Goal: Task Accomplishment & Management: Manage account settings

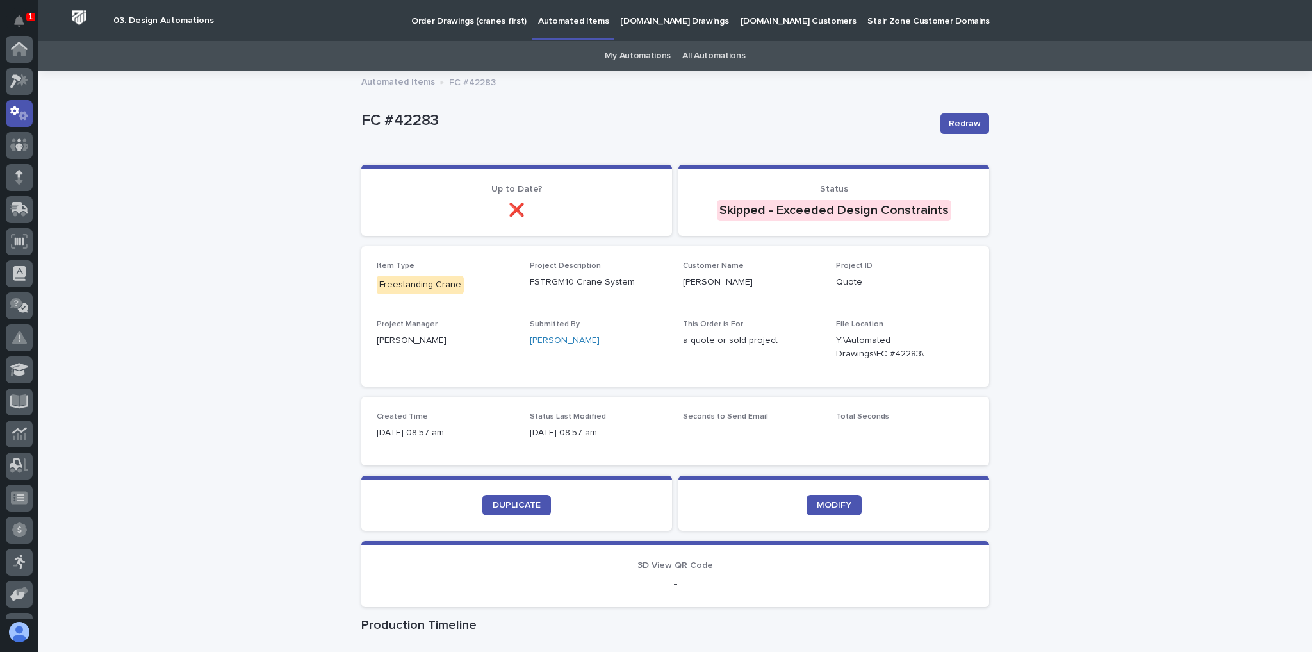
scroll to position [64, 0]
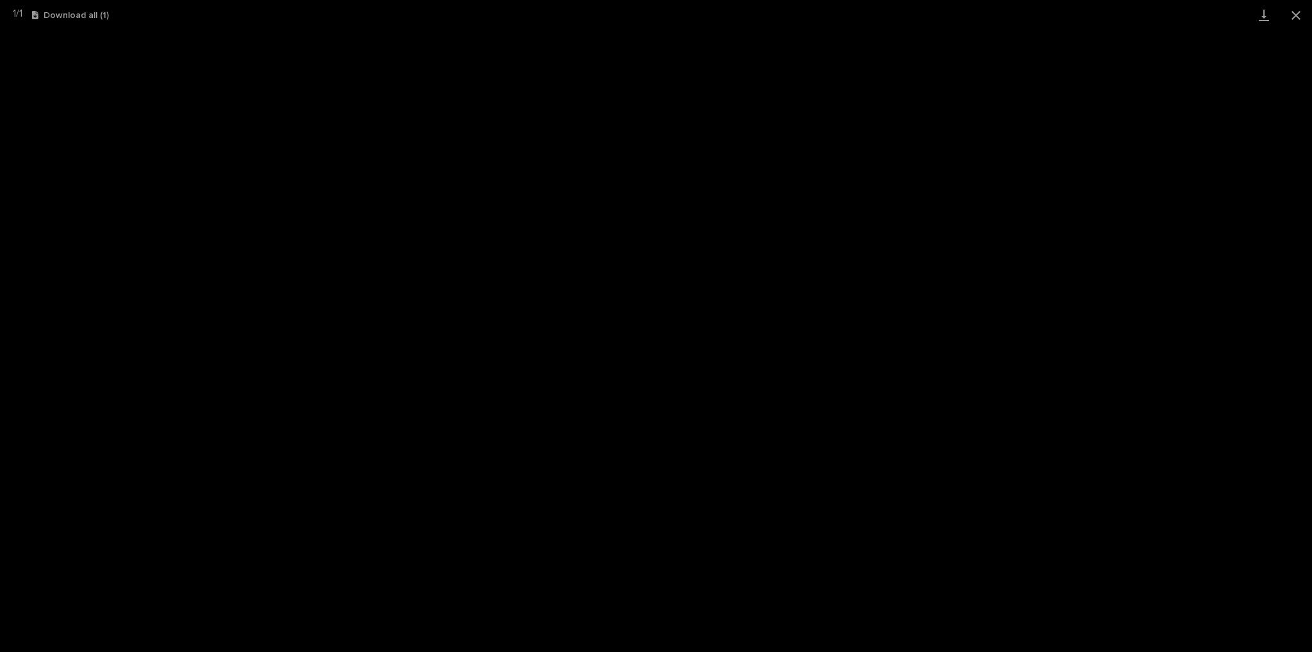
scroll to position [160, 0]
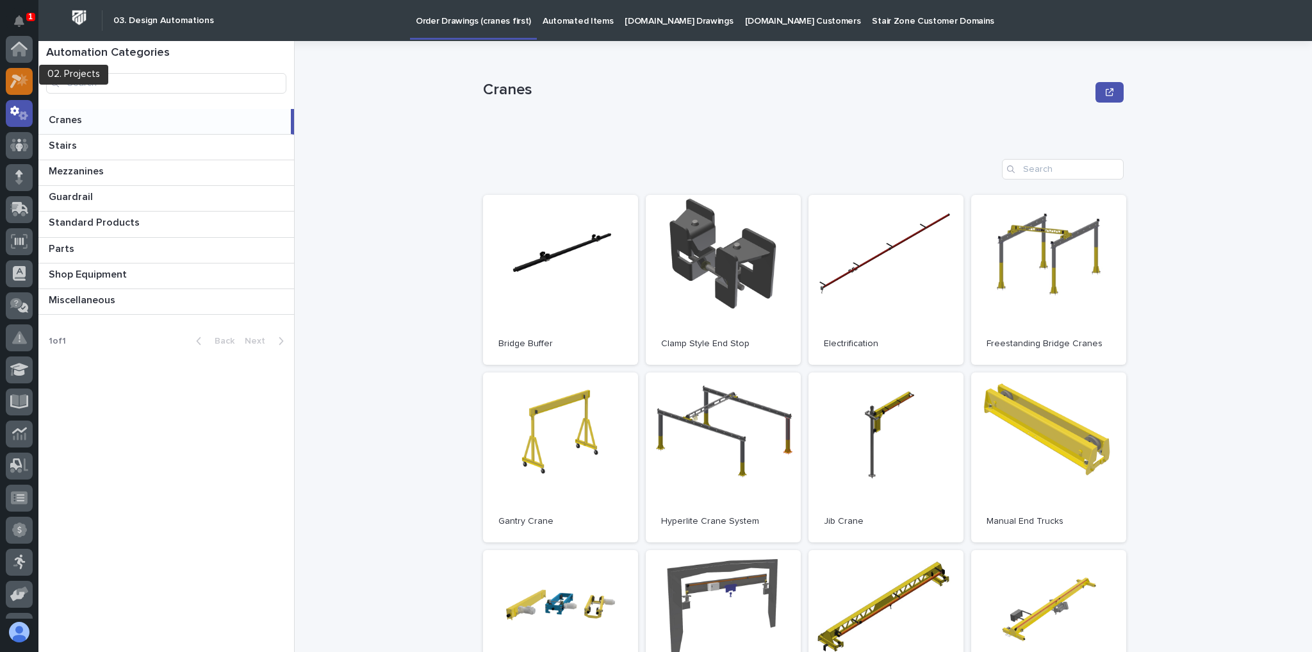
click at [9, 72] on div at bounding box center [19, 81] width 27 height 27
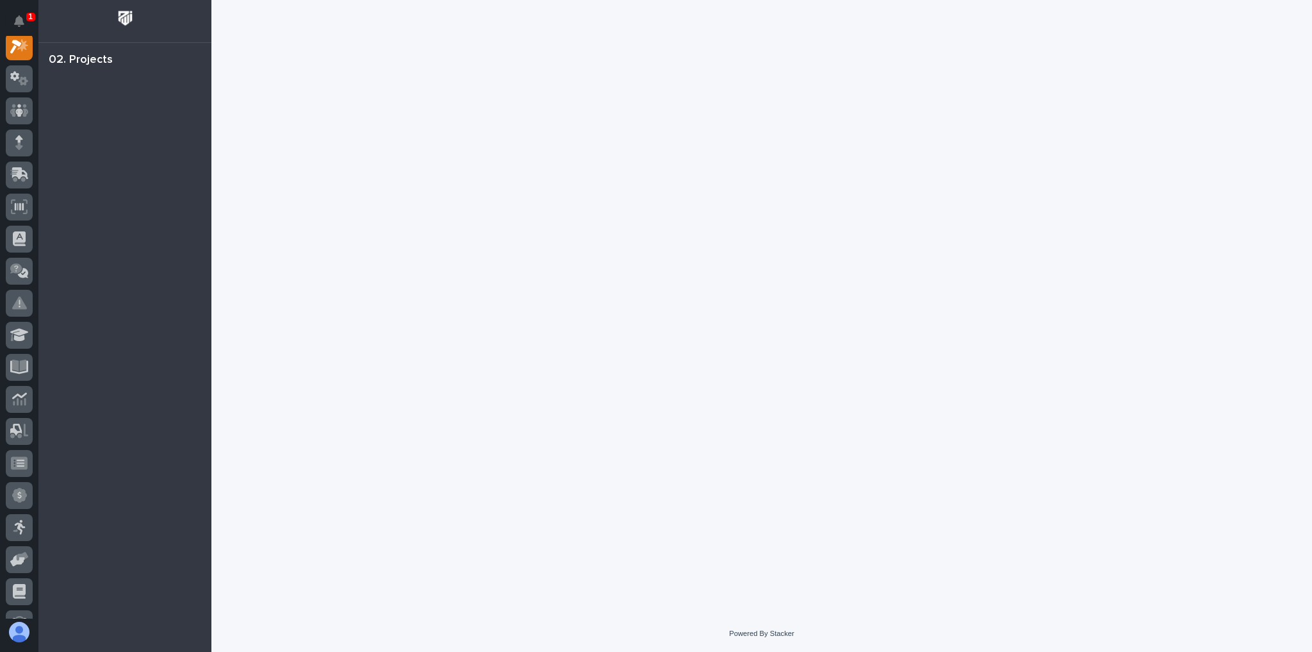
scroll to position [32, 0]
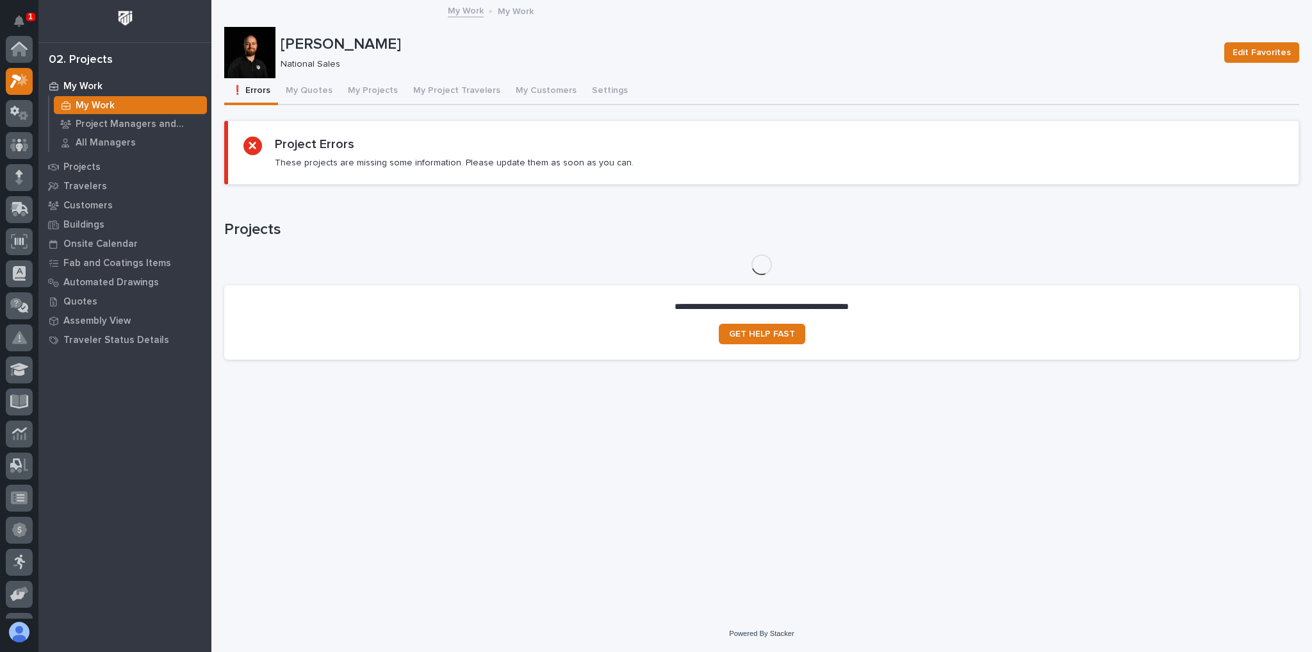
scroll to position [32, 0]
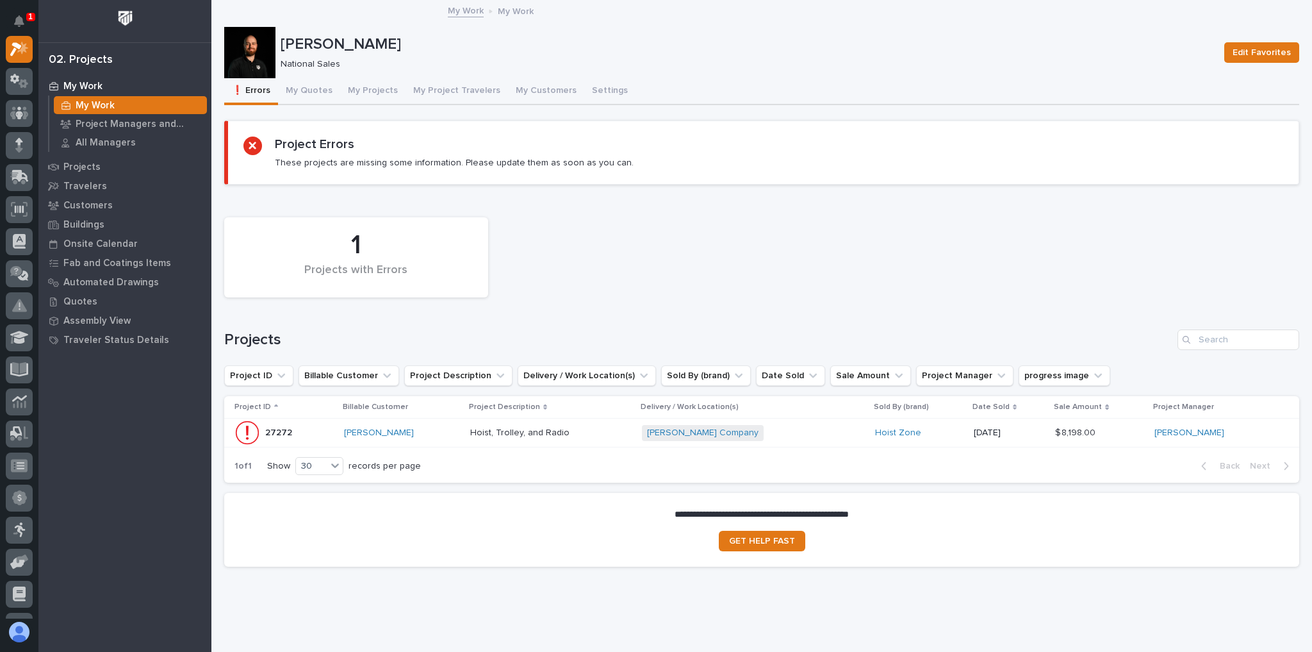
click at [832, 433] on div "[PERSON_NAME] Company + 0" at bounding box center [753, 433] width 222 height 16
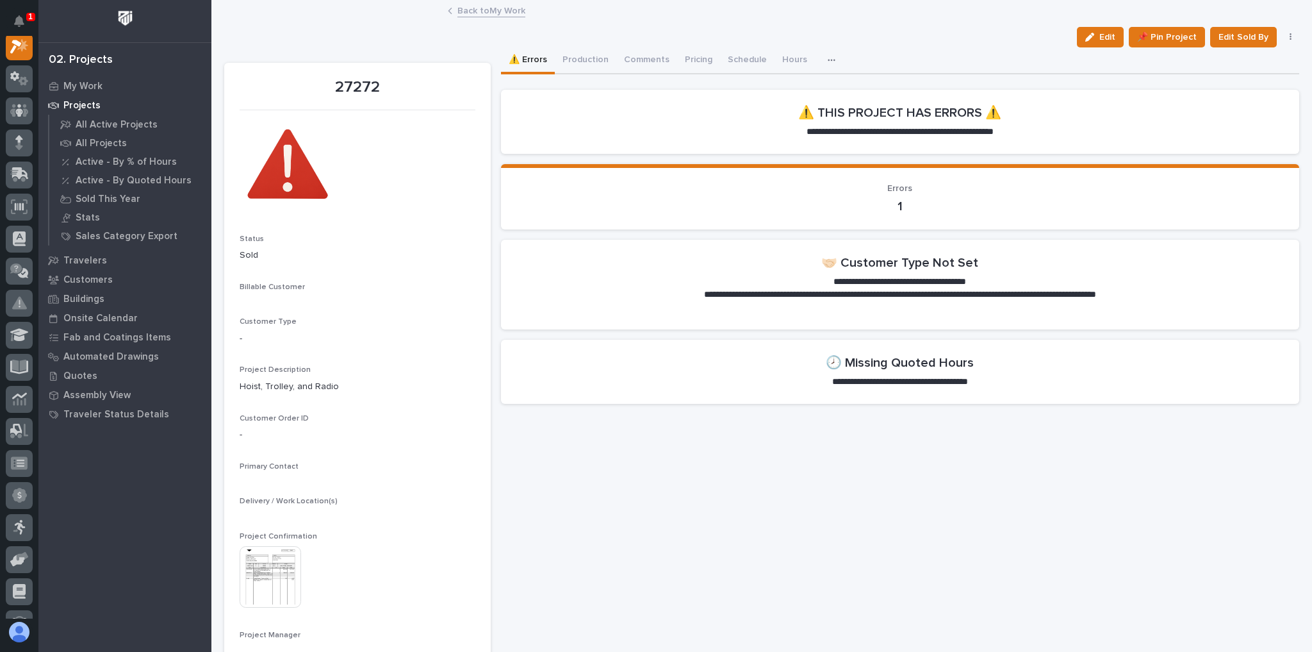
scroll to position [32, 0]
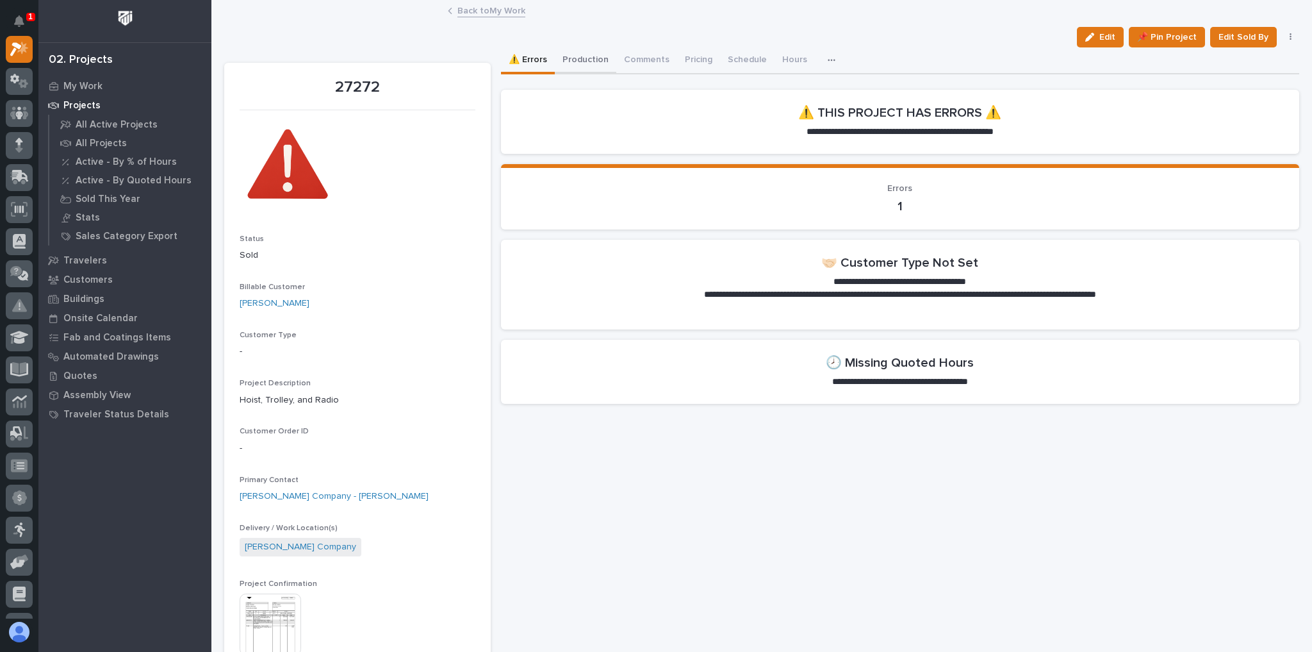
click at [578, 66] on button "Production" at bounding box center [586, 60] width 62 height 27
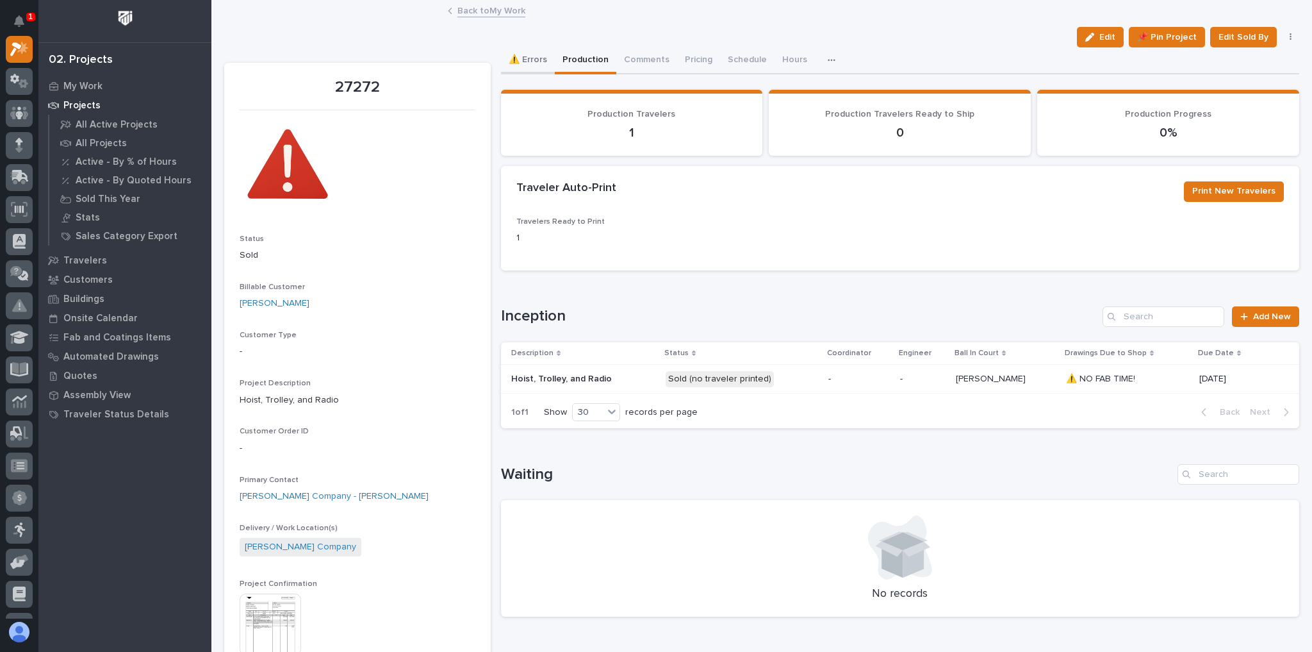
click at [532, 54] on button "⚠️ Errors" at bounding box center [528, 60] width 54 height 27
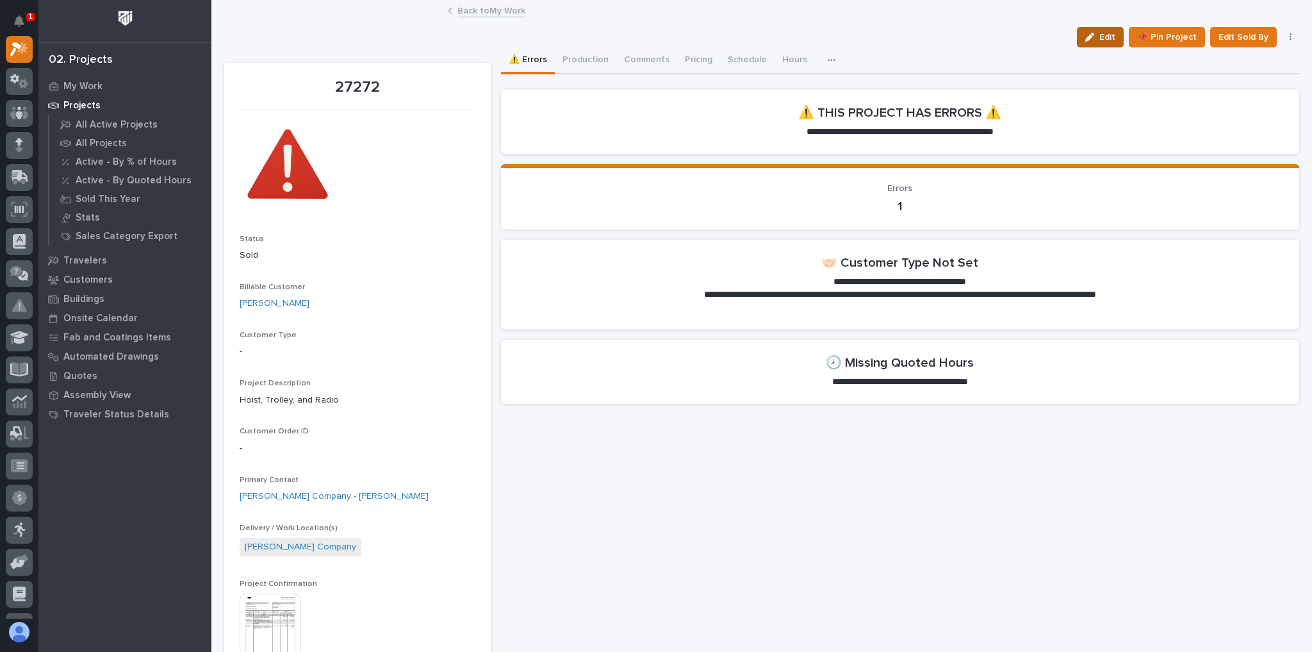
click at [1093, 32] on button "Edit" at bounding box center [1100, 37] width 47 height 21
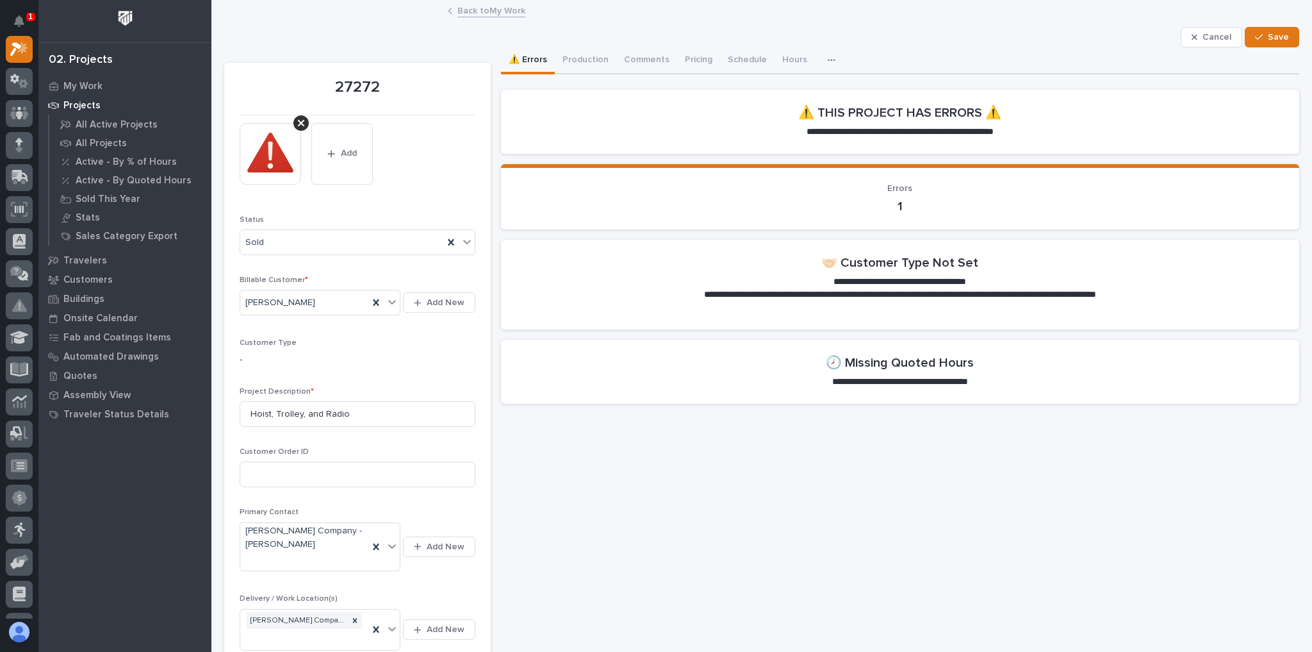
click at [318, 359] on p "-" at bounding box center [358, 359] width 236 height 13
drag, startPoint x: 272, startPoint y: 350, endPoint x: 307, endPoint y: 343, distance: 35.9
click at [273, 351] on div "-" at bounding box center [358, 358] width 236 height 16
drag, startPoint x: 308, startPoint y: 336, endPoint x: 302, endPoint y: 346, distance: 11.8
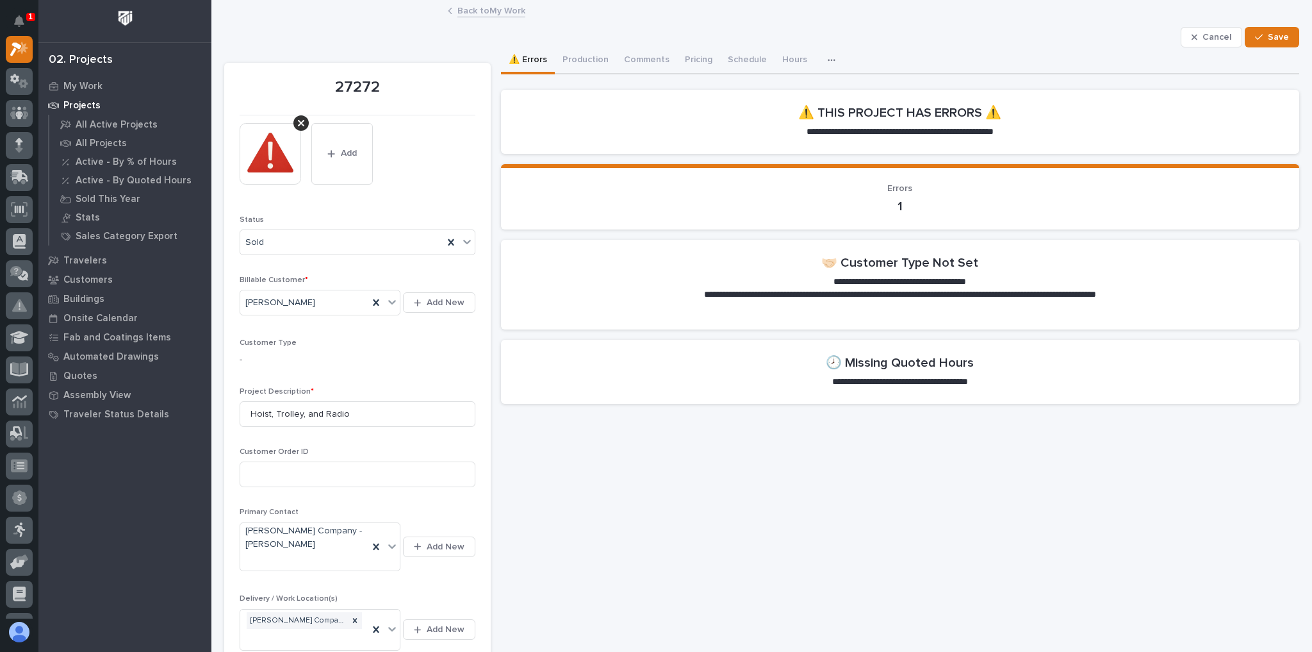
click at [300, 350] on div "-" at bounding box center [358, 358] width 236 height 16
click at [301, 347] on div "Customer Type -" at bounding box center [358, 357] width 236 height 38
click at [269, 363] on p "-" at bounding box center [358, 359] width 236 height 13
click at [460, 4] on link "Back to My Work" at bounding box center [491, 10] width 68 height 15
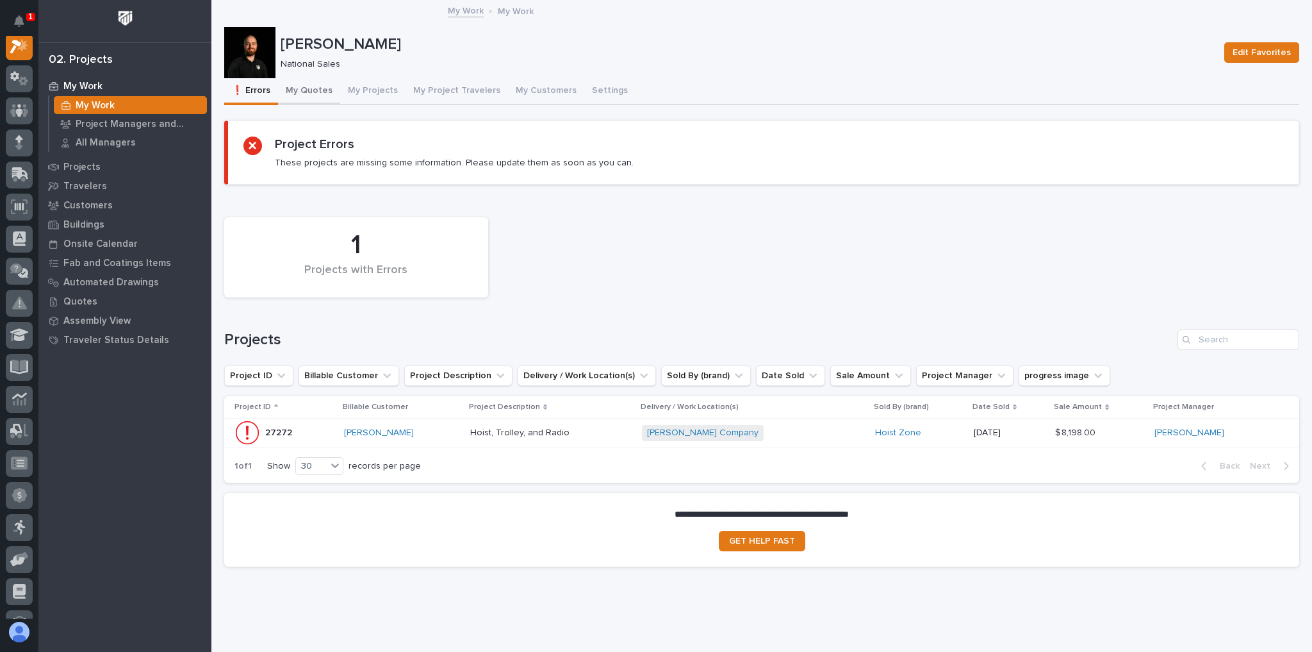
click at [311, 86] on button "My Quotes" at bounding box center [309, 91] width 62 height 27
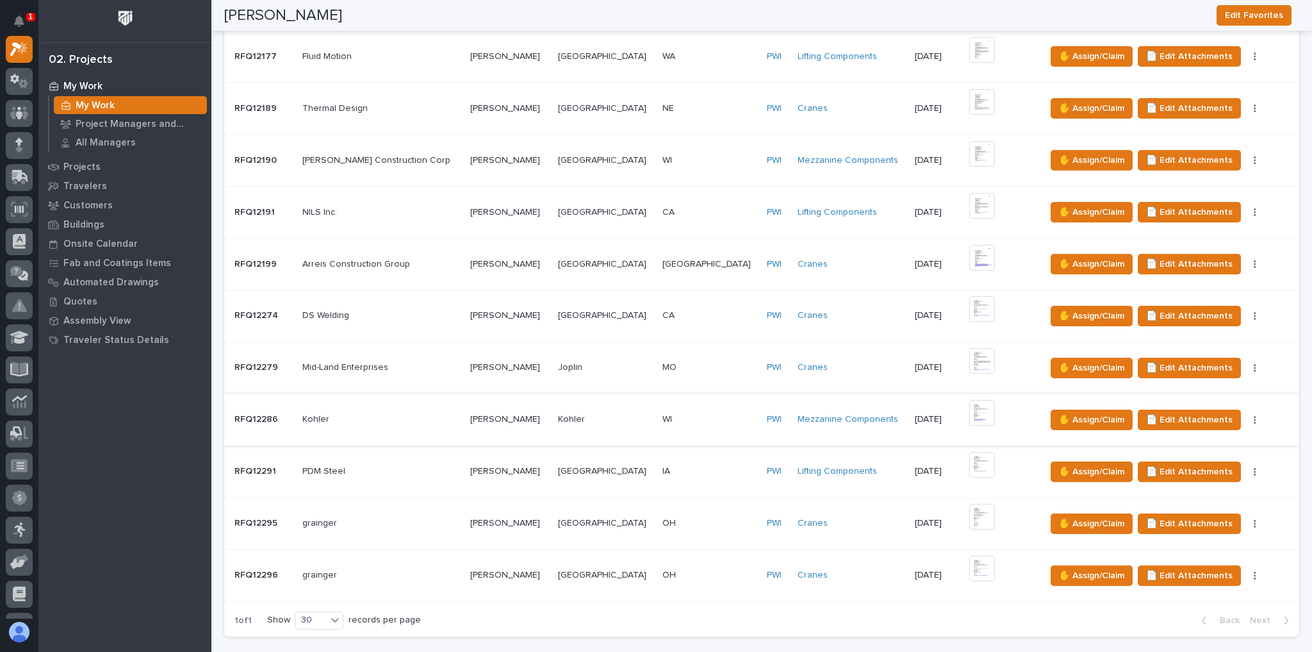
scroll to position [513, 0]
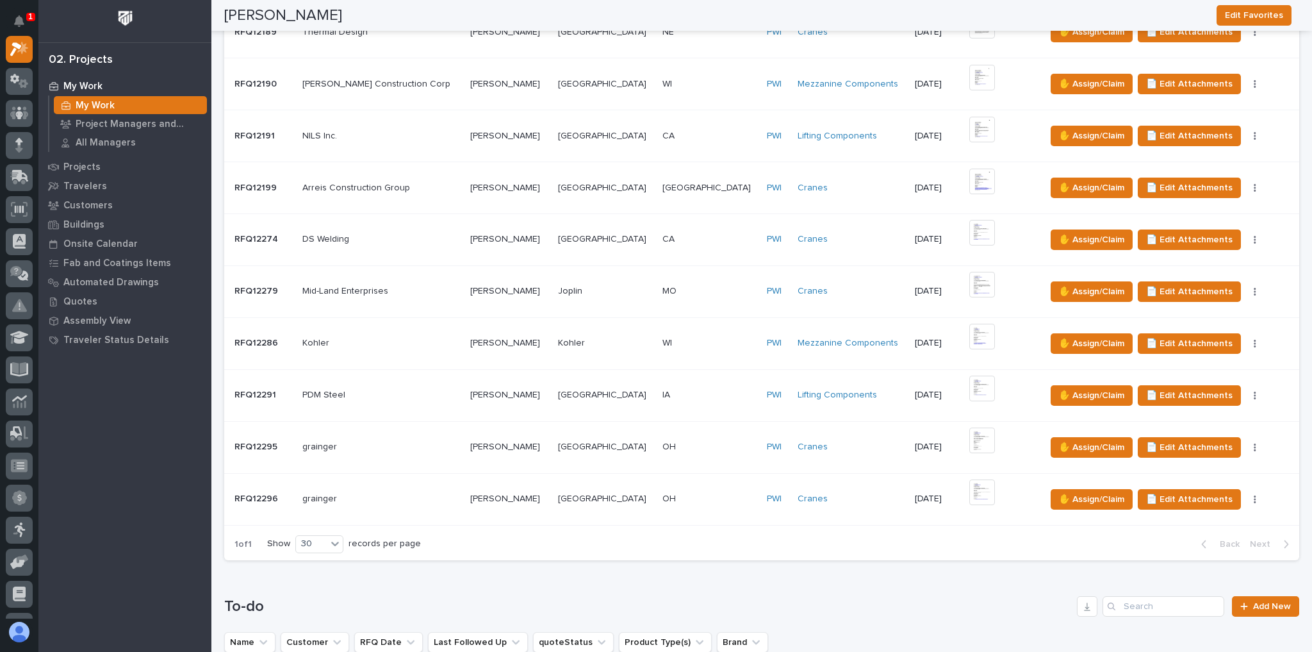
click at [548, 500] on div "[PERSON_NAME] [DEMOGRAPHIC_DATA][PERSON_NAME]" at bounding box center [509, 498] width 78 height 21
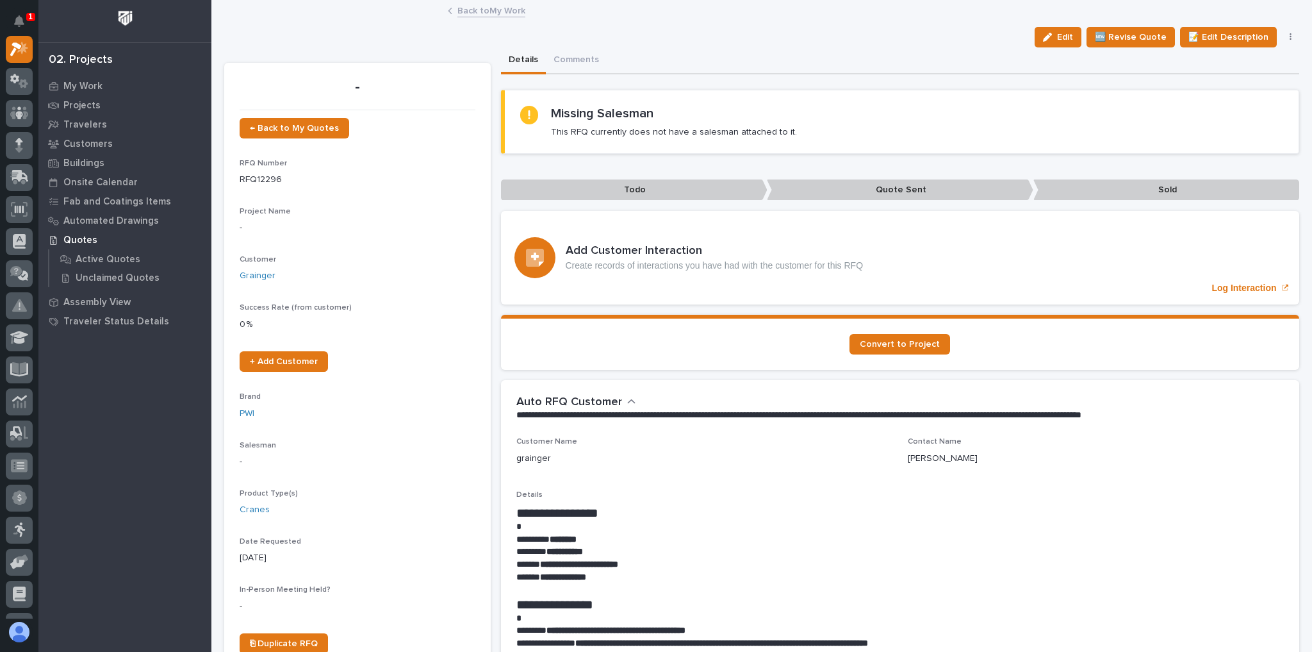
click at [509, 12] on link "Back to My Work" at bounding box center [491, 10] width 68 height 15
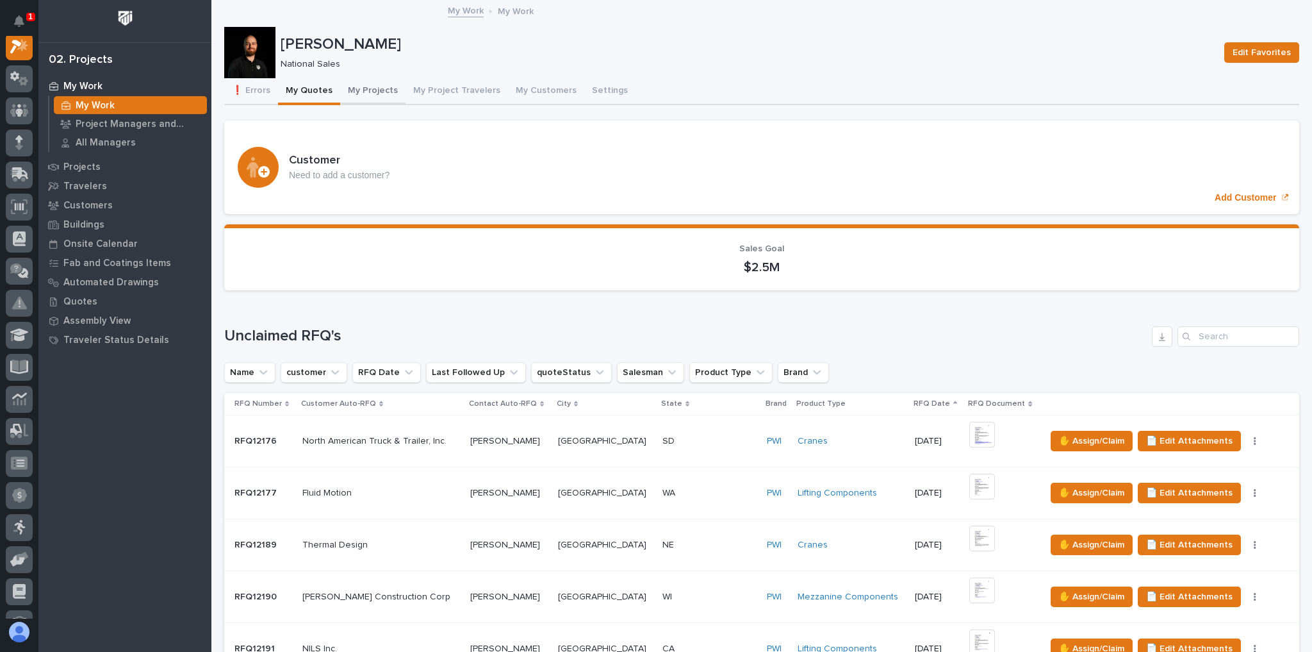
click at [367, 80] on button "My Projects" at bounding box center [372, 91] width 65 height 27
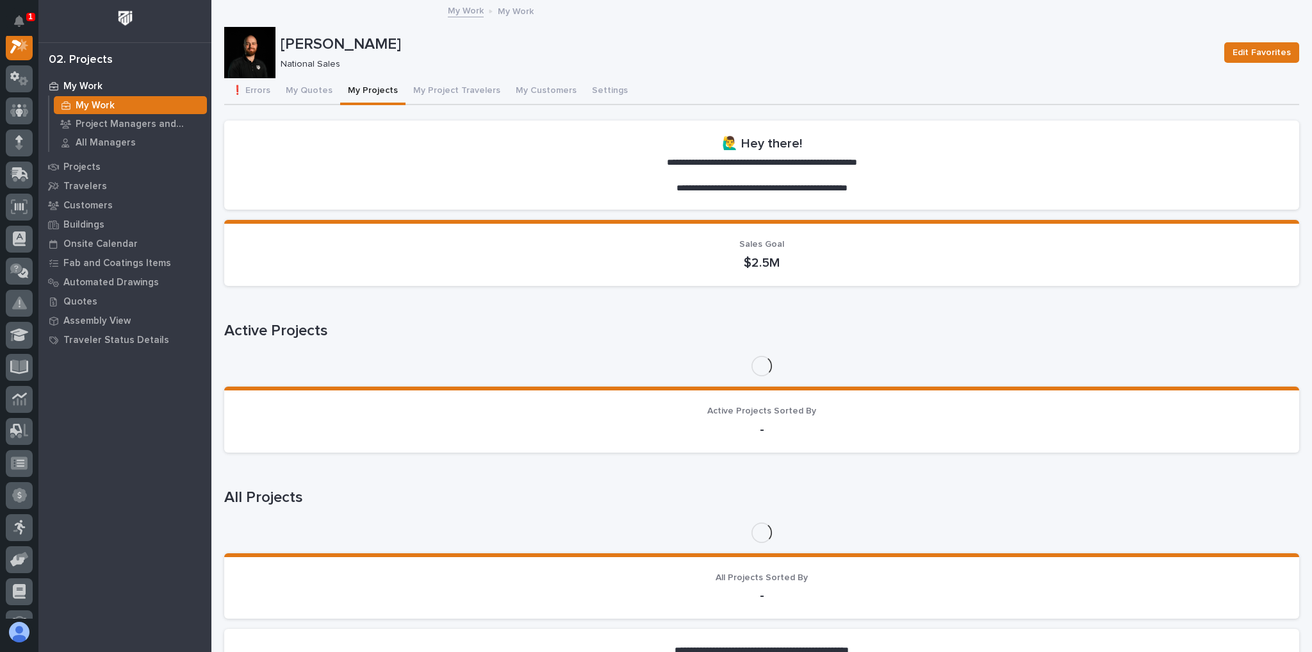
click at [372, 90] on button "My Projects" at bounding box center [372, 91] width 65 height 27
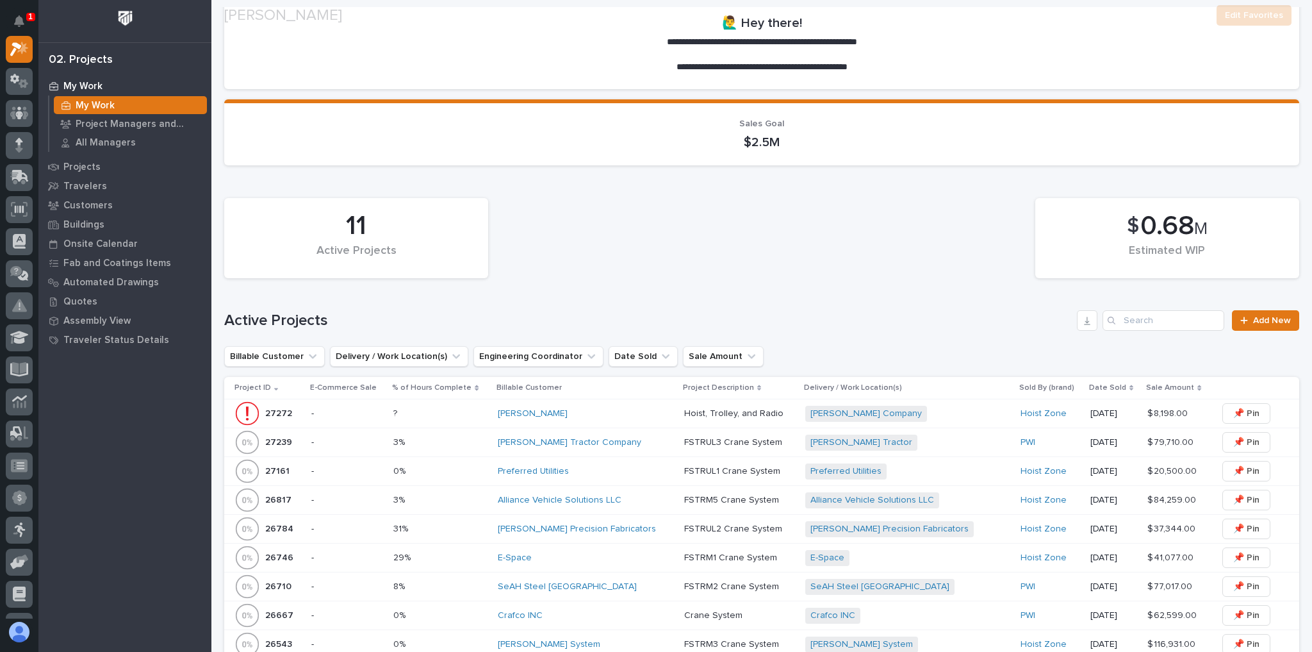
scroll to position [205, 0]
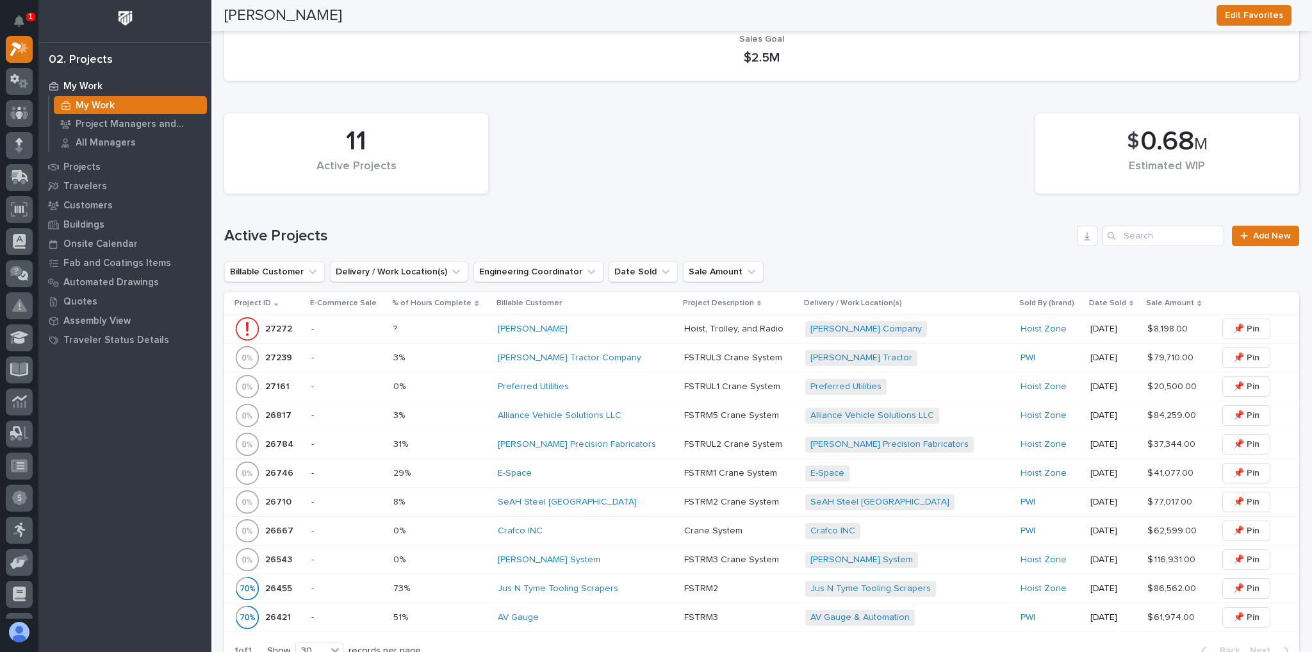
click at [486, 384] on p at bounding box center [440, 386] width 94 height 11
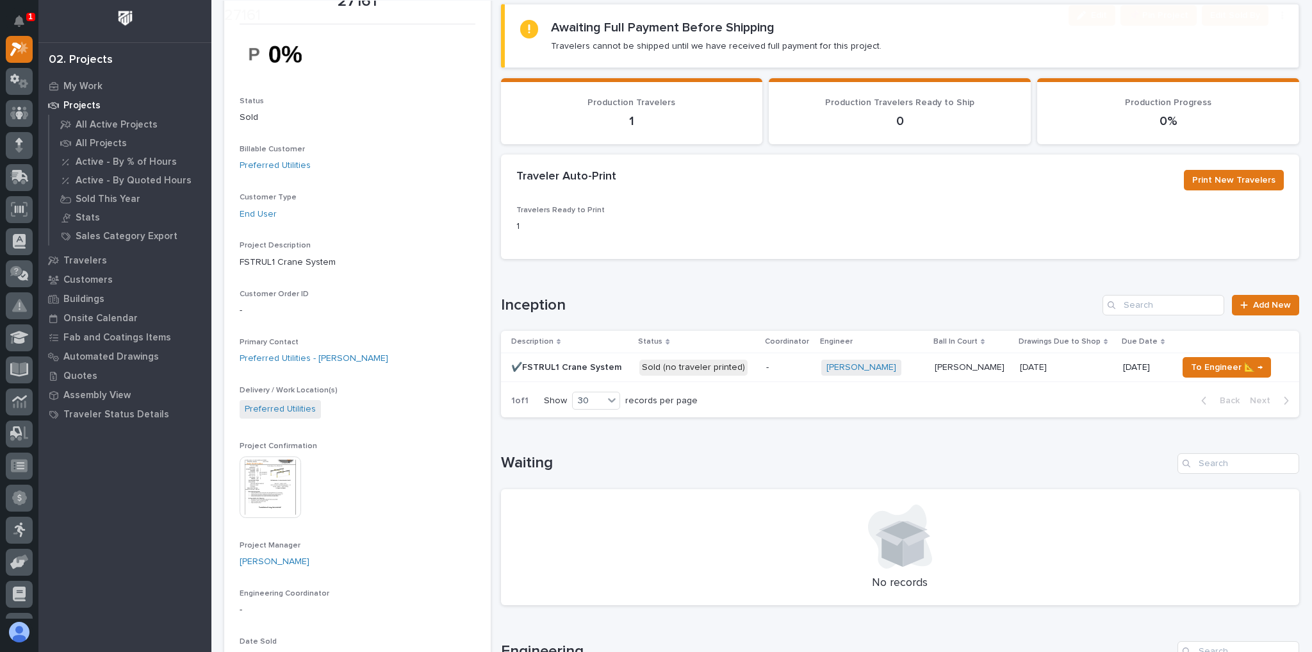
scroll to position [308, 0]
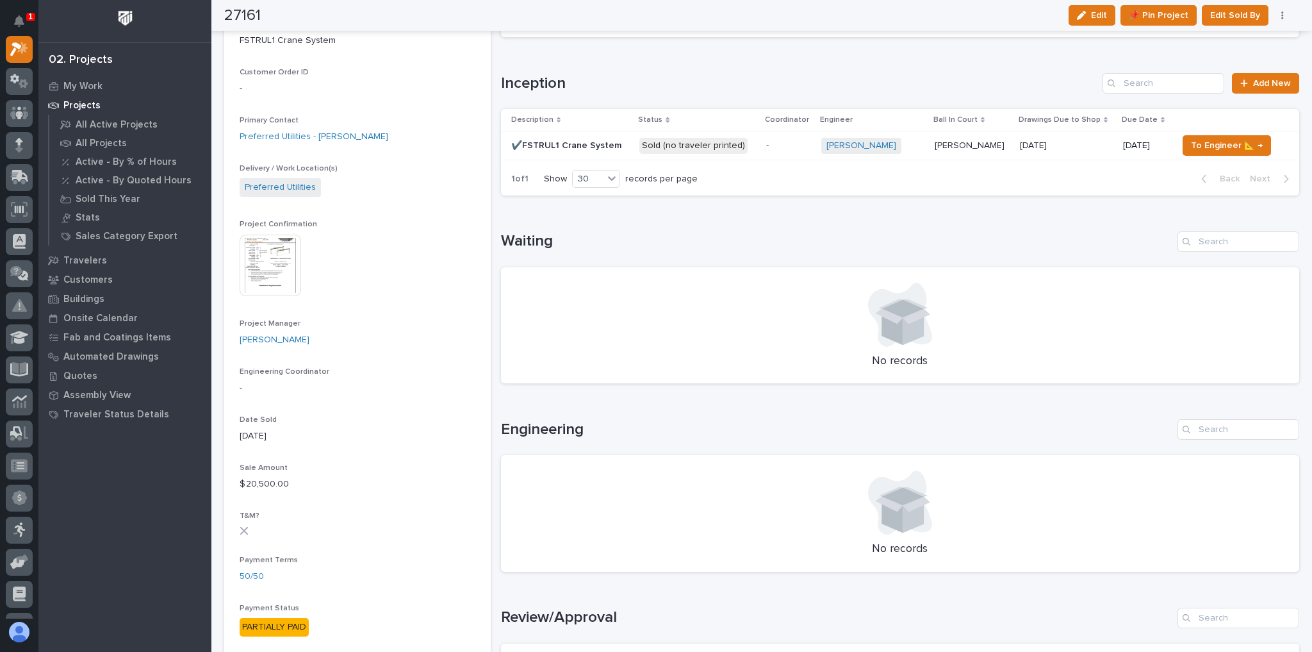
click at [751, 149] on td "Sold (no traveler printed)" at bounding box center [697, 145] width 126 height 29
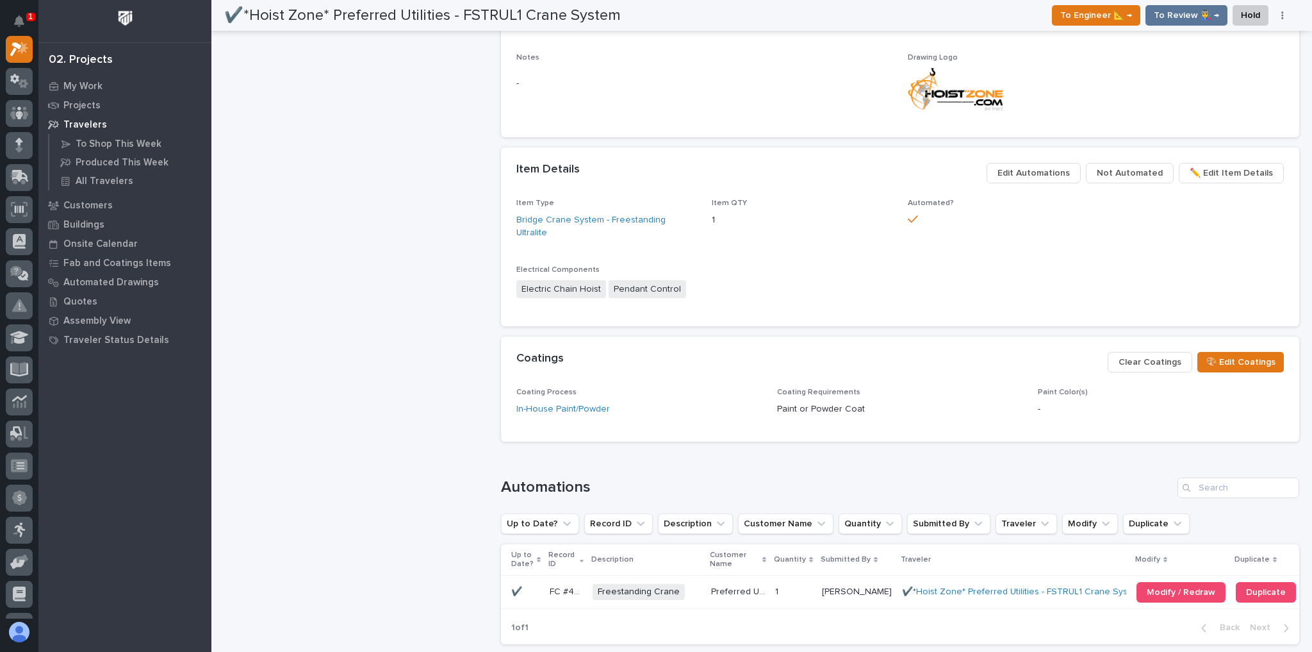
scroll to position [880, 0]
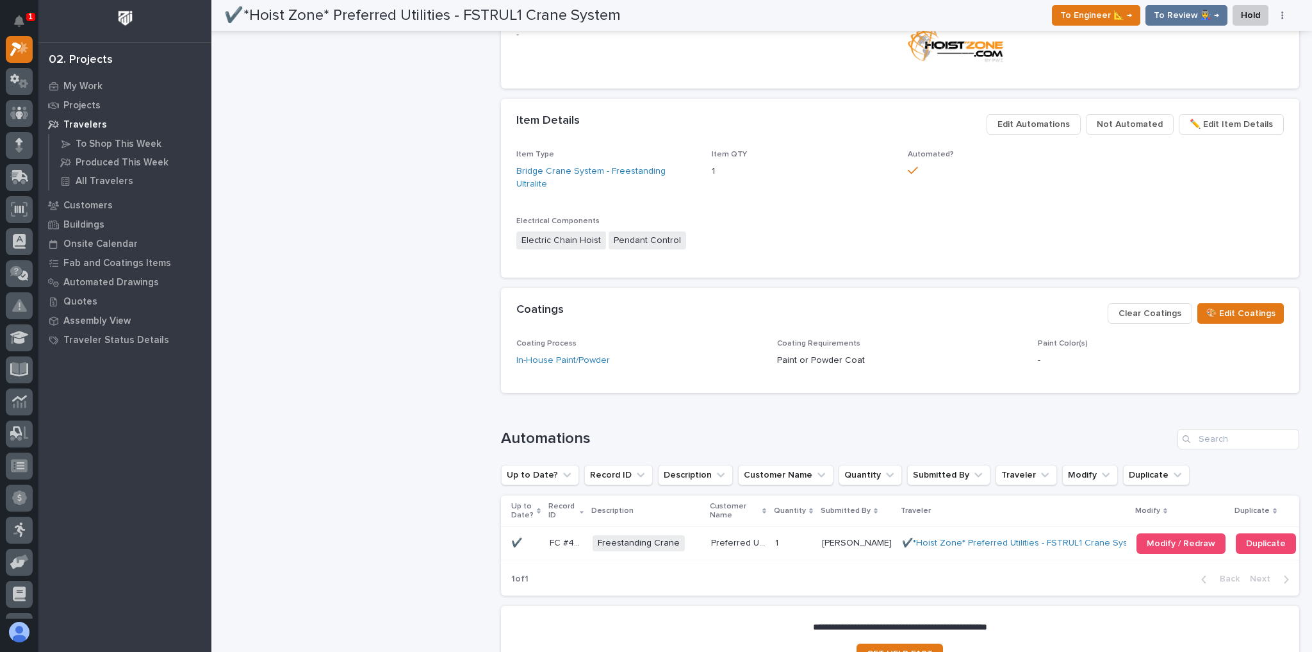
drag, startPoint x: 1009, startPoint y: 506, endPoint x: 910, endPoint y: 390, distance: 151.4
click at [910, 403] on div "Loading... Saving… Automations Up to Date? Record ID Description Customer Name …" at bounding box center [900, 504] width 799 height 202
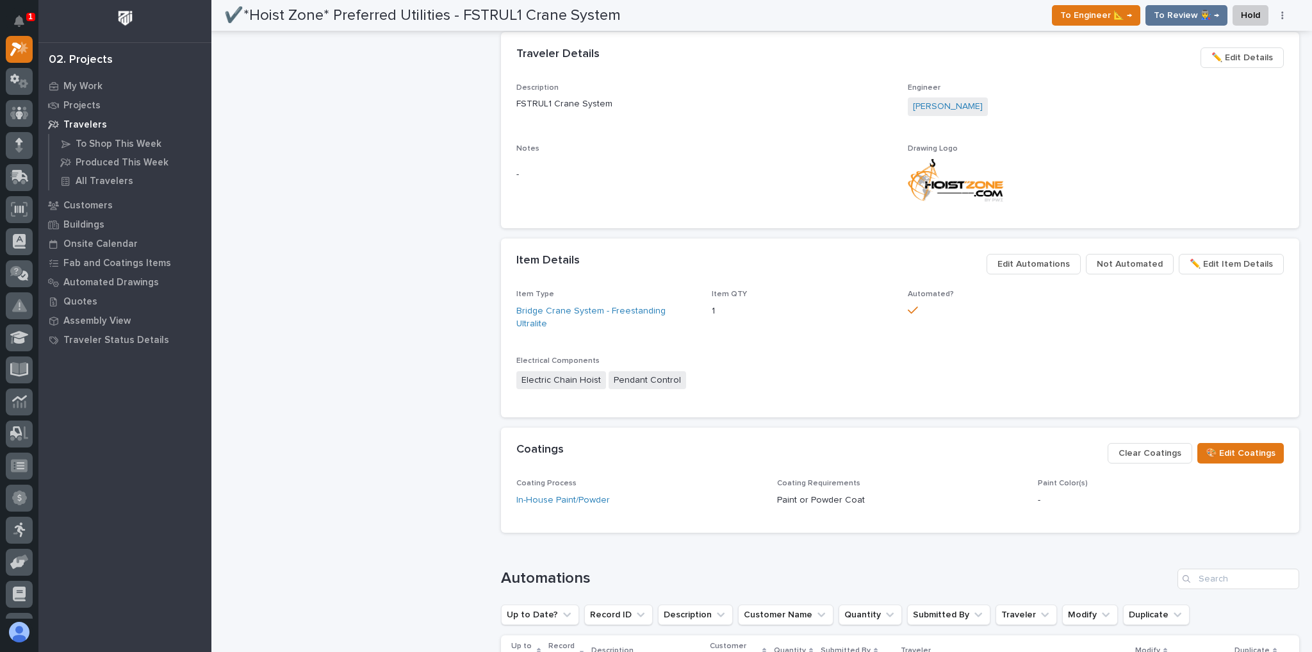
scroll to position [675, 0]
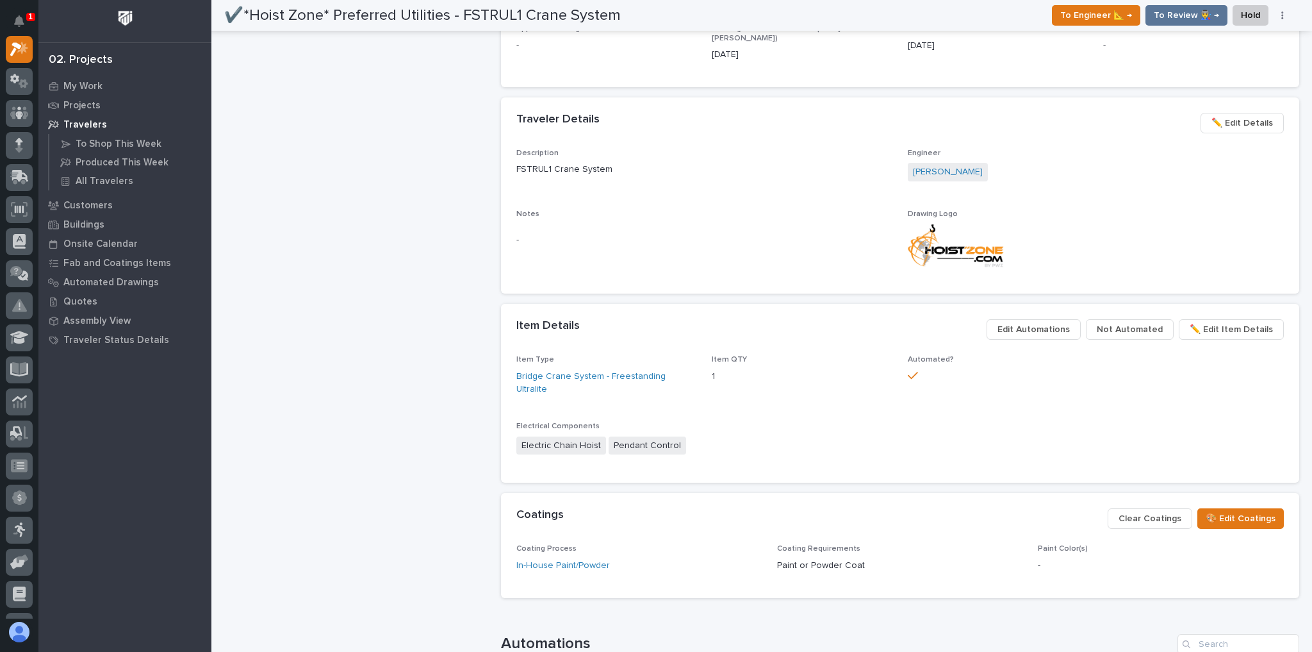
click at [1070, 322] on span "Edit Automations" at bounding box center [1034, 329] width 72 height 15
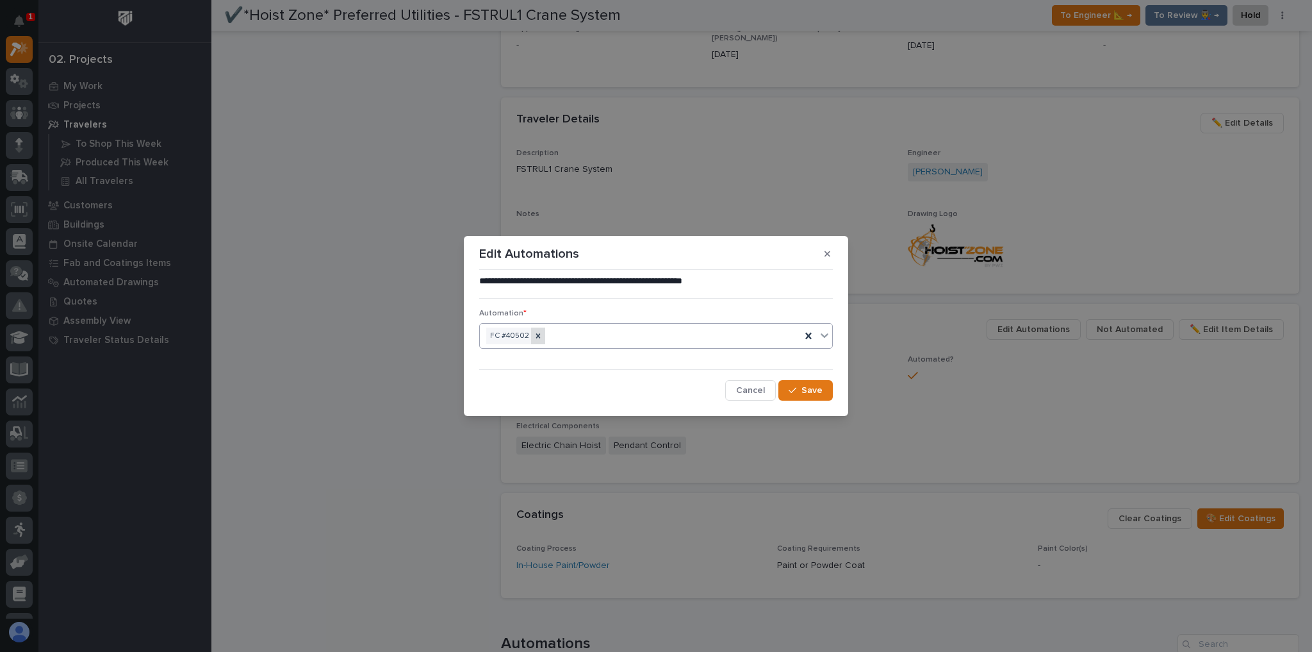
click at [534, 340] on div at bounding box center [538, 335] width 14 height 17
type input "*****"
click at [542, 356] on div "FC #41822" at bounding box center [656, 360] width 352 height 22
click at [787, 384] on button "Save" at bounding box center [805, 390] width 54 height 21
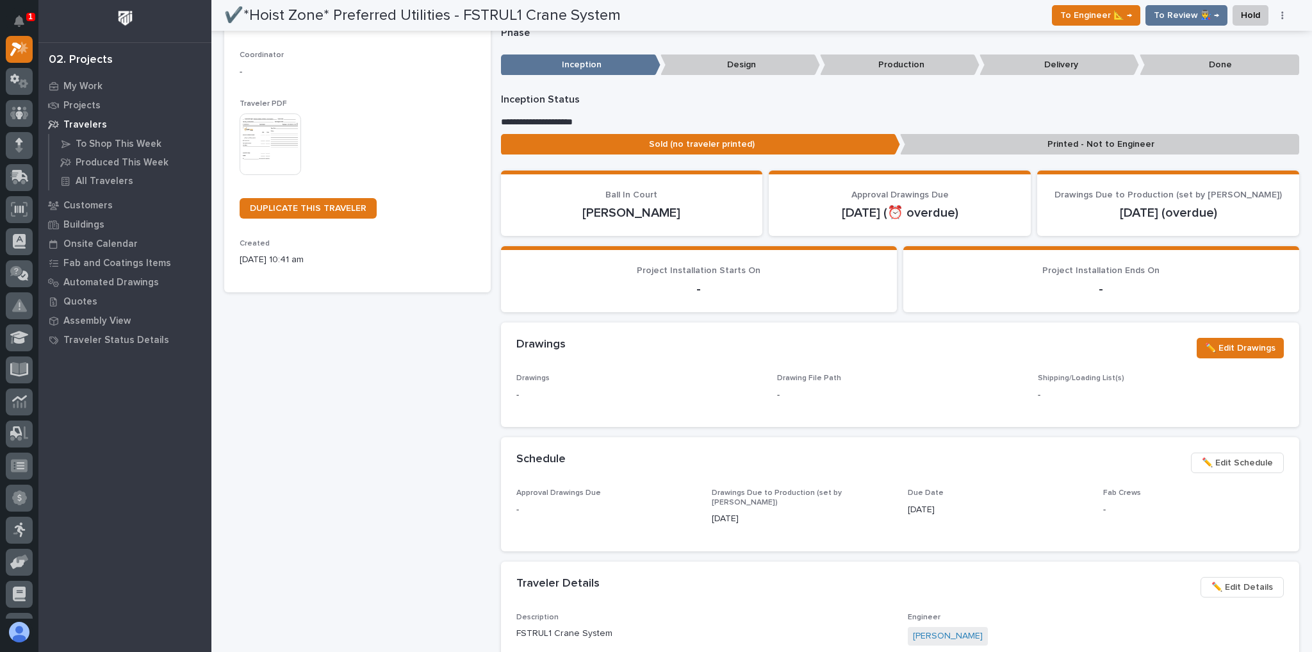
scroll to position [308, 0]
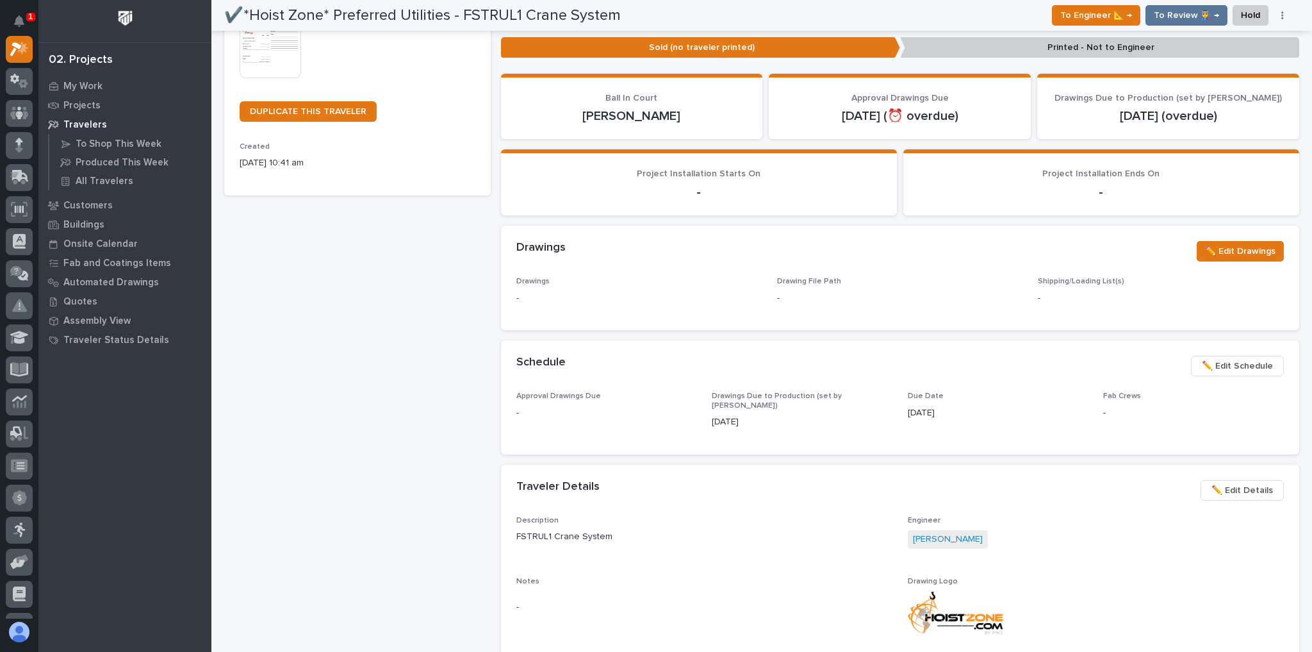
click at [1223, 363] on span "✏️ Edit Schedule" at bounding box center [1237, 365] width 71 height 15
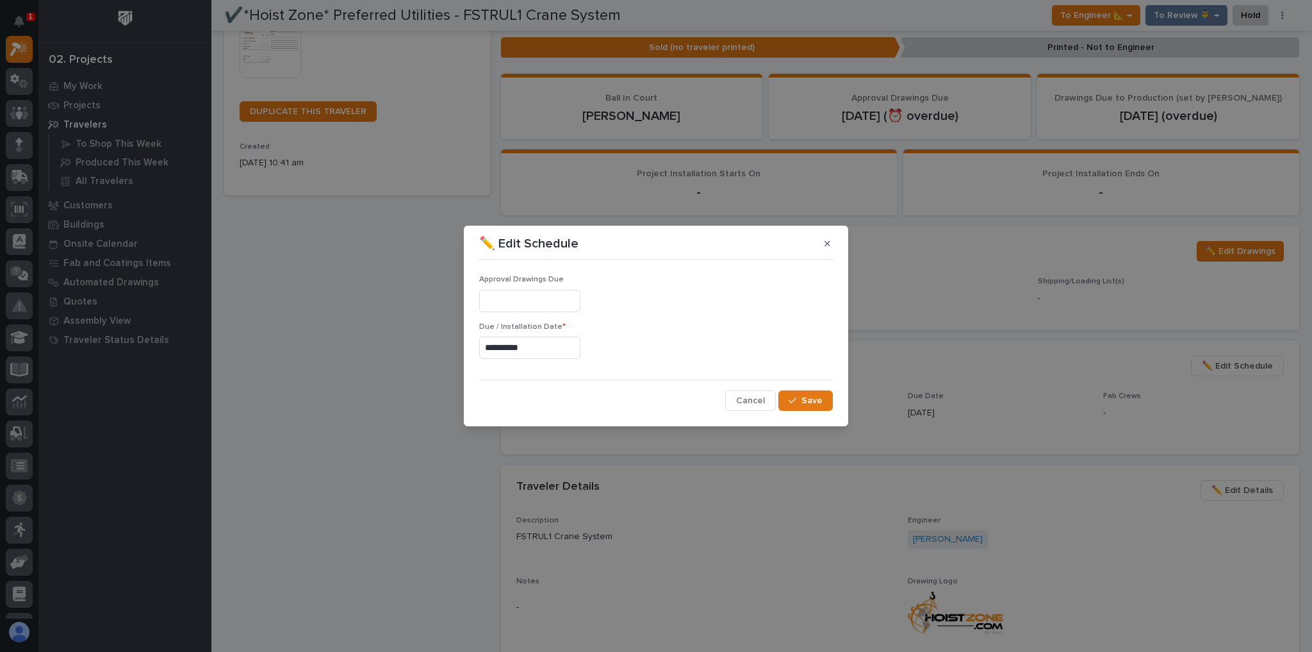
click at [541, 345] on input "**********" at bounding box center [529, 347] width 101 height 22
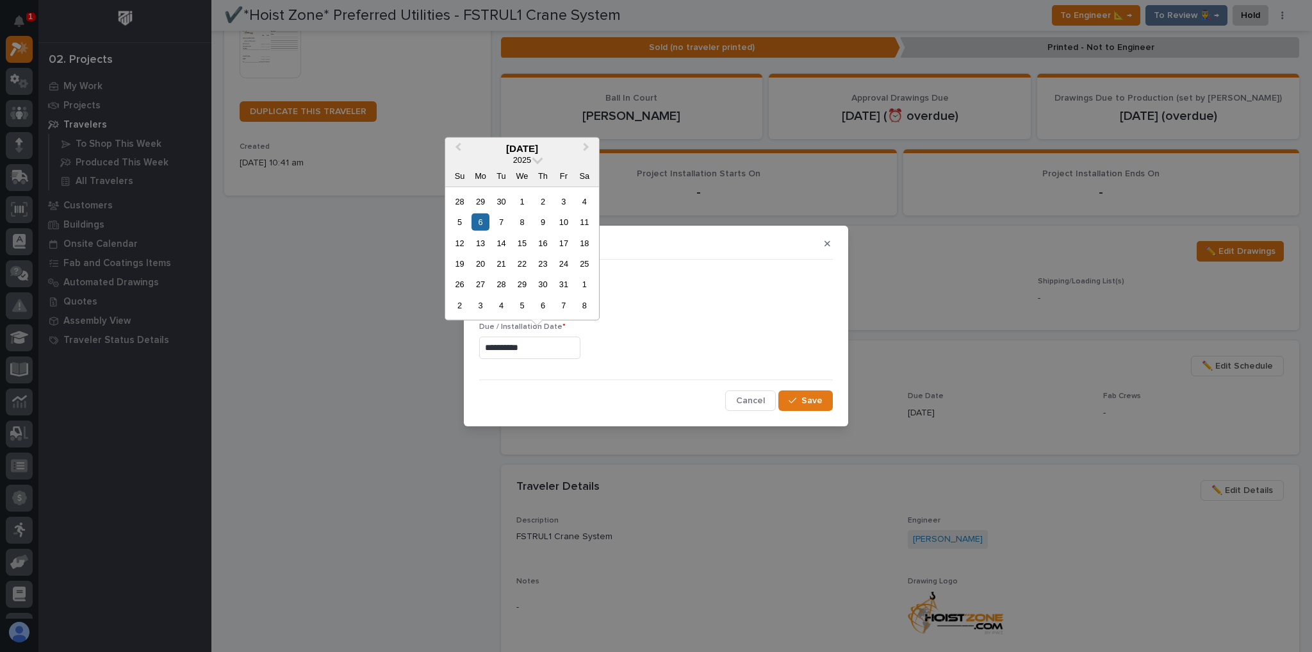
click at [518, 263] on div "22" at bounding box center [521, 263] width 17 height 17
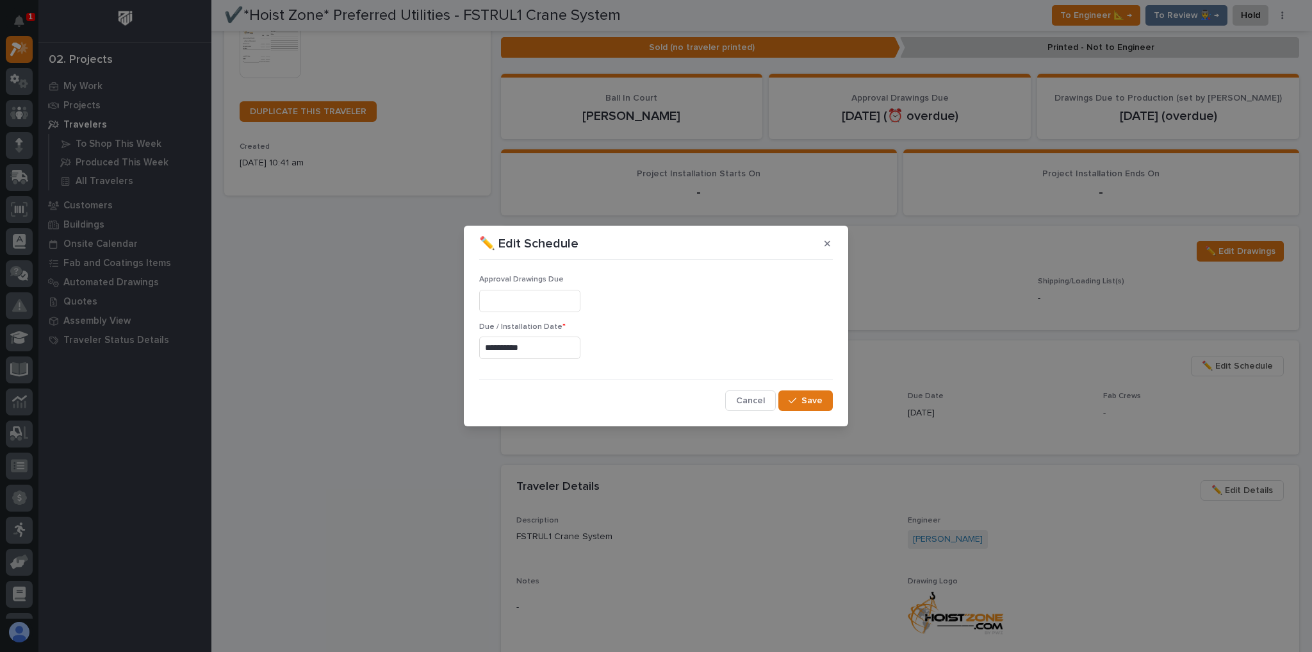
type input "**********"
click at [826, 395] on button "Save" at bounding box center [805, 400] width 54 height 21
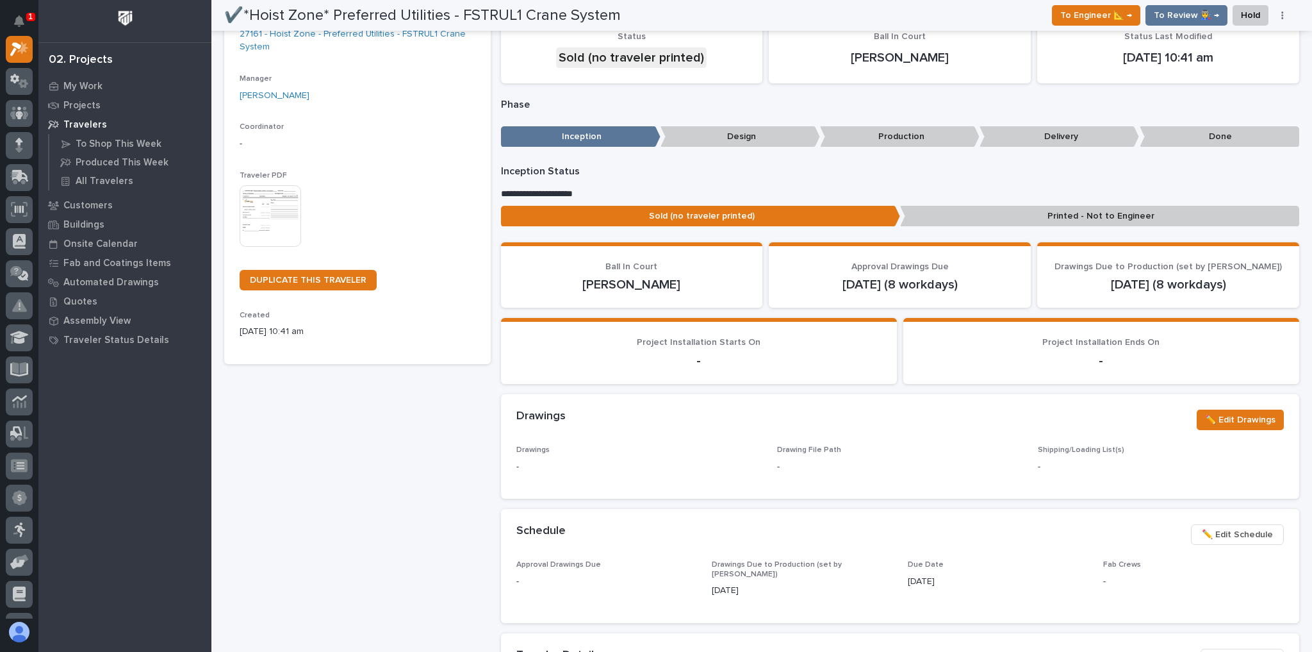
scroll to position [0, 0]
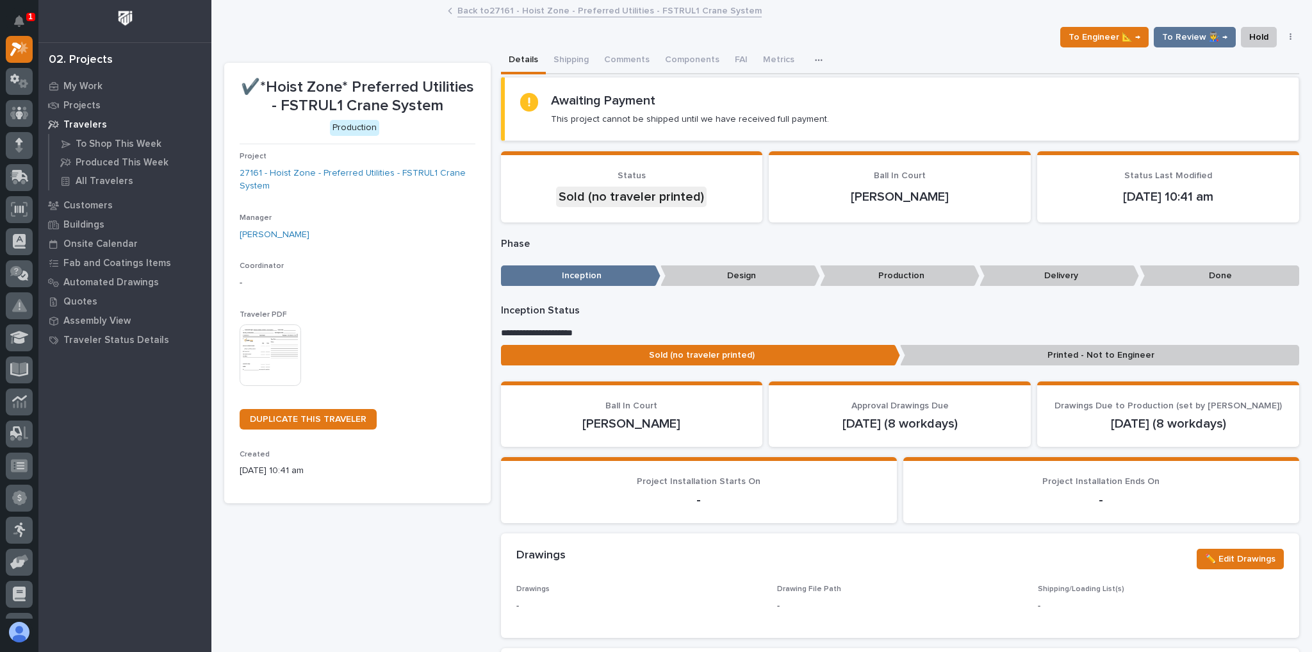
click at [515, 12] on link "Back to 27161 - Hoist Zone - Preferred Utilities - FSTRUL1 Crane System" at bounding box center [609, 10] width 304 height 15
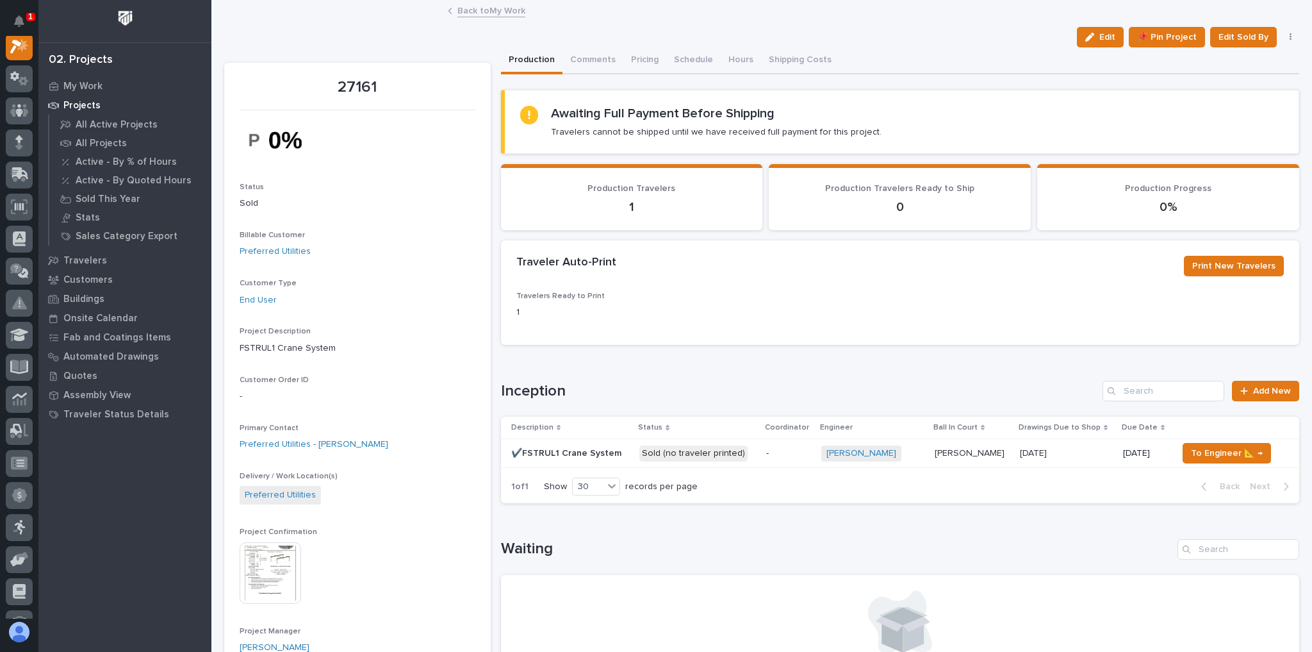
click at [500, 11] on link "Back to My Work" at bounding box center [491, 10] width 68 height 15
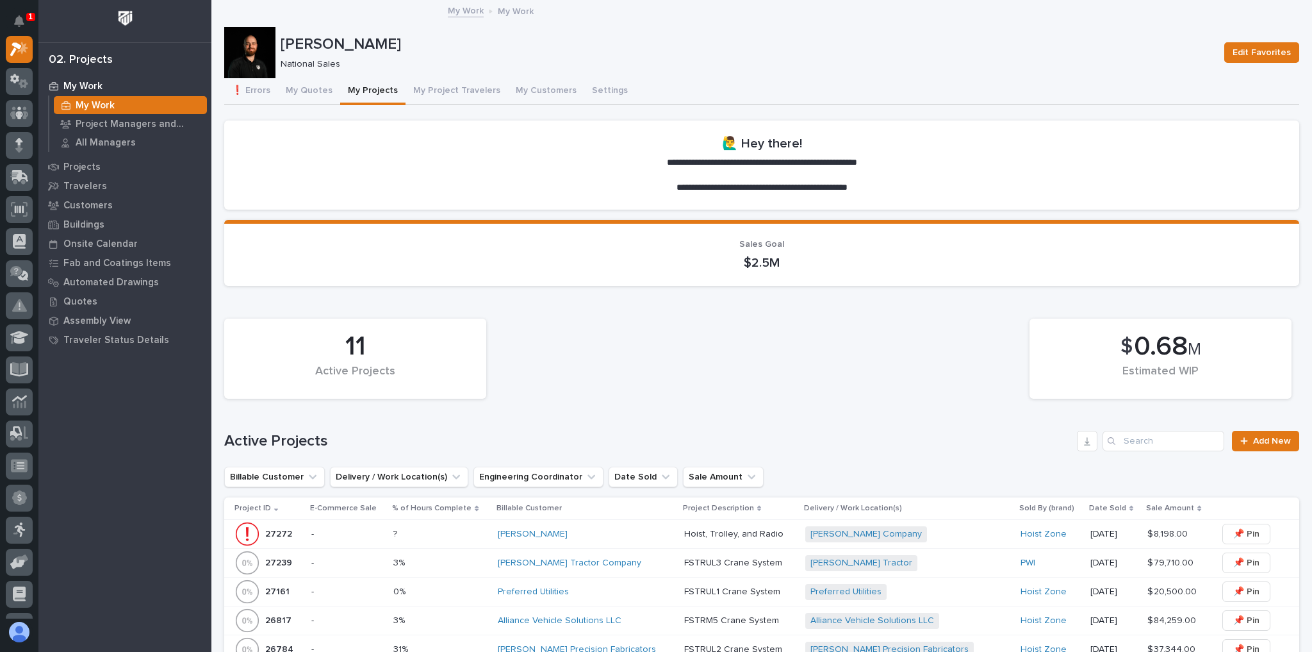
click at [644, 593] on div "Preferred Utilities" at bounding box center [586, 591] width 176 height 11
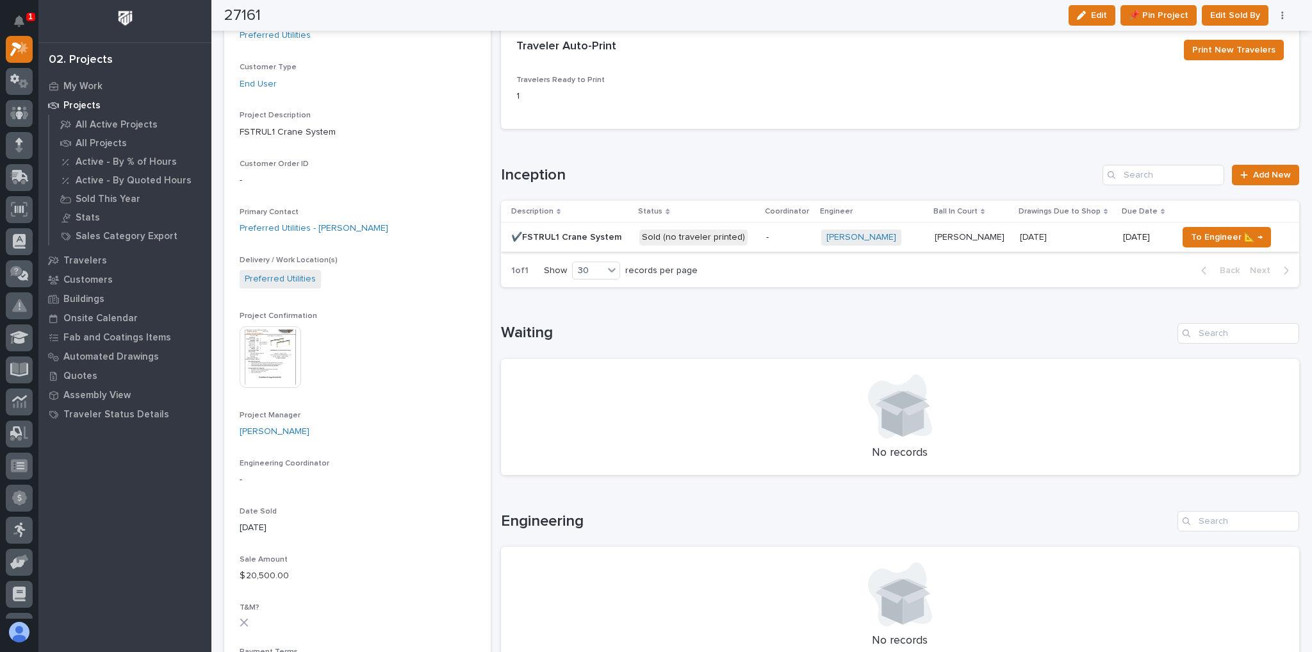
scroll to position [215, 0]
click at [768, 239] on p "-" at bounding box center [788, 238] width 45 height 11
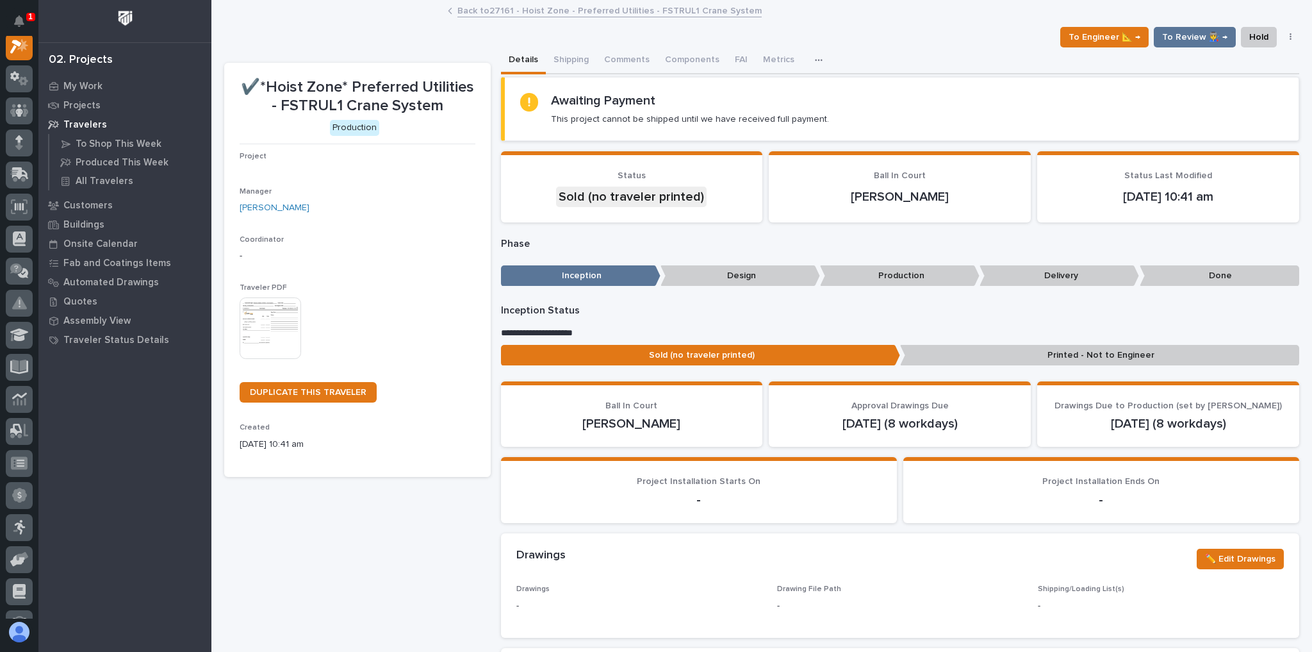
scroll to position [32, 0]
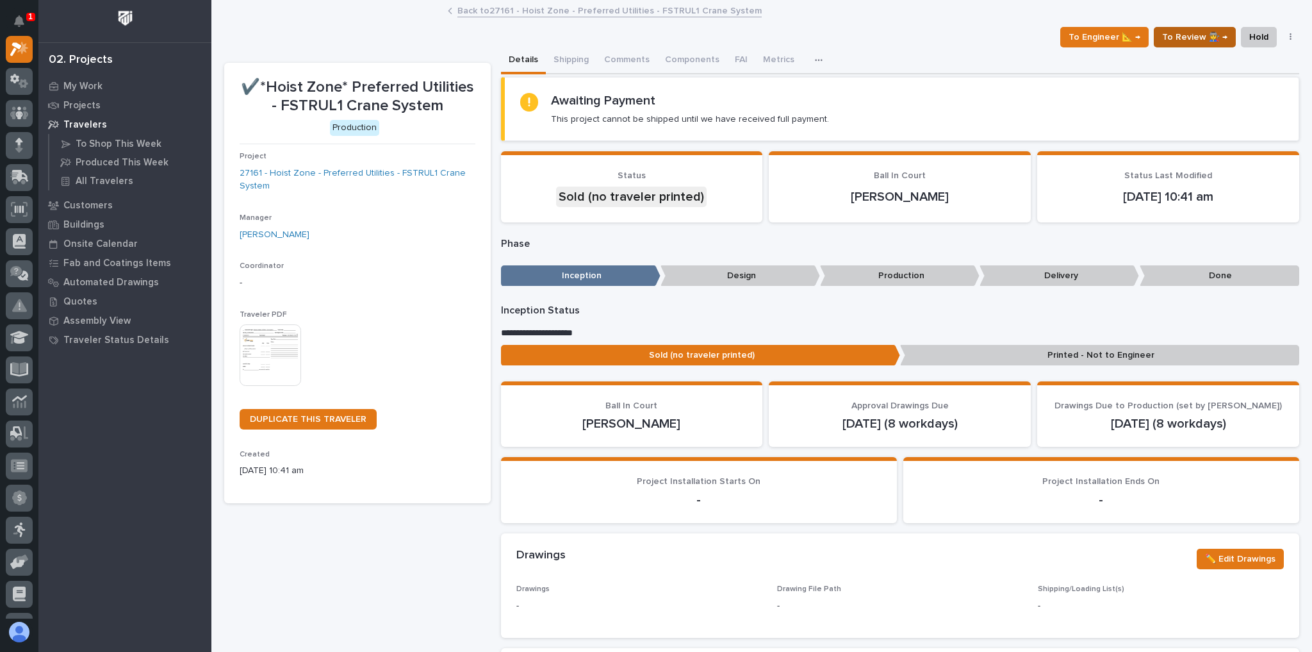
click at [1193, 36] on span "To Review 👨‍🏭 →" at bounding box center [1194, 36] width 65 height 15
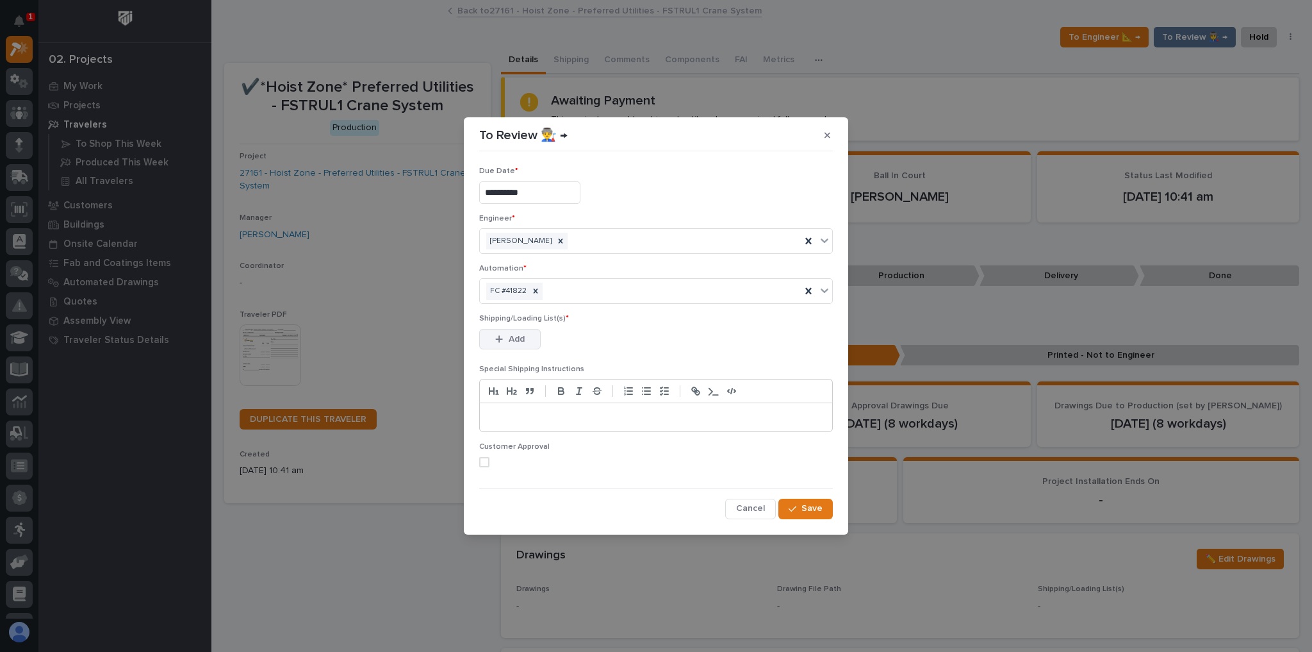
click at [527, 336] on button "Add" at bounding box center [510, 339] width 62 height 21
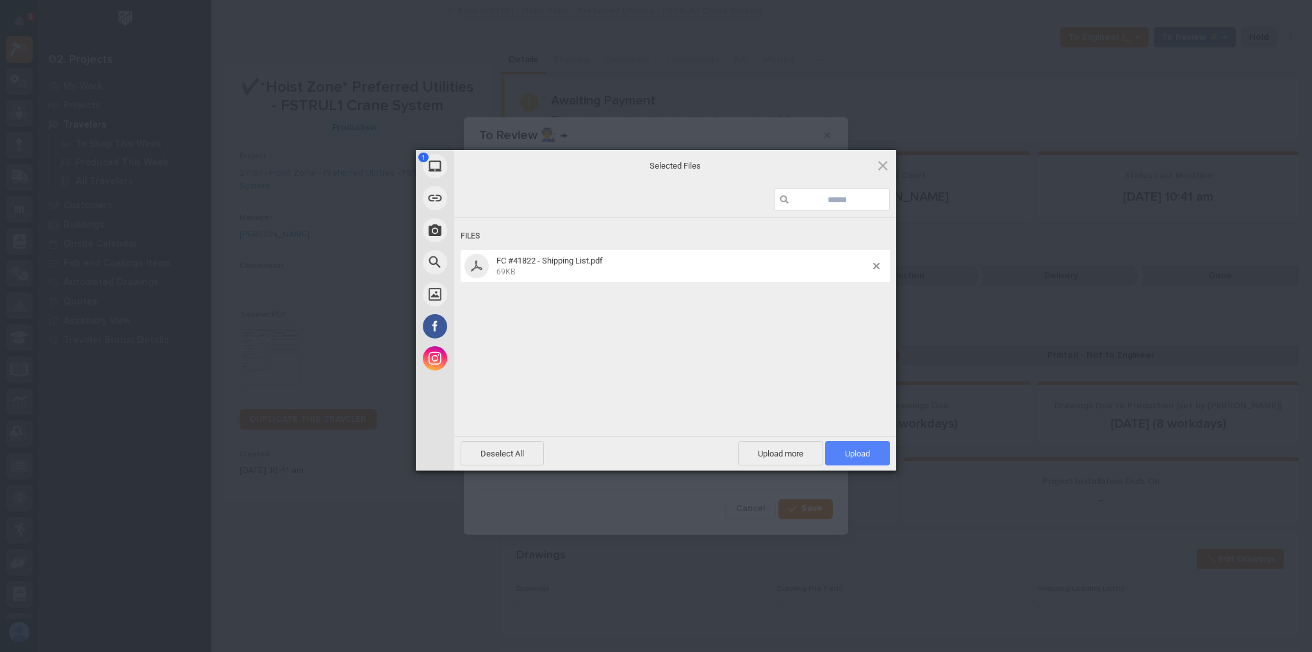
click at [842, 441] on span "Upload 1" at bounding box center [857, 453] width 65 height 24
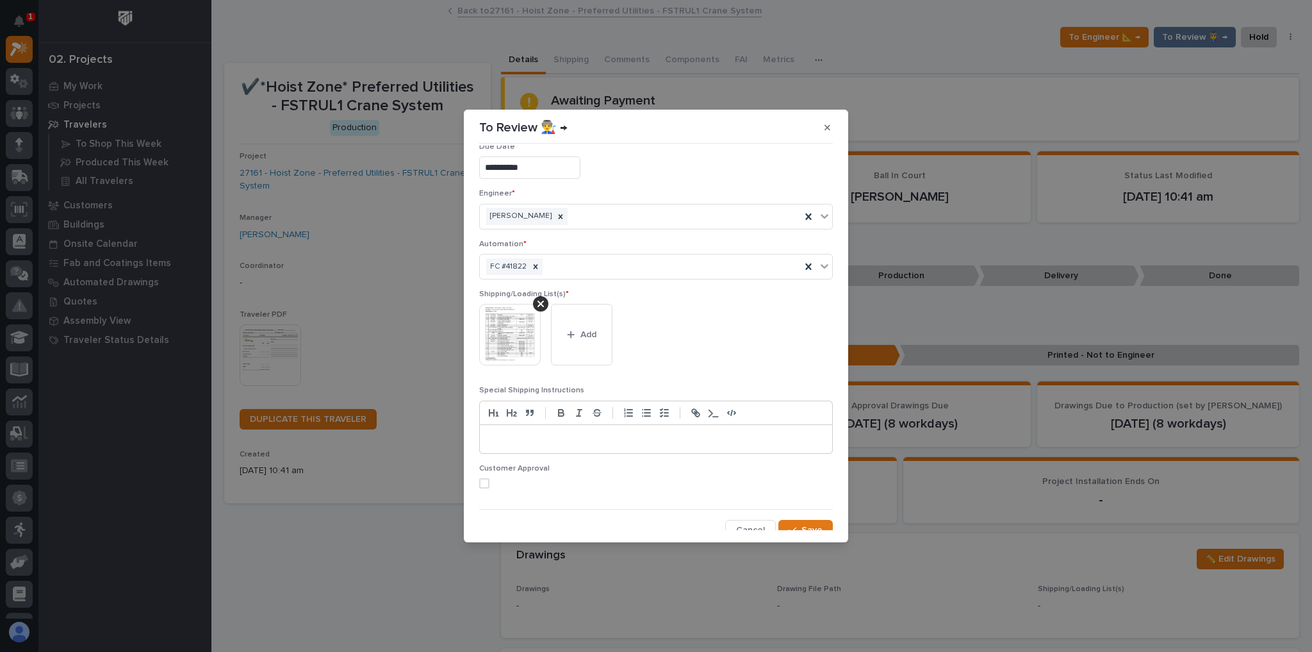
scroll to position [24, 0]
click at [487, 471] on span at bounding box center [484, 476] width 10 height 10
click at [796, 521] on div "button" at bounding box center [795, 522] width 13 height 9
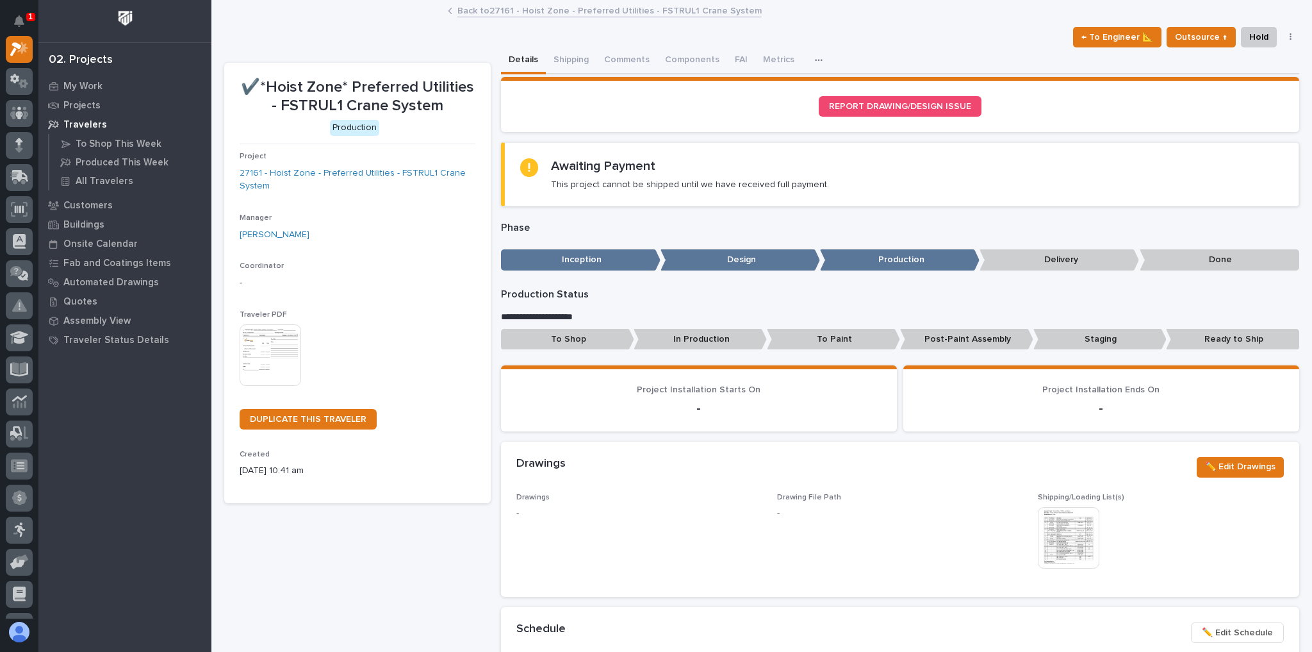
click at [492, 6] on link "Back to 27161 - Hoist Zone - Preferred Utilities - FSTRUL1 Crane System" at bounding box center [609, 10] width 304 height 15
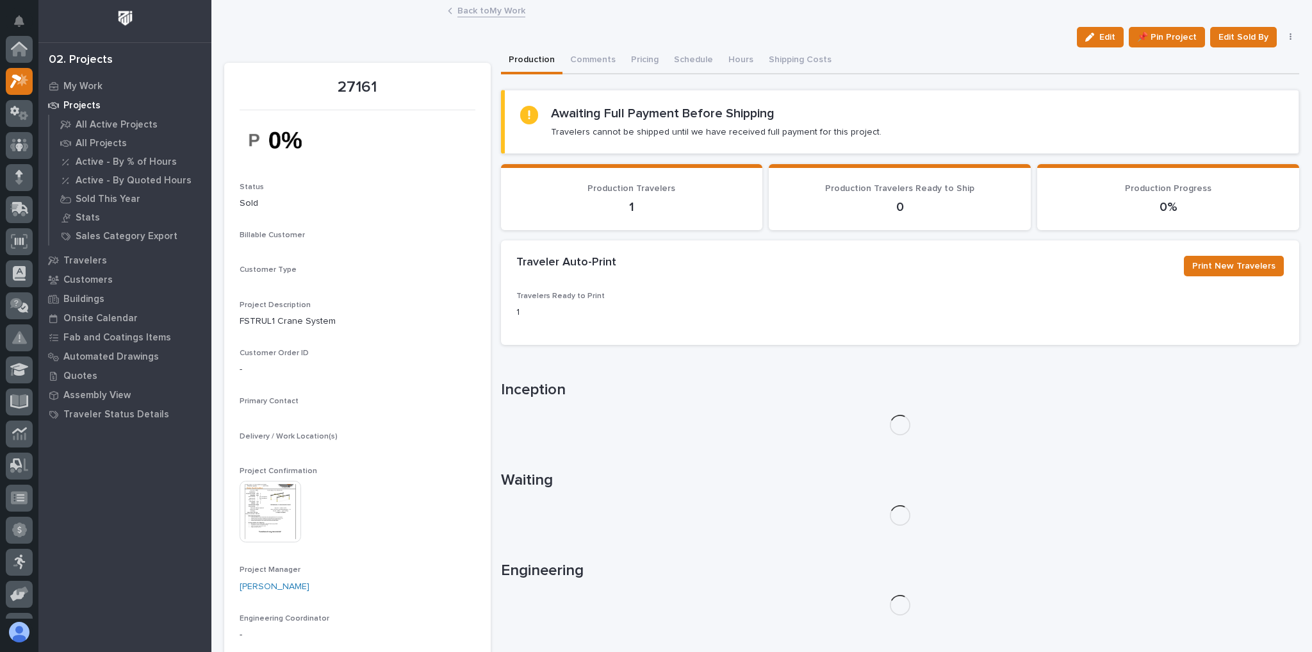
click at [484, 8] on link "Back to My Work" at bounding box center [491, 10] width 68 height 15
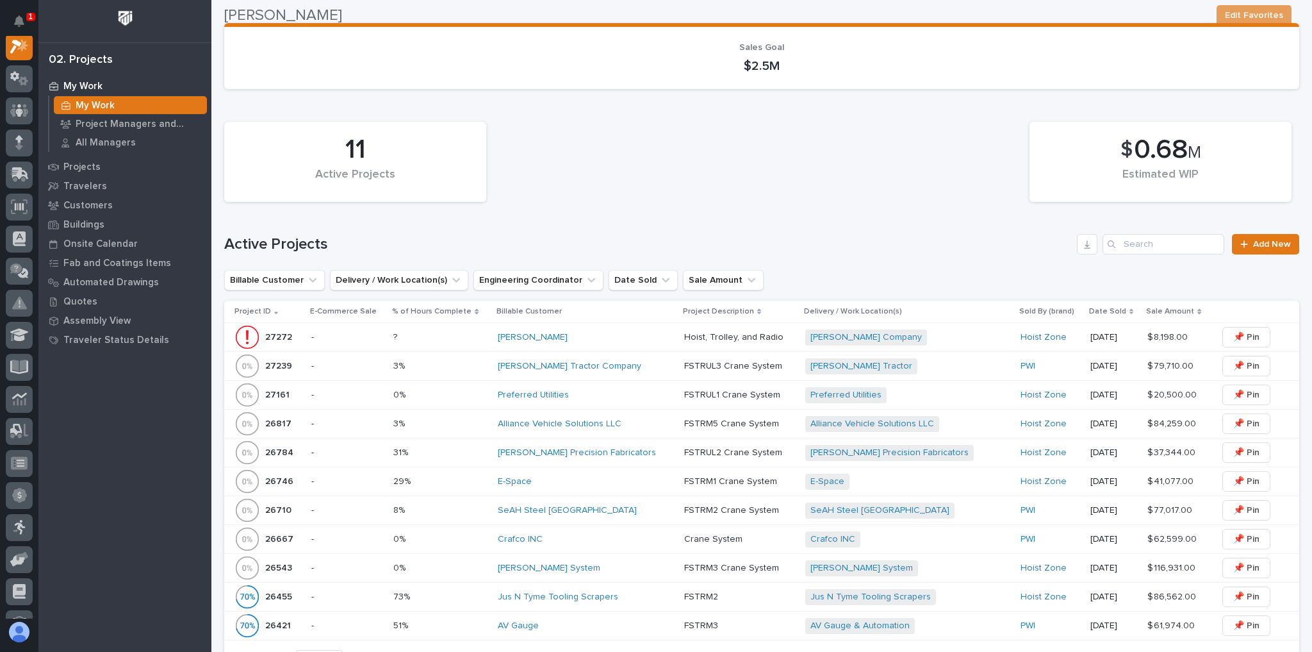
scroll to position [205, 0]
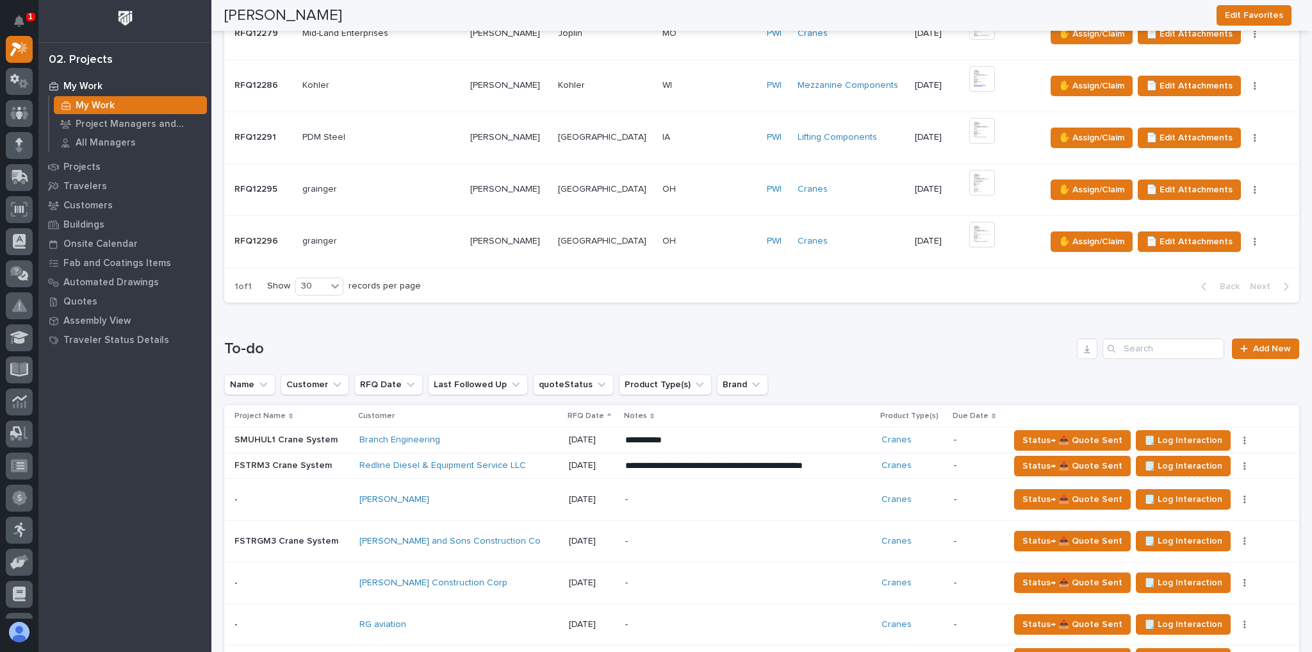
scroll to position [820, 0]
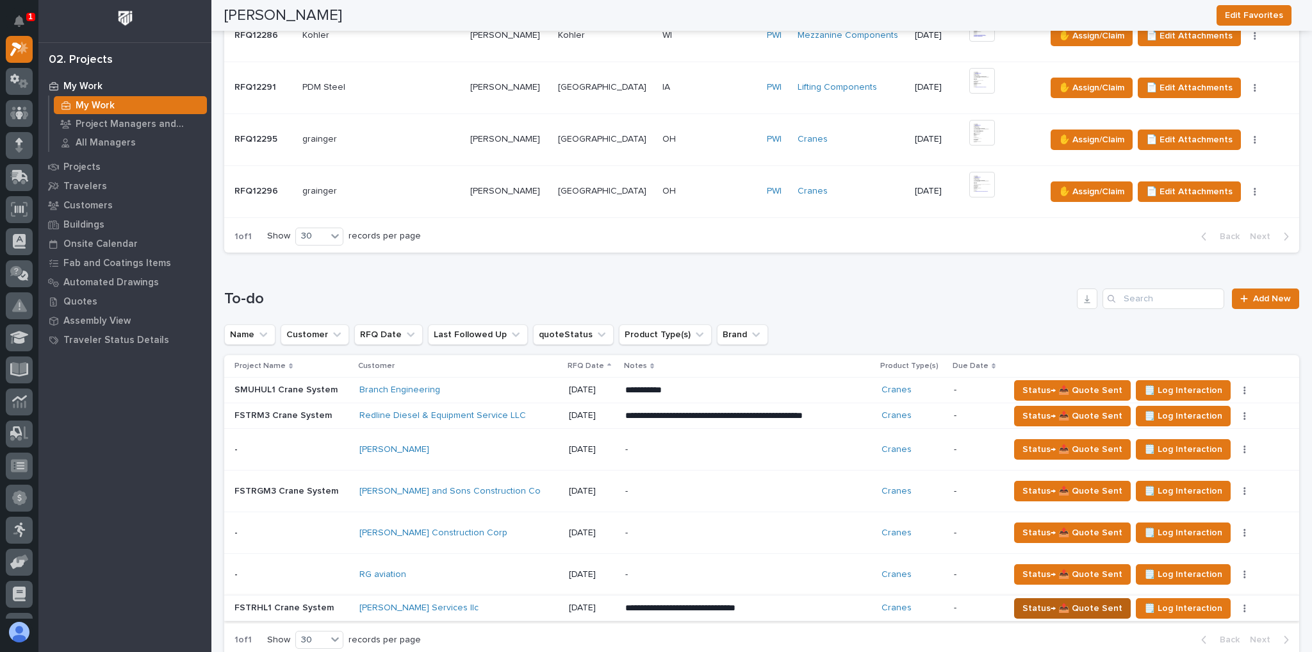
click at [1055, 602] on span "Status→ 📤 Quote Sent" at bounding box center [1073, 607] width 100 height 15
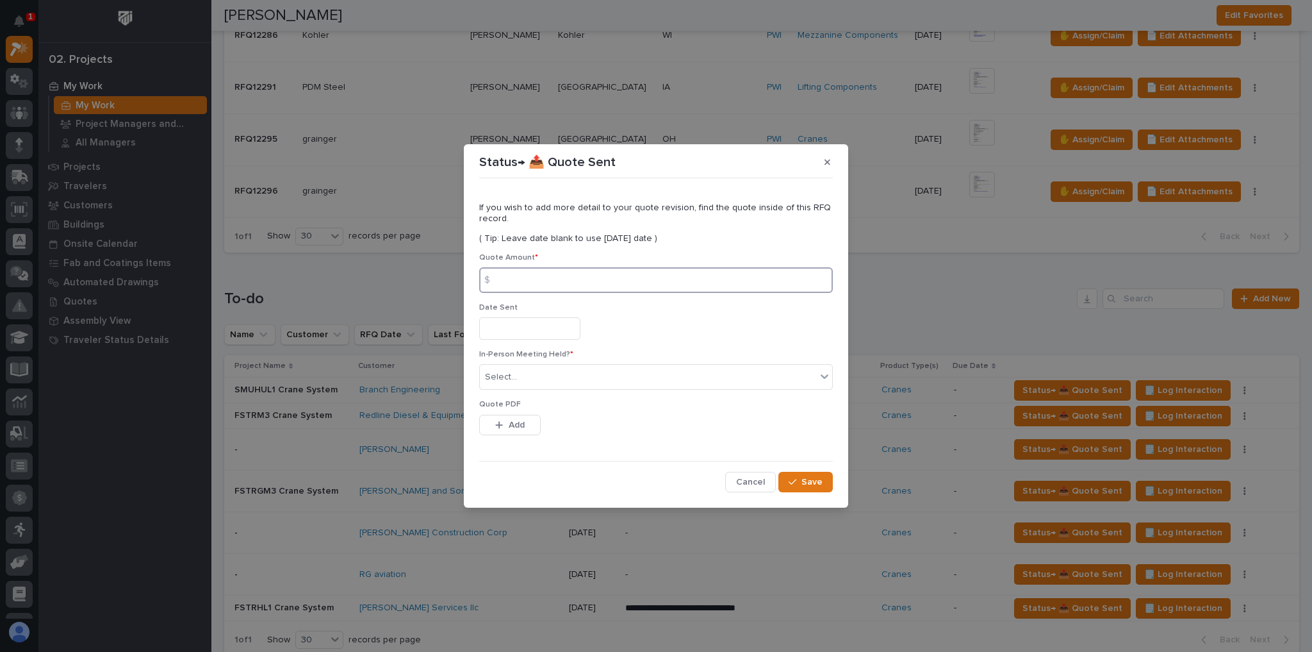
click at [549, 288] on input at bounding box center [656, 280] width 354 height 26
click at [518, 419] on span "Add" at bounding box center [517, 425] width 16 height 12
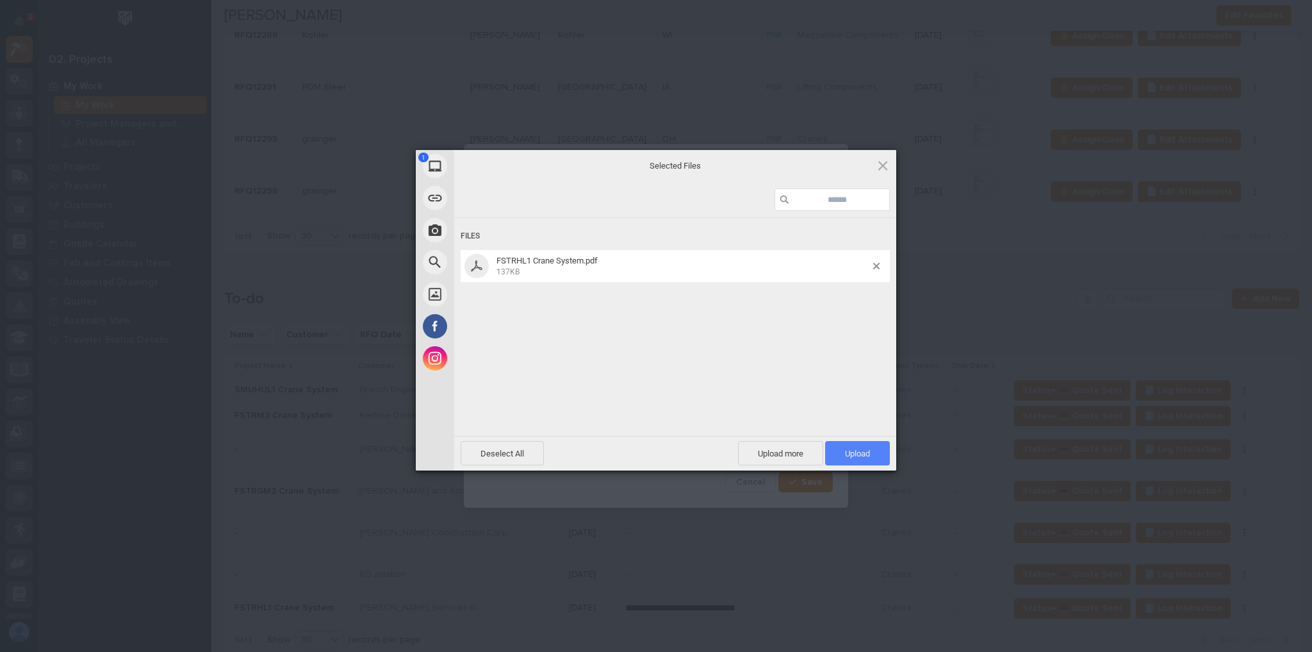
click at [878, 452] on span "Upload 1" at bounding box center [857, 453] width 65 height 24
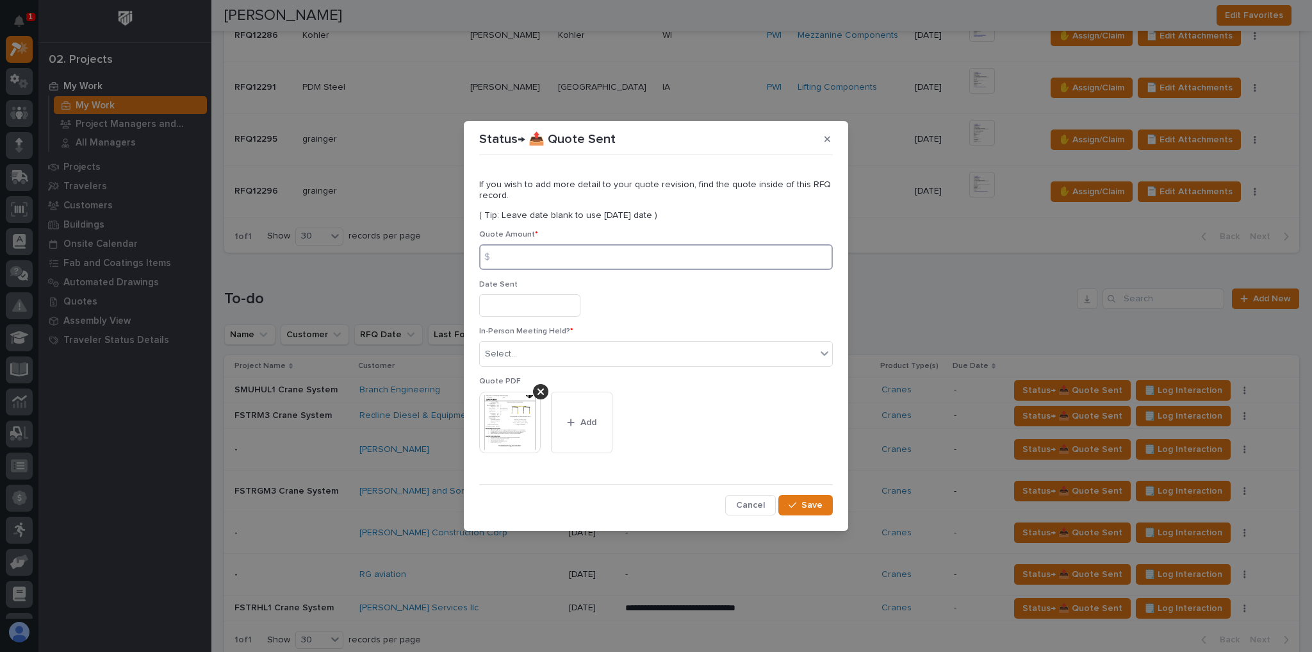
click at [521, 259] on input at bounding box center [656, 257] width 354 height 26
type input "21344"
click at [552, 345] on div "Select..." at bounding box center [648, 353] width 336 height 21
click at [515, 403] on div "No" at bounding box center [656, 401] width 352 height 22
click at [814, 519] on section "Status→ 📤 Quote Sent If you wish to add more detail to your quote revision, fin…" at bounding box center [656, 325] width 384 height 409
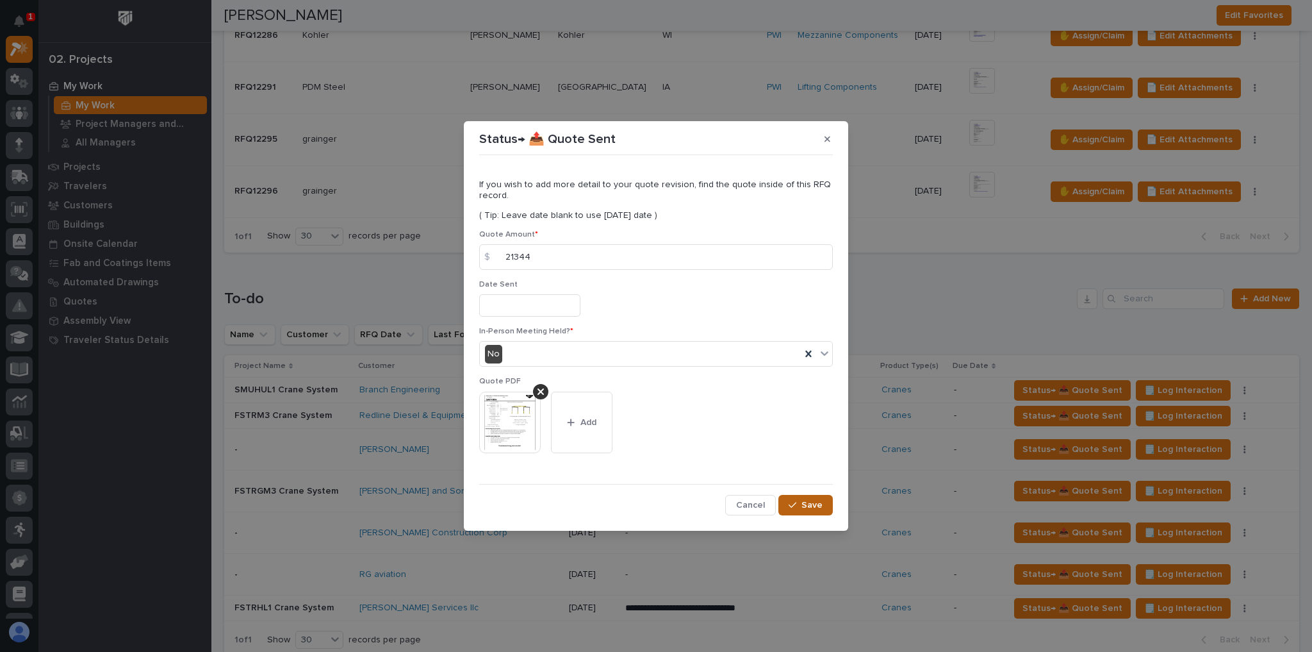
click at [808, 507] on span "Save" at bounding box center [812, 505] width 21 height 12
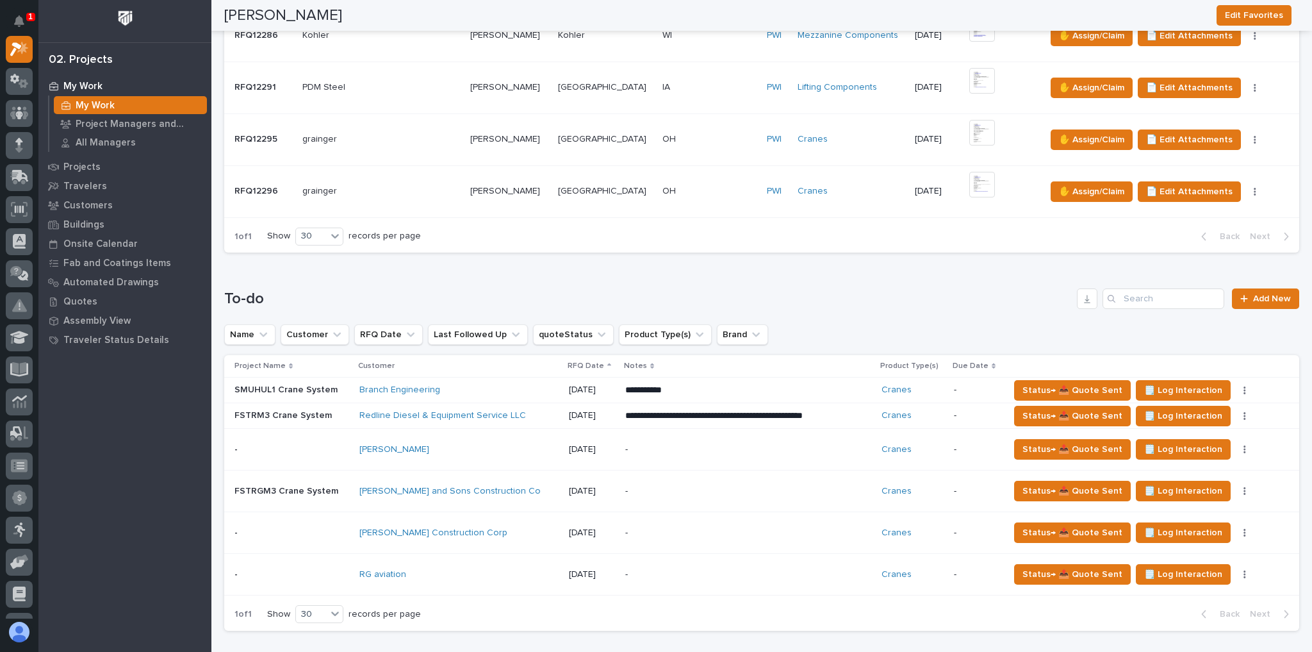
click at [535, 531] on div "[PERSON_NAME] Construction Corp" at bounding box center [458, 532] width 199 height 11
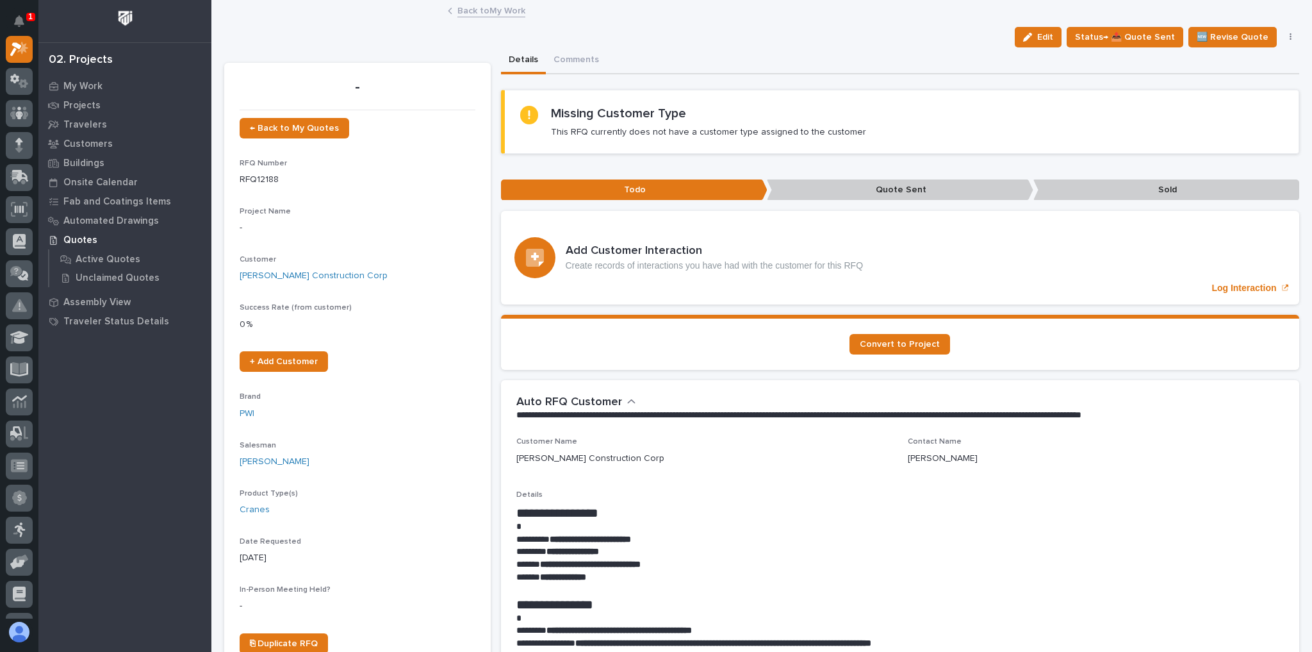
click at [500, 17] on div "Back to My Work" at bounding box center [761, 12] width 641 height 18
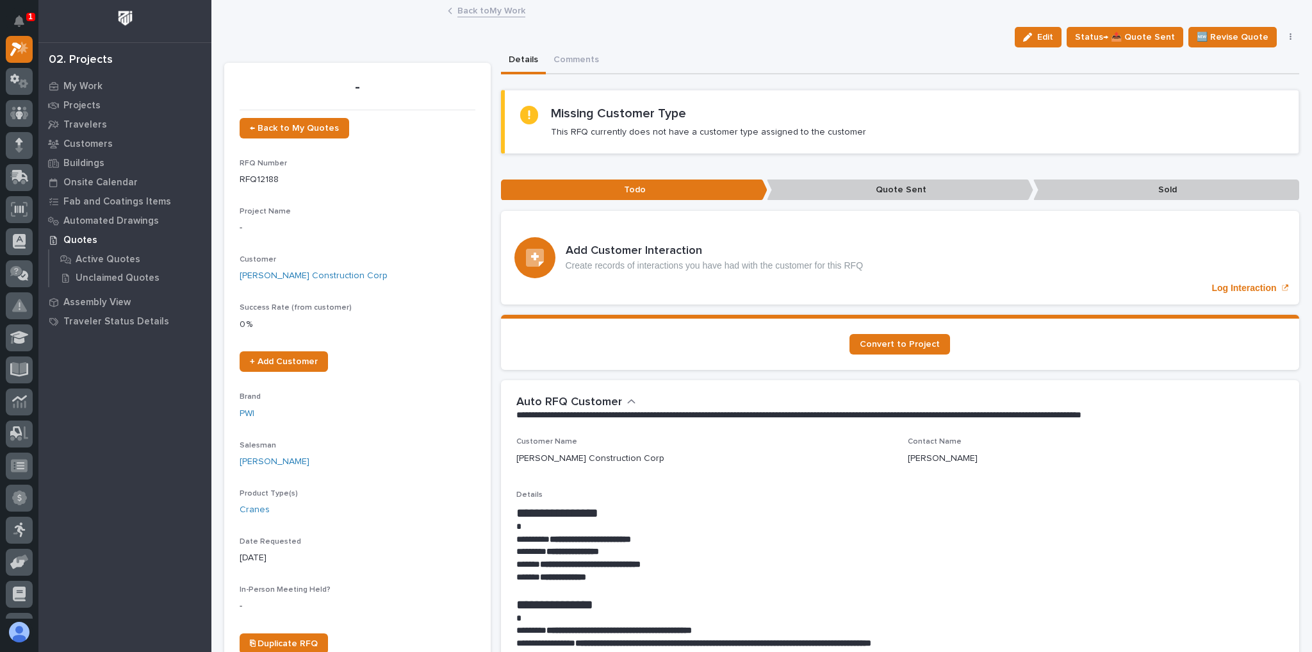
click at [492, 13] on link "Back to My Work" at bounding box center [491, 10] width 68 height 15
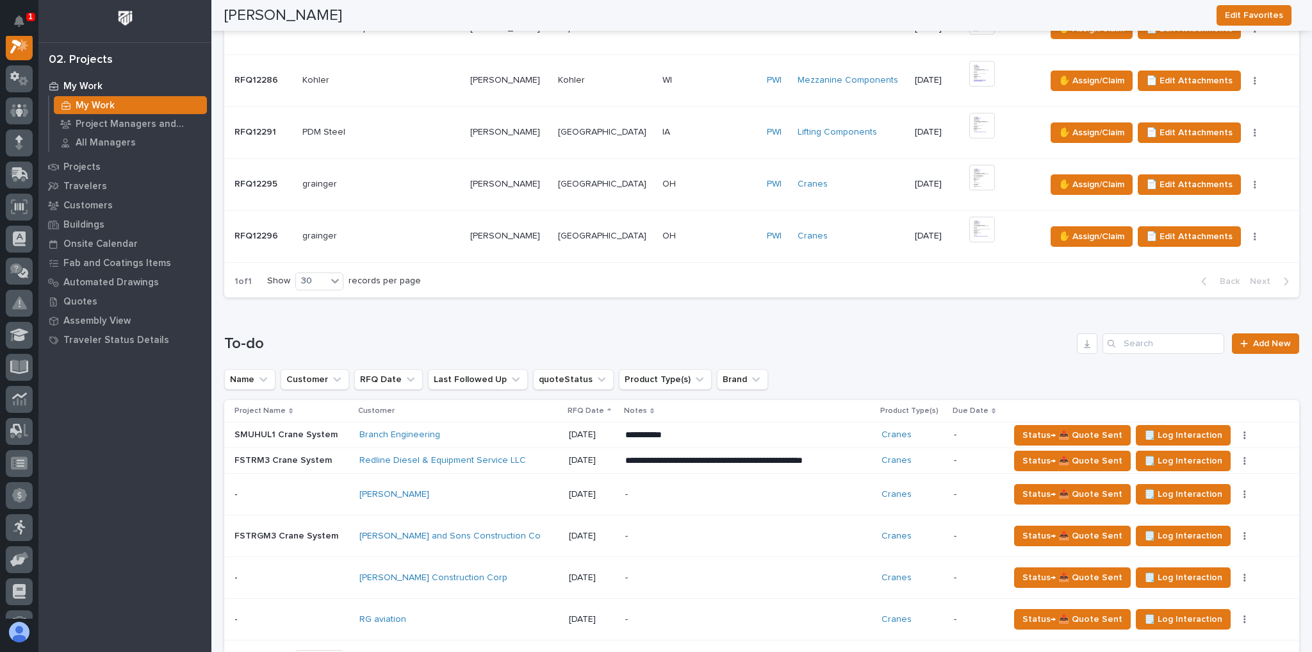
scroll to position [923, 0]
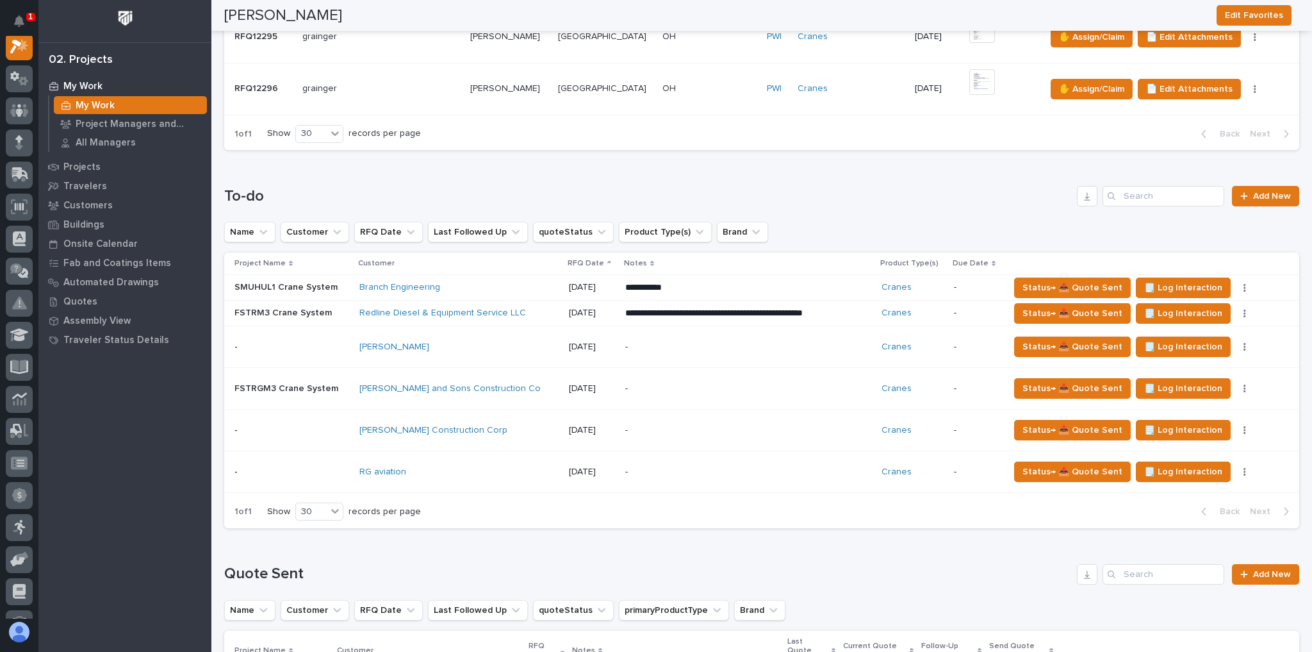
click at [491, 336] on div "[PERSON_NAME]" at bounding box center [458, 346] width 199 height 21
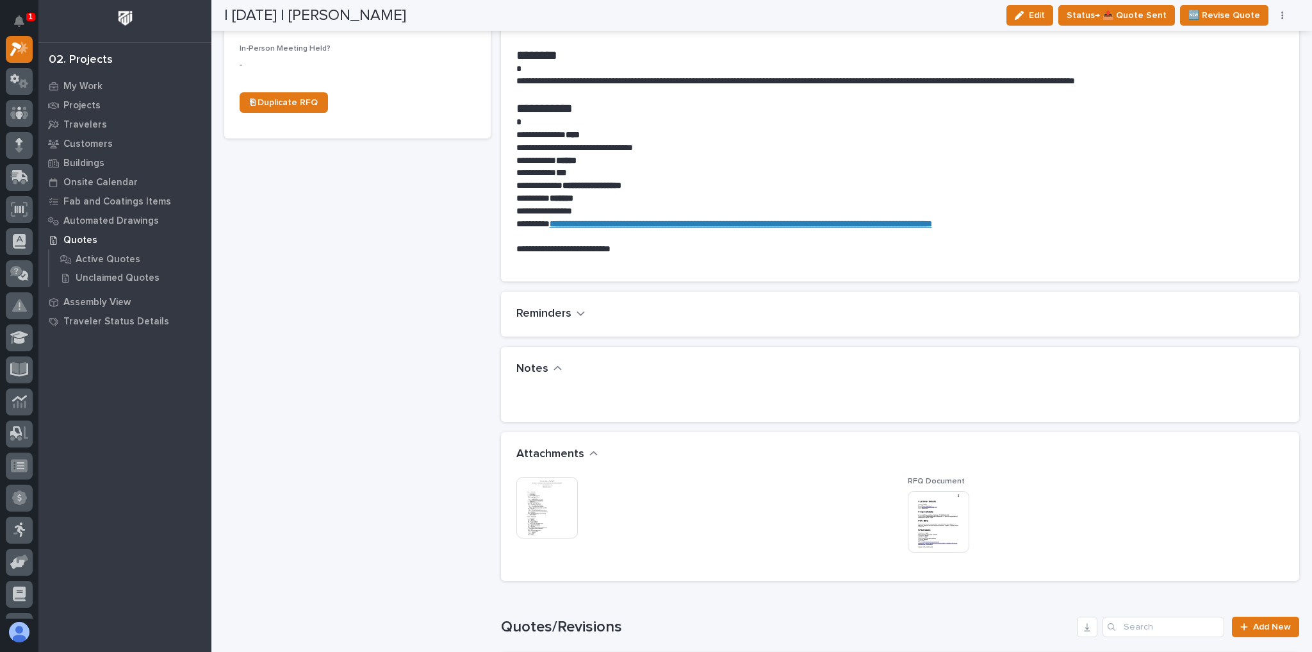
scroll to position [643, 0]
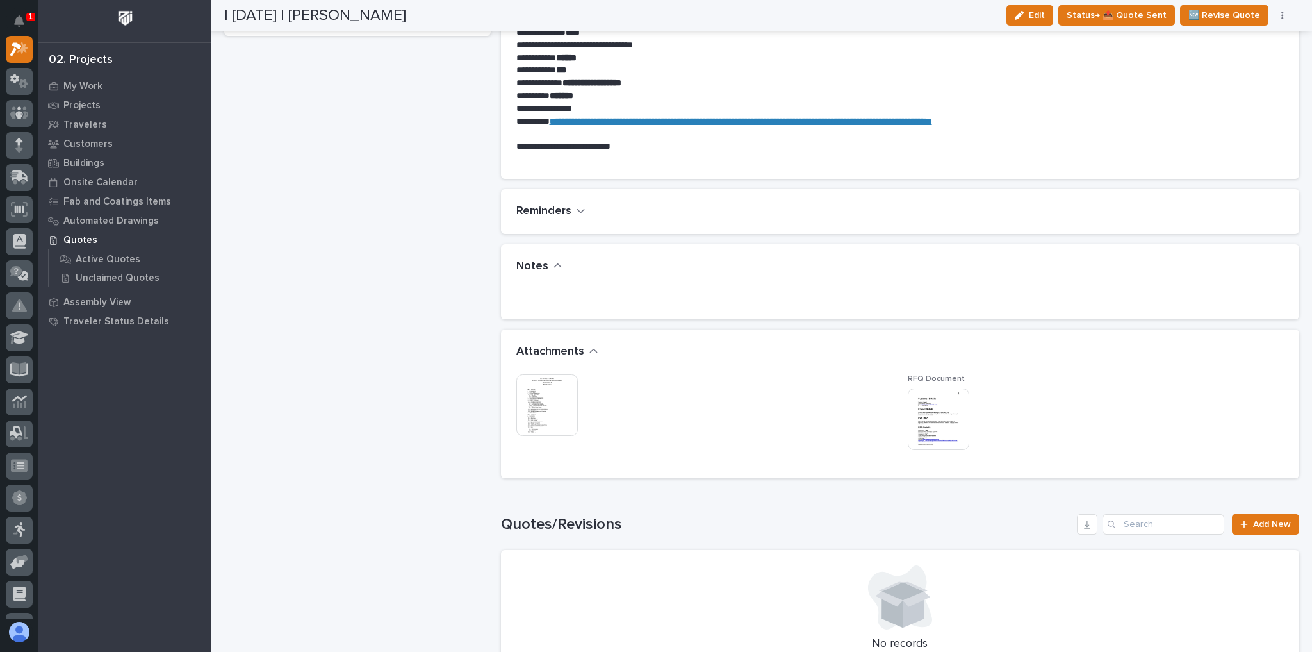
click at [564, 406] on img at bounding box center [547, 405] width 62 height 62
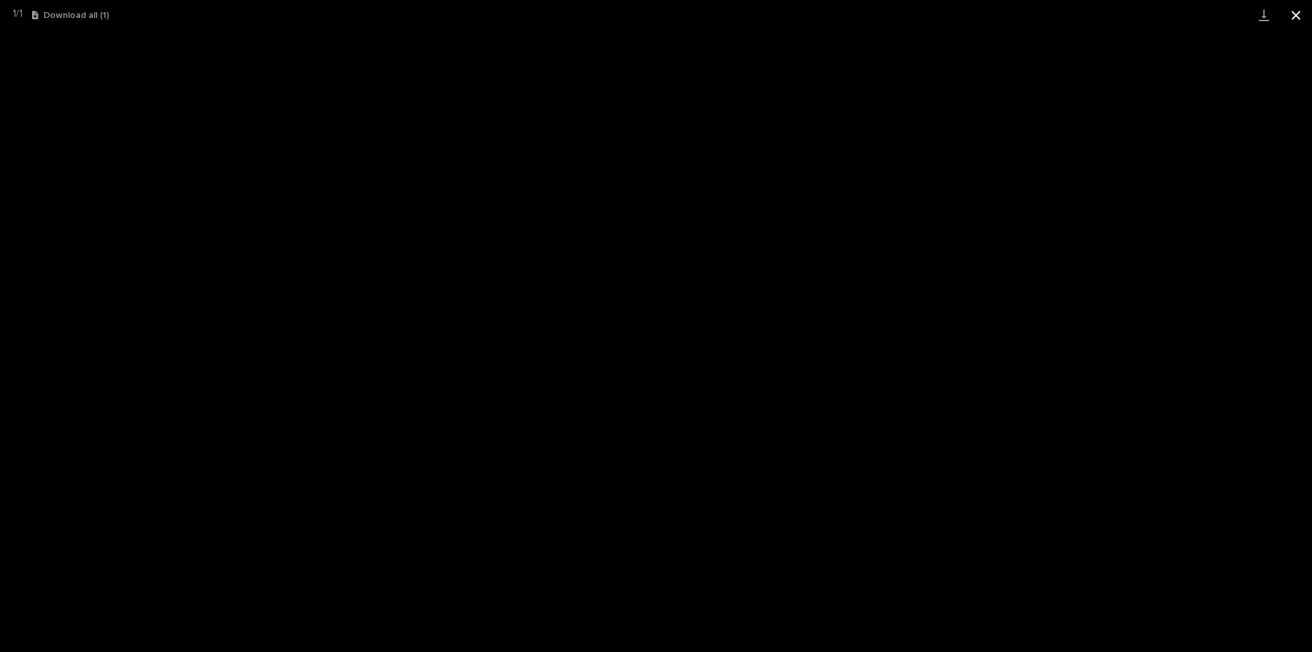
click at [1285, 12] on button "Close gallery" at bounding box center [1296, 15] width 32 height 30
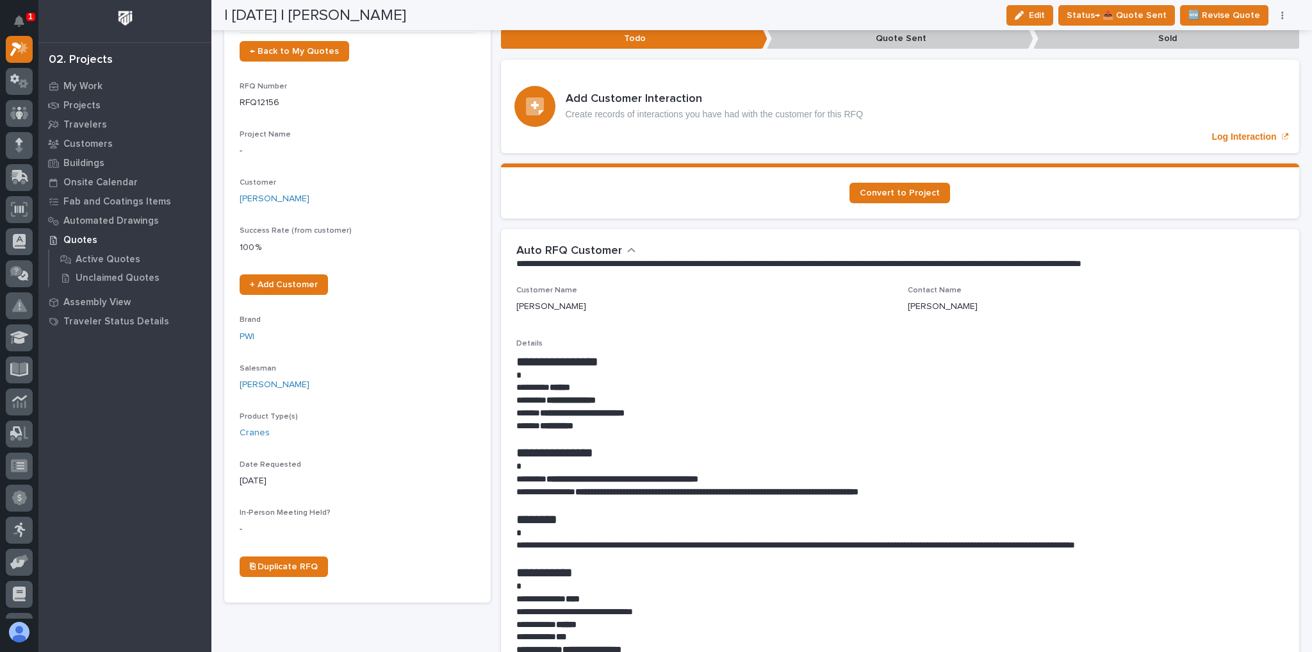
scroll to position [0, 0]
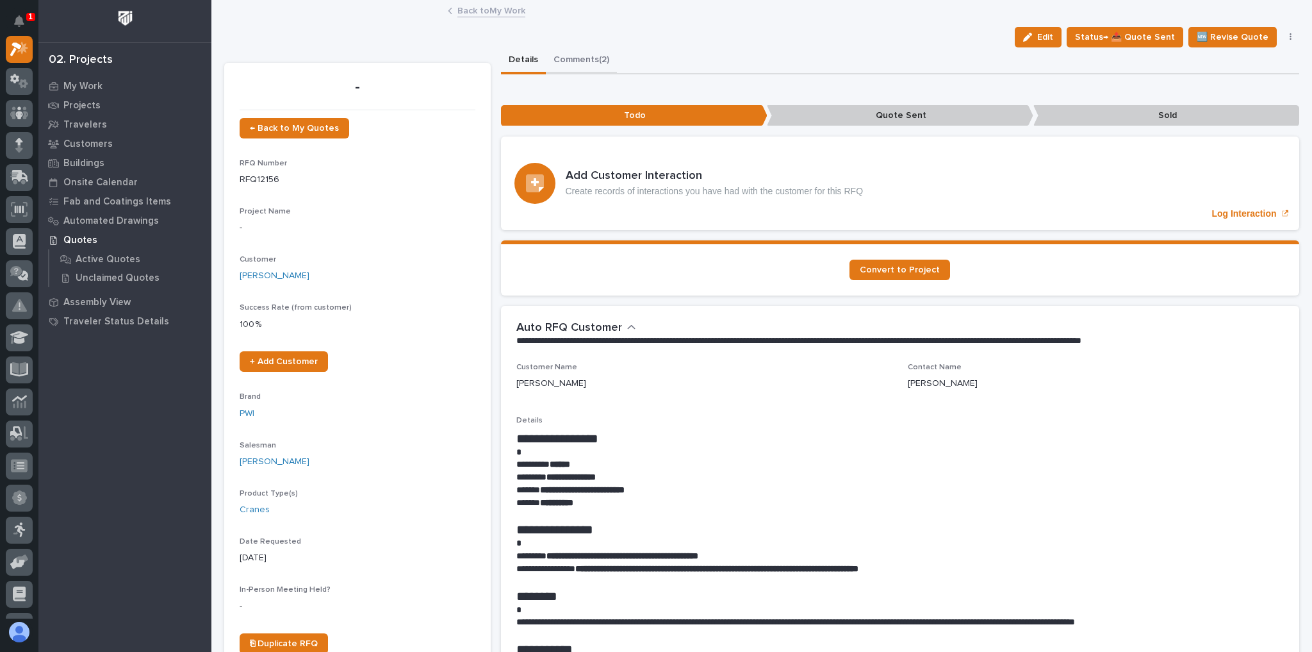
click at [575, 60] on button "Comments (2)" at bounding box center [581, 60] width 71 height 27
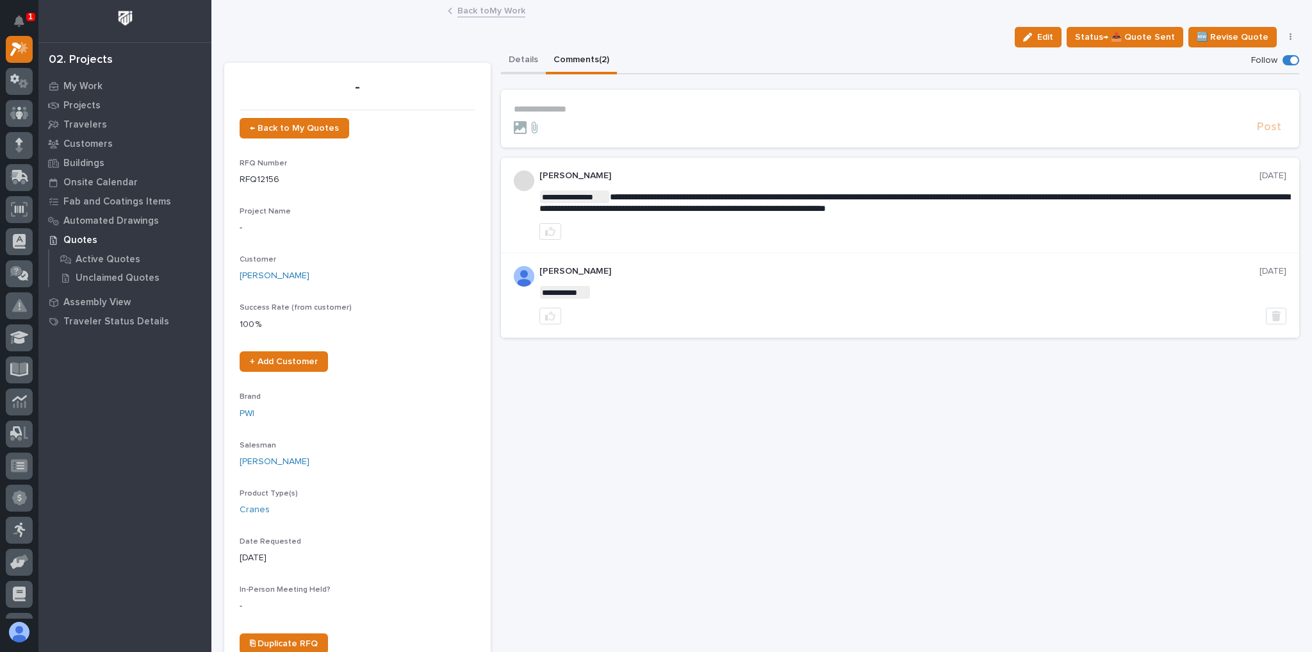
click at [526, 61] on button "Details" at bounding box center [523, 60] width 45 height 27
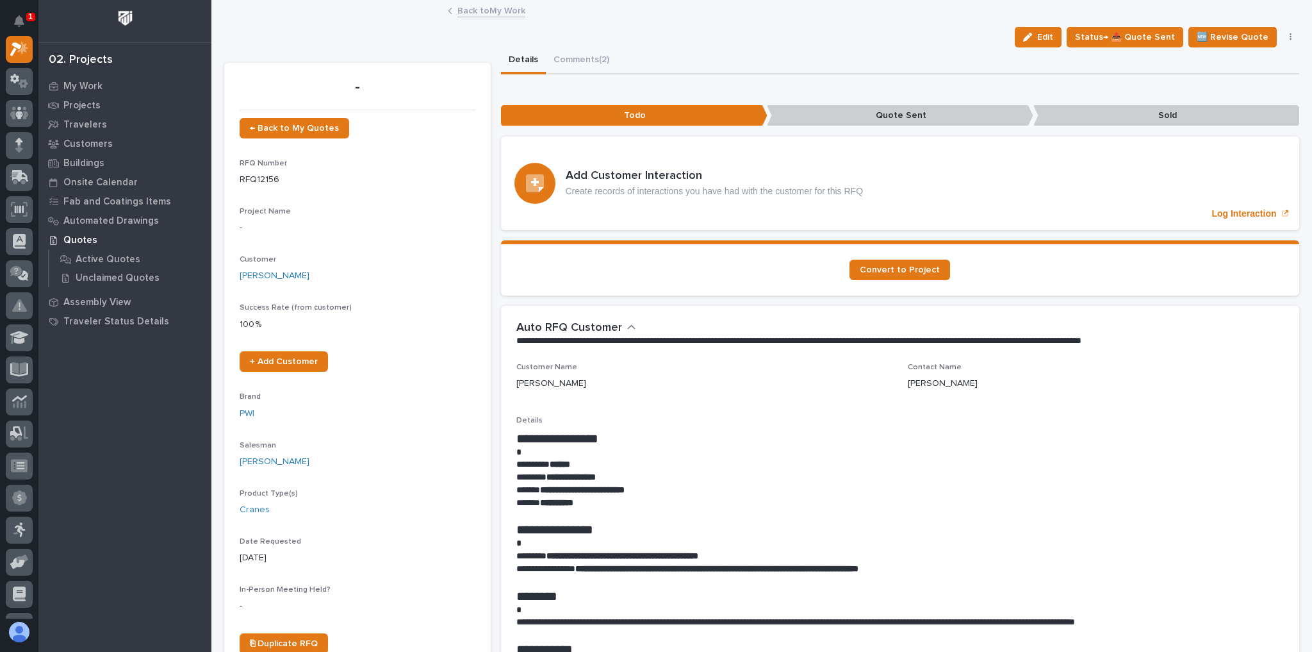
click at [502, 13] on link "Back to My Work" at bounding box center [491, 10] width 68 height 15
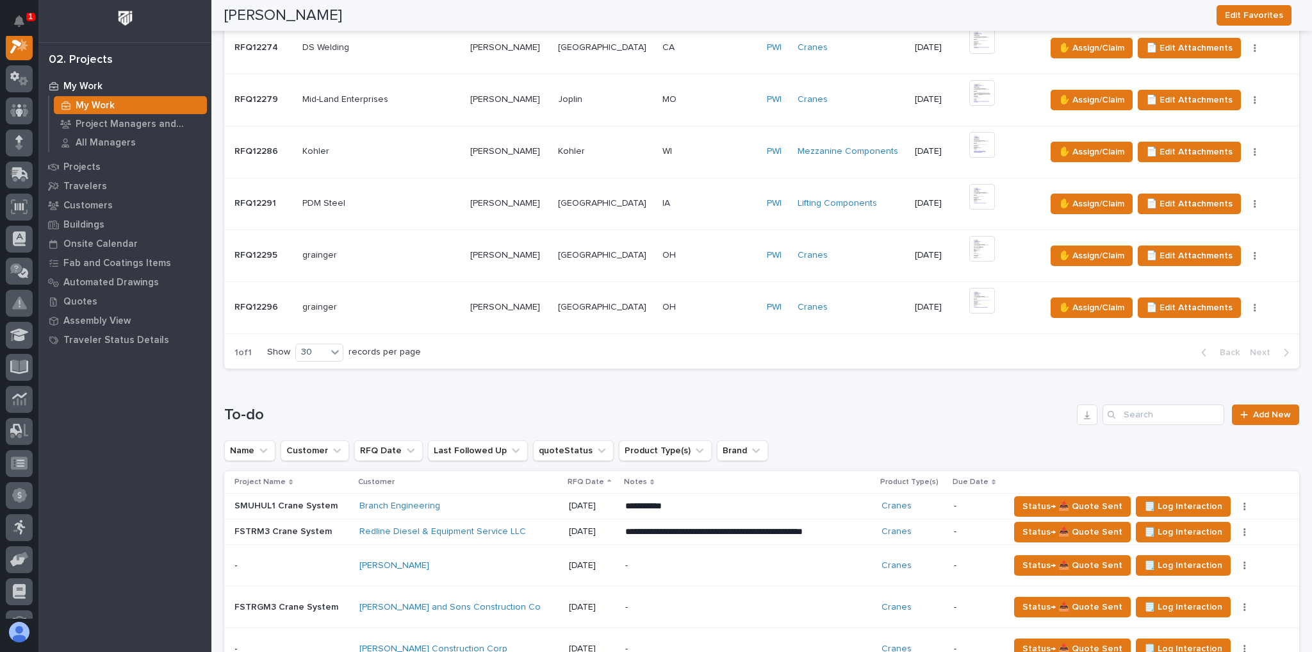
scroll to position [564, 0]
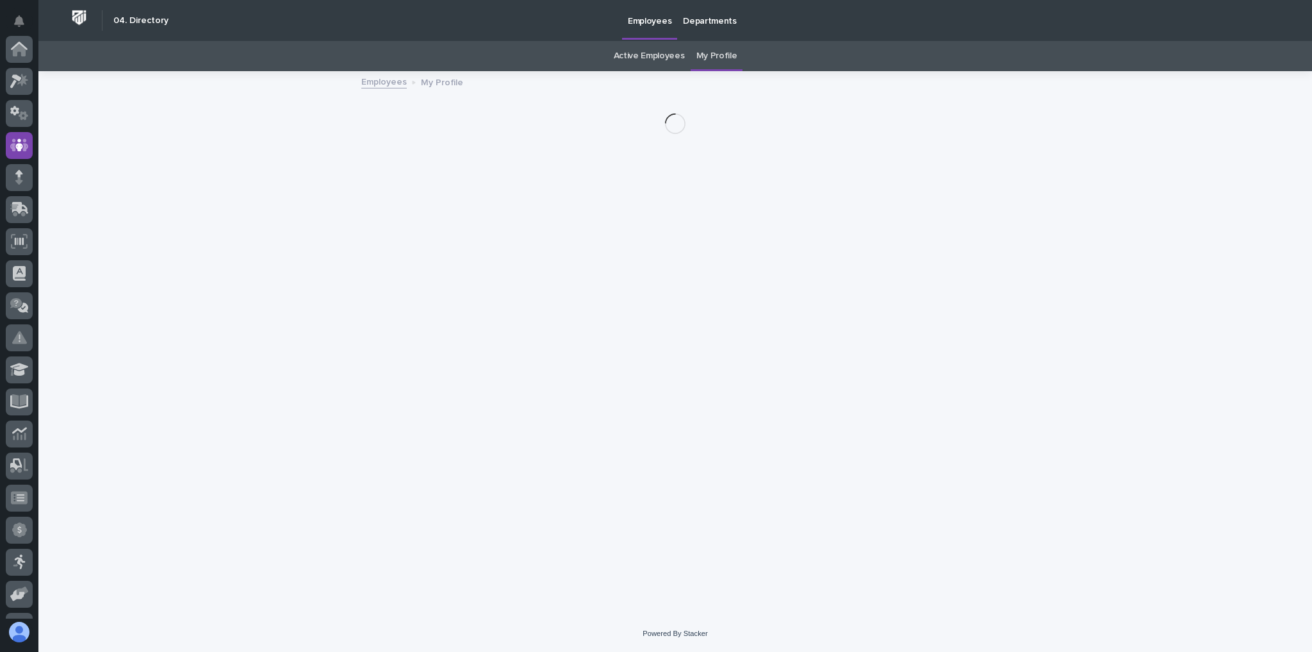
scroll to position [95, 0]
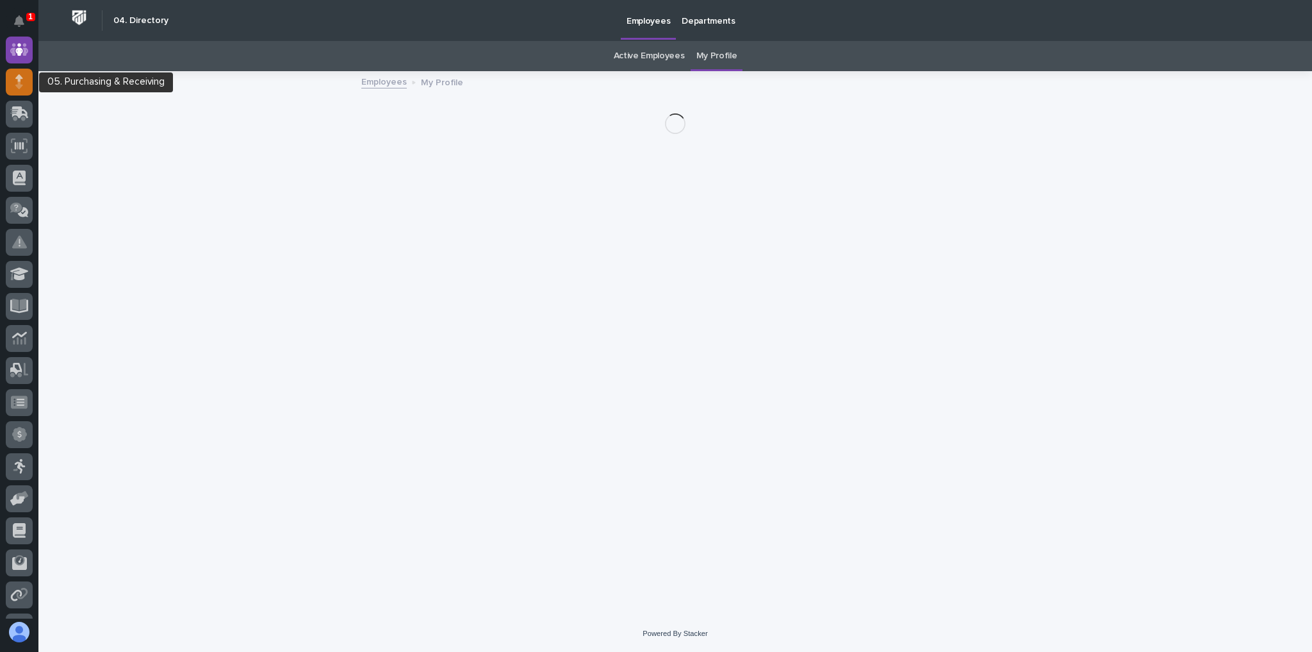
click at [22, 81] on icon at bounding box center [19, 81] width 8 height 15
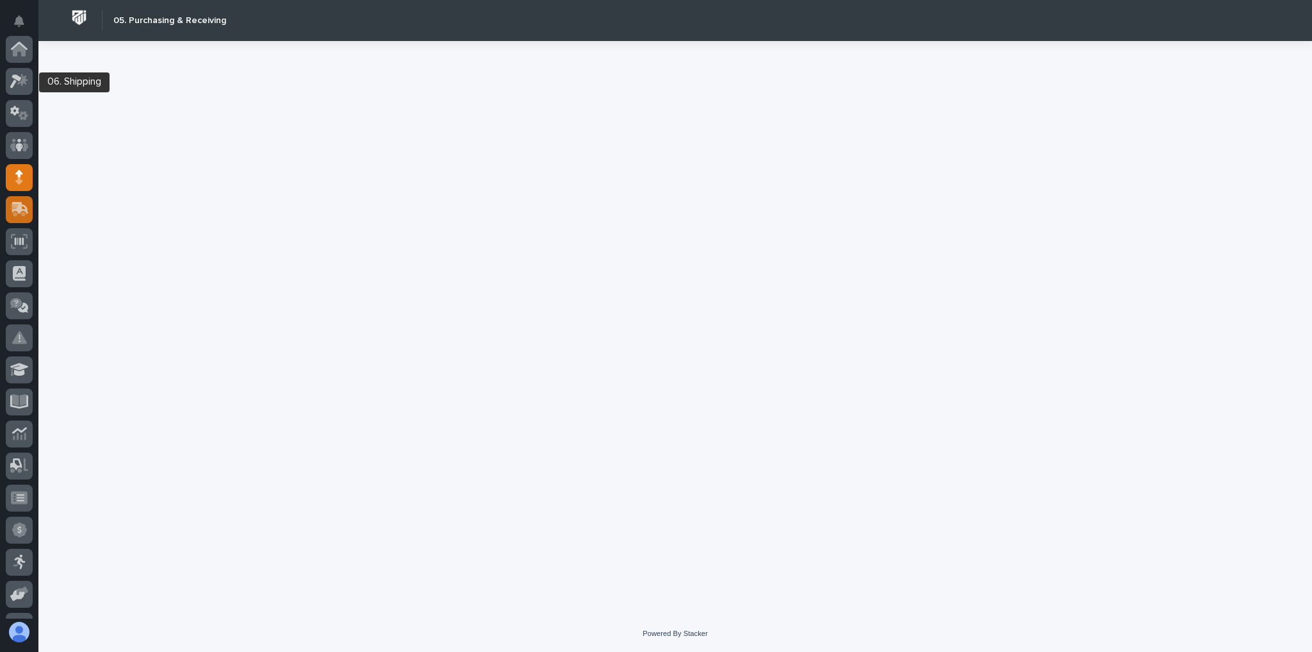
scroll to position [128, 0]
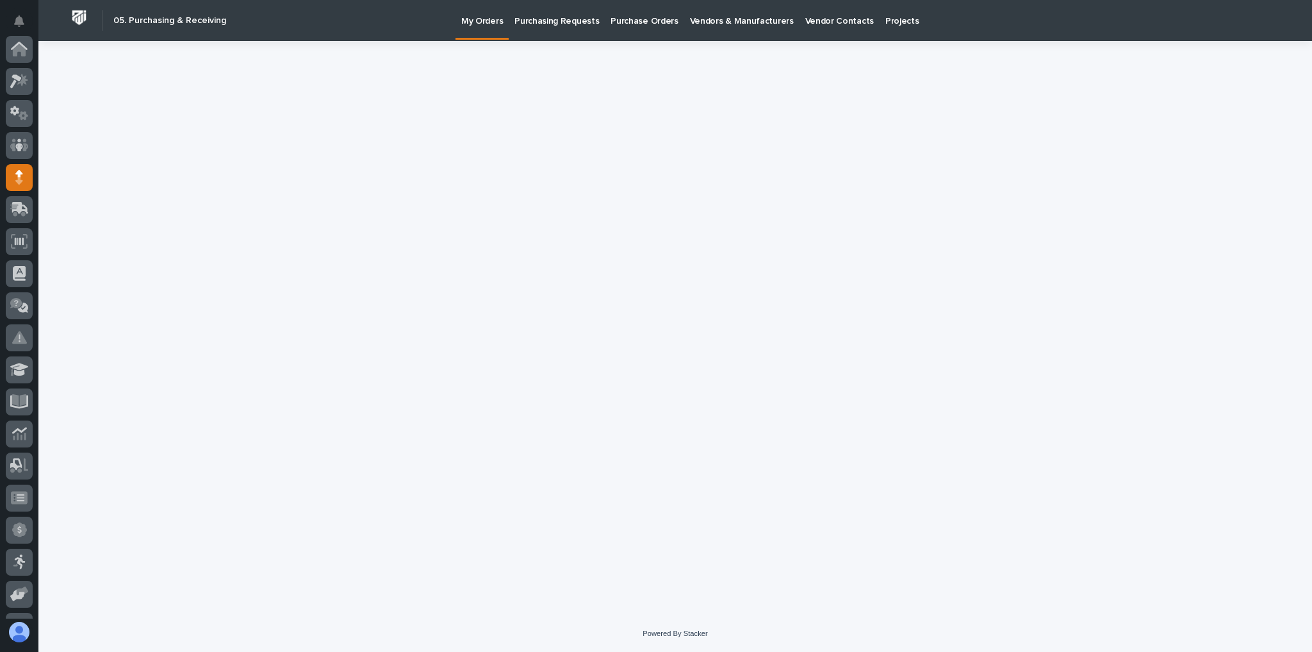
scroll to position [128, 0]
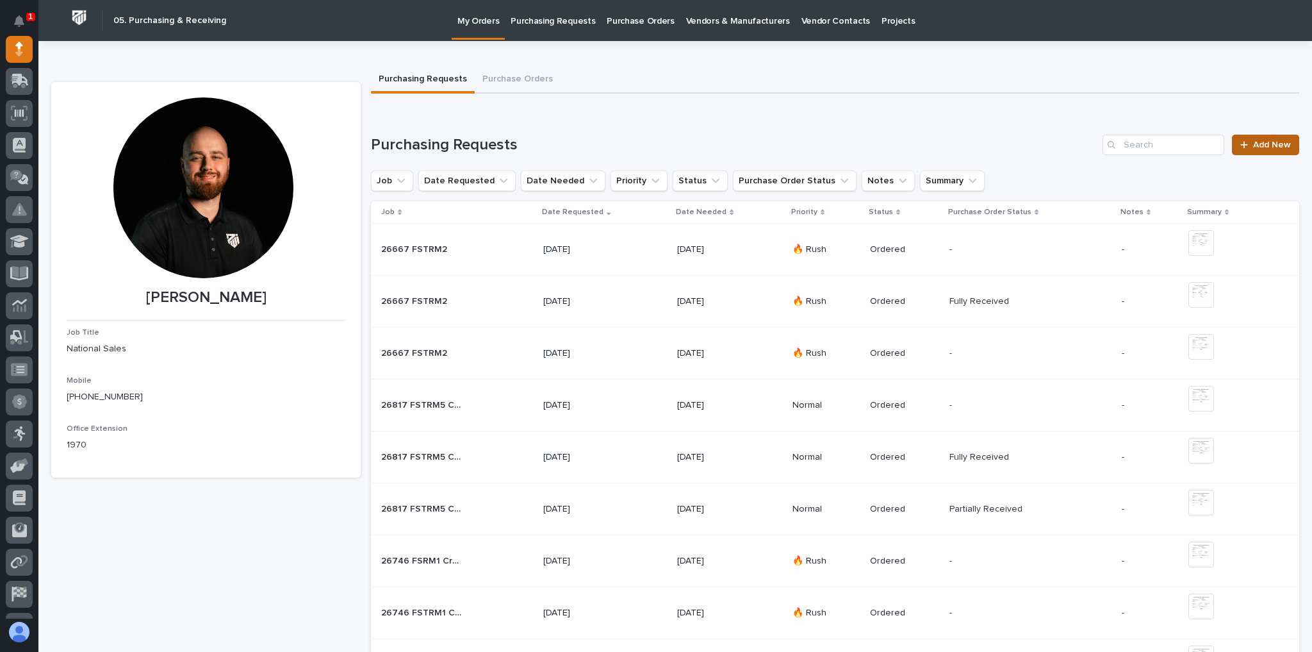
click at [1285, 151] on link "Add New" at bounding box center [1265, 145] width 67 height 21
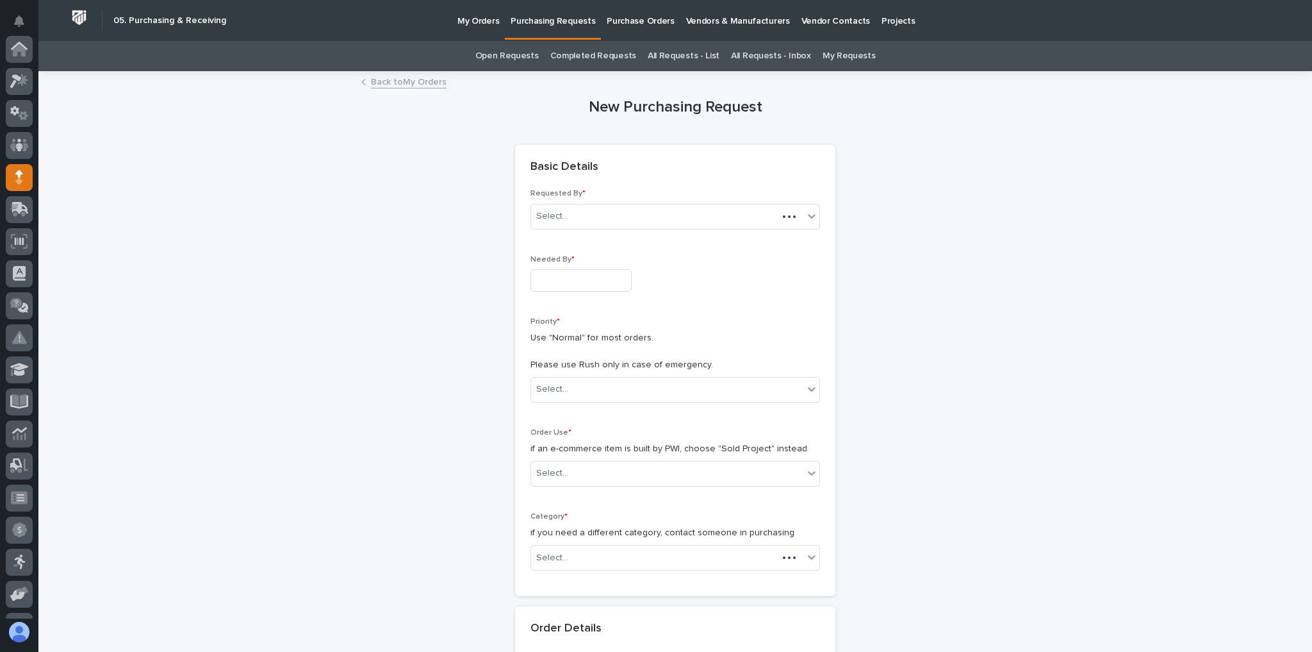
scroll to position [128, 0]
click at [595, 279] on input "text" at bounding box center [581, 280] width 101 height 22
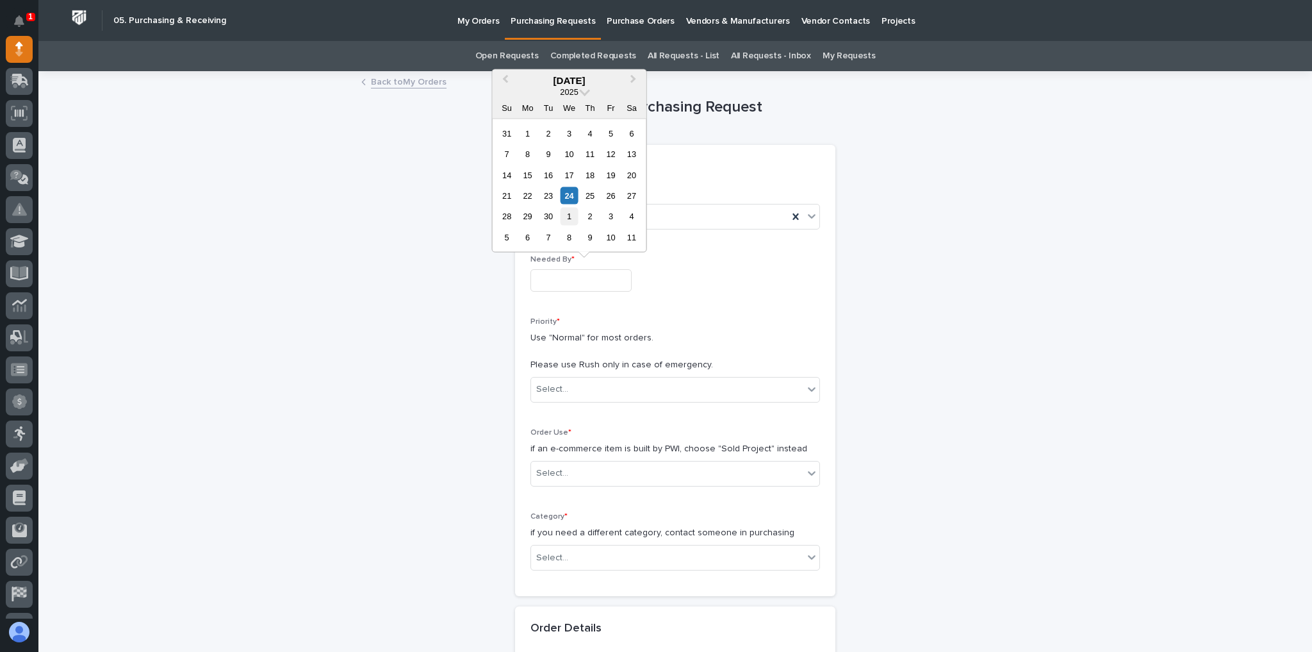
click at [569, 214] on div "1" at bounding box center [569, 216] width 17 height 17
type input "**********"
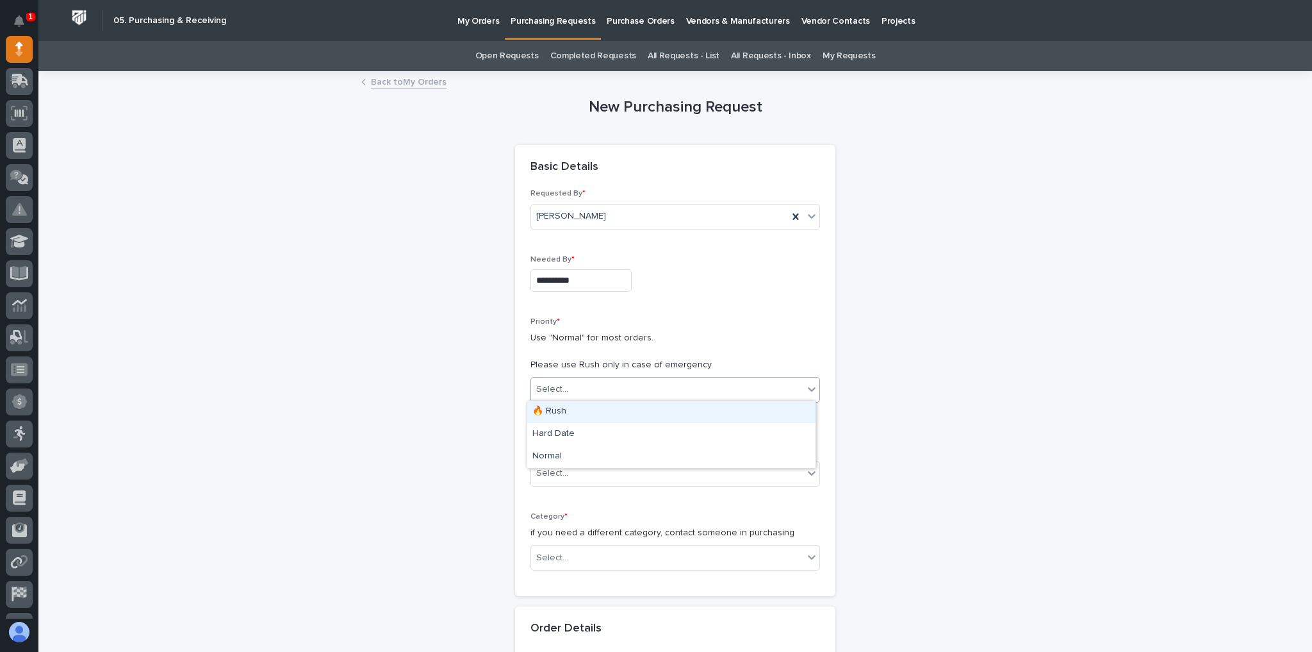
click at [569, 393] on div "Select..." at bounding box center [667, 389] width 272 height 21
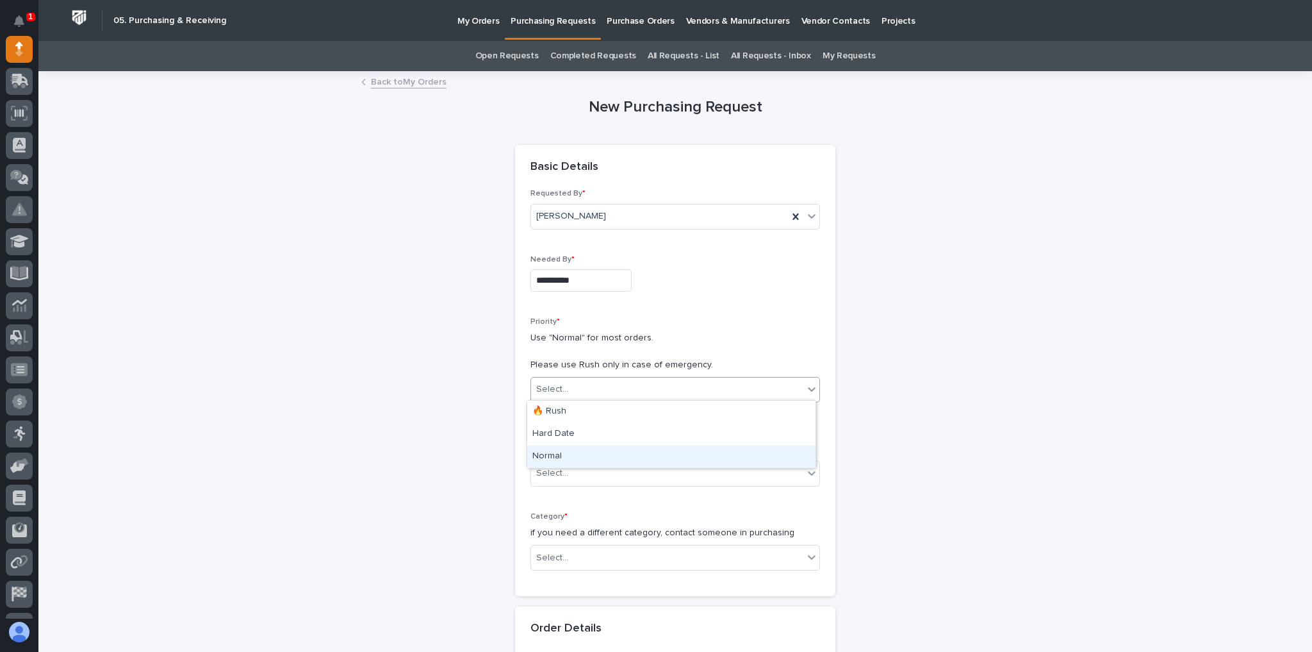
click at [565, 449] on div "Normal" at bounding box center [671, 456] width 288 height 22
click at [572, 463] on div "Select..." at bounding box center [667, 473] width 272 height 21
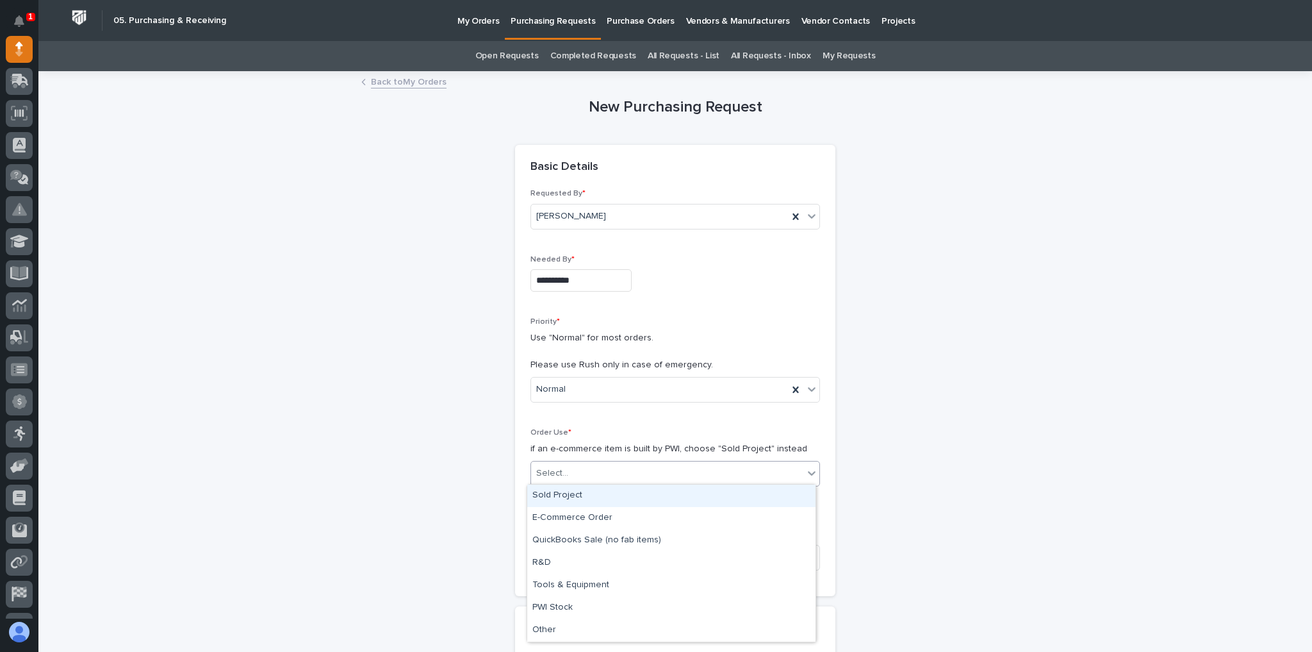
click at [569, 491] on div "Sold Project" at bounding box center [671, 495] width 288 height 22
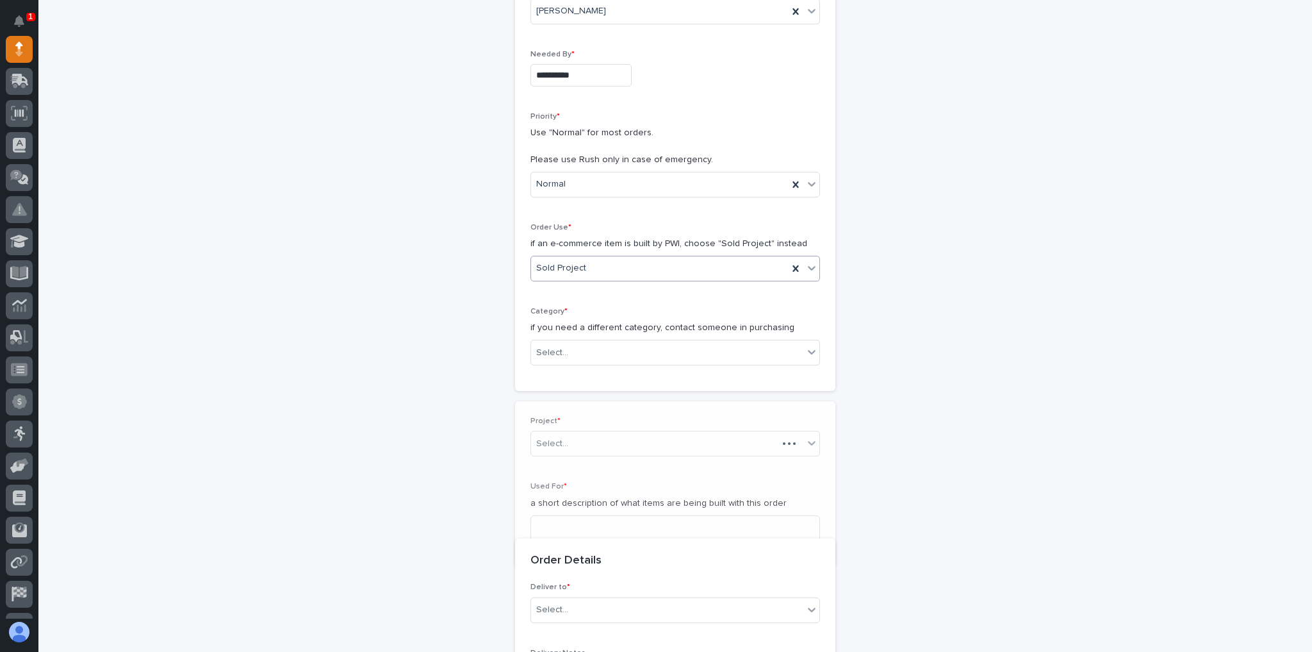
scroll to position [217, 0]
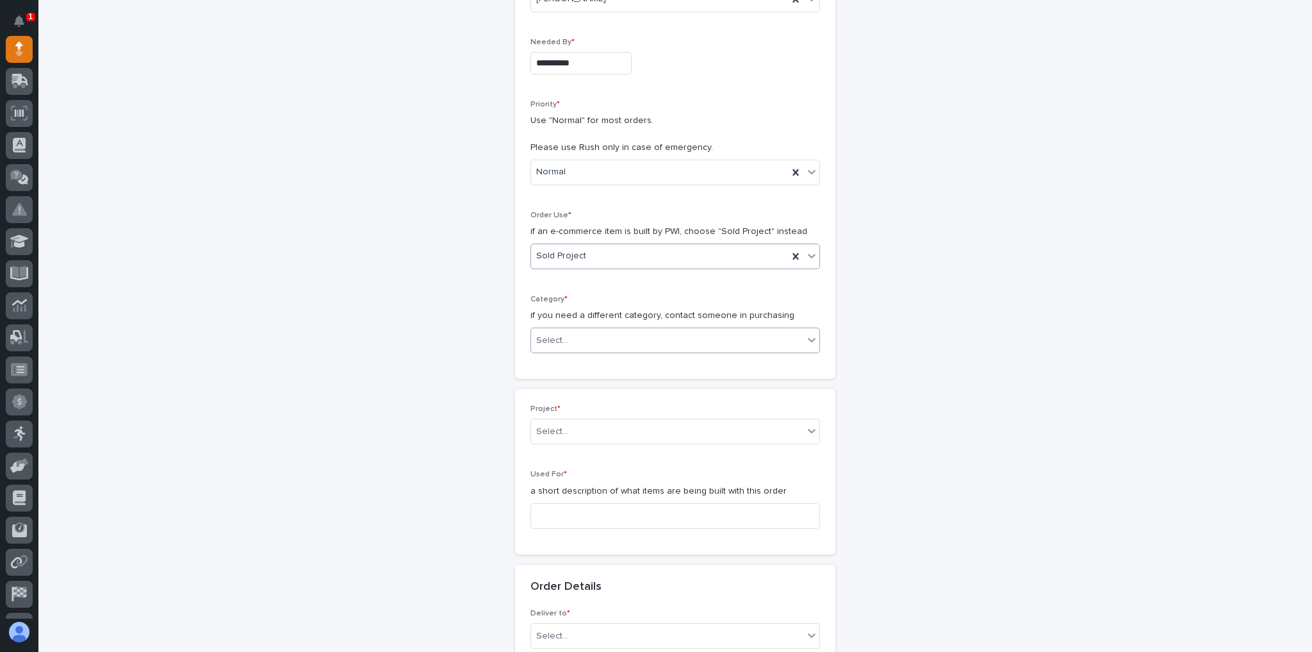
click at [571, 331] on div "Select..." at bounding box center [667, 340] width 272 height 21
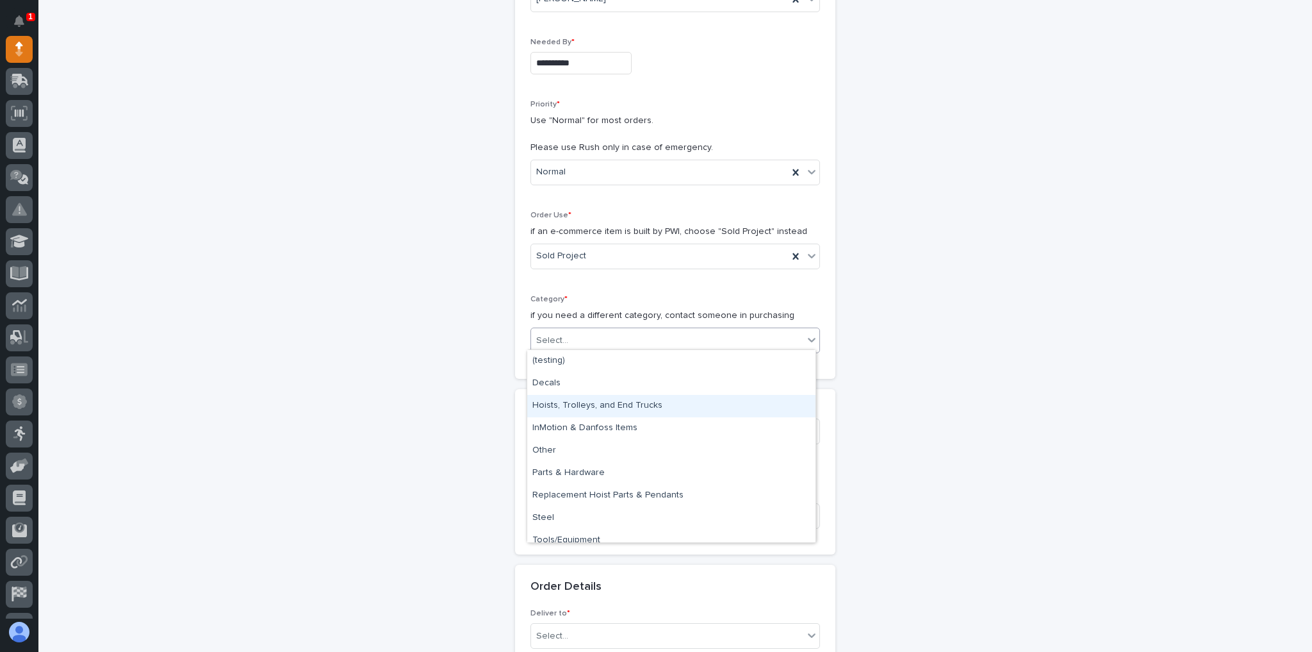
click at [672, 409] on div "Hoists, Trolleys, and End Trucks" at bounding box center [671, 406] width 288 height 22
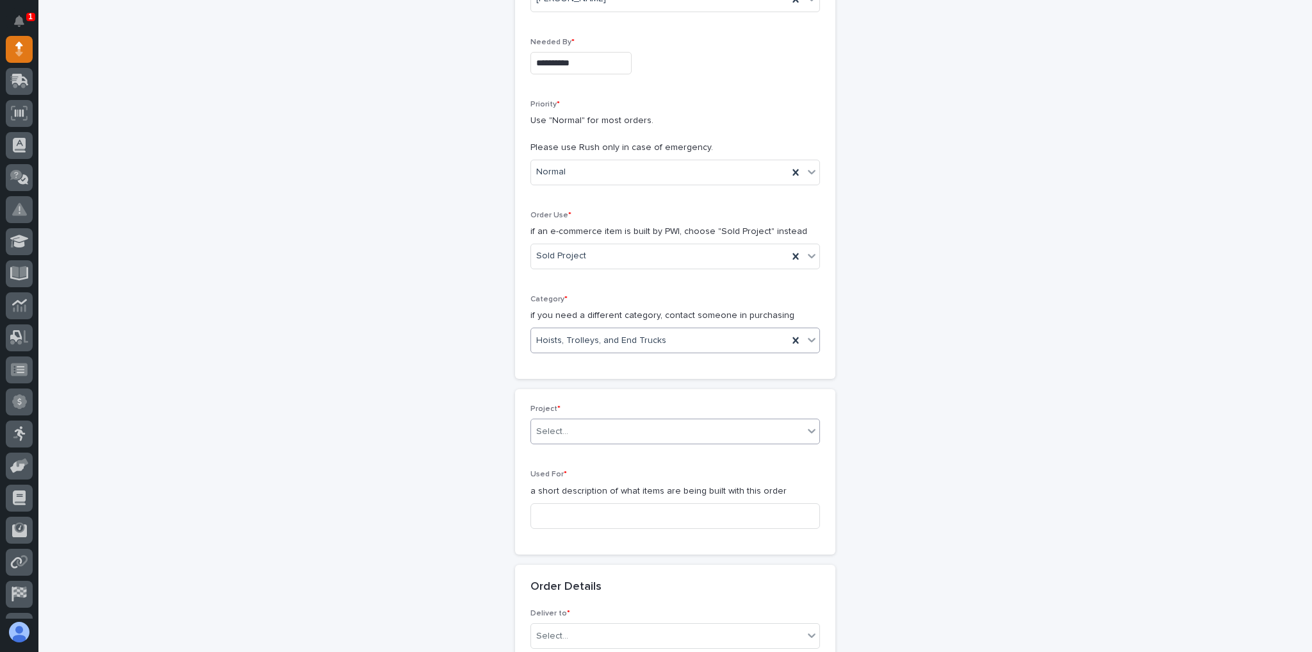
click at [551, 425] on div "Select..." at bounding box center [552, 431] width 32 height 13
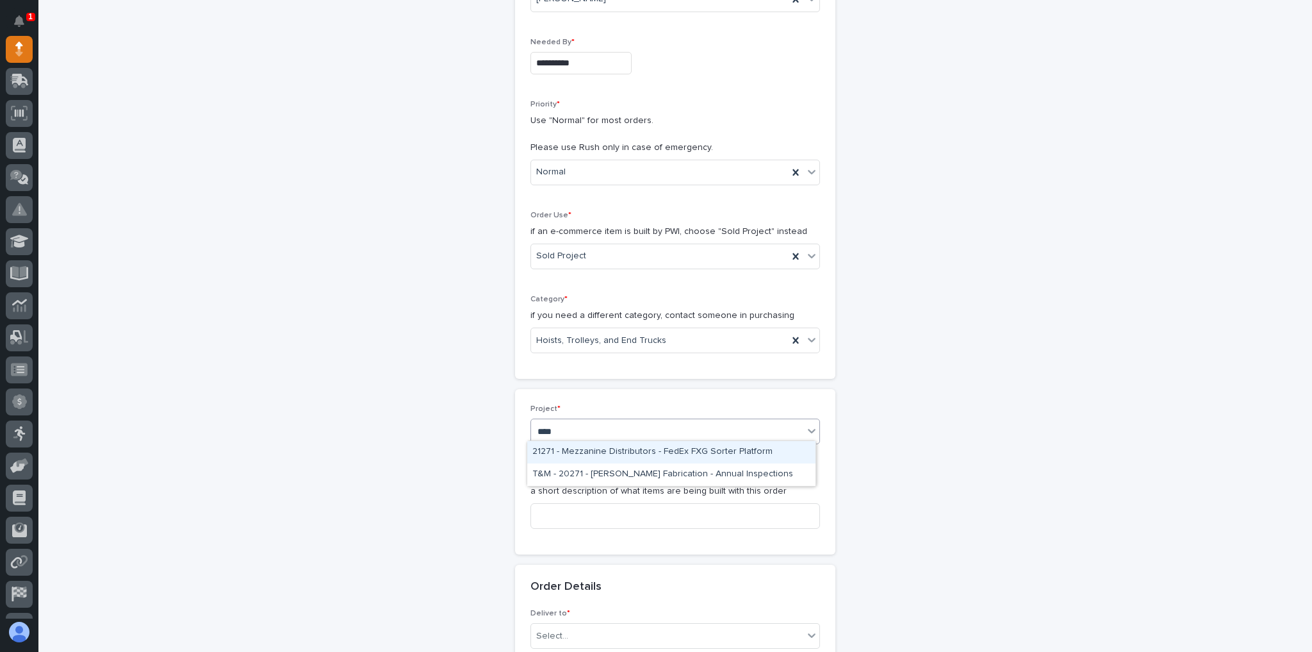
type input "*****"
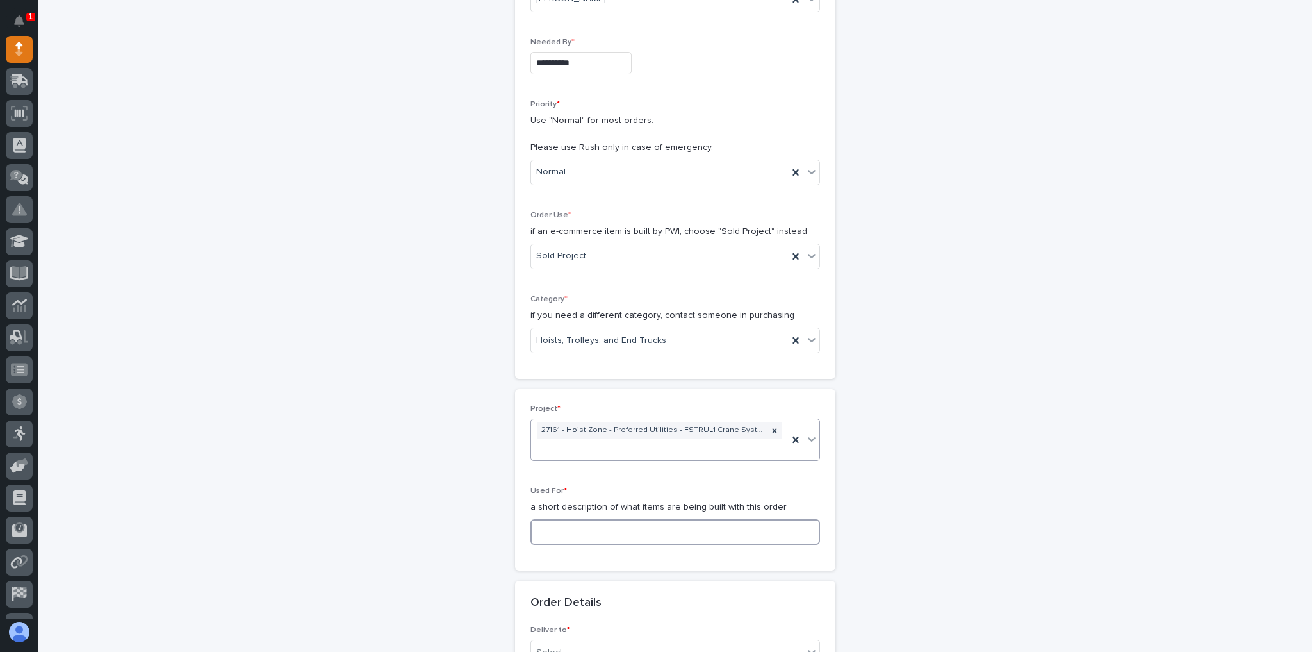
click at [598, 519] on input at bounding box center [676, 532] width 290 height 26
type input "S"
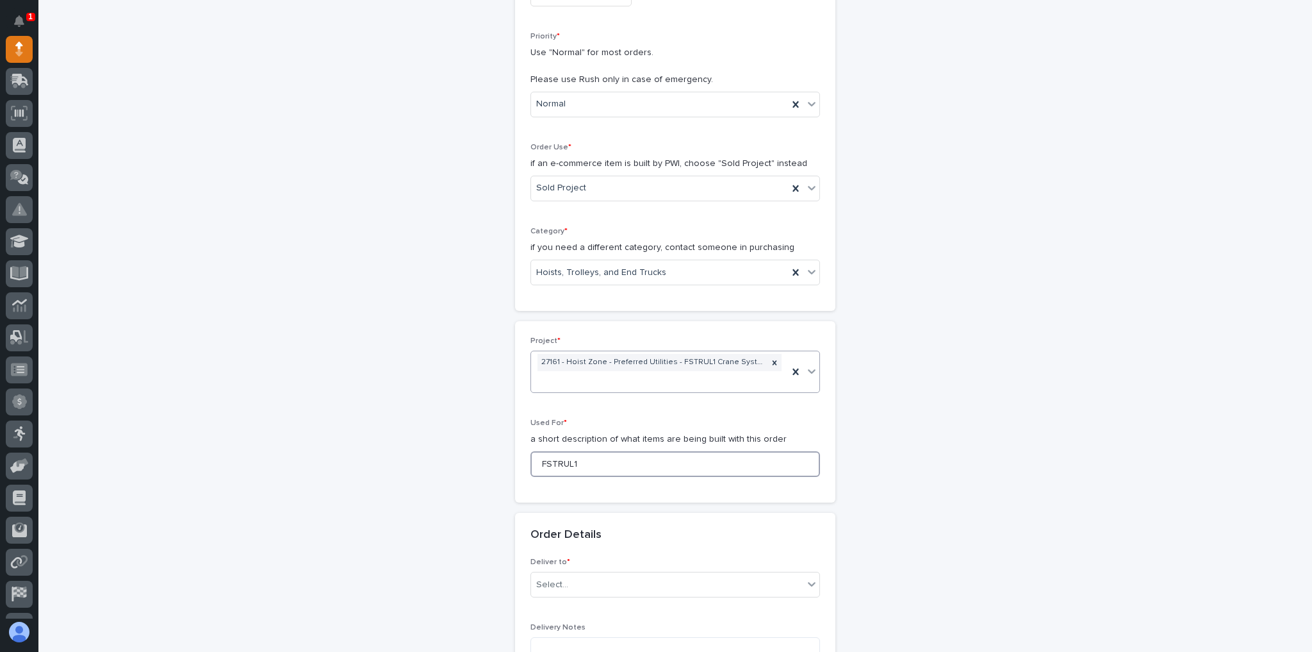
scroll to position [371, 0]
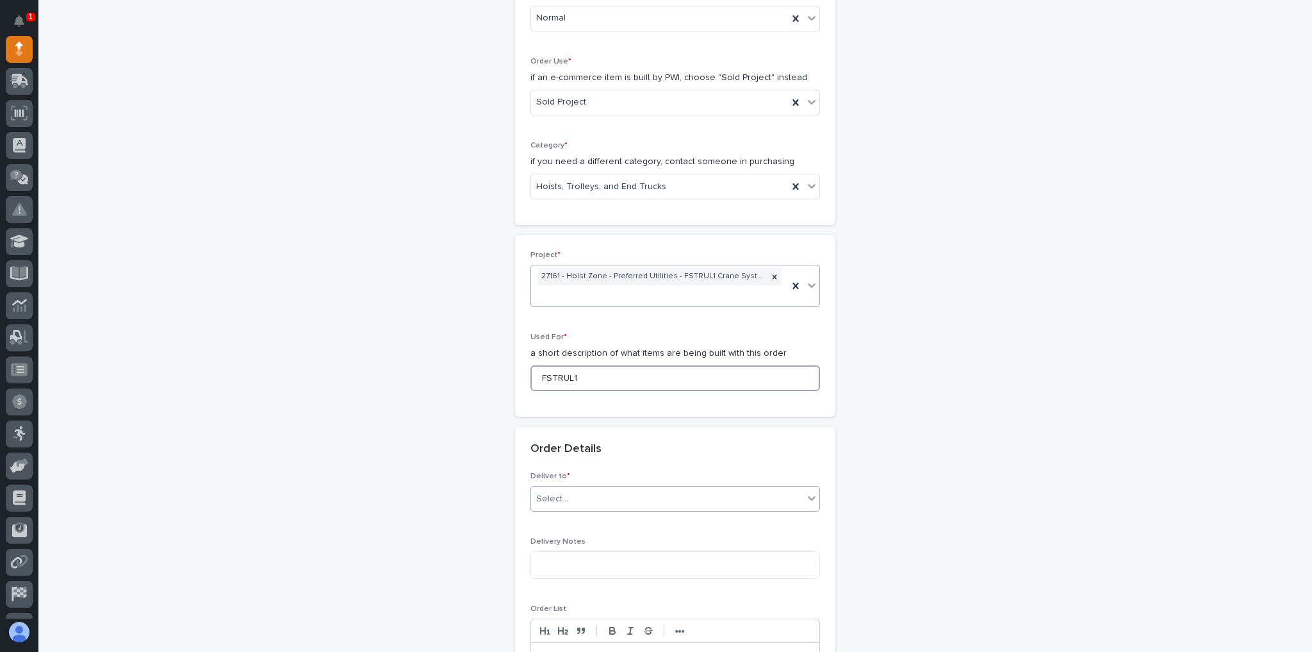
type input "FSTRUL1"
click at [563, 488] on div "Select..." at bounding box center [667, 498] width 272 height 21
click at [563, 497] on div "PWI" at bounding box center [671, 502] width 288 height 22
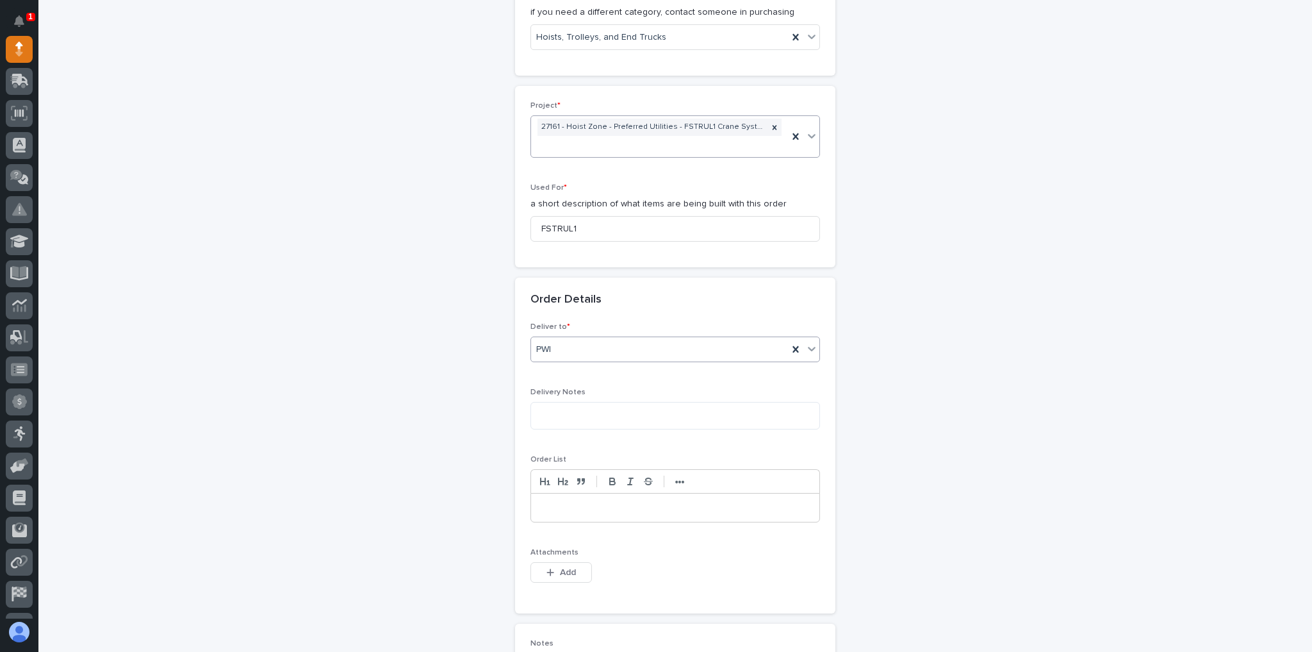
scroll to position [525, 0]
drag, startPoint x: 550, startPoint y: 563, endPoint x: 557, endPoint y: 548, distance: 15.8
click at [550, 563] on div "Attachments This file cannot be opened Download File Add" at bounding box center [676, 568] width 290 height 50
click at [560, 562] on span "Add" at bounding box center [568, 568] width 16 height 12
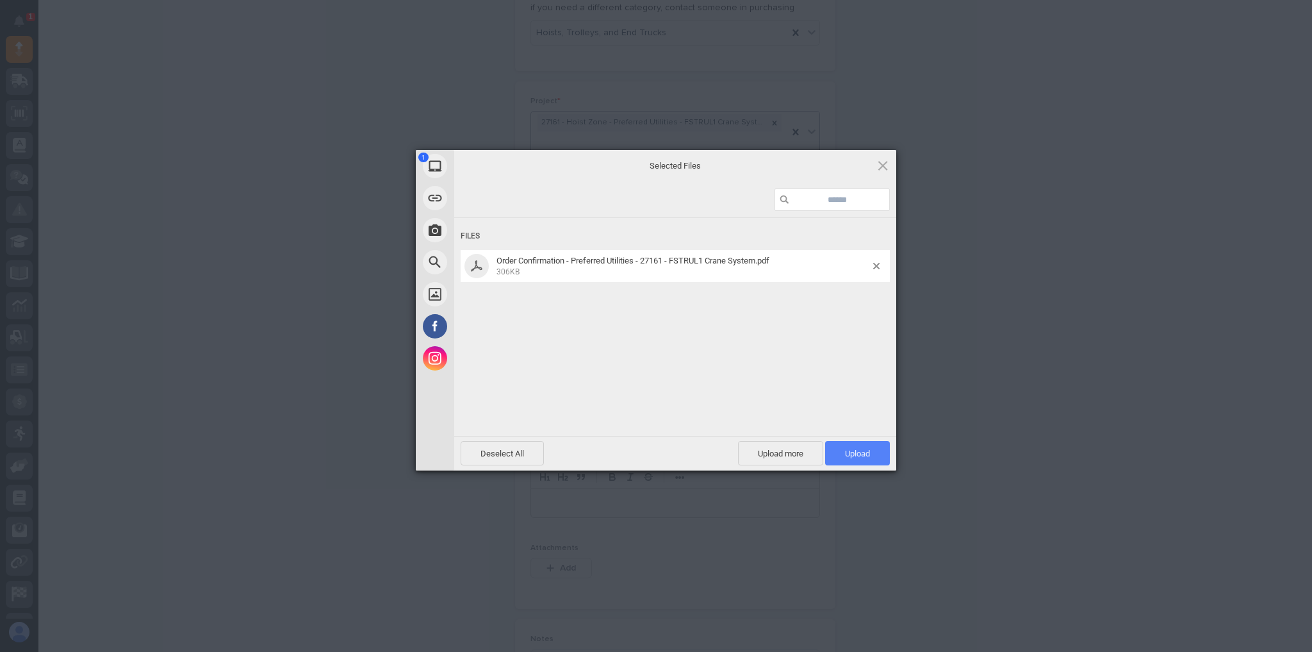
click at [865, 442] on span "Upload 1" at bounding box center [857, 453] width 65 height 24
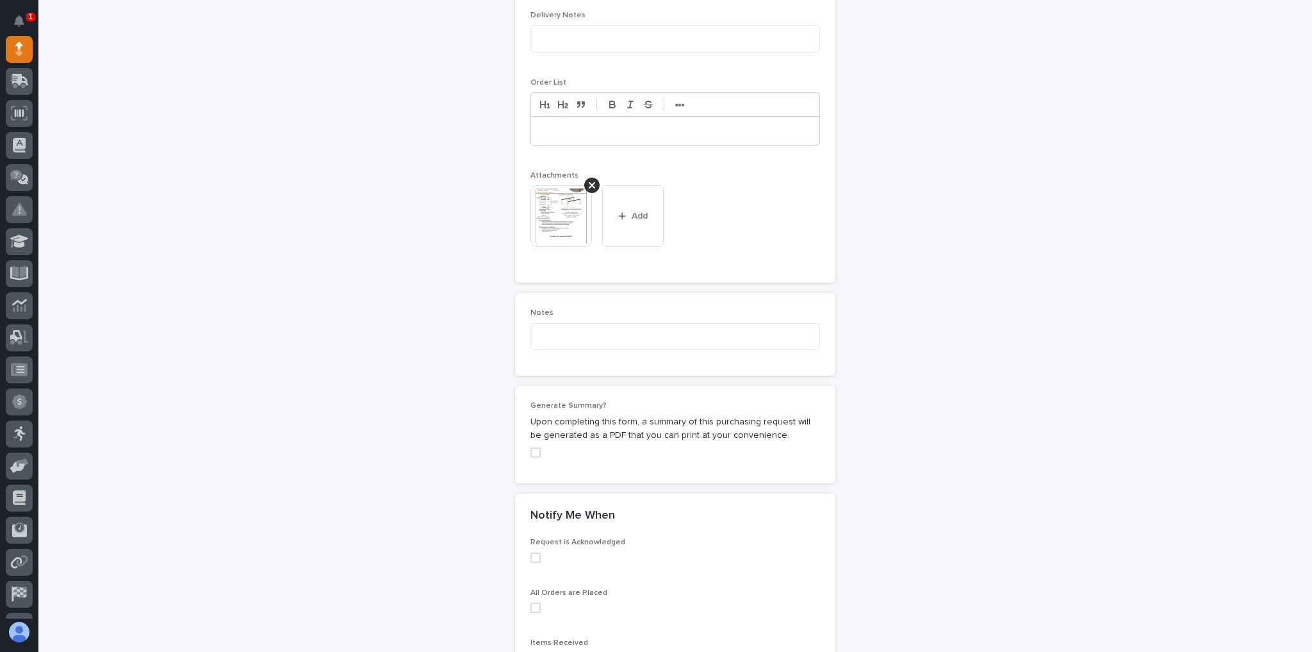
scroll to position [958, 0]
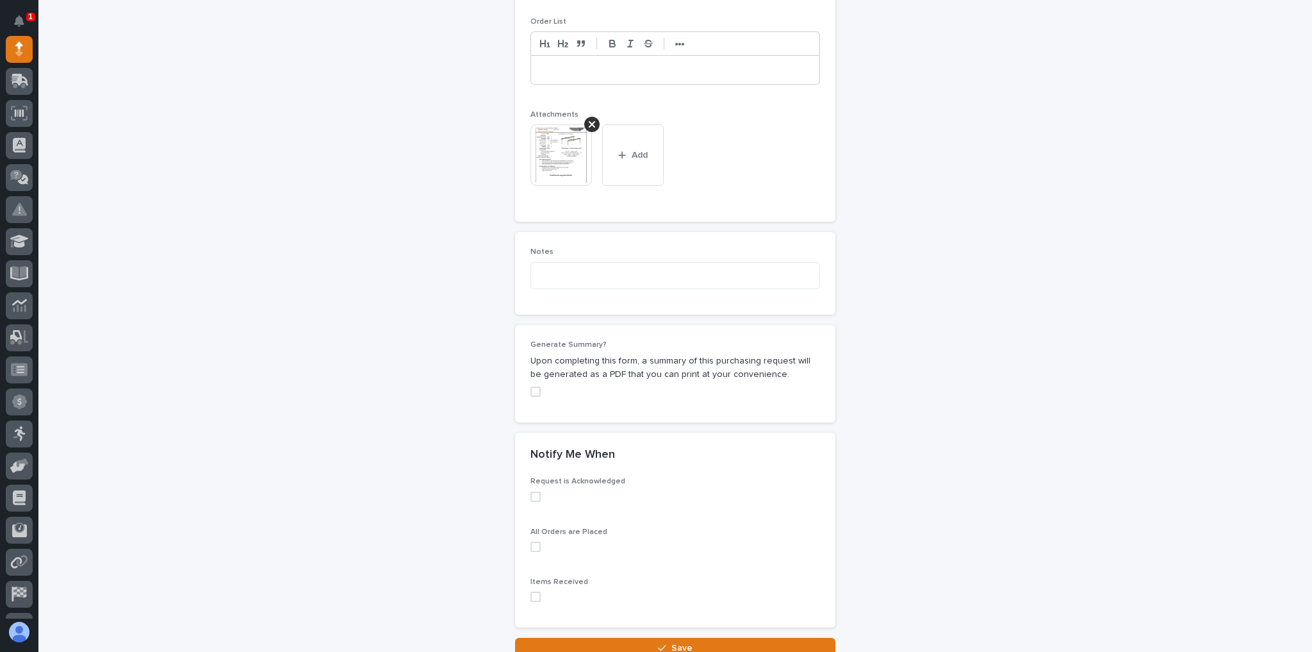
click at [622, 638] on button "Save" at bounding box center [675, 648] width 320 height 21
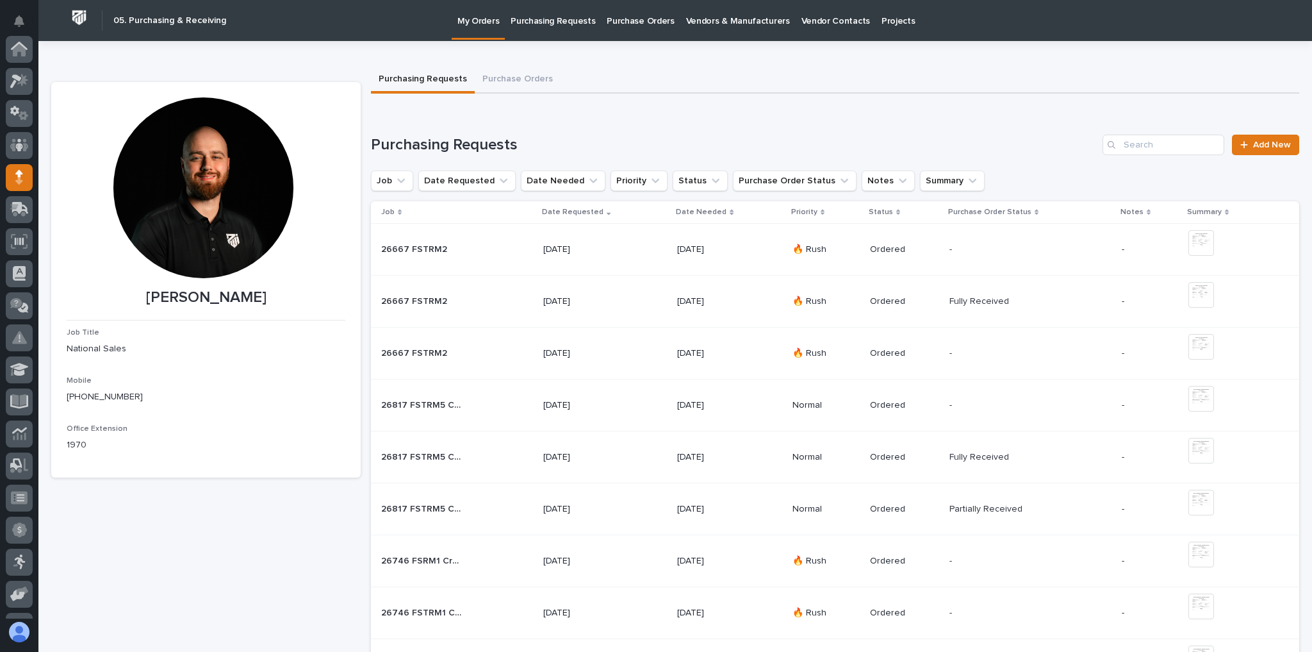
scroll to position [128, 0]
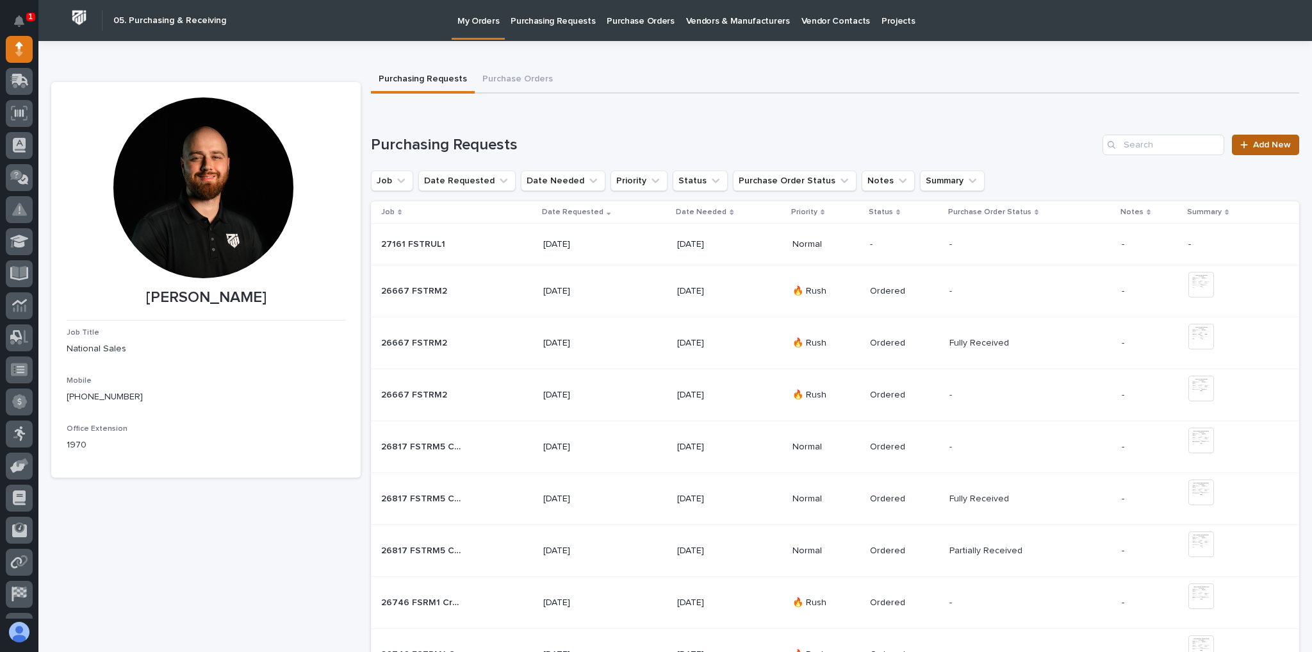
click at [1257, 148] on span "Add New" at bounding box center [1272, 144] width 38 height 9
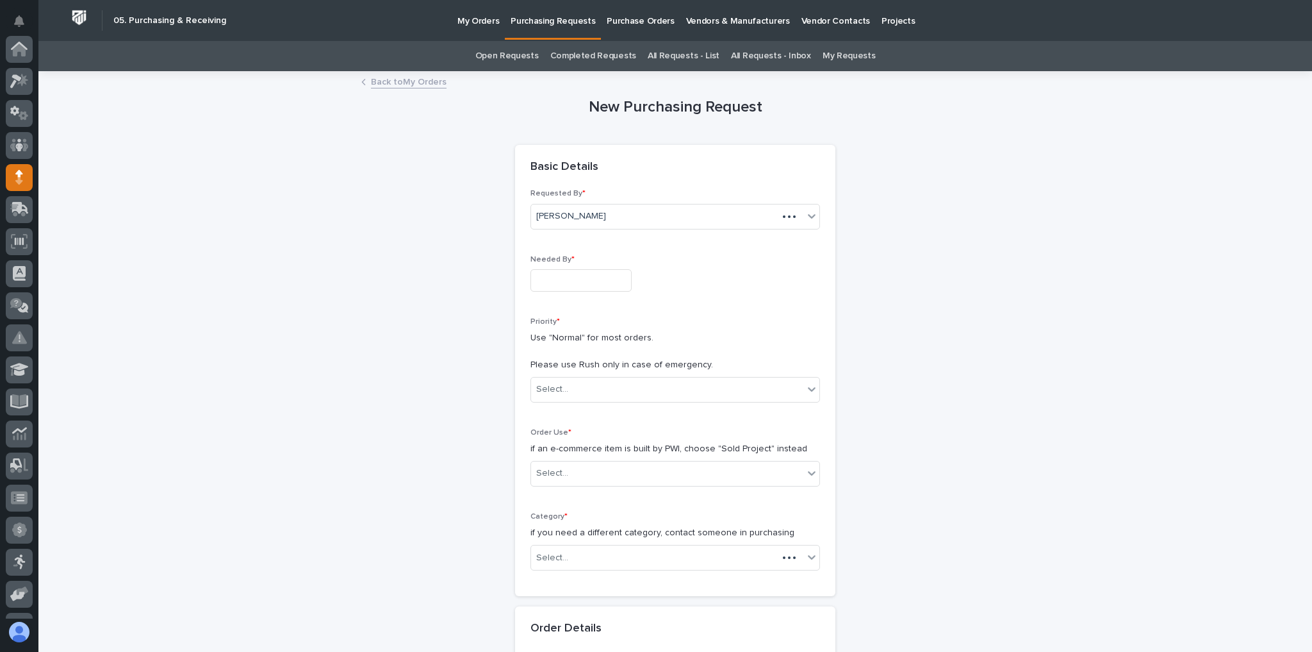
scroll to position [128, 0]
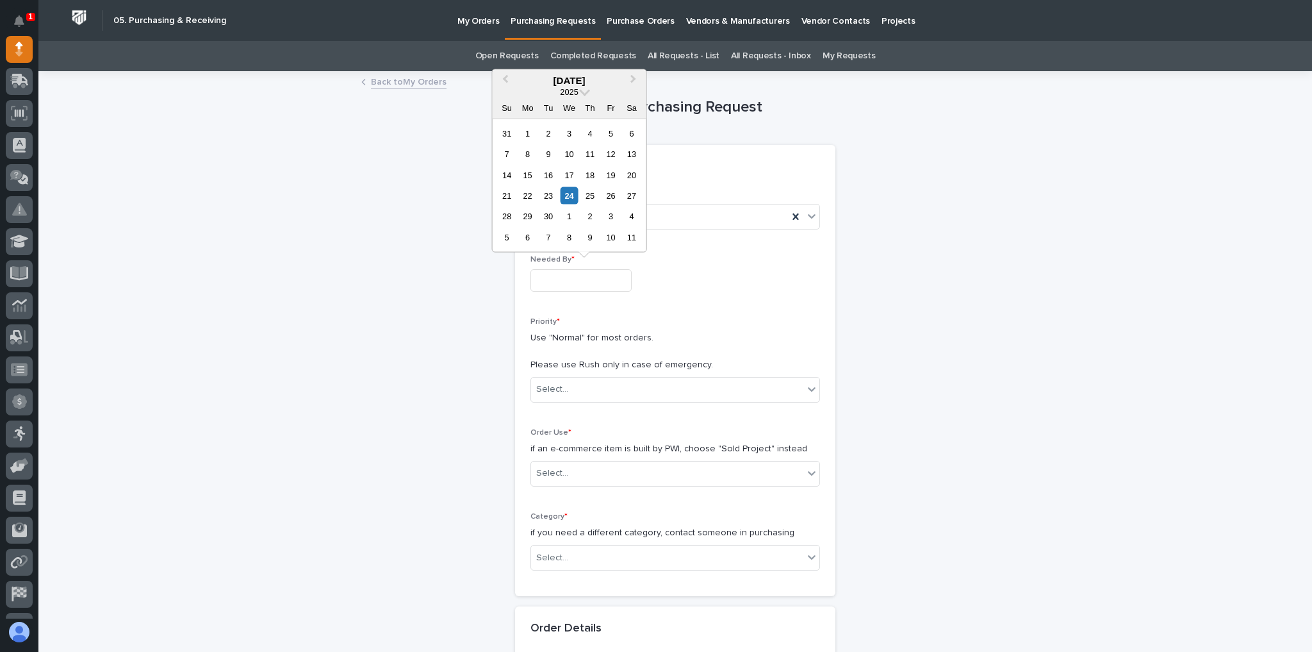
click at [579, 276] on input "text" at bounding box center [581, 280] width 101 height 22
click at [568, 213] on div "1" at bounding box center [569, 216] width 17 height 17
type input "**********"
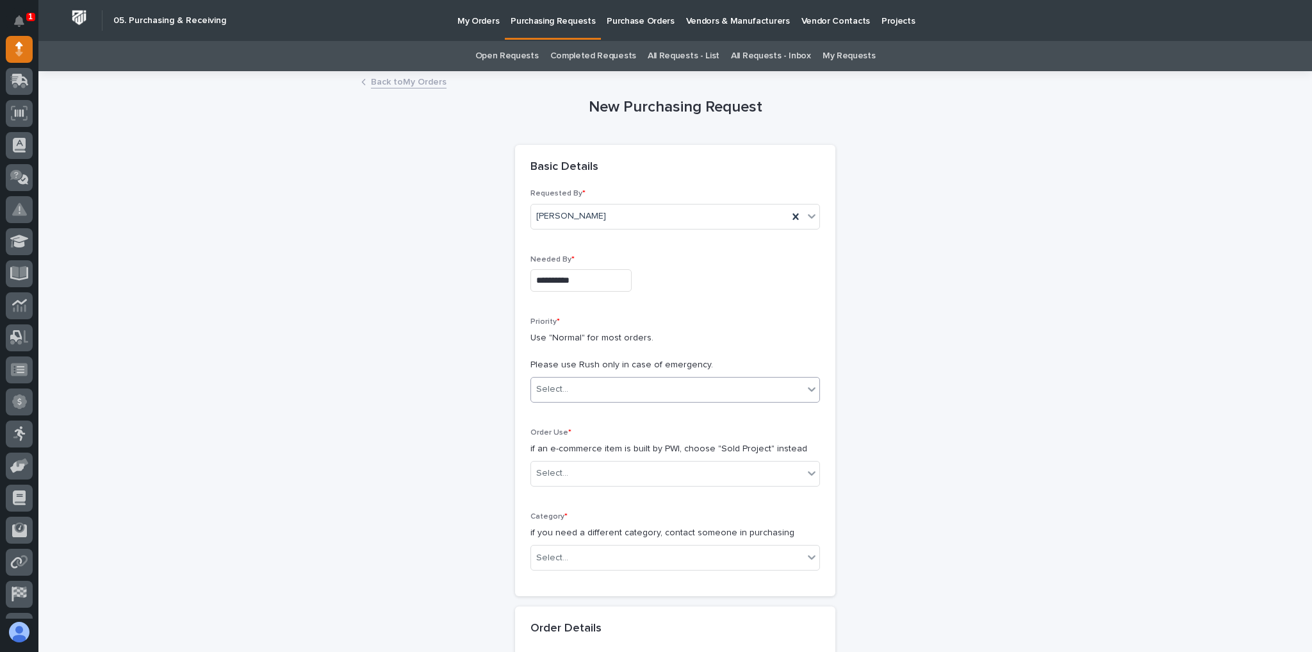
click at [551, 377] on div "Select..." at bounding box center [676, 390] width 290 height 26
click at [550, 454] on div "Normal" at bounding box center [671, 456] width 288 height 22
click at [560, 470] on div "Select..." at bounding box center [552, 472] width 32 height 13
click at [569, 491] on div "Sold Project" at bounding box center [671, 495] width 288 height 22
click at [561, 551] on div "Select..." at bounding box center [552, 557] width 32 height 13
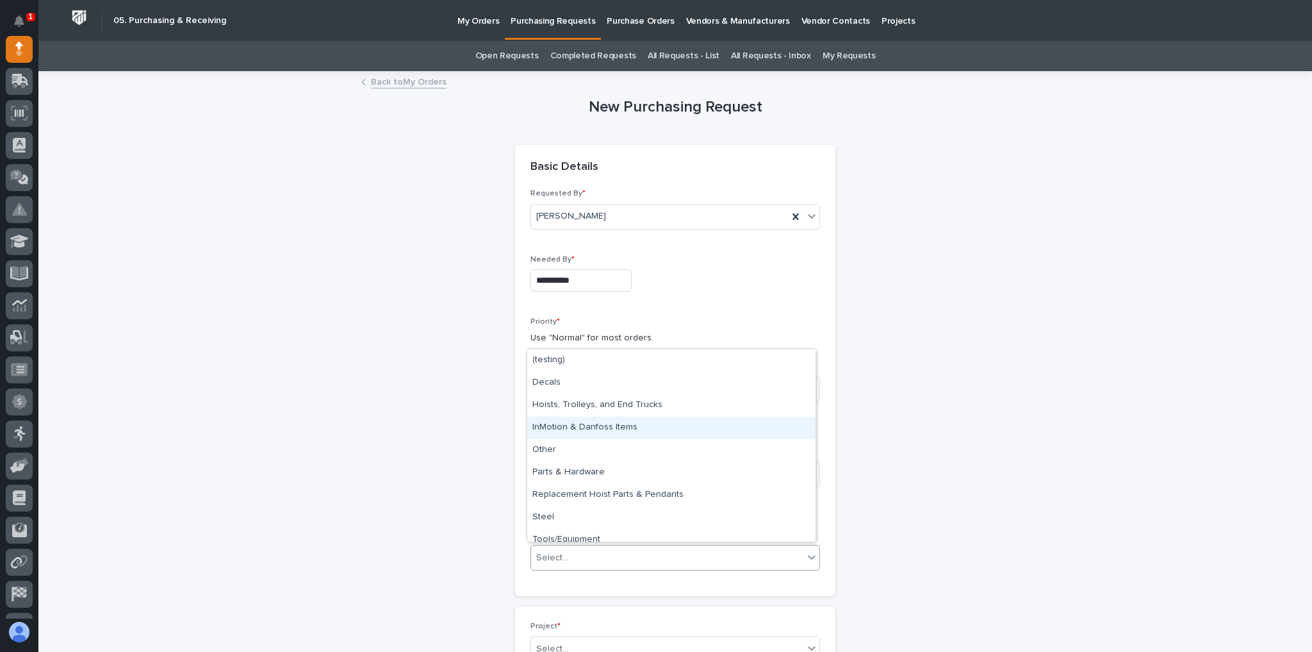
click at [579, 428] on div "InMotion & Danfoss Items" at bounding box center [671, 427] width 288 height 22
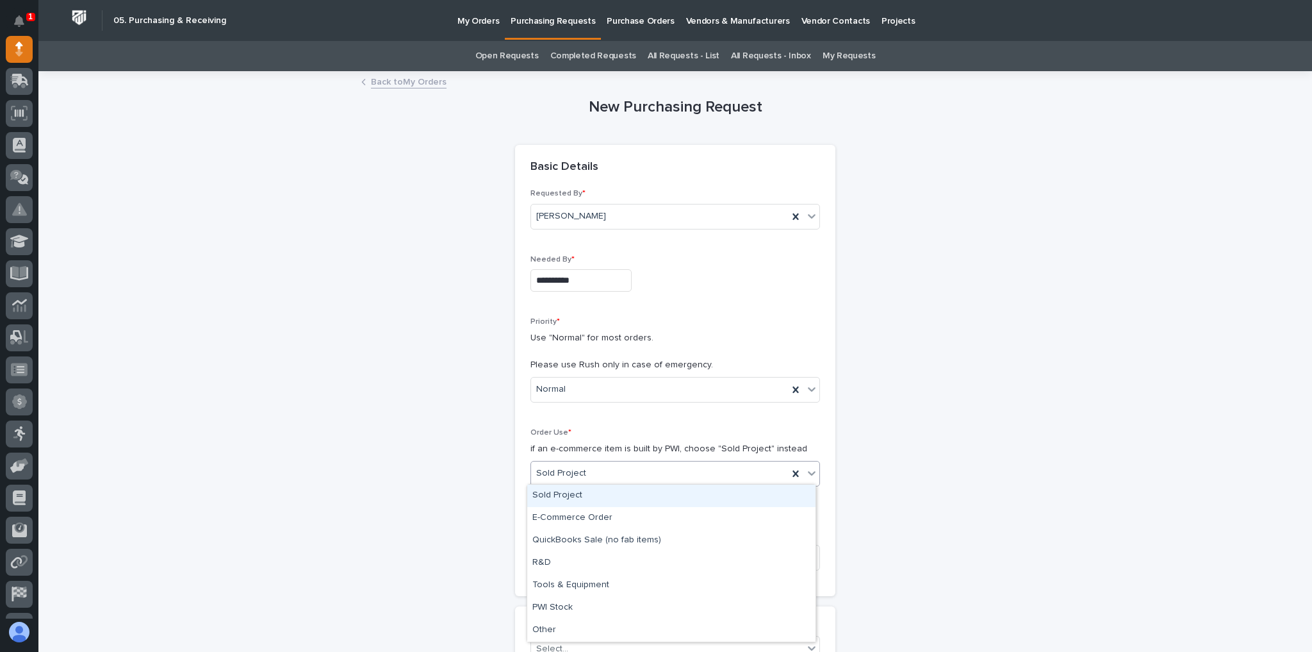
click at [573, 491] on div "Sold Project" at bounding box center [671, 495] width 288 height 22
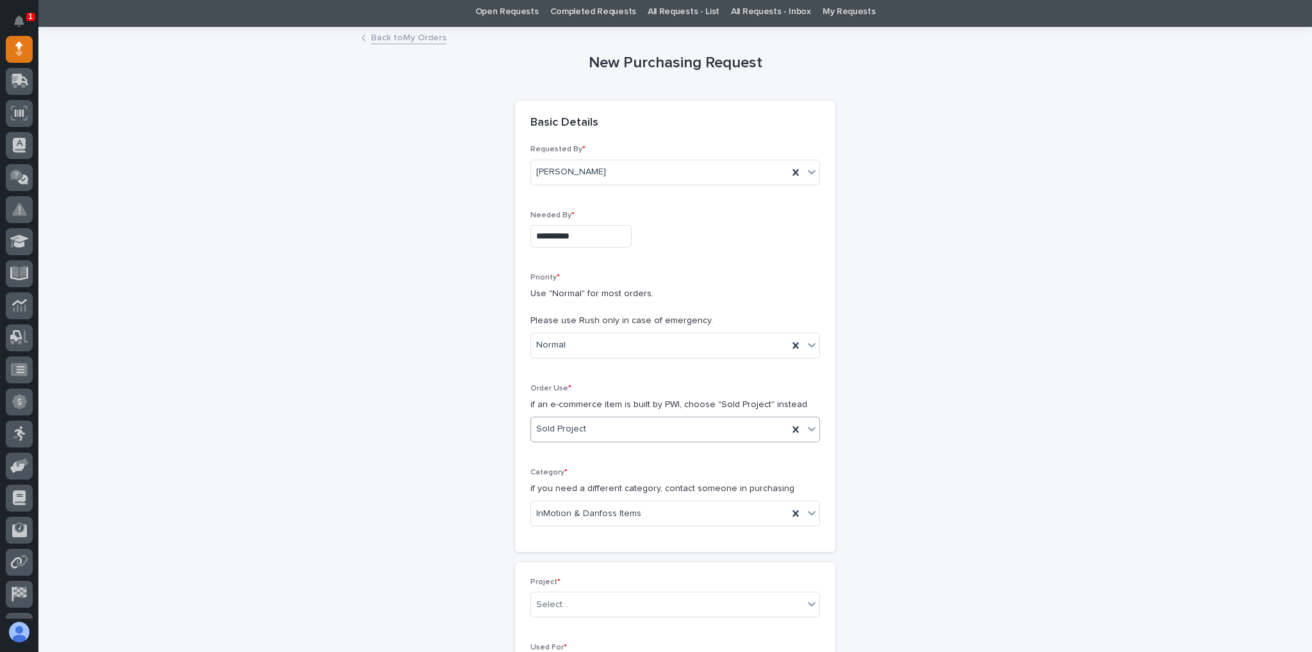
scroll to position [103, 0]
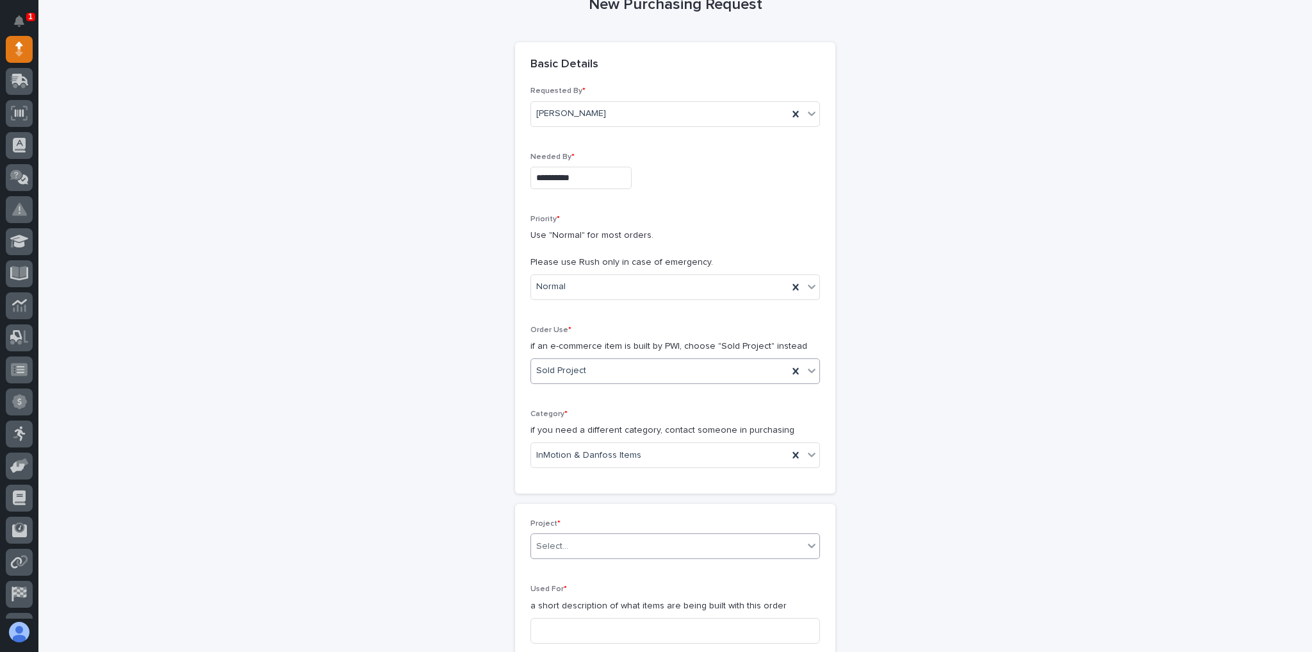
click at [570, 545] on div "Select..." at bounding box center [667, 546] width 272 height 21
type input "*****"
click at [627, 559] on div "27161 - Hoist Zone - Preferred Utilities - FSTRUL1 Crane System" at bounding box center [671, 567] width 288 height 22
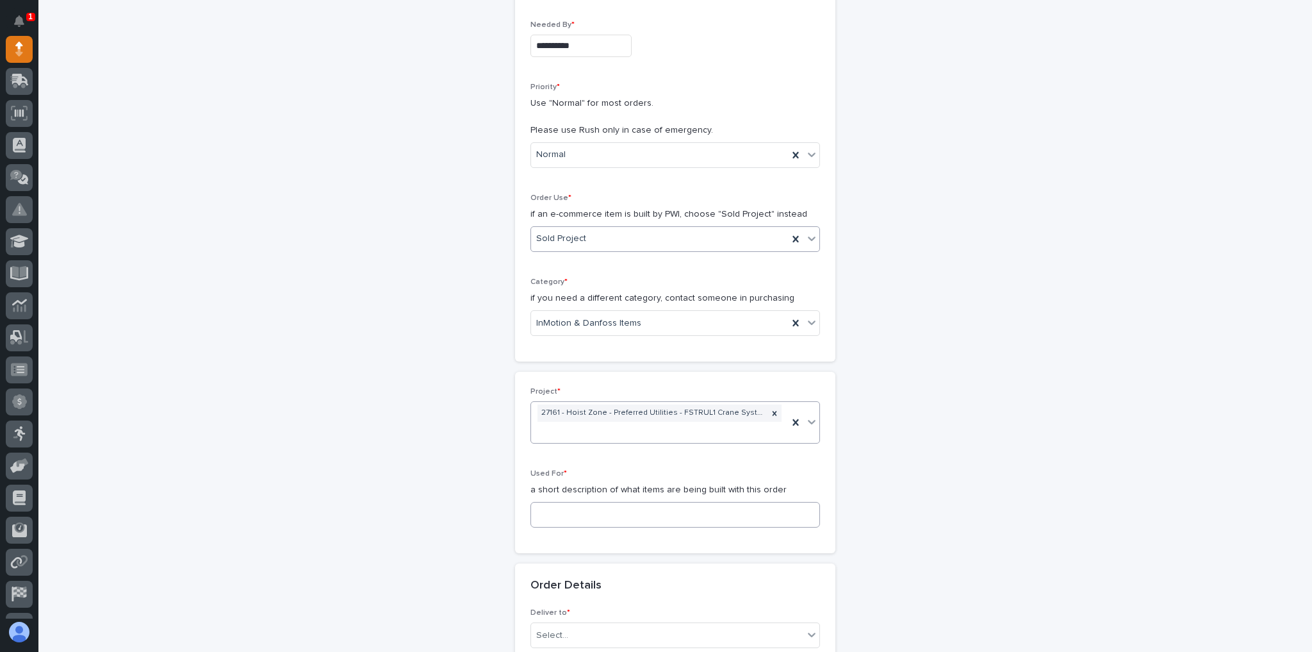
scroll to position [256, 0]
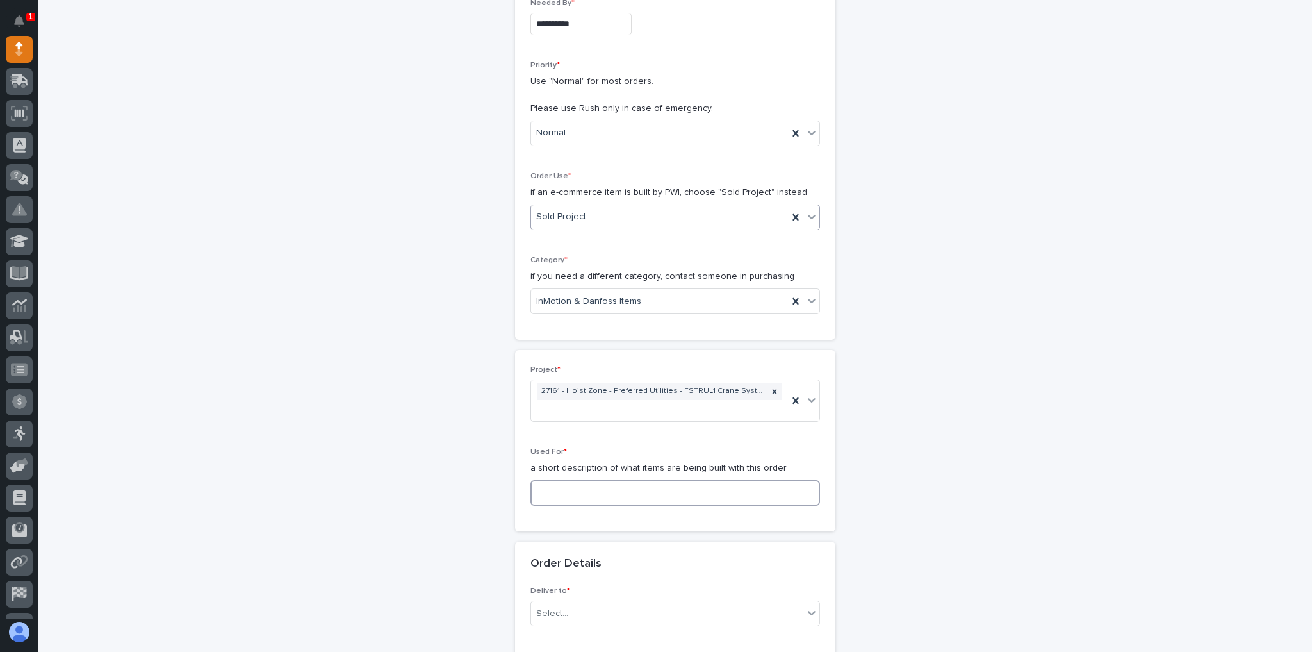
click at [581, 480] on input at bounding box center [676, 493] width 290 height 26
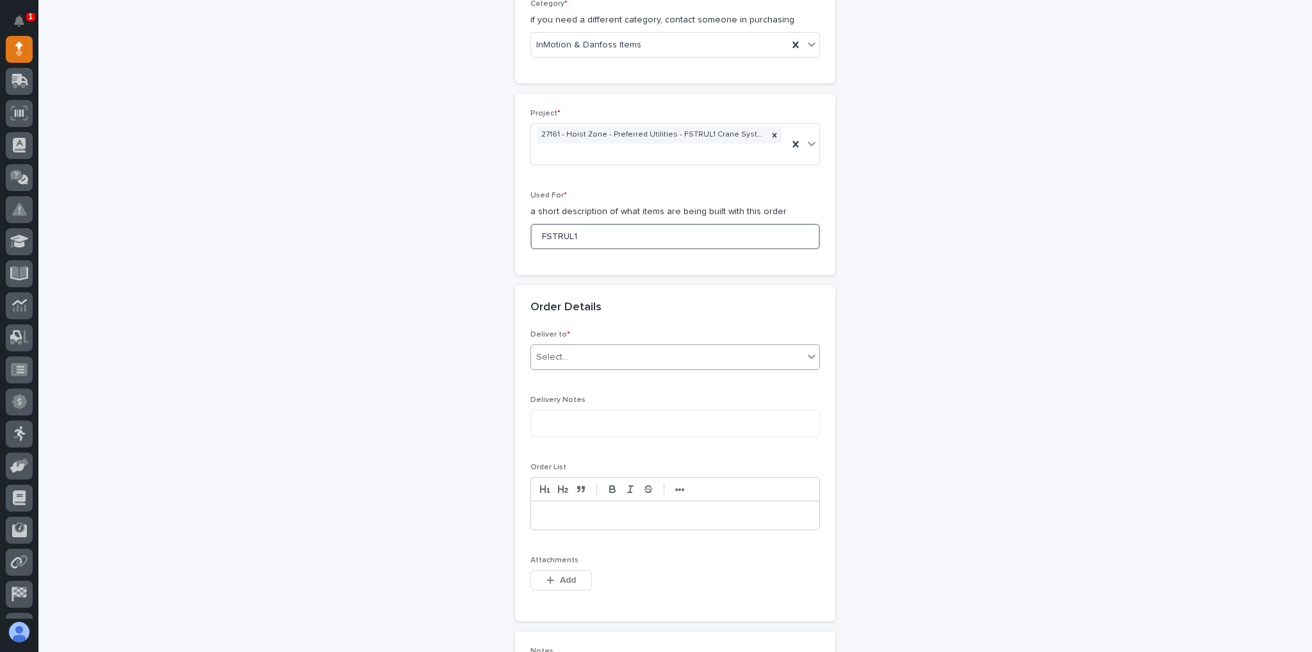
type input "FSTRUL1"
click at [536, 350] on div "Select..." at bounding box center [552, 356] width 32 height 13
click at [543, 364] on div "PWI" at bounding box center [671, 361] width 288 height 22
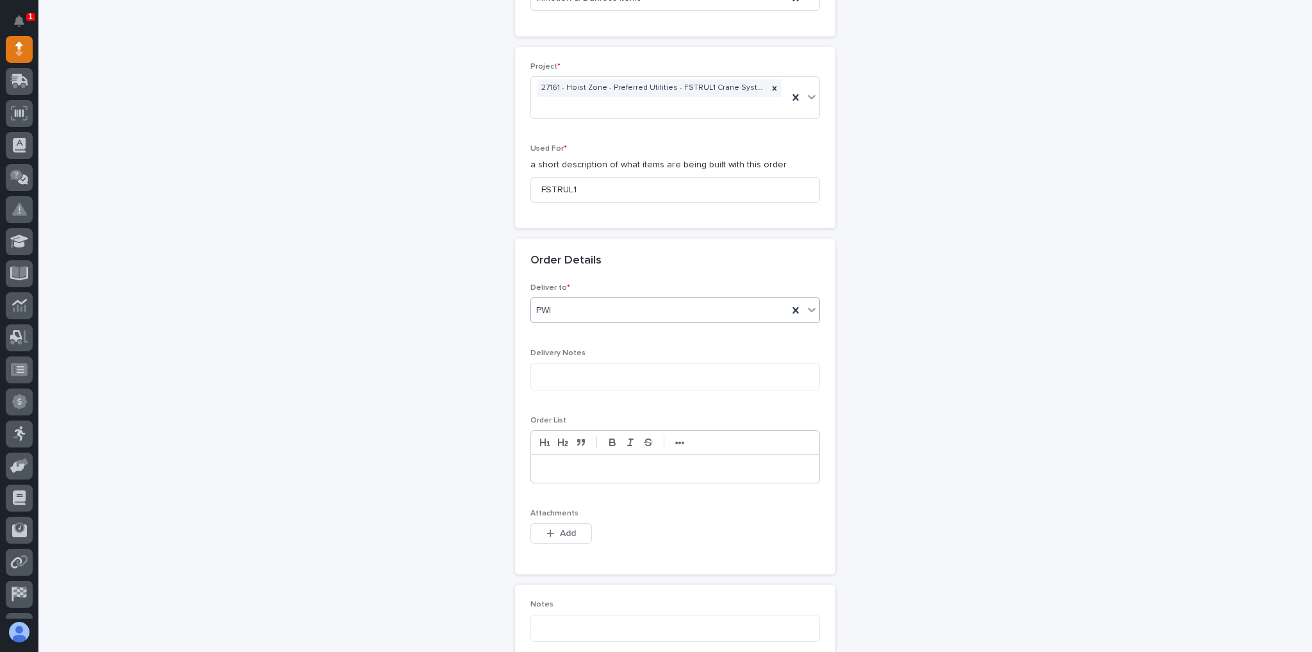
scroll to position [615, 0]
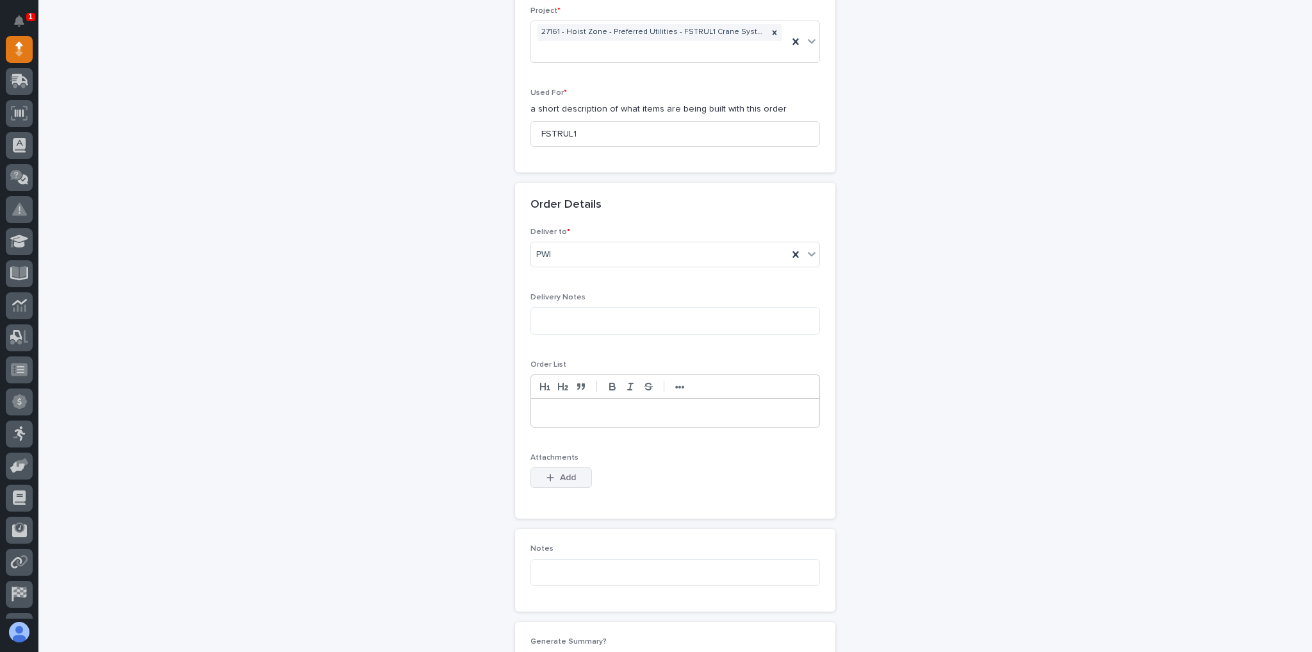
click at [560, 472] on span "Add" at bounding box center [568, 478] width 16 height 12
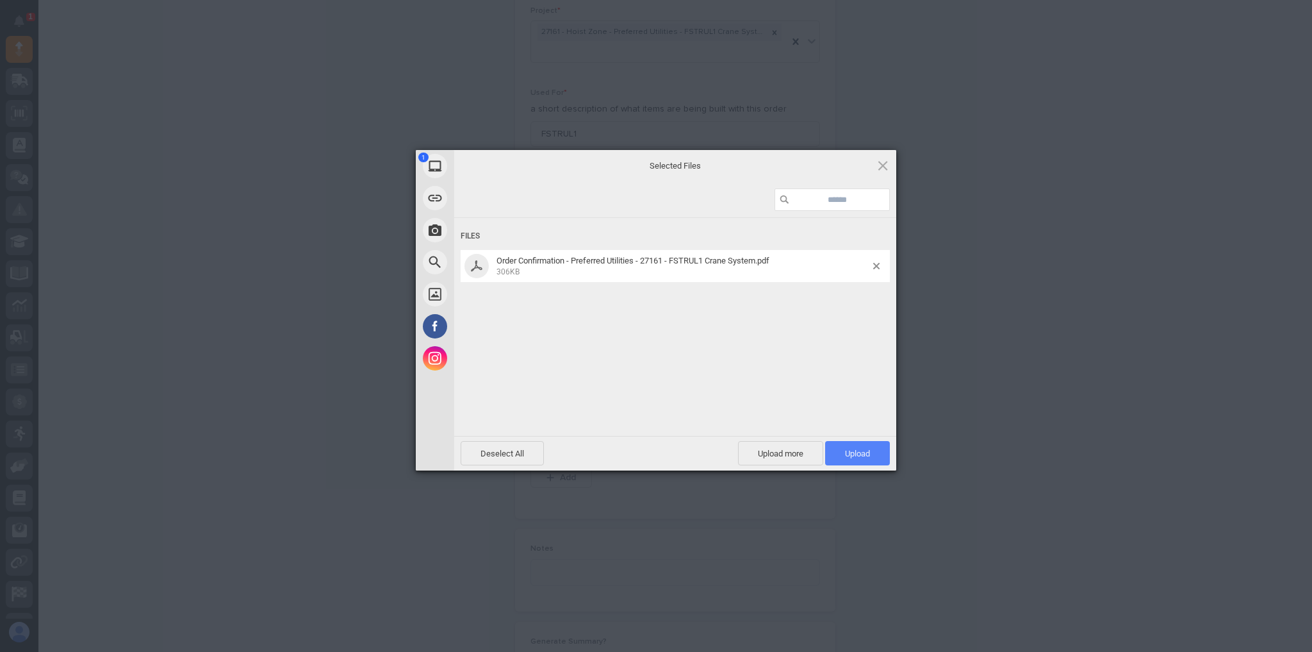
click at [851, 444] on span "Upload 1" at bounding box center [857, 453] width 65 height 24
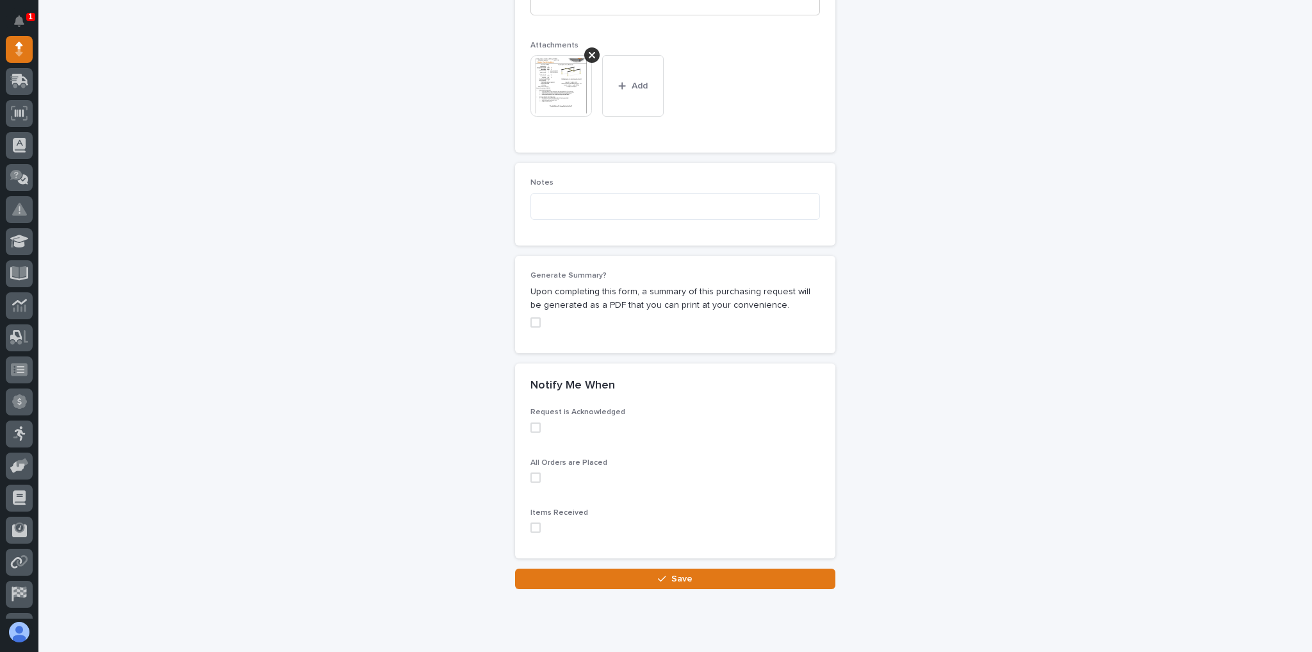
scroll to position [1043, 0]
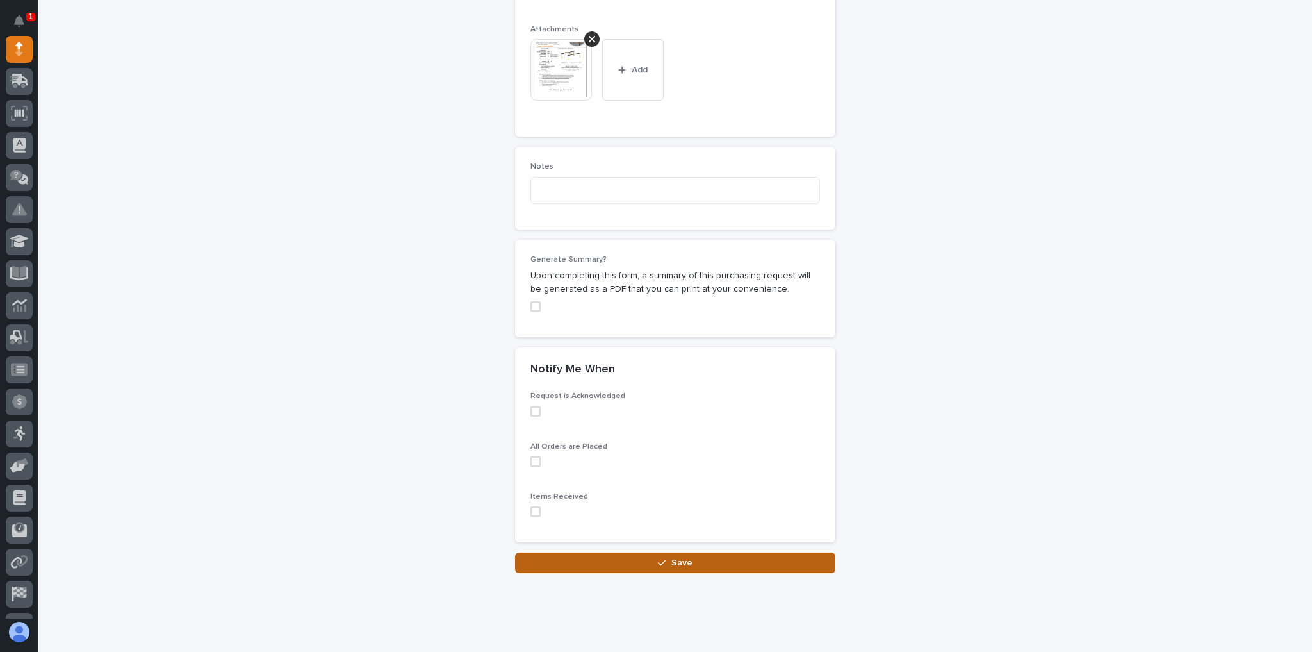
click at [691, 552] on button "Save" at bounding box center [675, 562] width 320 height 21
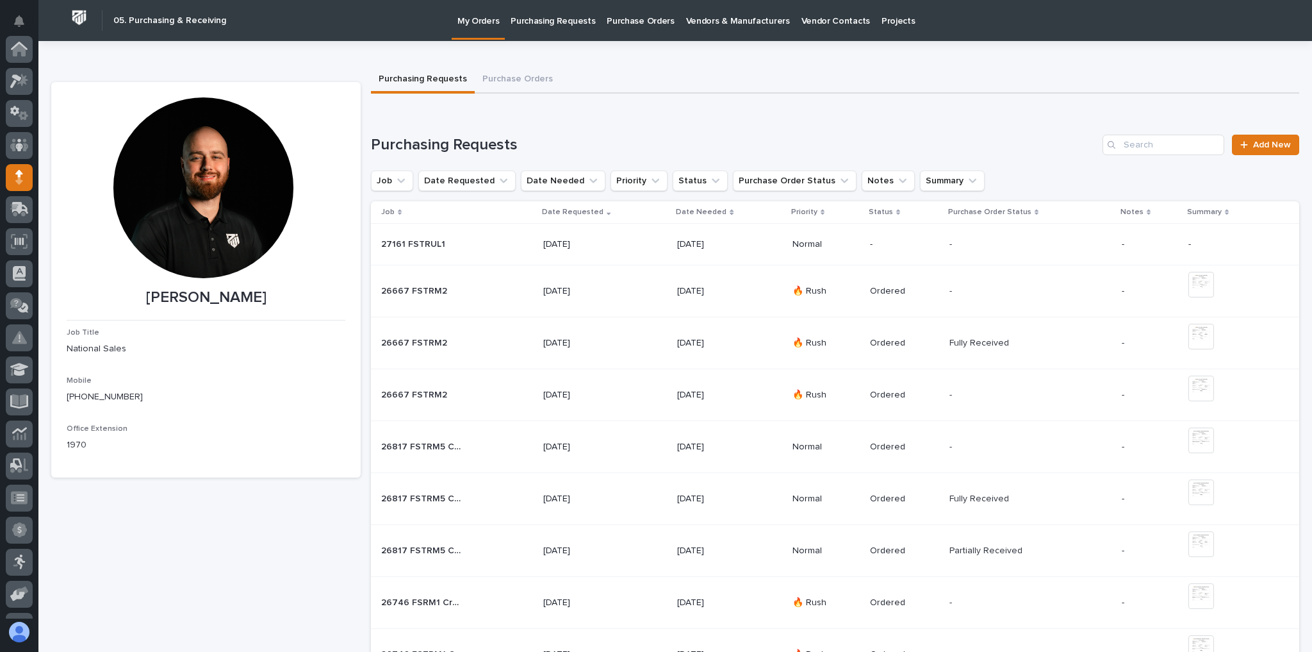
scroll to position [128, 0]
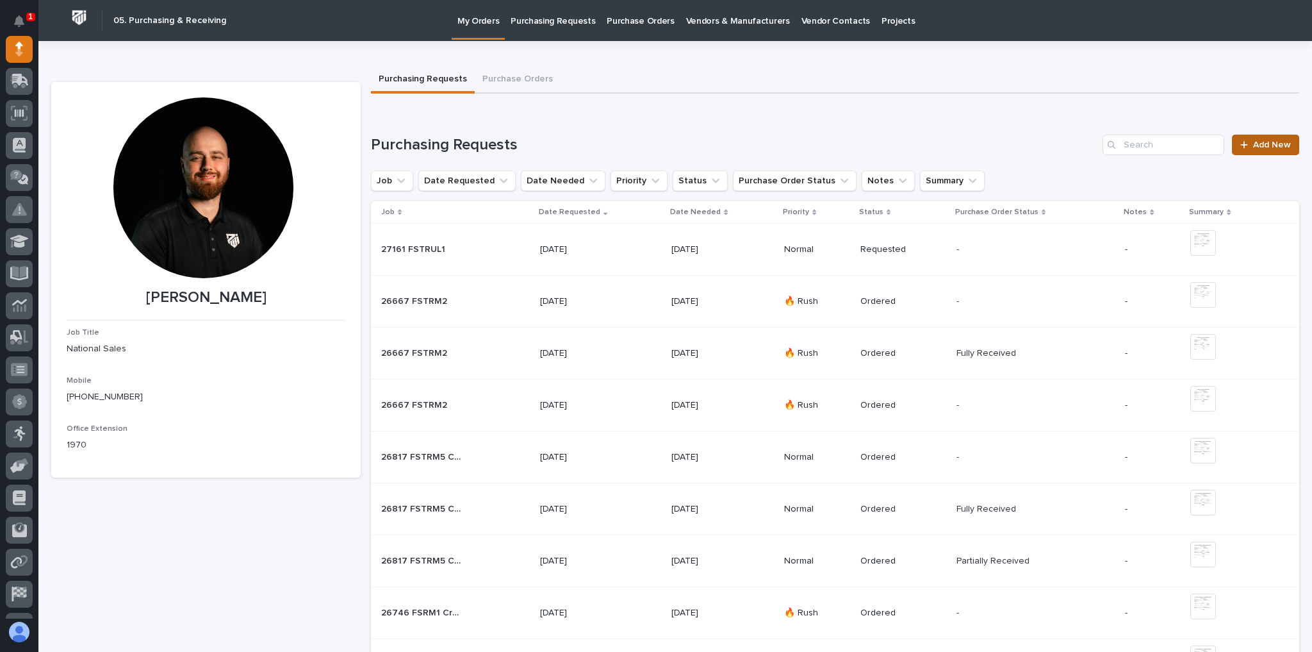
click at [1232, 154] on link "Add New" at bounding box center [1265, 145] width 67 height 21
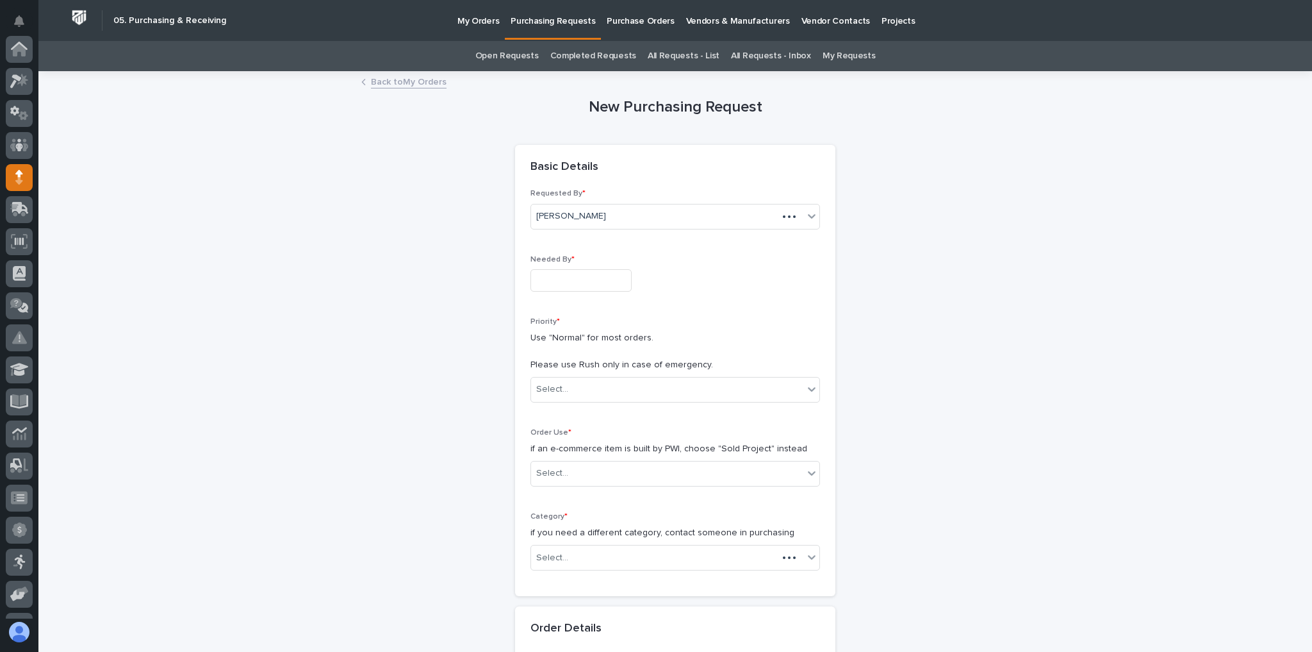
scroll to position [128, 0]
click at [560, 283] on input "text" at bounding box center [581, 280] width 101 height 22
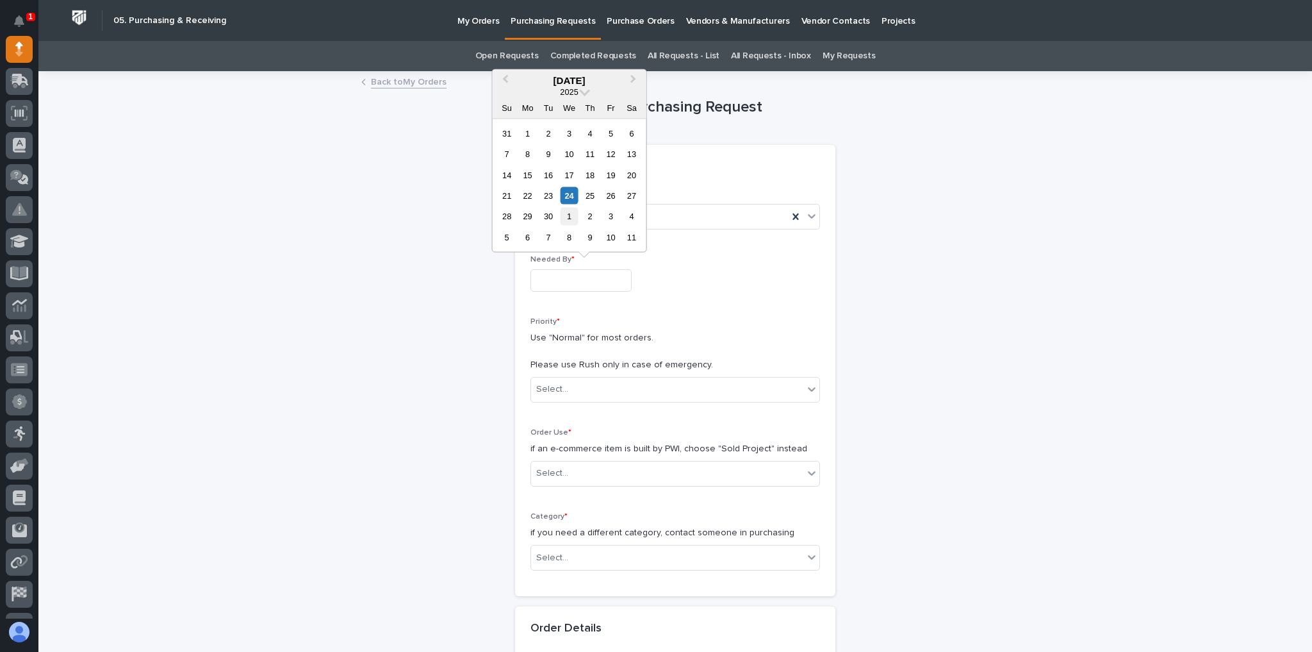
click at [575, 215] on div "1" at bounding box center [569, 216] width 17 height 17
type input "**********"
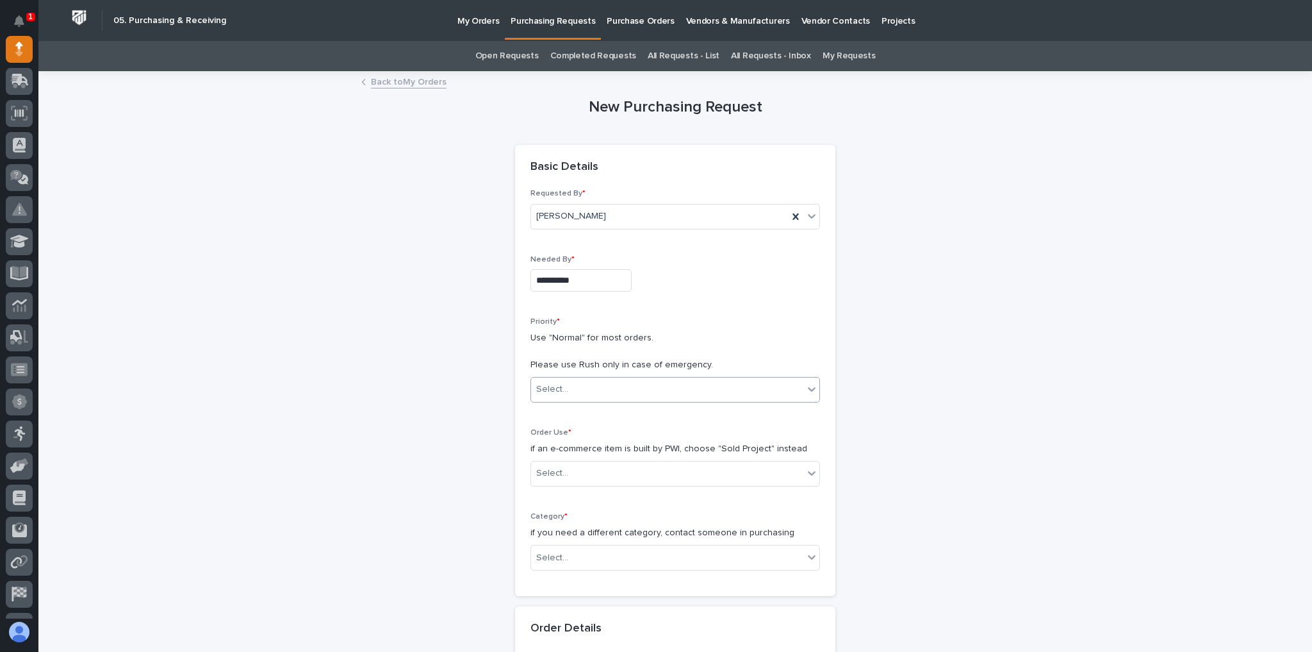
click at [574, 397] on div "Select..." at bounding box center [667, 389] width 272 height 21
click at [571, 451] on div "Normal" at bounding box center [671, 456] width 288 height 22
click at [572, 465] on div "Select..." at bounding box center [667, 473] width 272 height 21
click at [576, 491] on div "Sold Project" at bounding box center [671, 495] width 288 height 22
click at [571, 547] on div "Select..." at bounding box center [667, 557] width 272 height 21
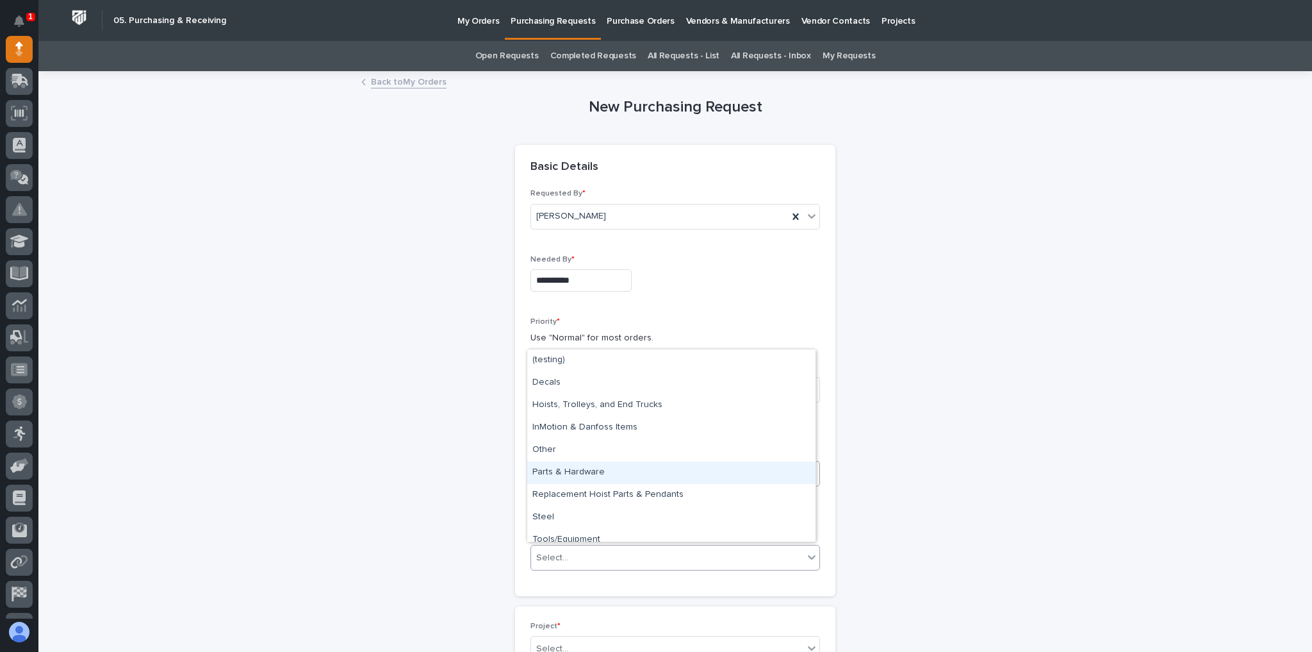
click at [554, 470] on div "Parts & Hardware" at bounding box center [671, 472] width 288 height 22
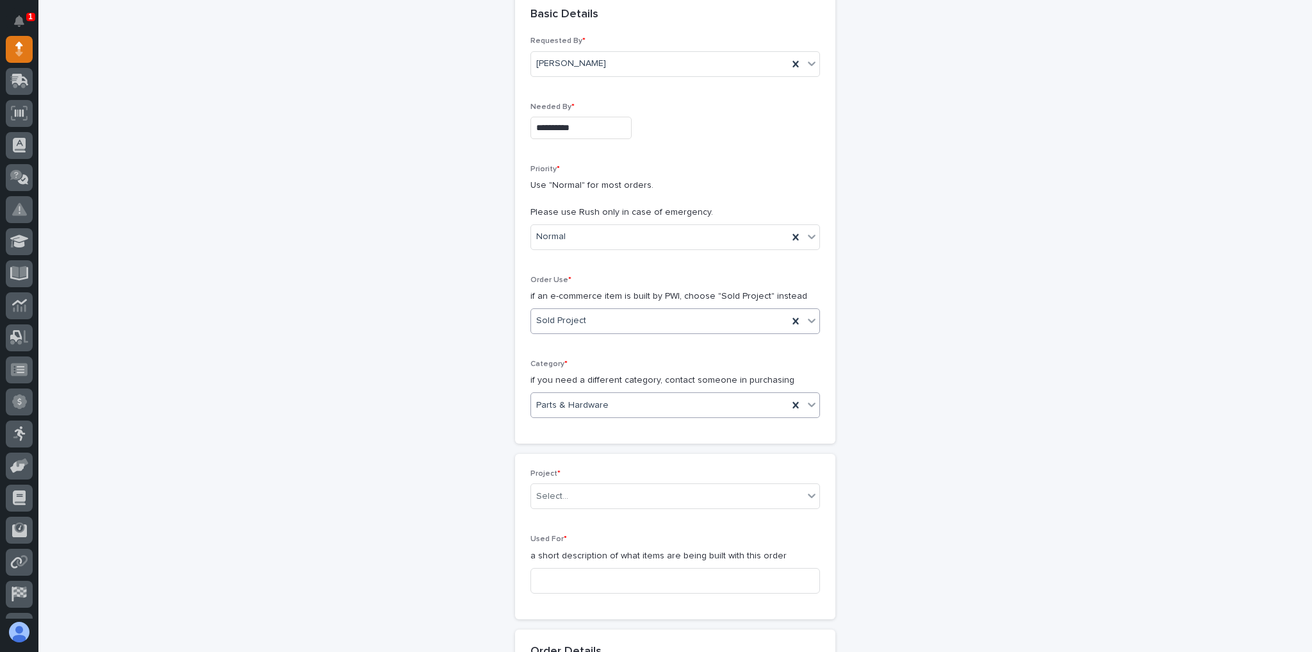
scroll to position [154, 0]
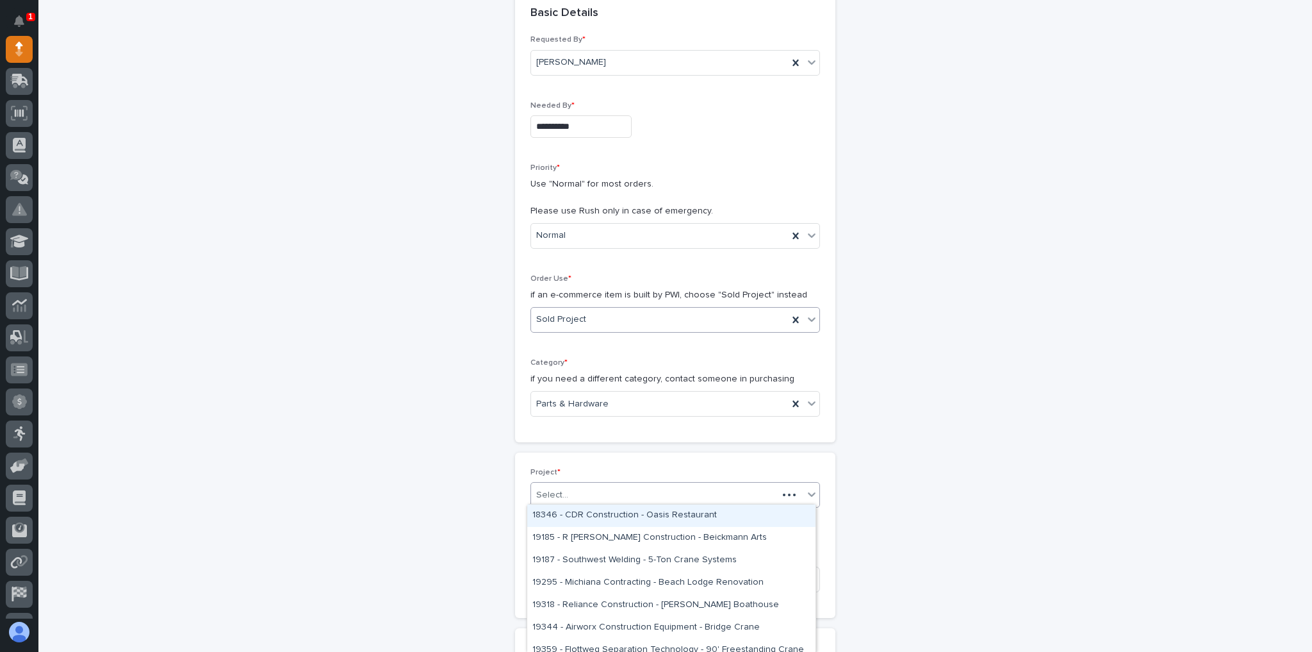
click at [619, 494] on div "Select..." at bounding box center [654, 494] width 247 height 21
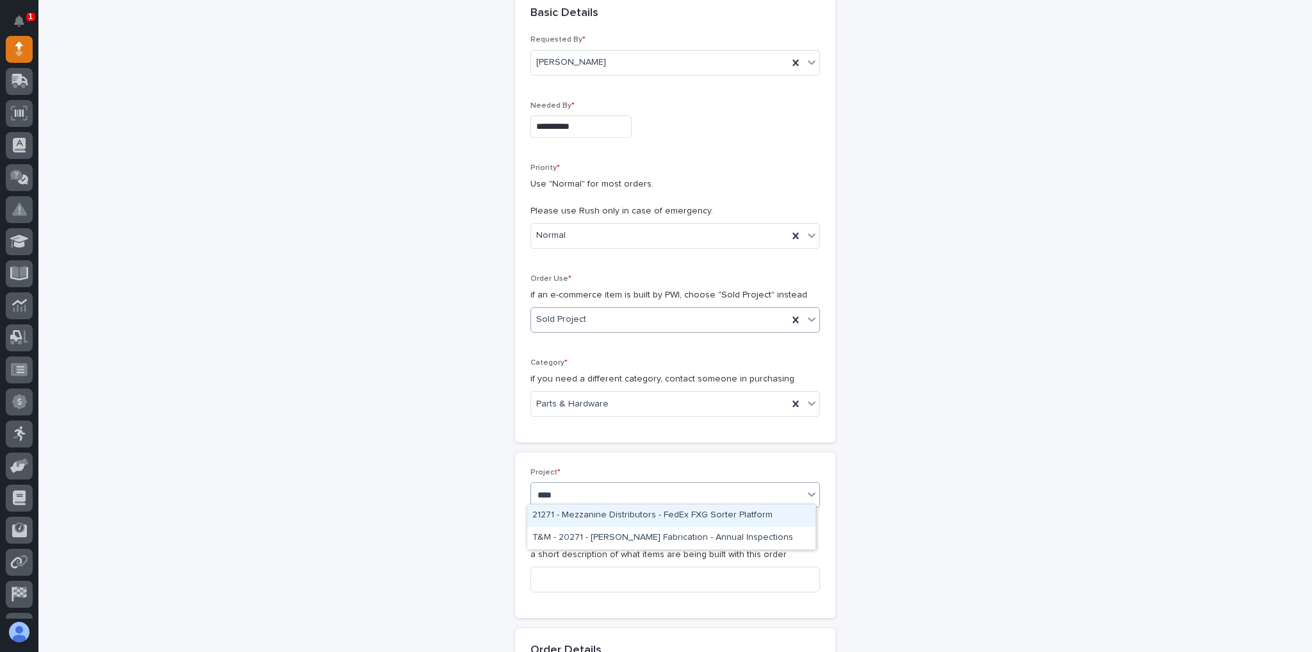
type input "*****"
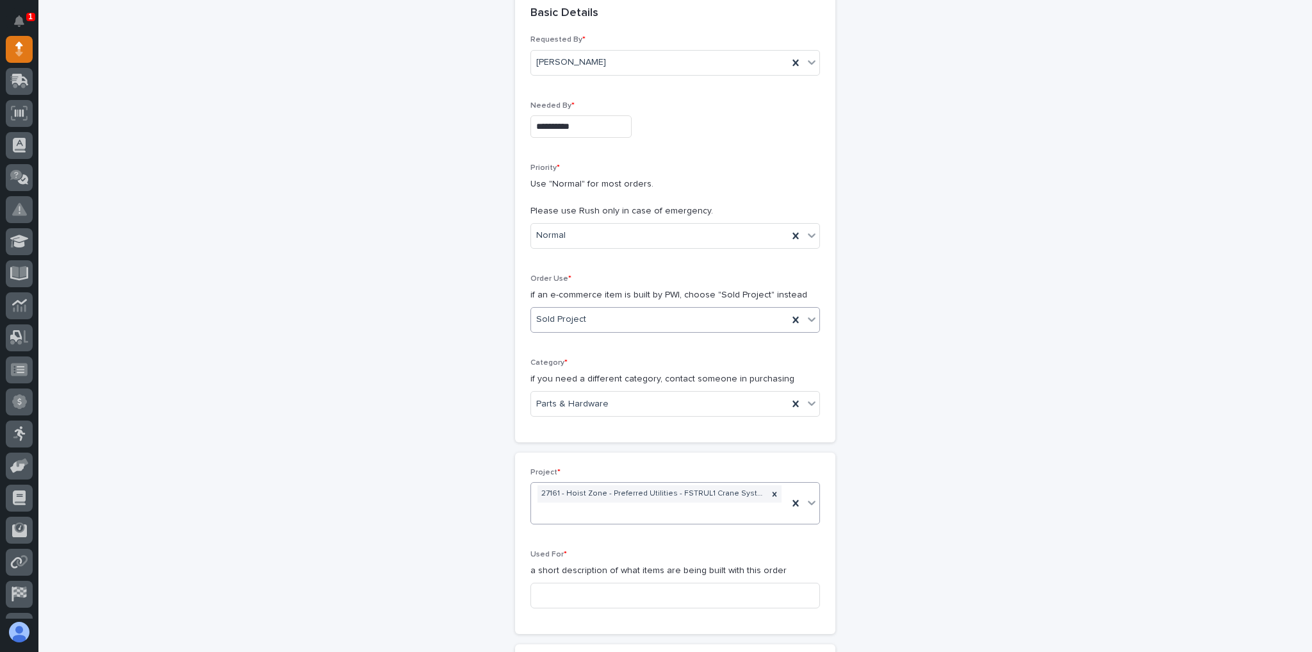
scroll to position [359, 0]
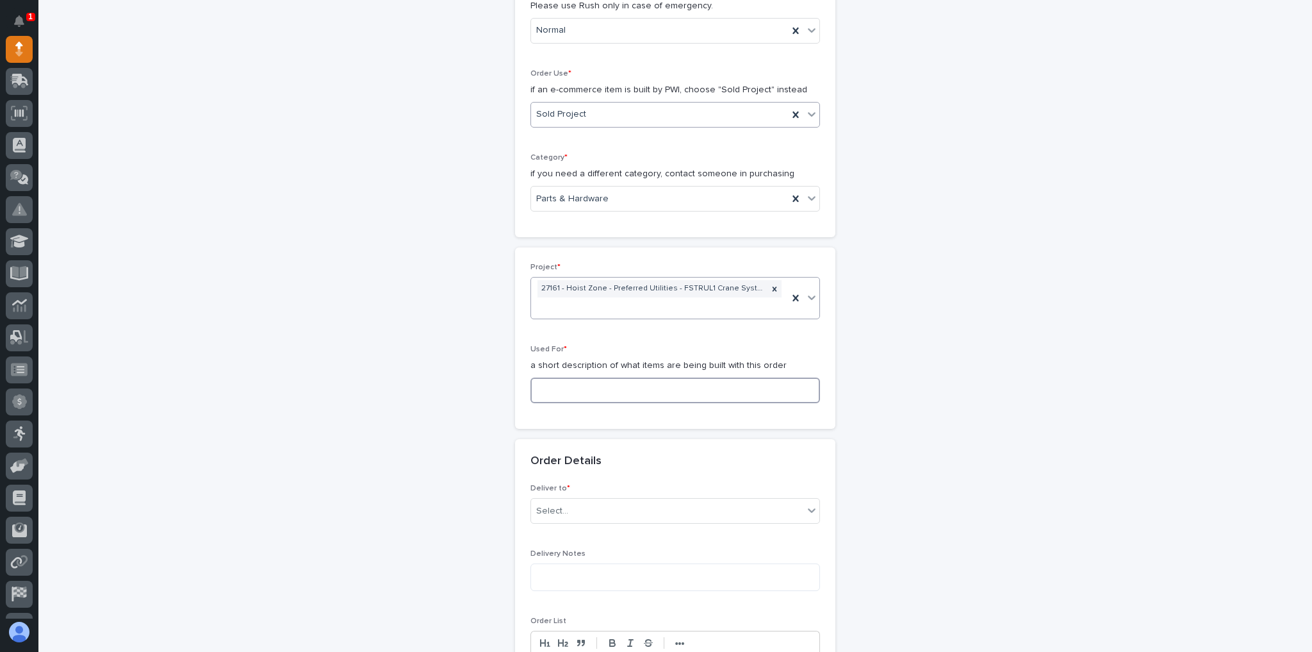
click at [573, 377] on input at bounding box center [676, 390] width 290 height 26
type input "FSTRUL1"
click at [550, 504] on div "Select..." at bounding box center [552, 510] width 32 height 13
click at [554, 512] on div "PWI" at bounding box center [671, 515] width 288 height 22
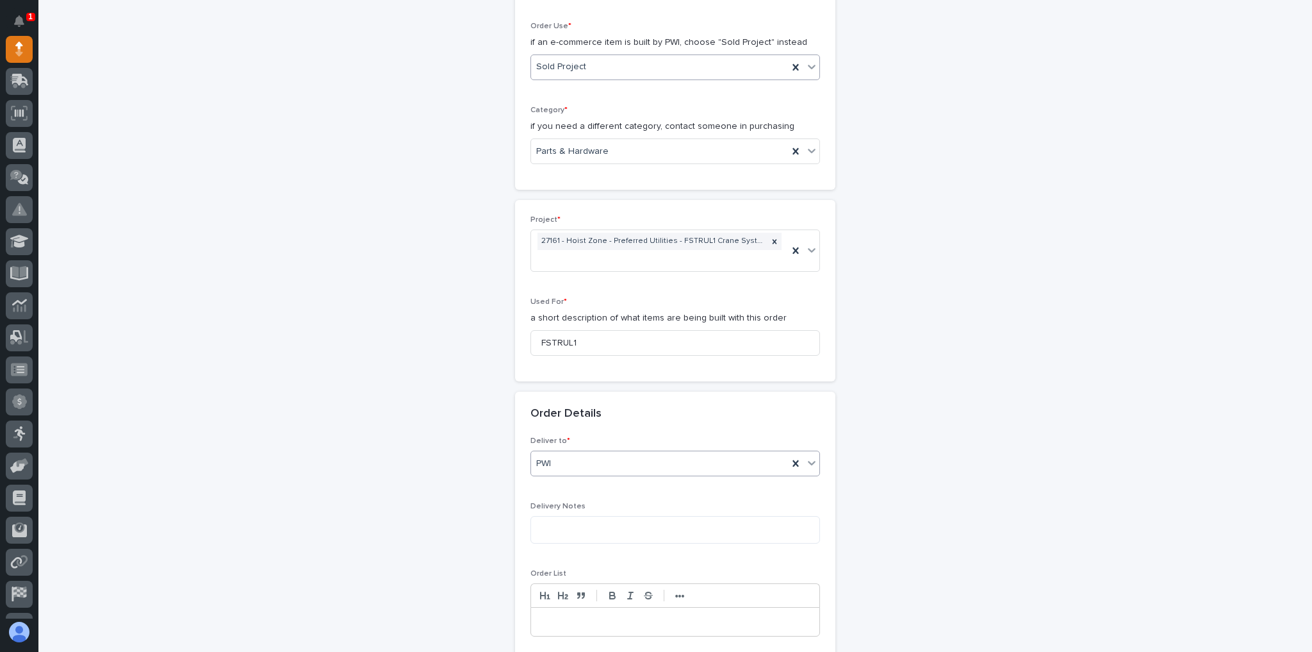
scroll to position [461, 0]
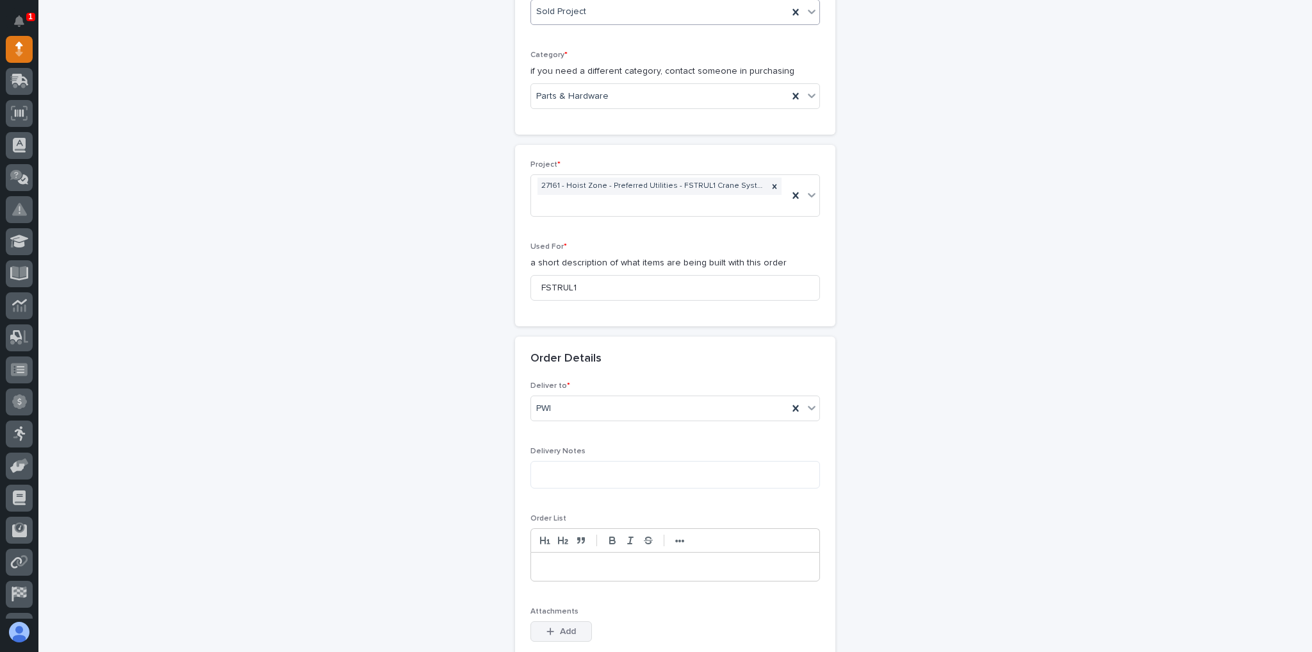
drag, startPoint x: 567, startPoint y: 623, endPoint x: 562, endPoint y: 607, distance: 16.8
click at [567, 622] on div "Add" at bounding box center [562, 634] width 62 height 26
click at [562, 625] on span "Add" at bounding box center [568, 631] width 16 height 12
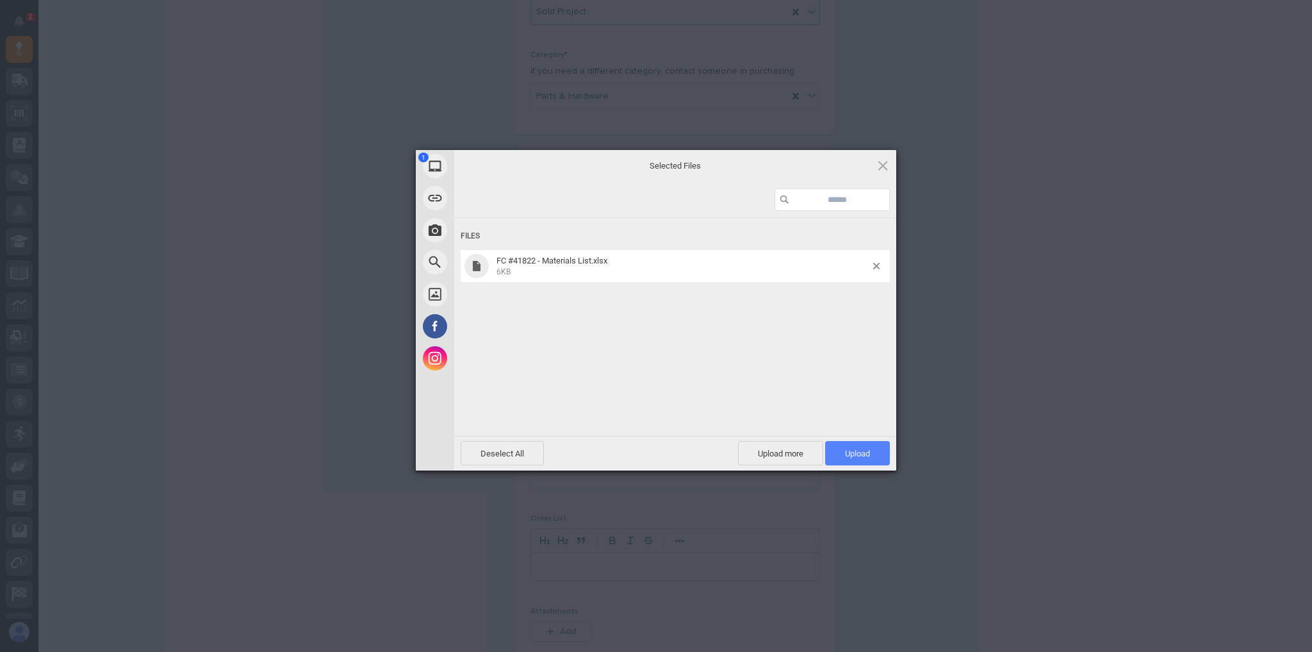
click at [845, 449] on span "Upload 1" at bounding box center [857, 454] width 25 height 10
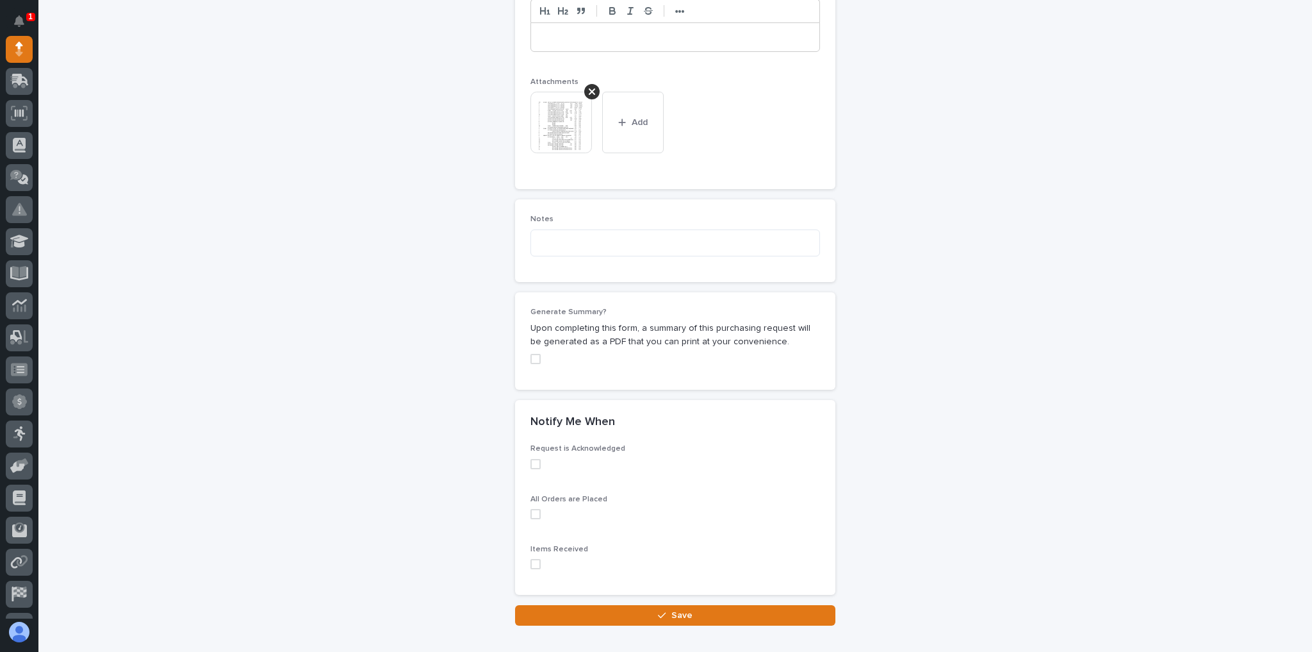
scroll to position [1043, 0]
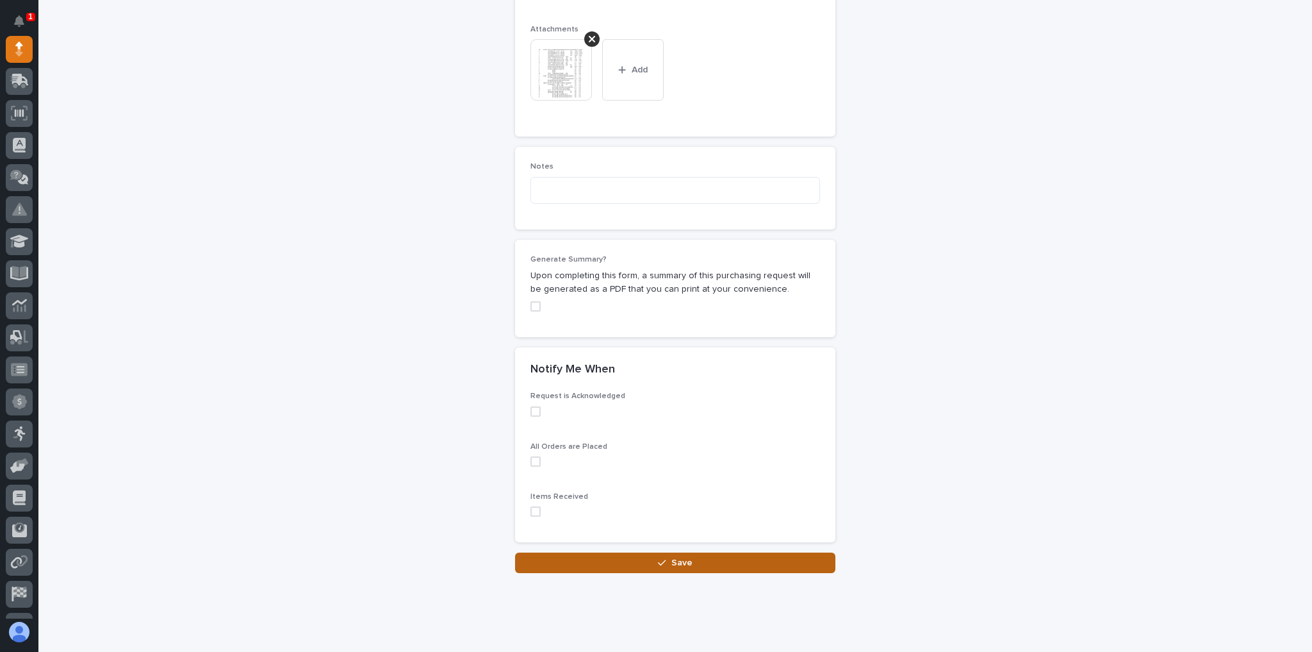
click at [761, 552] on button "Save" at bounding box center [675, 562] width 320 height 21
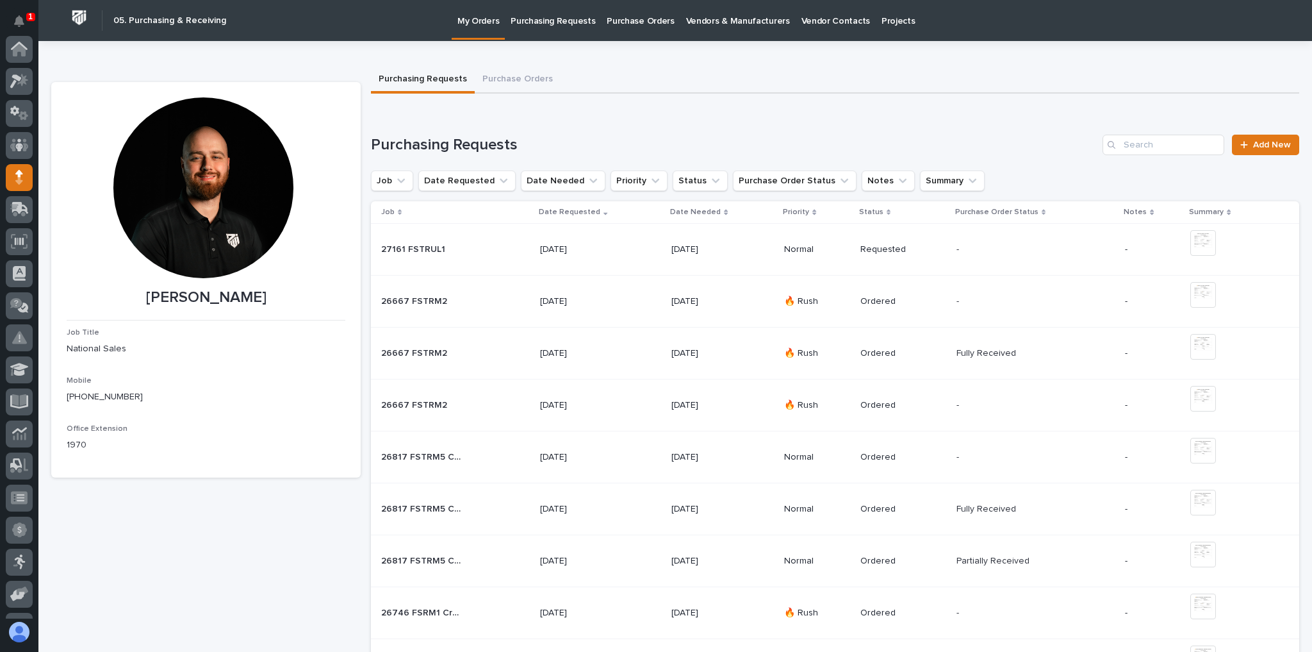
scroll to position [128, 0]
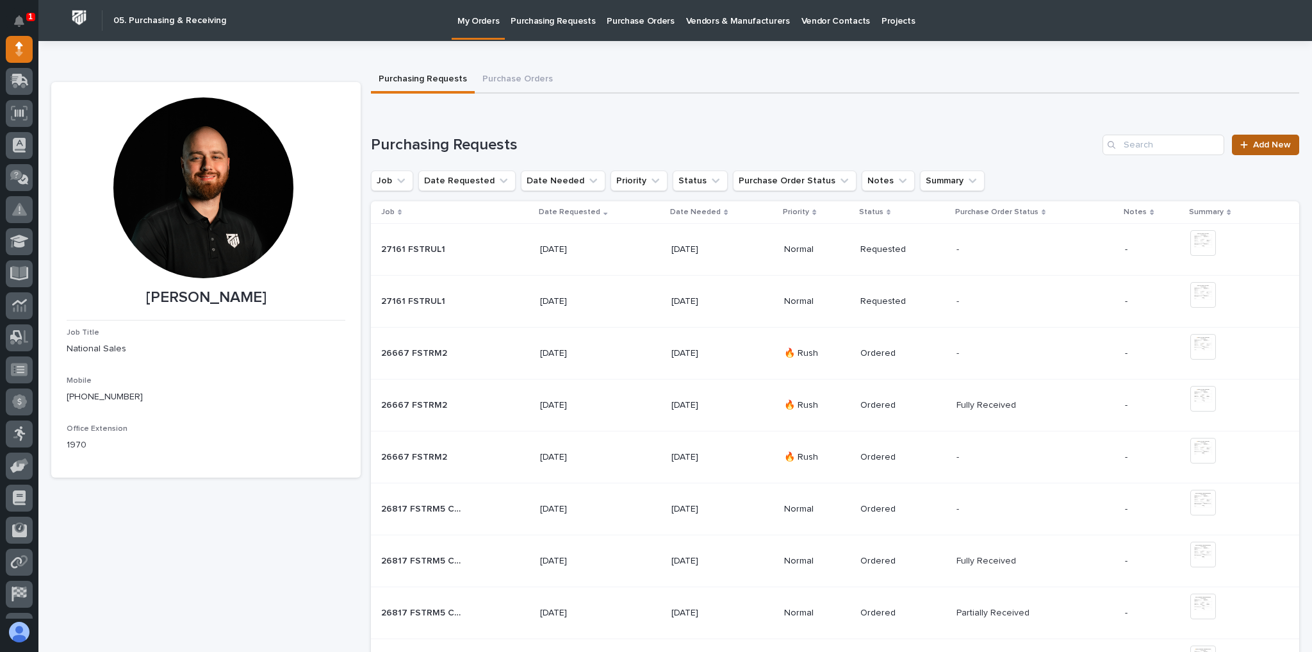
click at [1262, 140] on span "Add New" at bounding box center [1272, 144] width 38 height 9
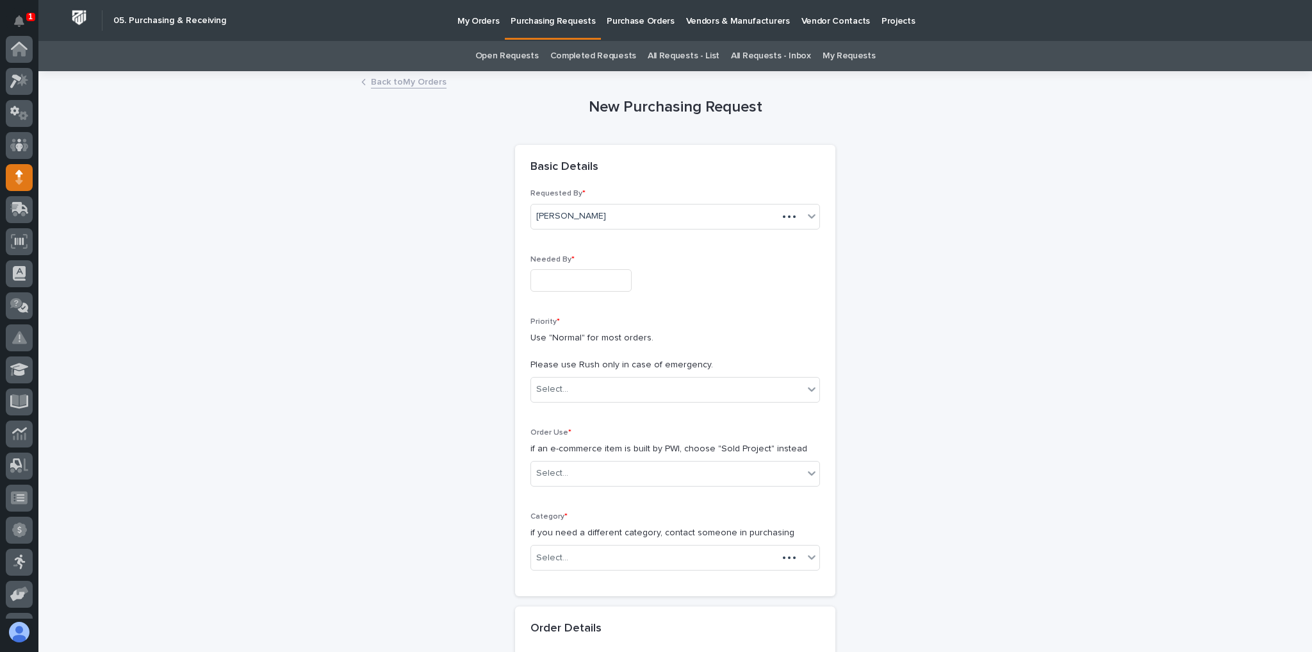
scroll to position [128, 0]
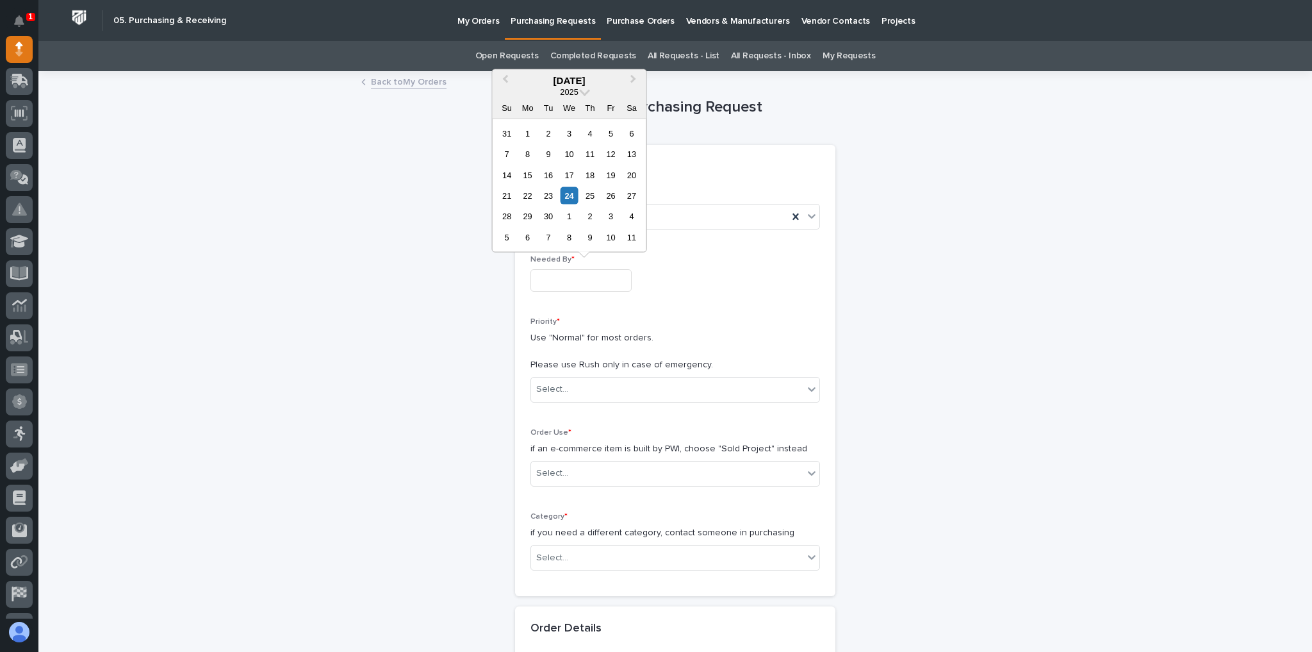
click at [570, 285] on input "text" at bounding box center [581, 280] width 101 height 22
click at [570, 213] on div "1" at bounding box center [569, 216] width 17 height 17
type input "**********"
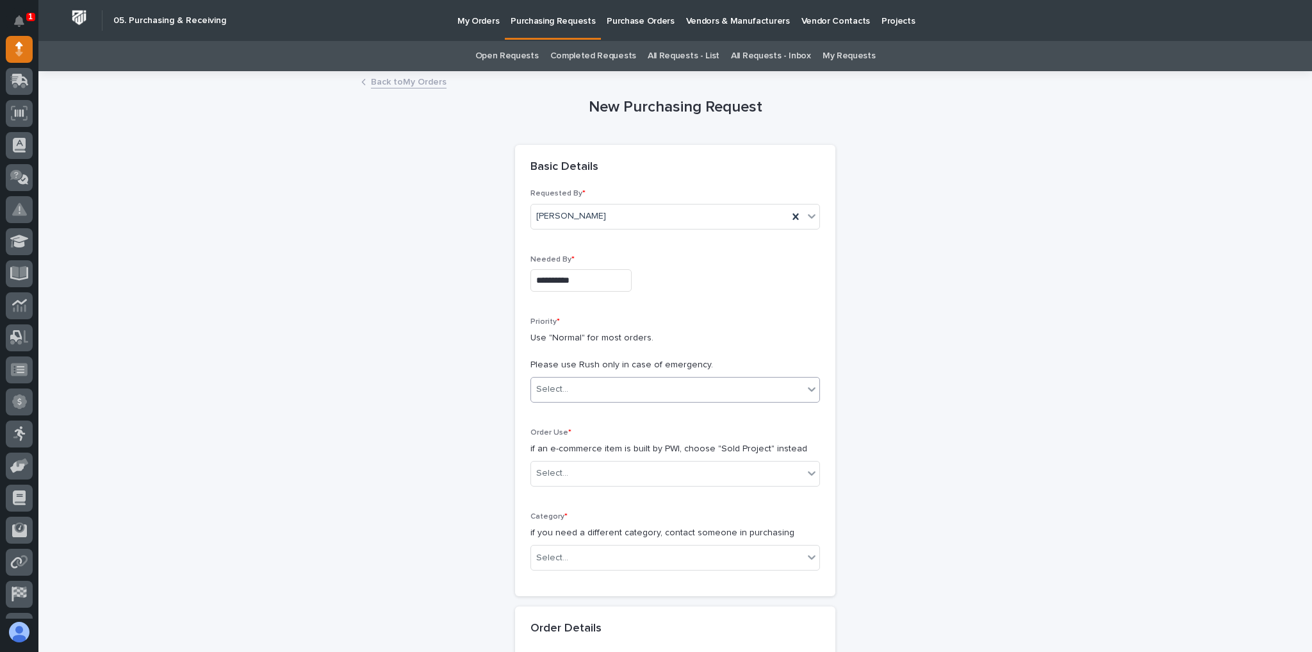
click at [565, 393] on div "Select..." at bounding box center [667, 389] width 272 height 21
click at [576, 466] on div "Select..." at bounding box center [667, 473] width 272 height 21
click at [579, 490] on div "Sold Project" at bounding box center [671, 495] width 288 height 22
click at [556, 557] on div "Select..." at bounding box center [552, 557] width 32 height 13
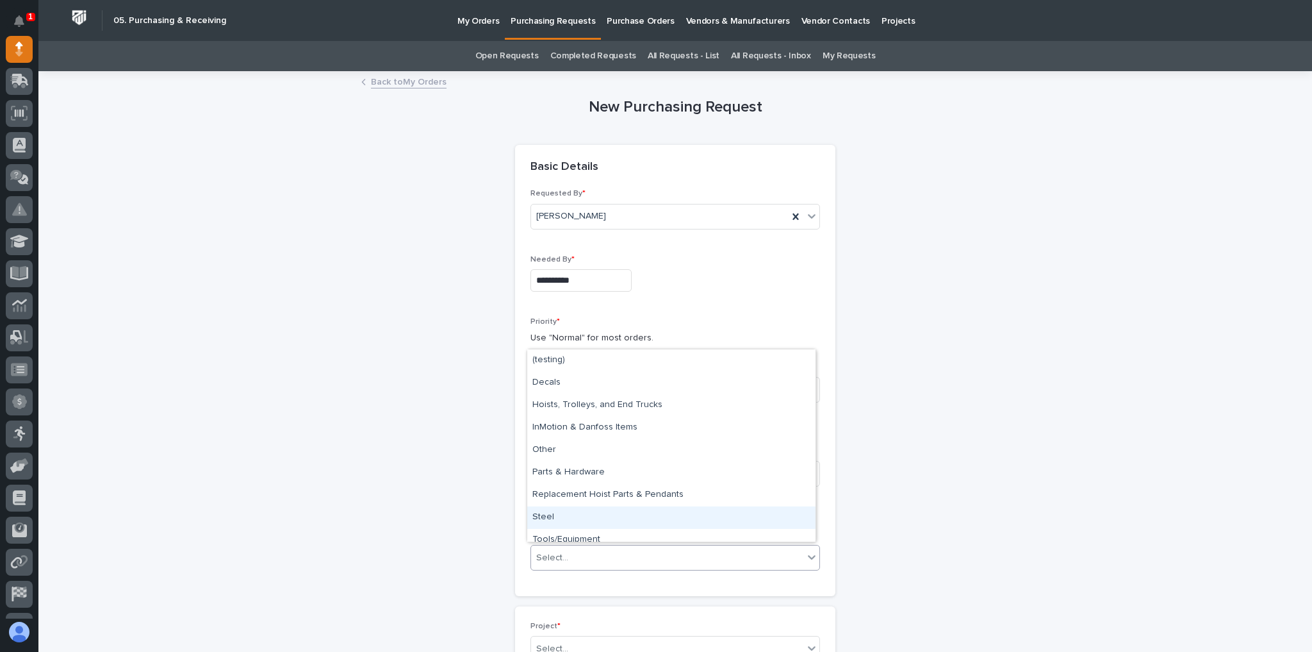
click at [564, 520] on div "Steel" at bounding box center [671, 517] width 288 height 22
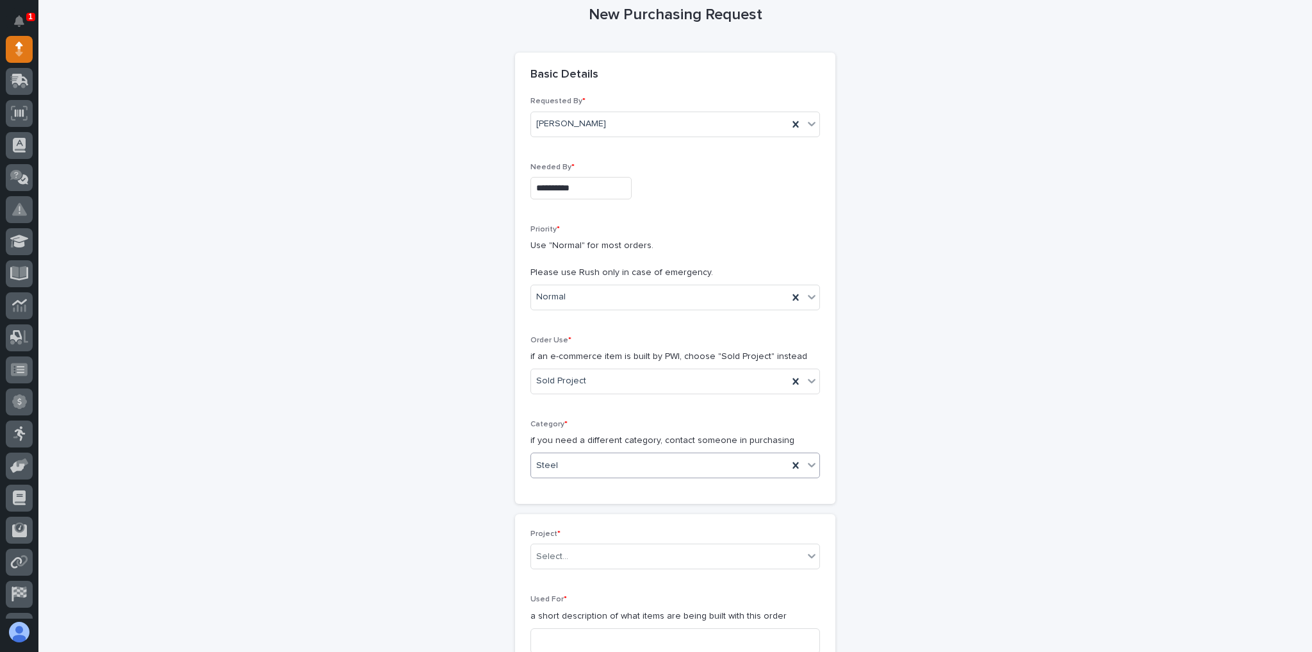
scroll to position [154, 0]
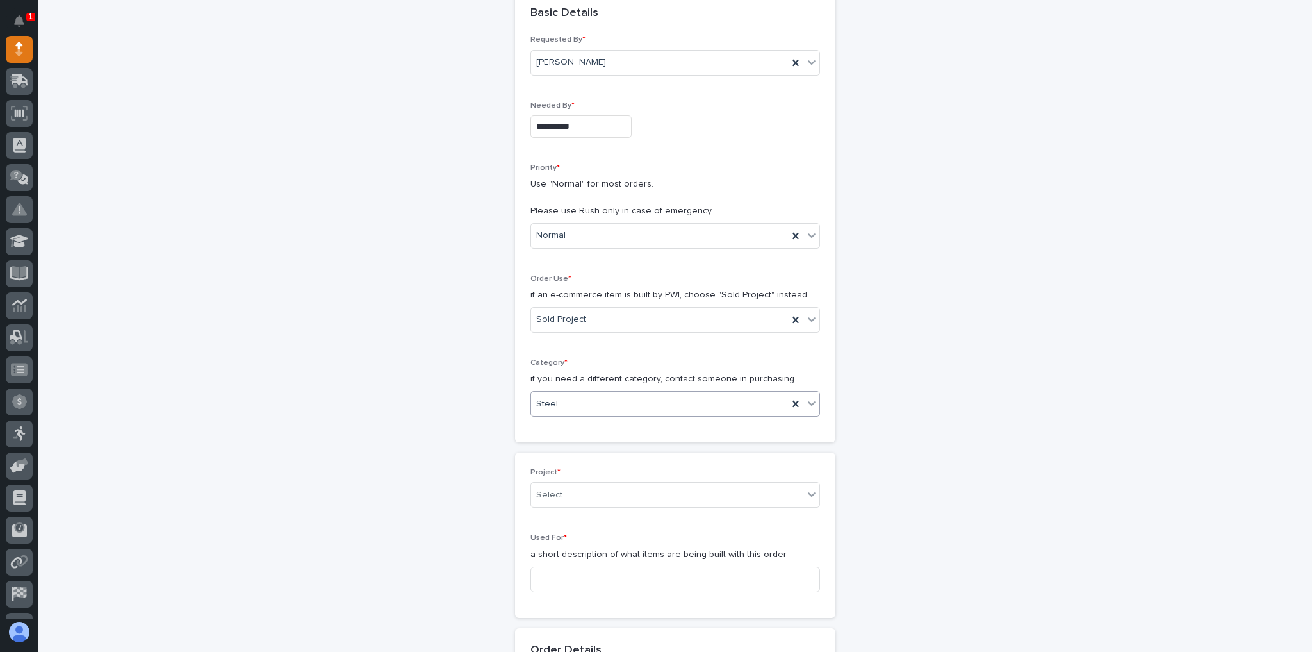
click at [601, 474] on div "Project * Select..." at bounding box center [676, 493] width 290 height 50
click at [597, 485] on div "Select..." at bounding box center [667, 494] width 272 height 21
type input "*****"
click at [689, 508] on div "27161 - Hoist Zone - Preferred Utilities - FSTRUL1 Crane System" at bounding box center [671, 515] width 288 height 22
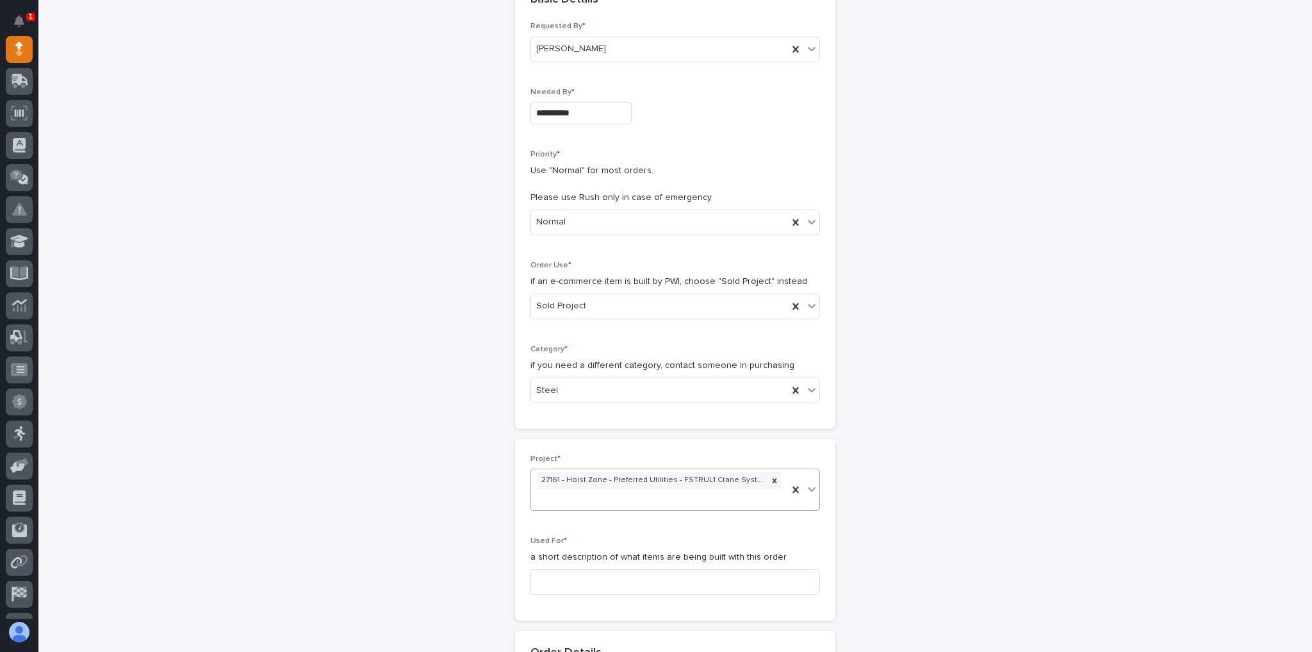
scroll to position [205, 0]
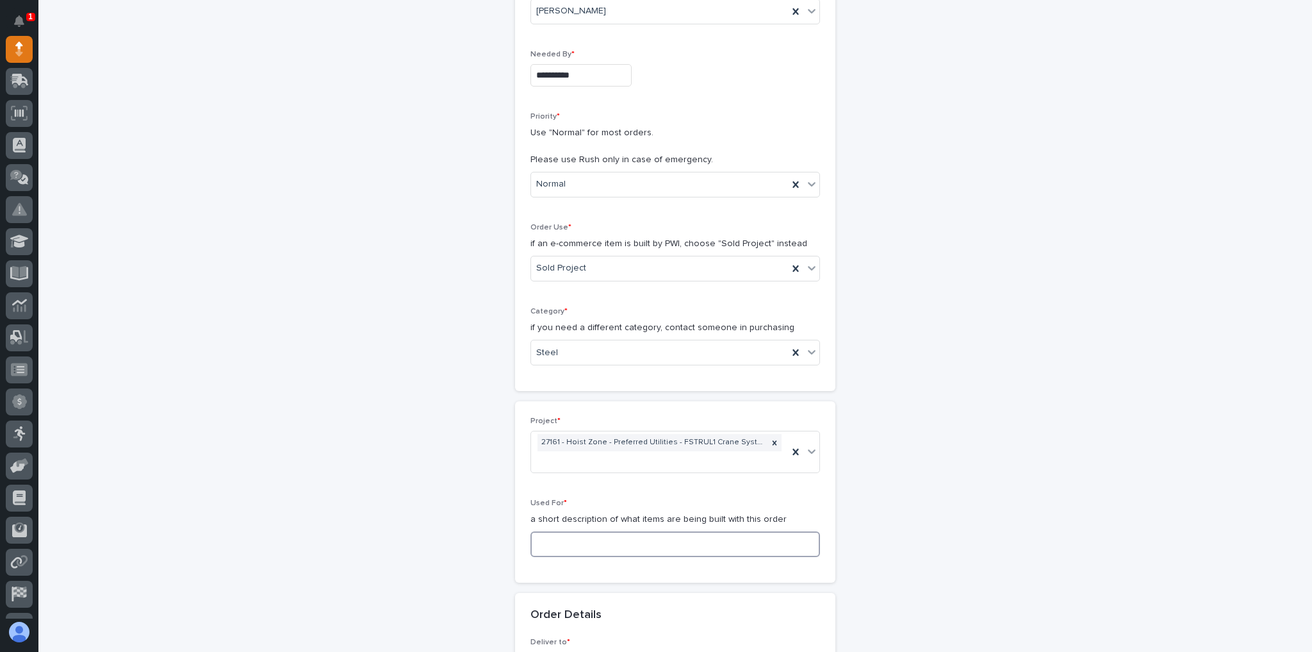
click at [543, 531] on input at bounding box center [676, 544] width 290 height 26
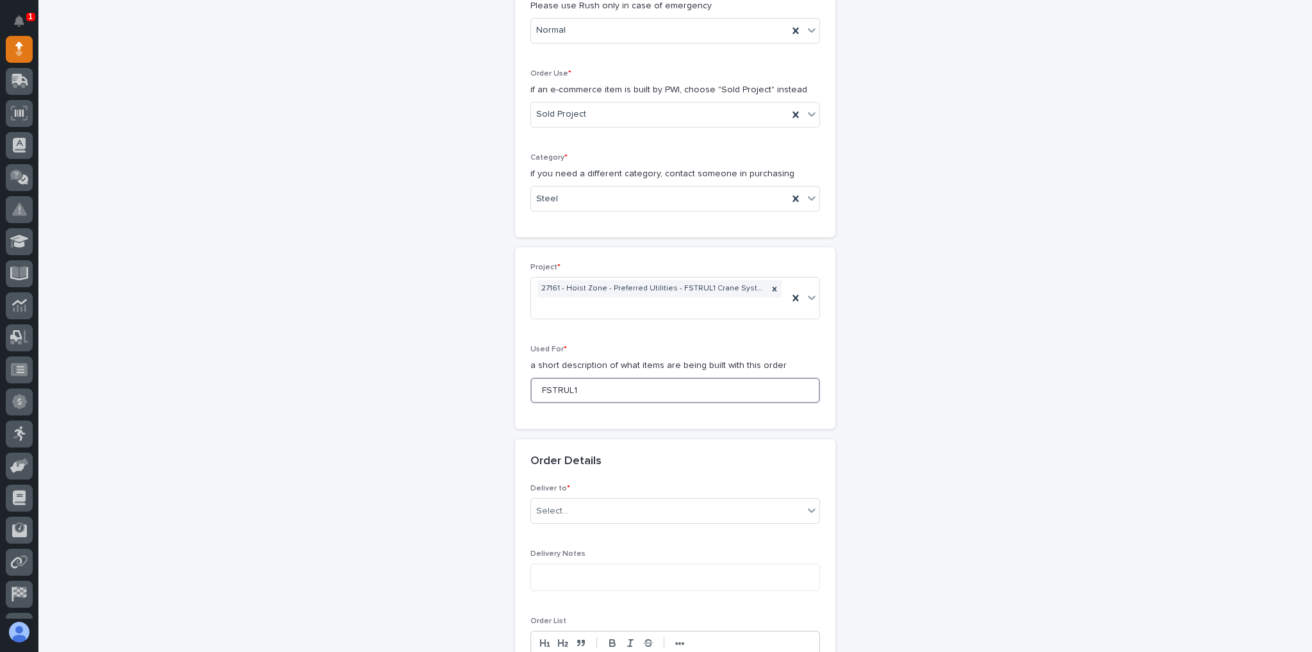
type input "FSTRUL1"
click at [574, 509] on div "Deliver to * Select..." at bounding box center [676, 509] width 290 height 50
click at [578, 500] on div "Select..." at bounding box center [667, 510] width 272 height 21
click at [575, 511] on div "PWI" at bounding box center [671, 515] width 288 height 22
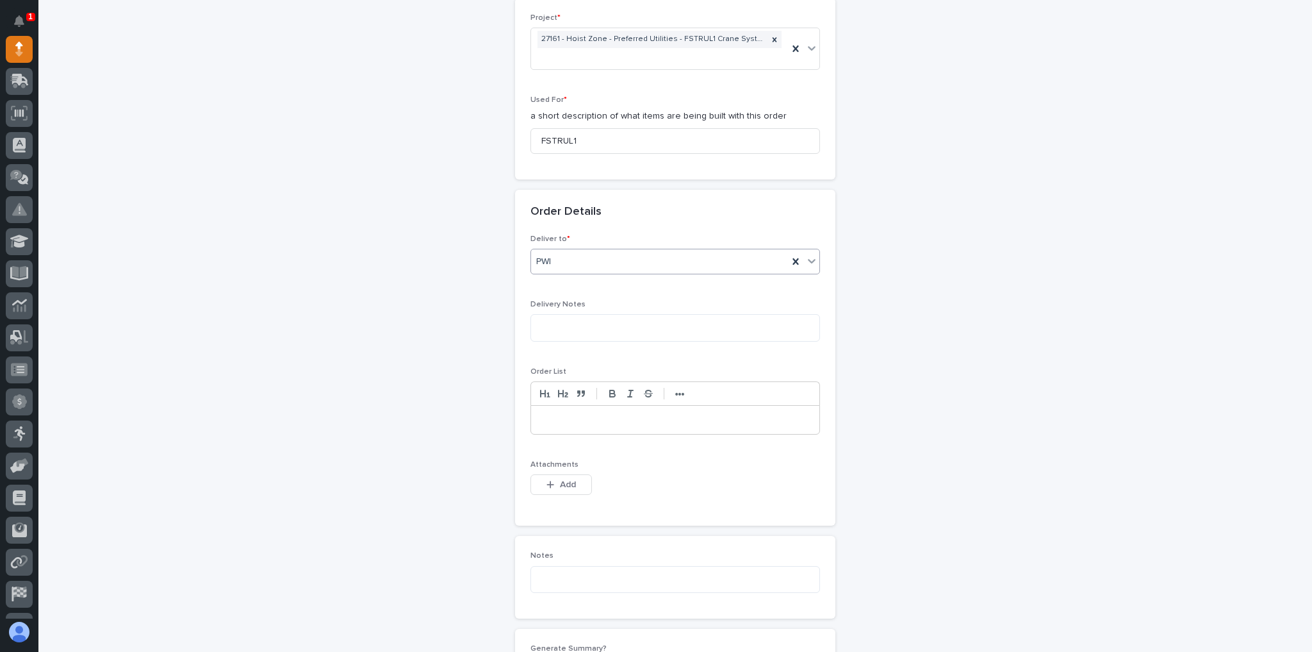
scroll to position [718, 0]
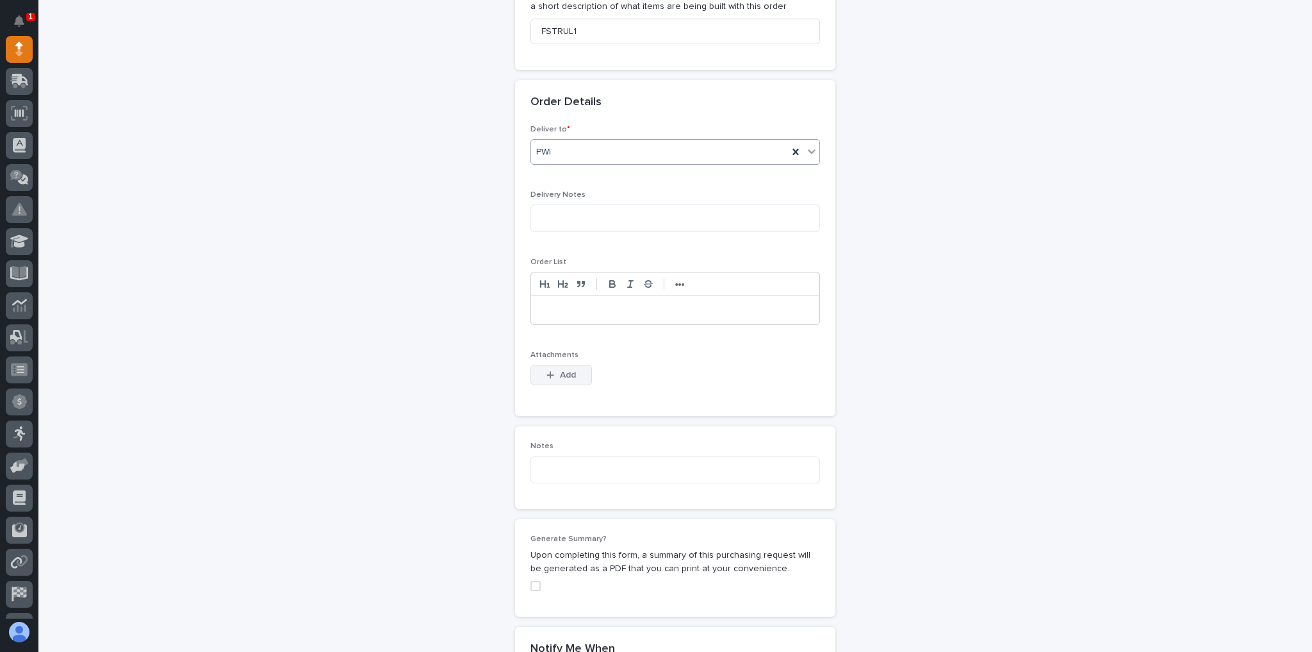
click at [544, 365] on button "Add" at bounding box center [562, 375] width 62 height 21
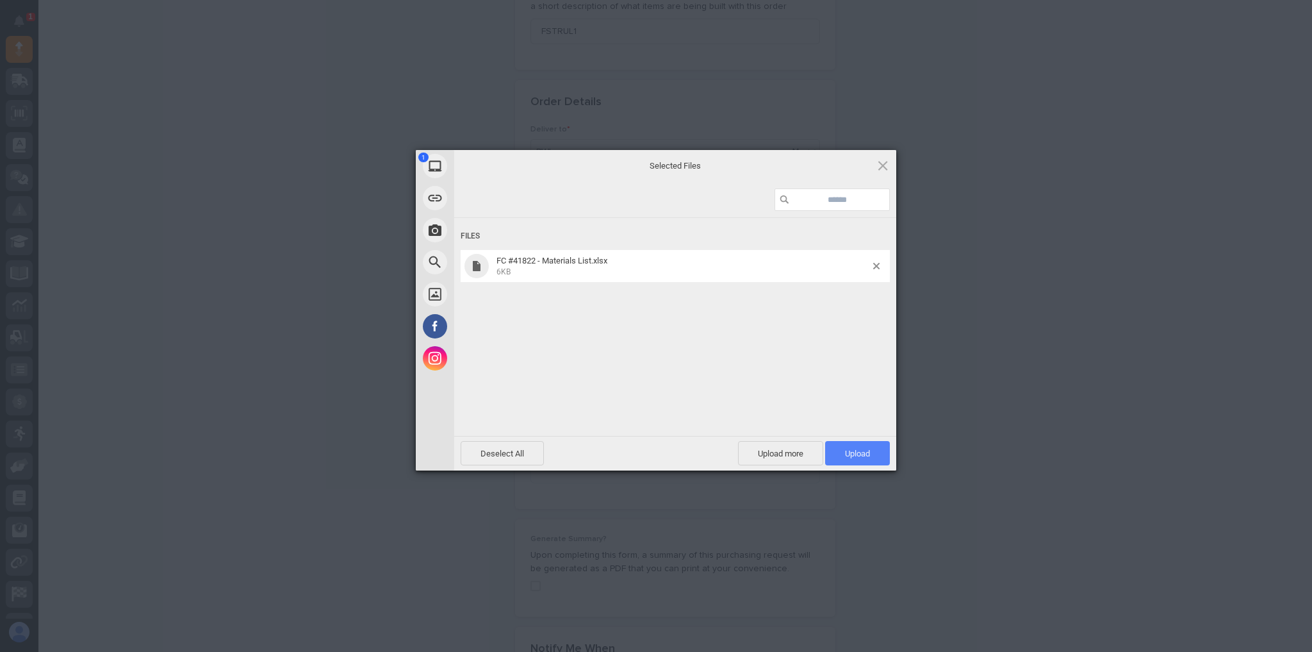
click at [837, 450] on span "Upload 1" at bounding box center [857, 453] width 65 height 24
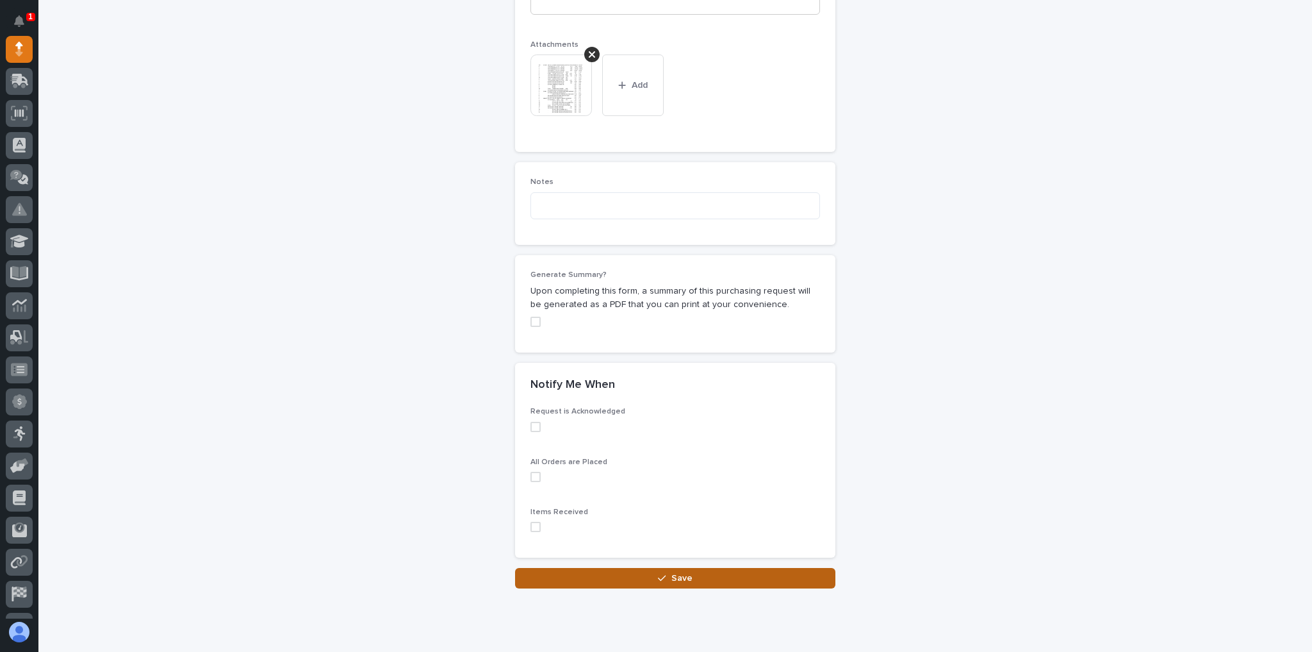
scroll to position [1043, 0]
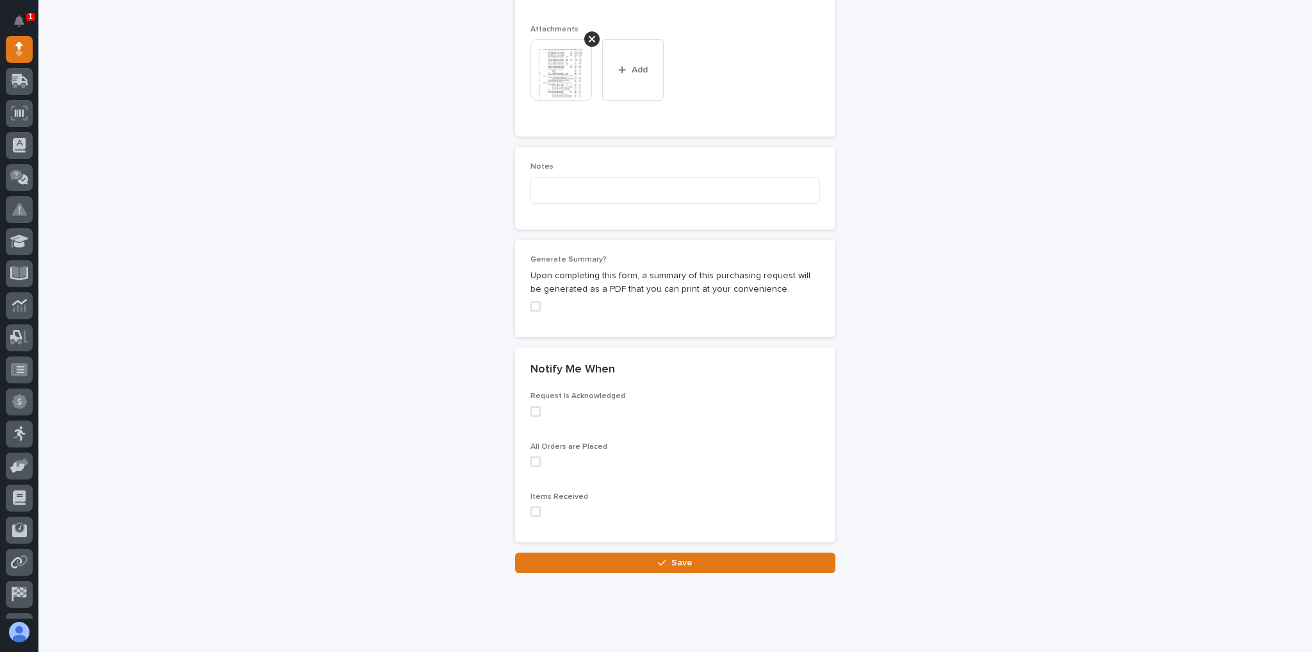
click at [644, 552] on button "Save" at bounding box center [675, 562] width 320 height 21
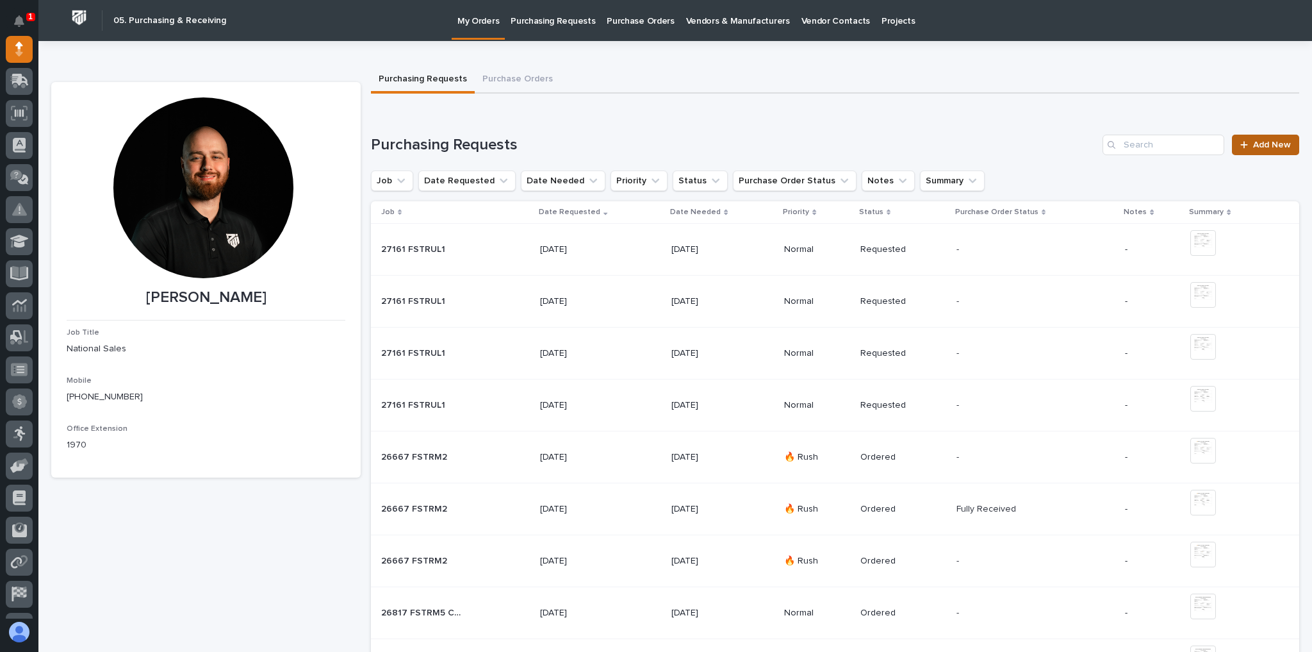
click at [1258, 142] on span "Add New" at bounding box center [1272, 144] width 38 height 9
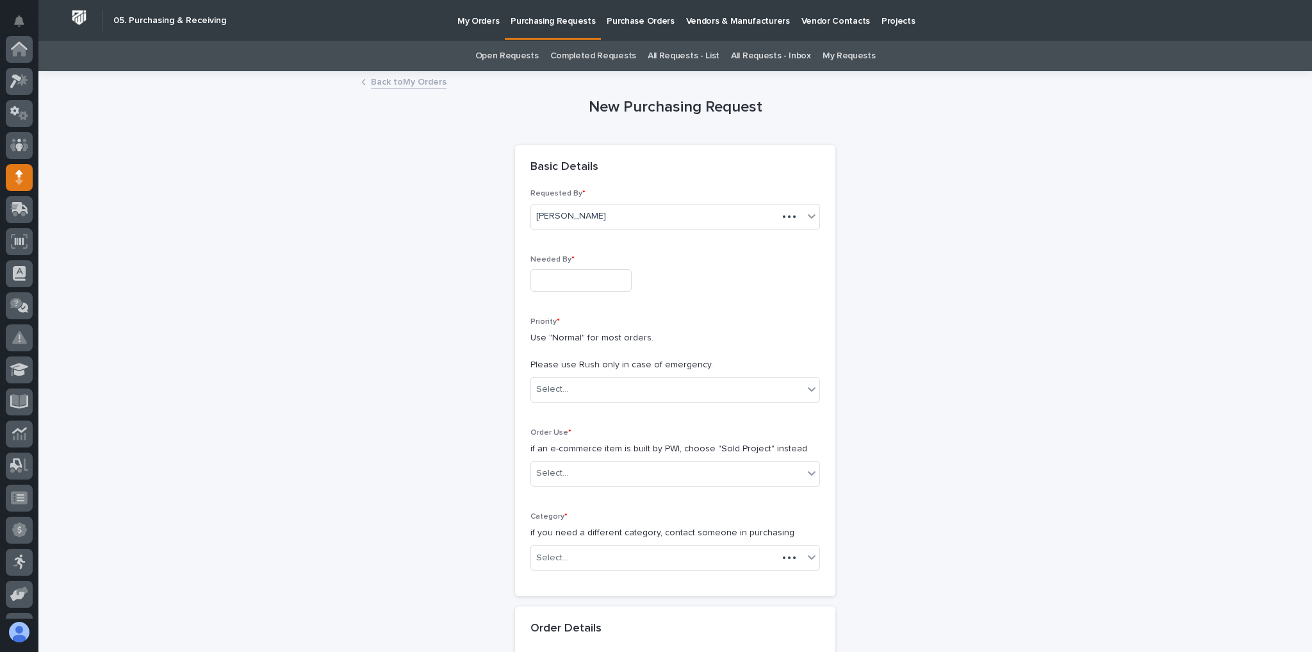
scroll to position [128, 0]
click at [570, 280] on input "text" at bounding box center [581, 280] width 101 height 22
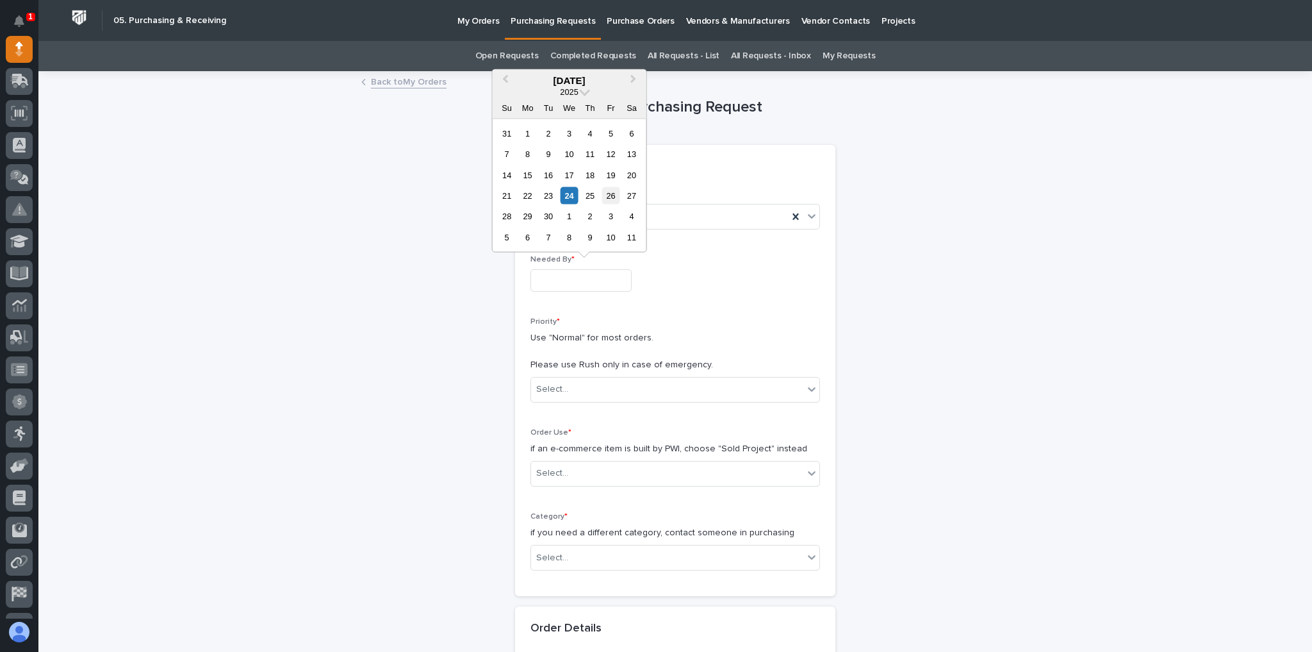
click at [616, 197] on div "26" at bounding box center [610, 195] width 17 height 17
type input "**********"
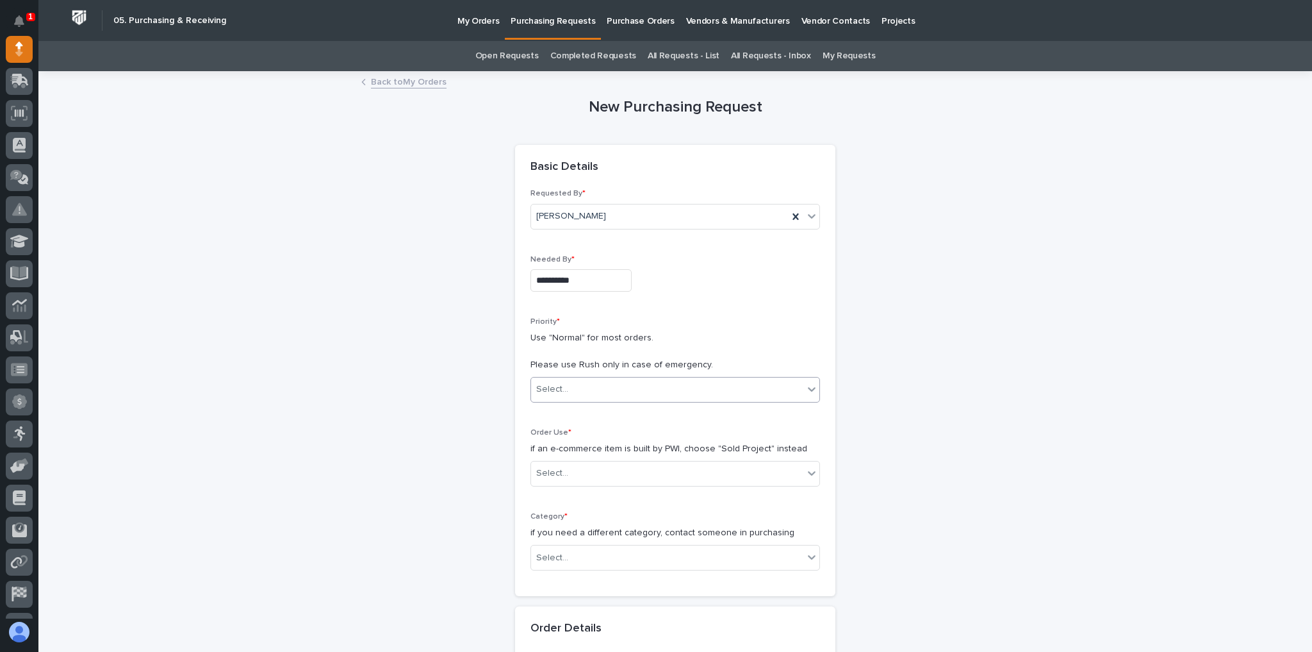
click at [578, 381] on div "Select..." at bounding box center [676, 390] width 290 height 26
click at [546, 456] on div "Normal" at bounding box center [671, 456] width 288 height 22
drag, startPoint x: 418, startPoint y: 400, endPoint x: 426, endPoint y: 407, distance: 10.5
click at [558, 461] on div "Select..." at bounding box center [676, 474] width 290 height 26
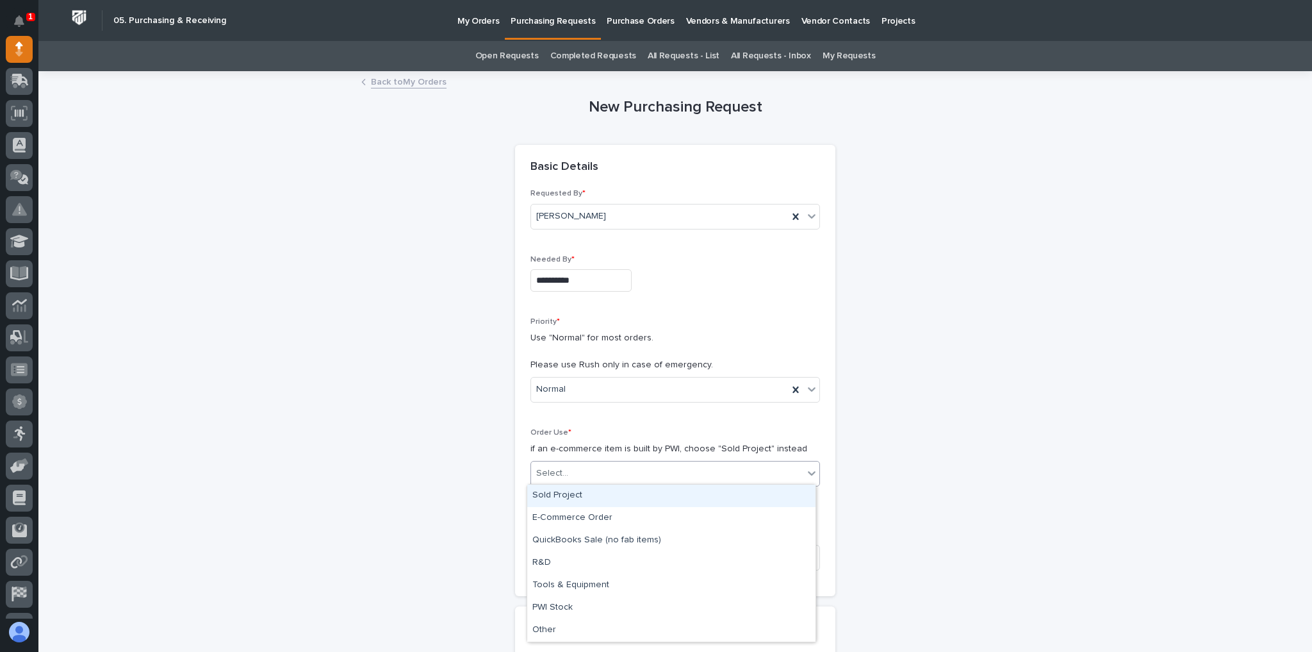
click at [569, 491] on div "Sold Project" at bounding box center [671, 495] width 288 height 22
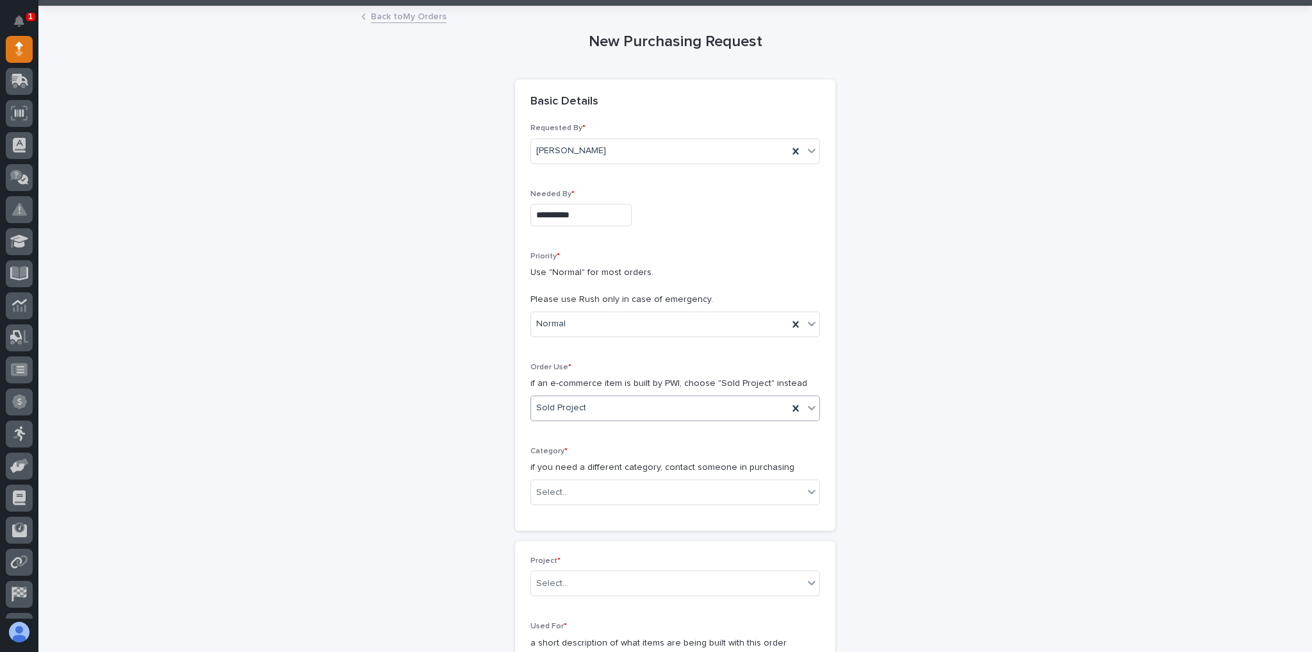
scroll to position [154, 0]
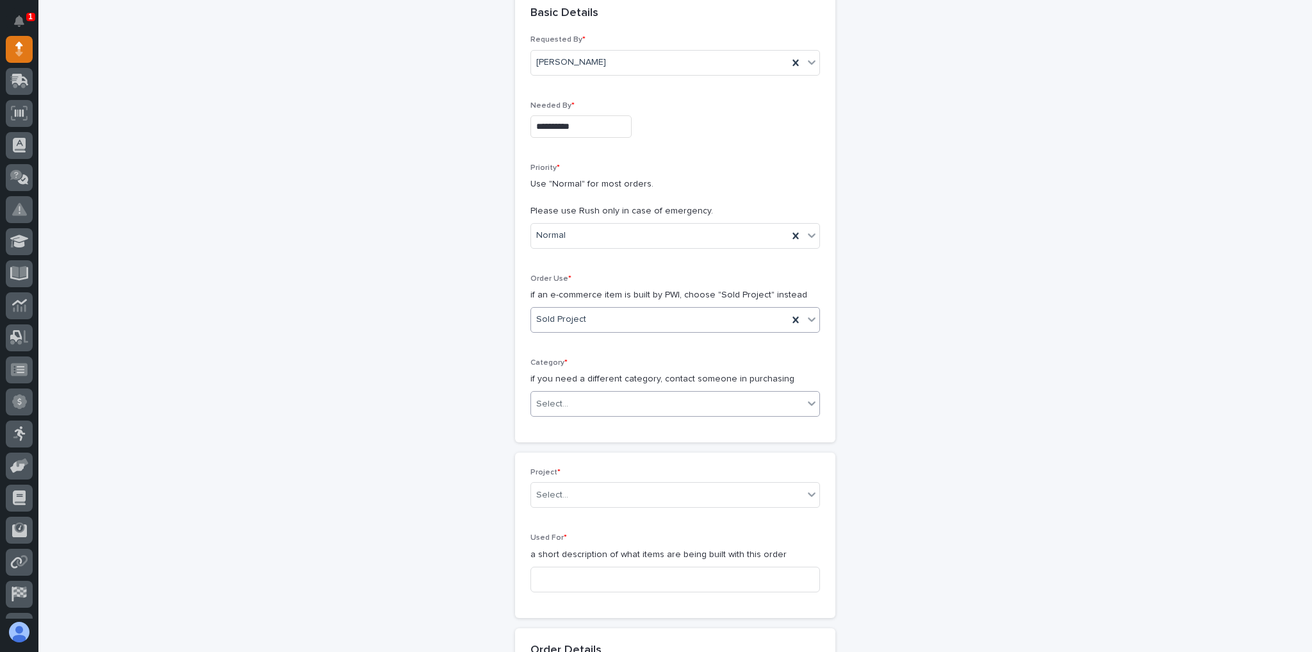
click at [572, 399] on div "Select..." at bounding box center [667, 403] width 272 height 21
type input "*****"
drag, startPoint x: 563, startPoint y: 397, endPoint x: 501, endPoint y: 395, distance: 62.2
click at [501, 395] on div "**********" at bounding box center [675, 659] width 1248 height 1481
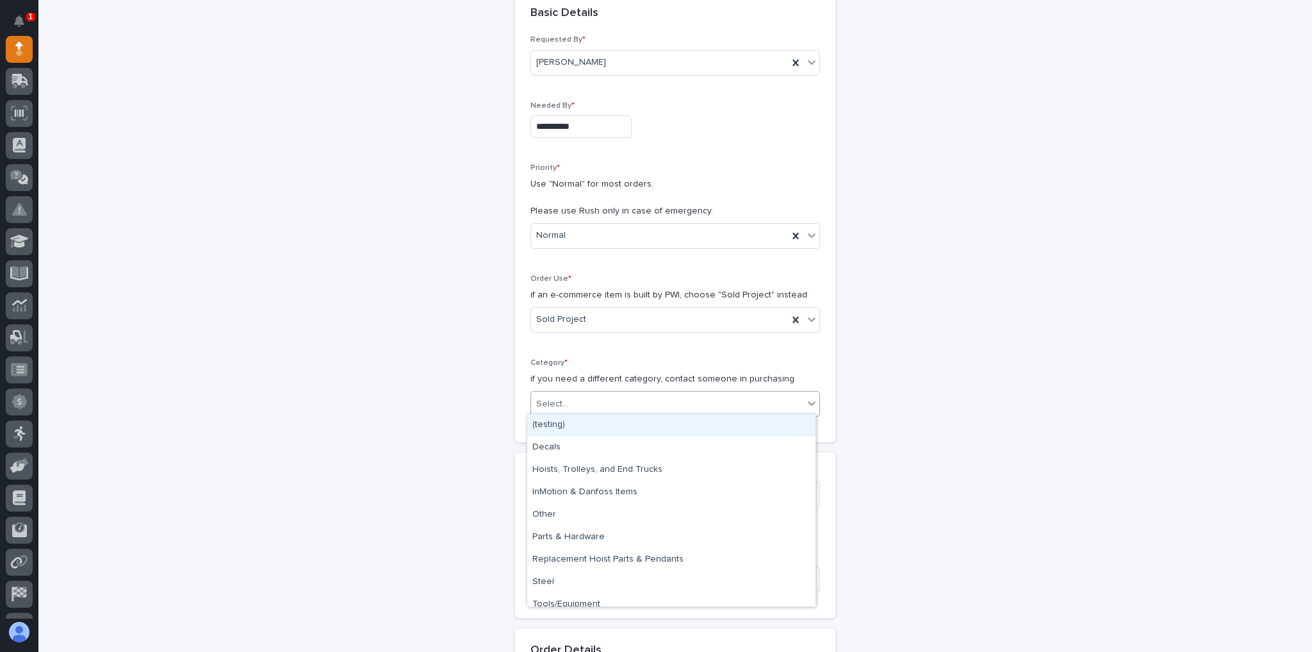
click at [552, 402] on div "Select..." at bounding box center [552, 403] width 32 height 13
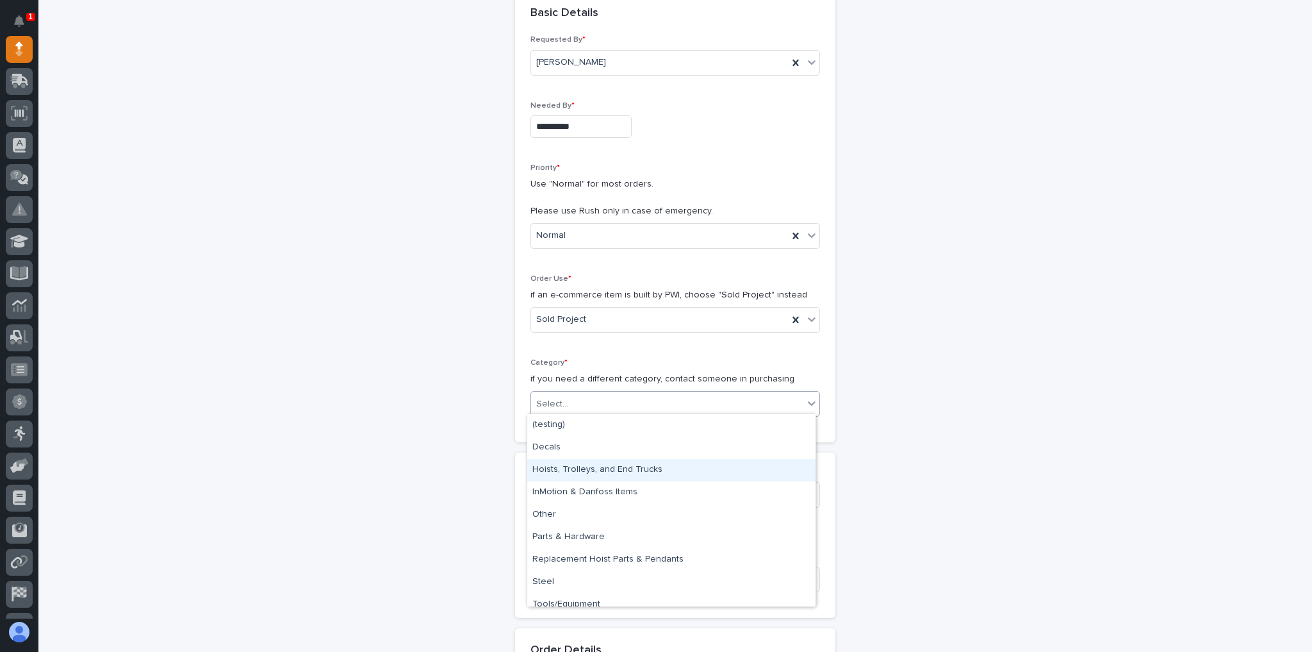
click at [560, 465] on div "Hoists, Trolleys, and End Trucks" at bounding box center [671, 470] width 288 height 22
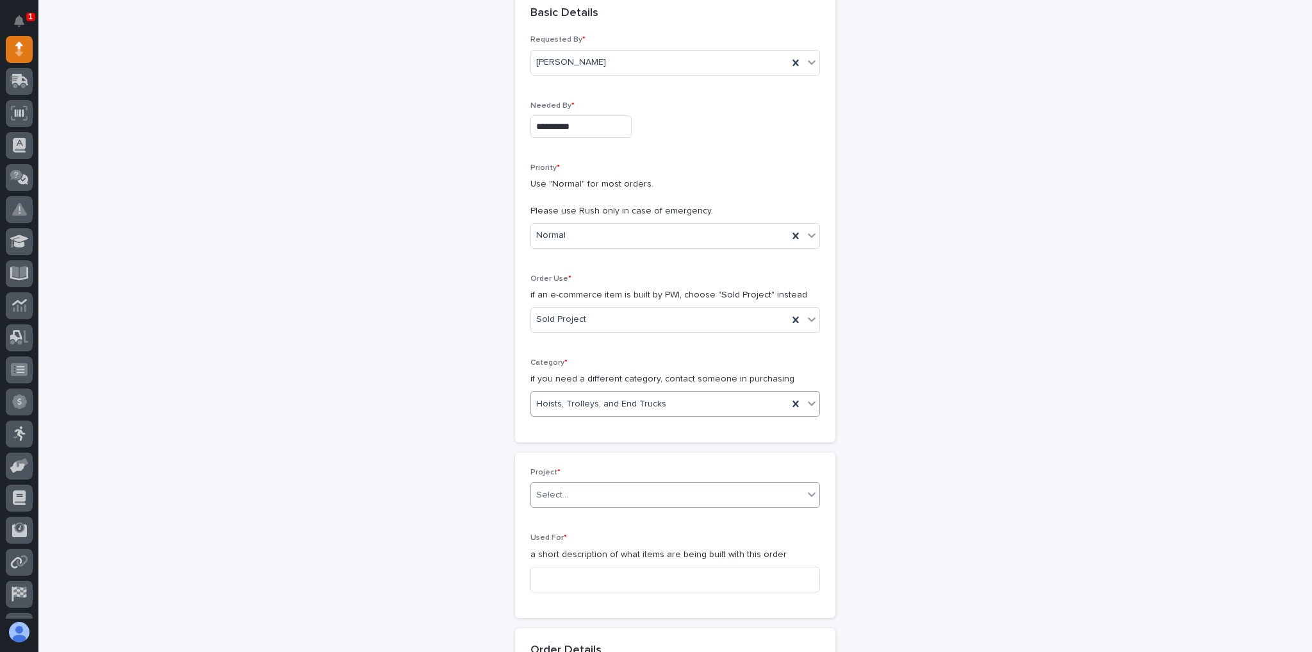
click at [563, 487] on div "Select..." at bounding box center [667, 494] width 272 height 21
type input "*****"
click at [576, 511] on div "27272 - Hoist Zone - [PERSON_NAME] - Hoist, Trolley, and Radio" at bounding box center [671, 515] width 288 height 22
click at [563, 582] on input at bounding box center [676, 595] width 290 height 26
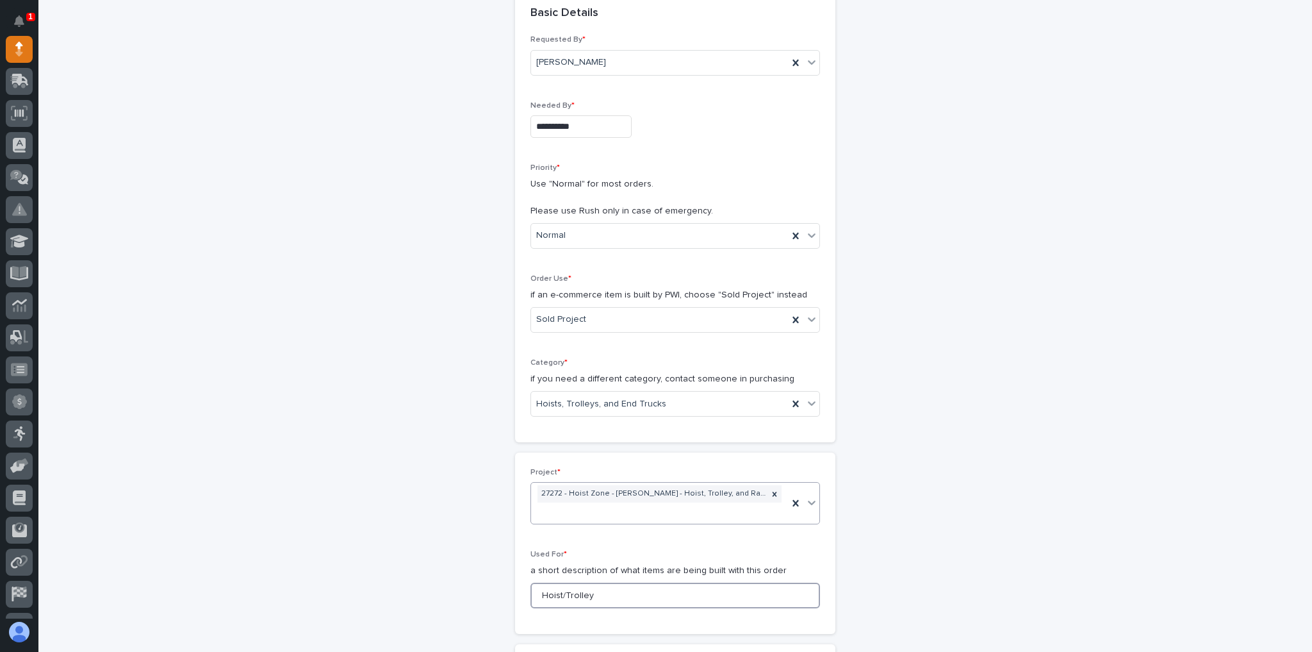
type input "Hoist/Trolley"
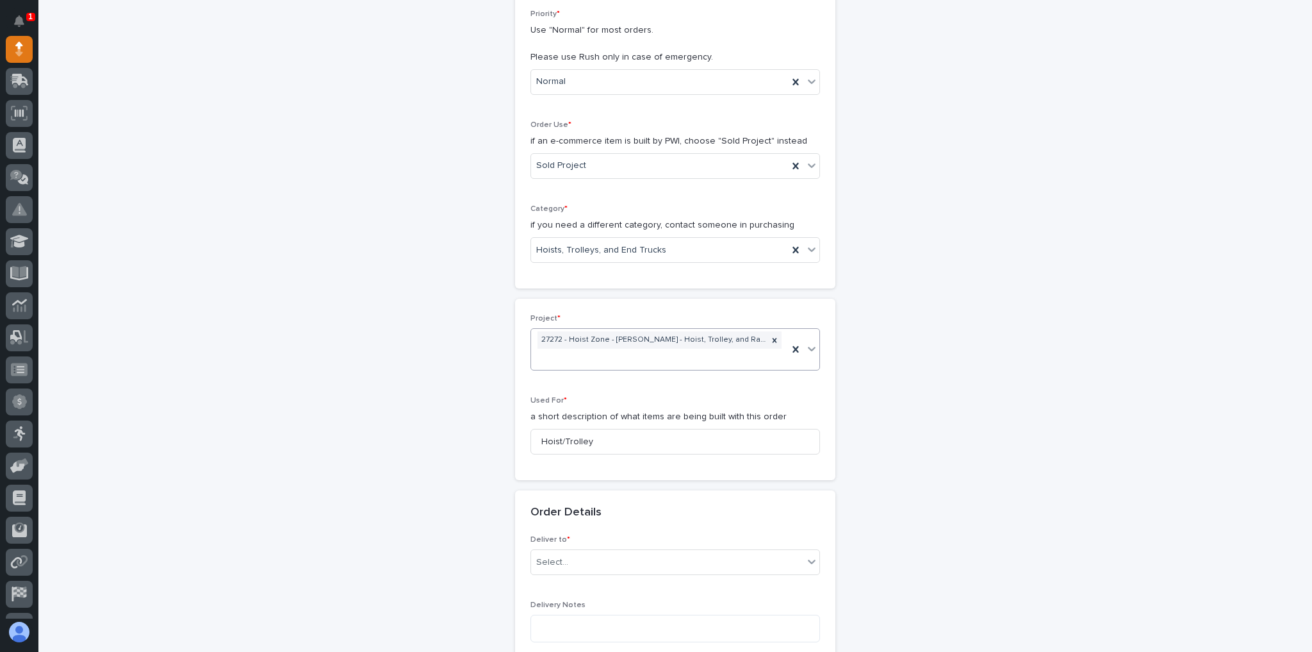
scroll to position [359, 0]
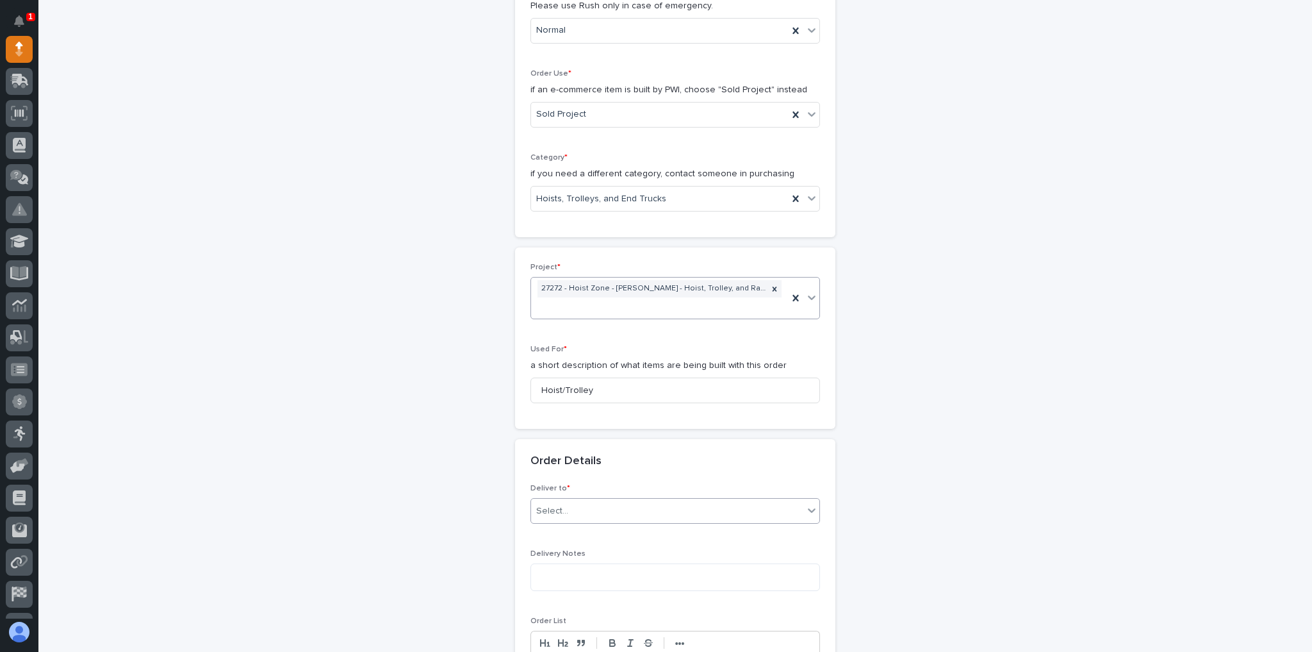
click at [562, 500] on div "Select..." at bounding box center [667, 510] width 272 height 21
click at [556, 507] on div "PWI" at bounding box center [671, 515] width 288 height 22
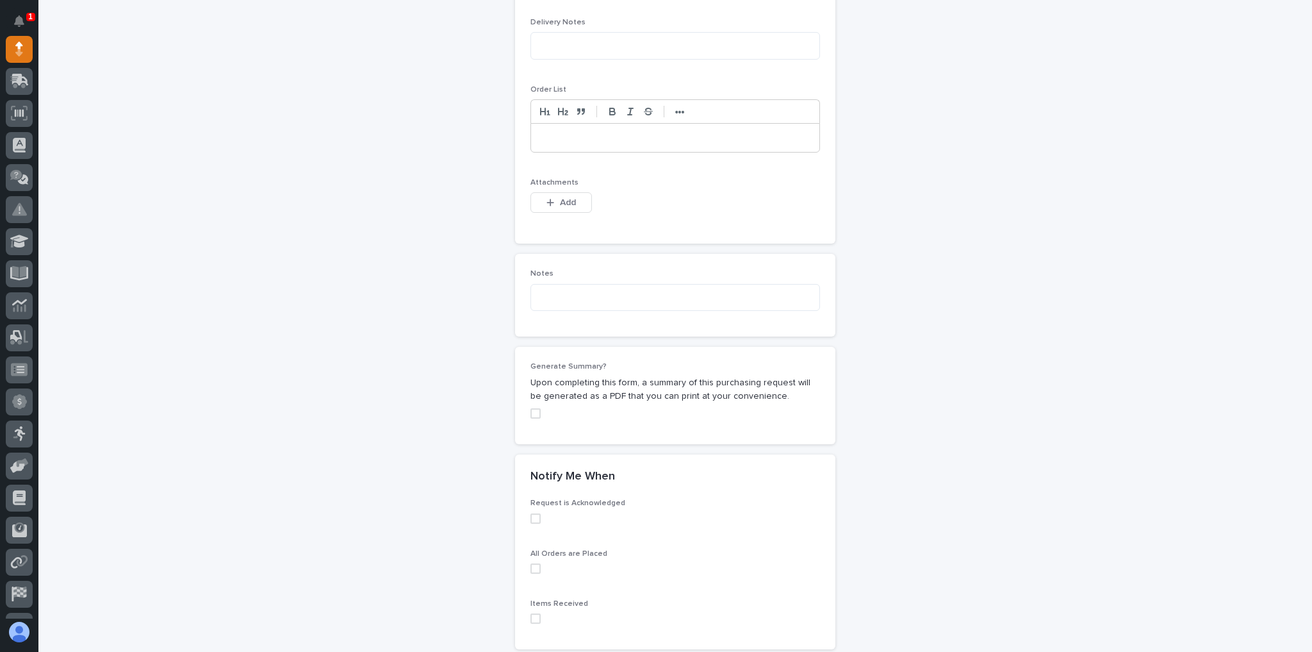
scroll to position [923, 0]
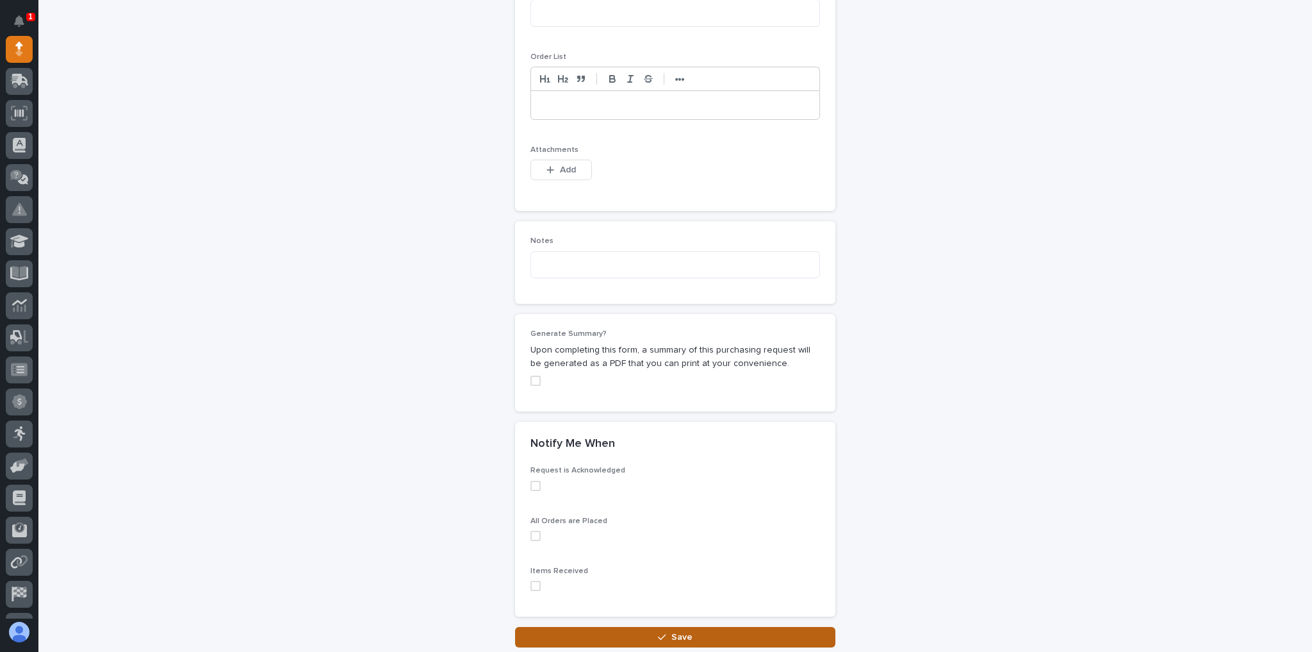
click at [603, 627] on button "Save" at bounding box center [675, 637] width 320 height 21
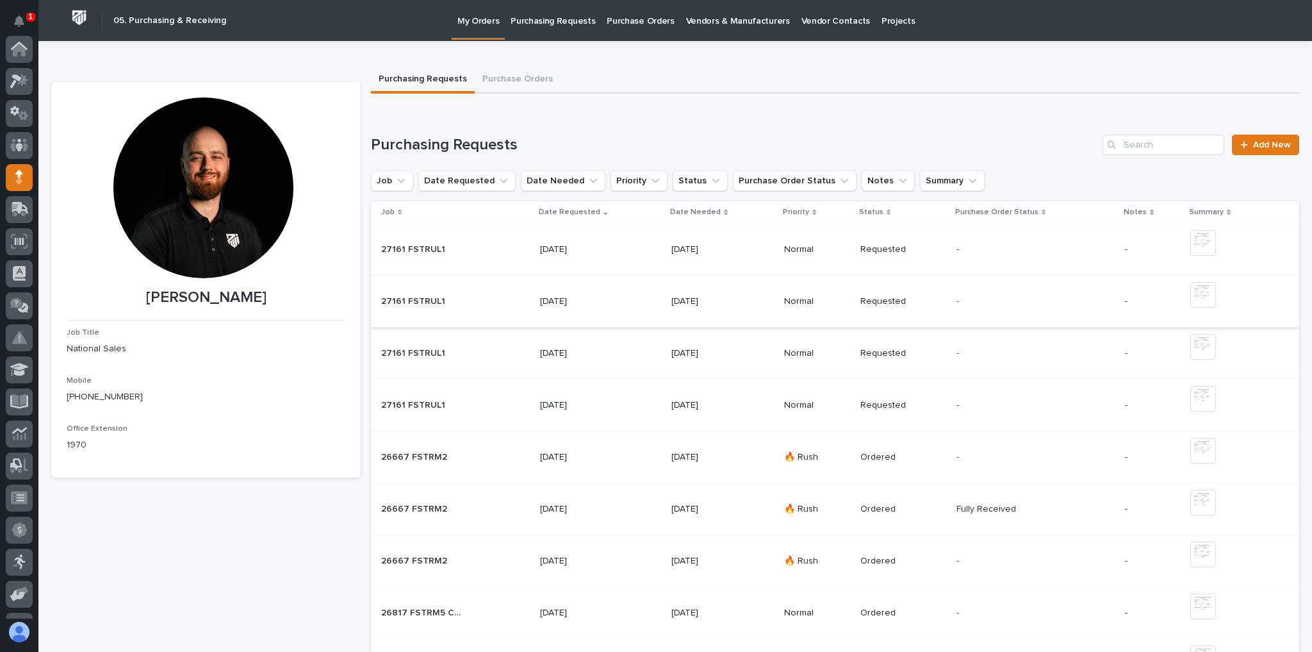
scroll to position [128, 0]
click at [1285, 148] on link "Add New" at bounding box center [1265, 145] width 67 height 21
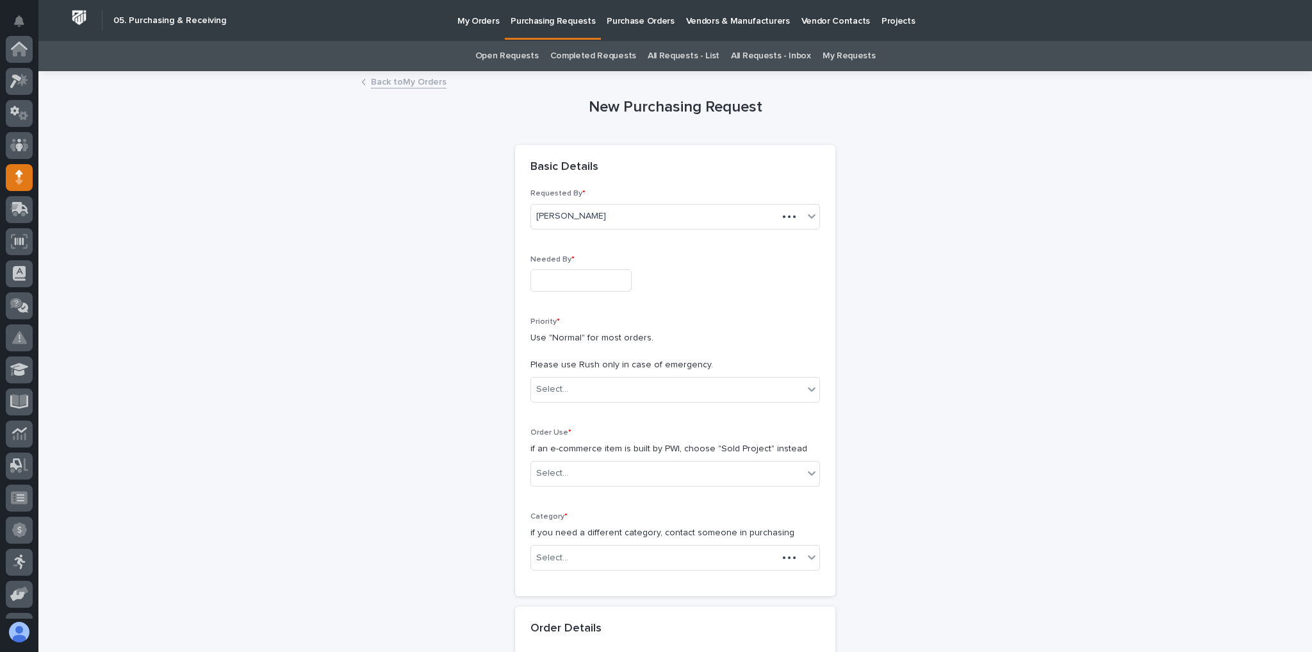
scroll to position [128, 0]
click at [629, 281] on input "text" at bounding box center [581, 280] width 101 height 22
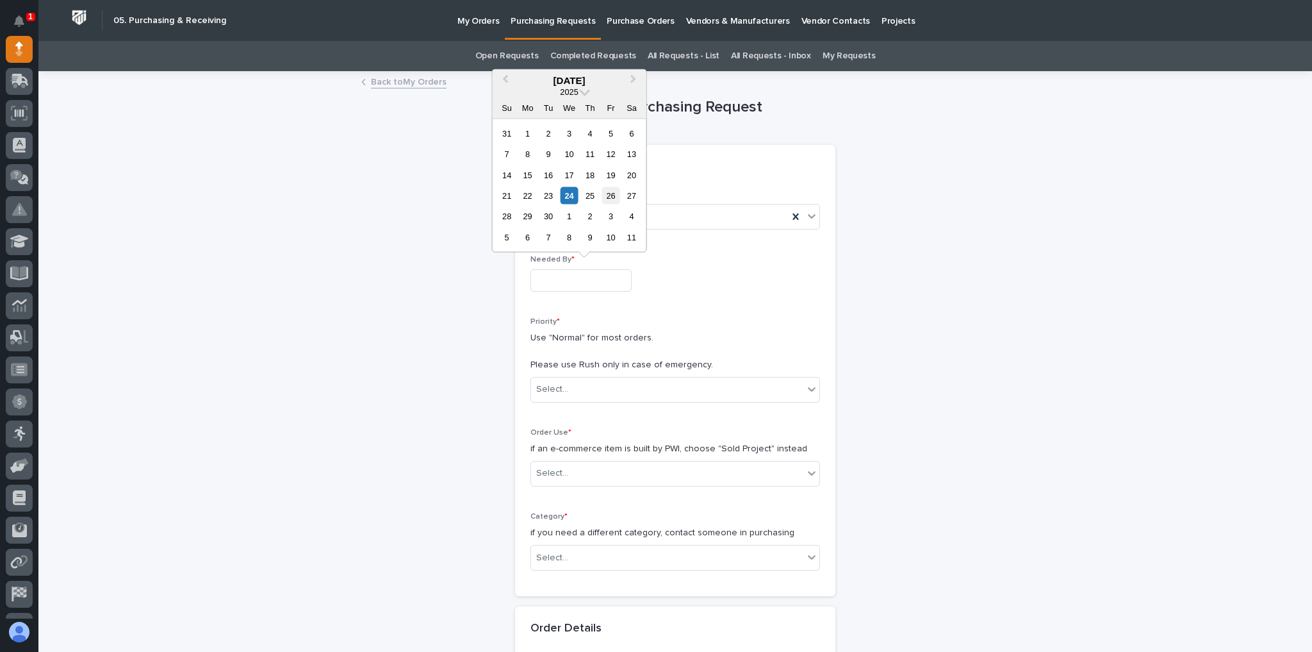
click at [616, 201] on div "26" at bounding box center [610, 195] width 17 height 17
type input "**********"
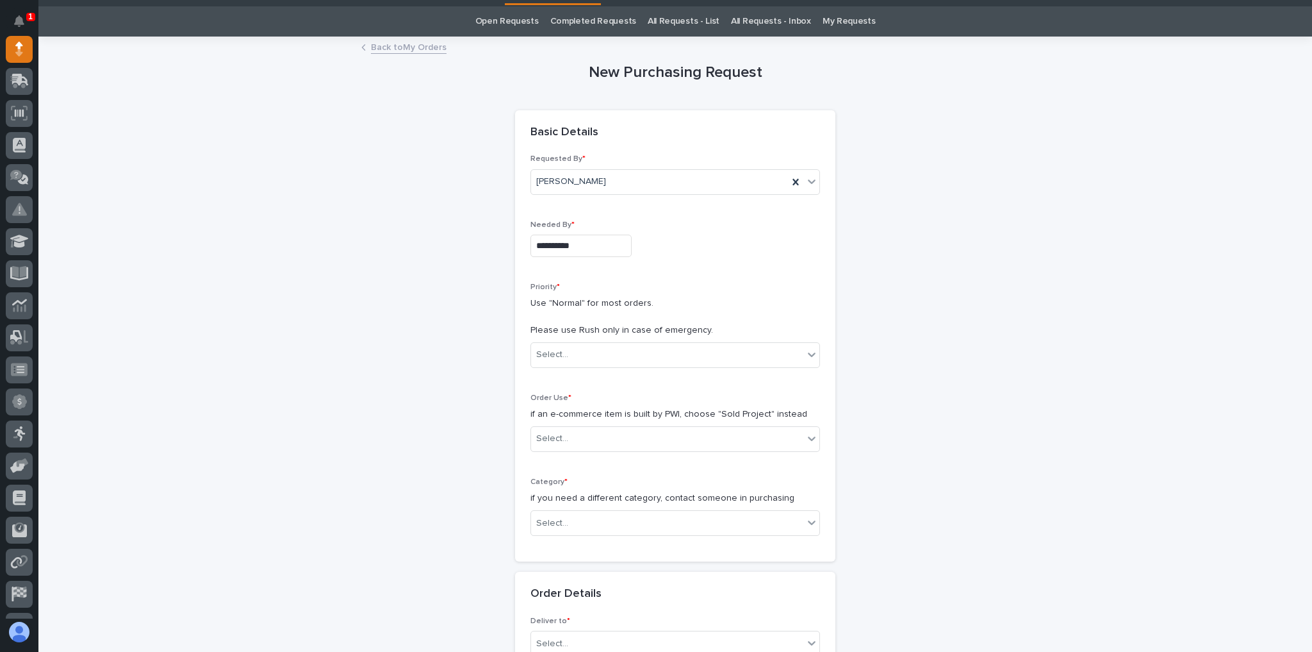
scroll to position [51, 0]
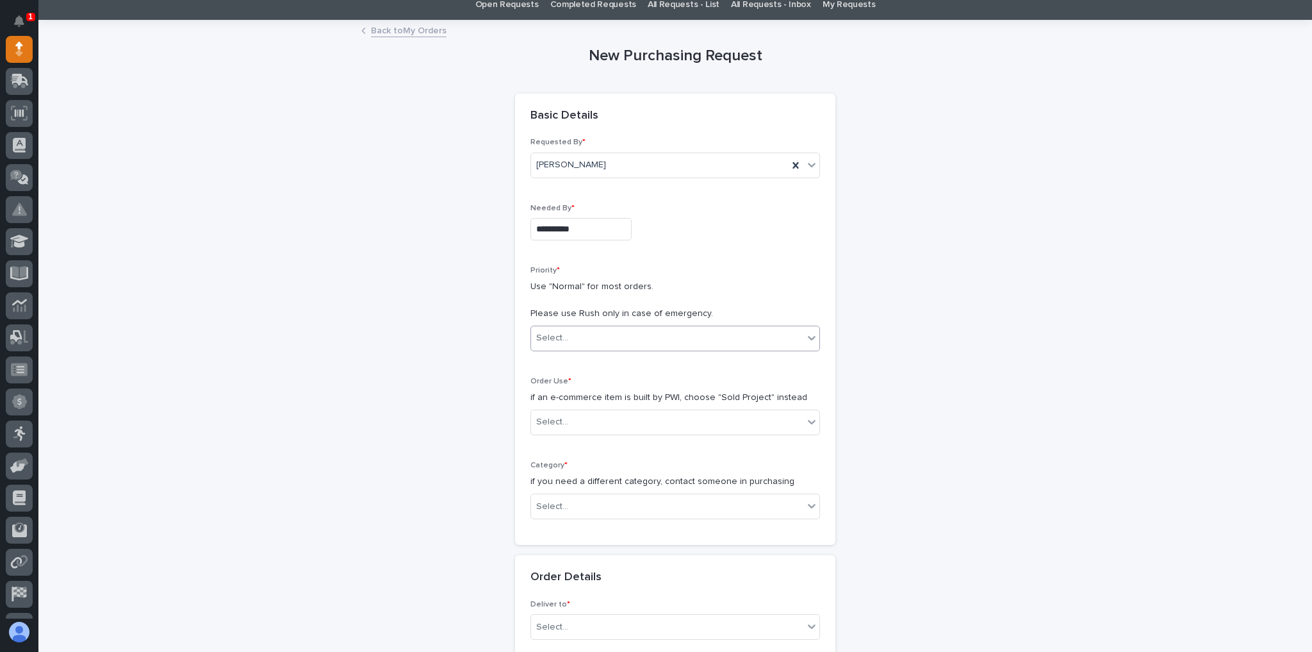
click at [586, 344] on div "Select..." at bounding box center [667, 337] width 272 height 21
click at [570, 402] on div "Normal" at bounding box center [671, 405] width 288 height 22
click at [535, 428] on div "Select..." at bounding box center [667, 421] width 272 height 21
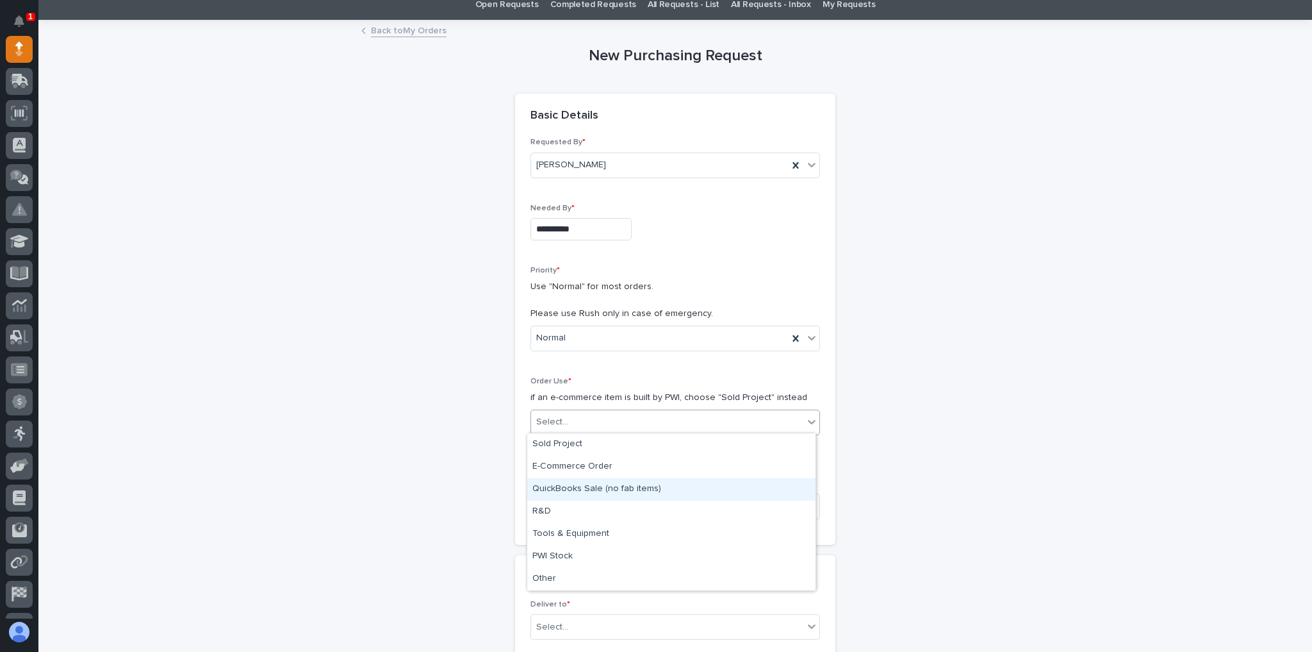
click at [586, 484] on div "QuickBooks Sale (no fab items)" at bounding box center [671, 489] width 288 height 22
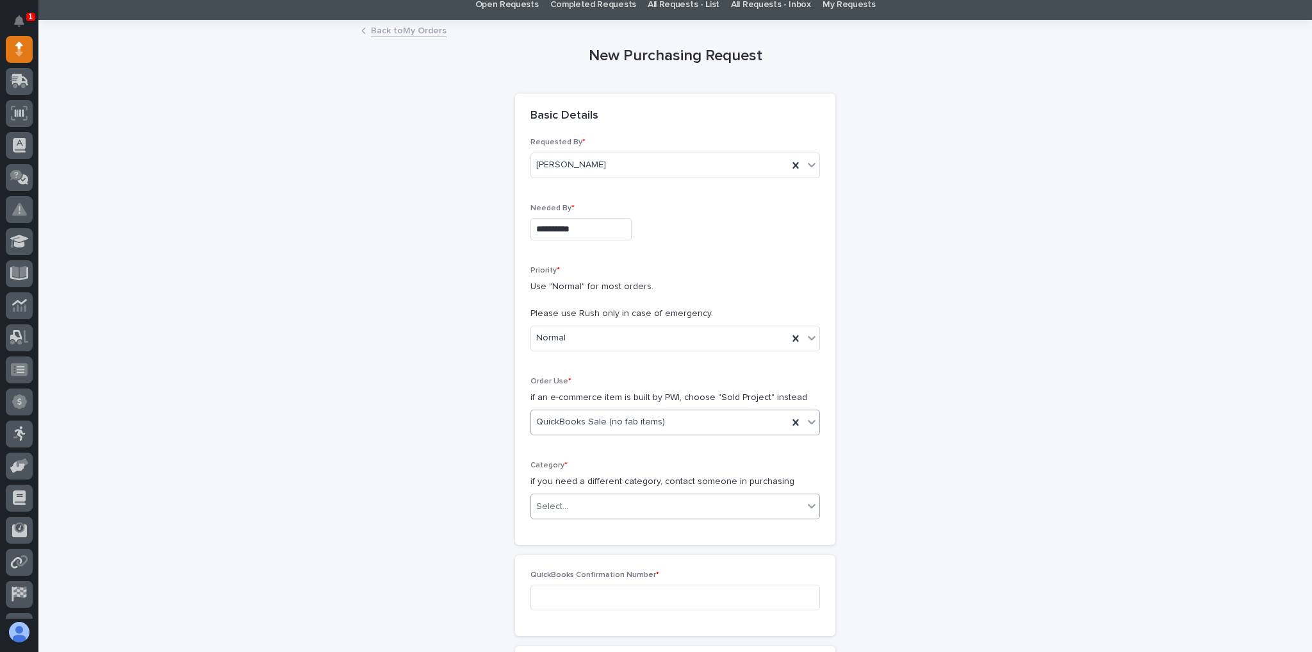
click at [577, 496] on div "Select..." at bounding box center [667, 506] width 272 height 21
click at [584, 599] on div "InMotion & Danfoss Items" at bounding box center [671, 595] width 288 height 22
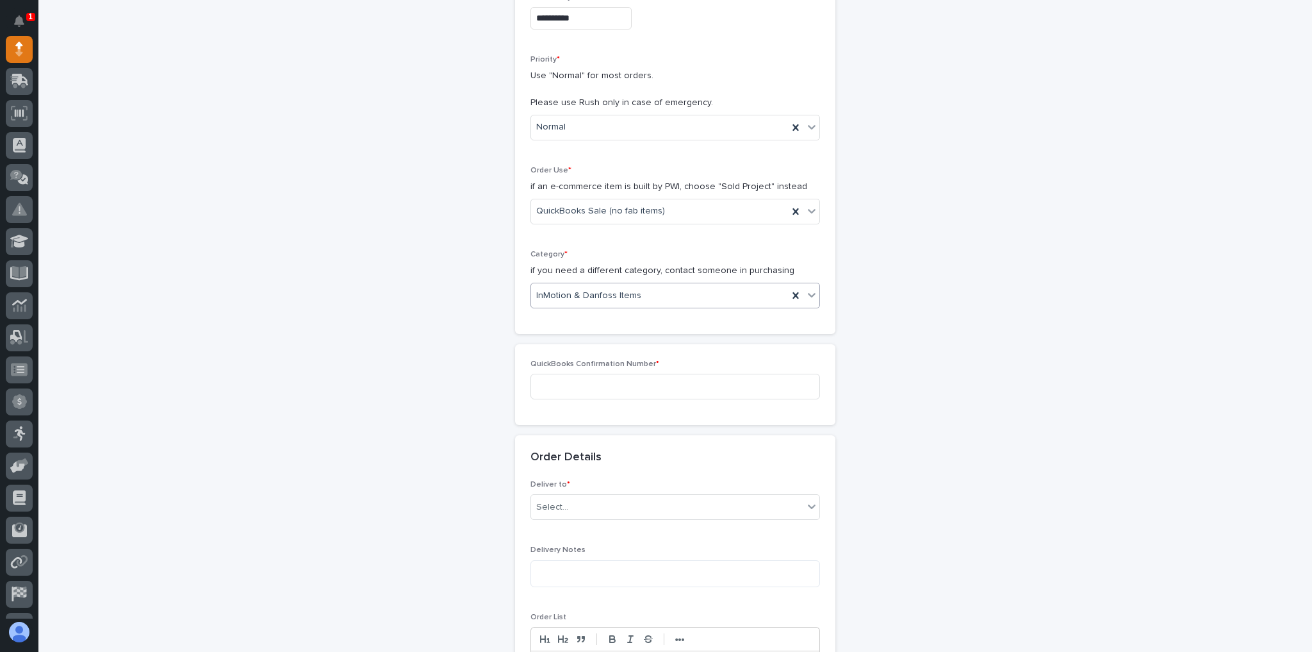
scroll to position [308, 0]
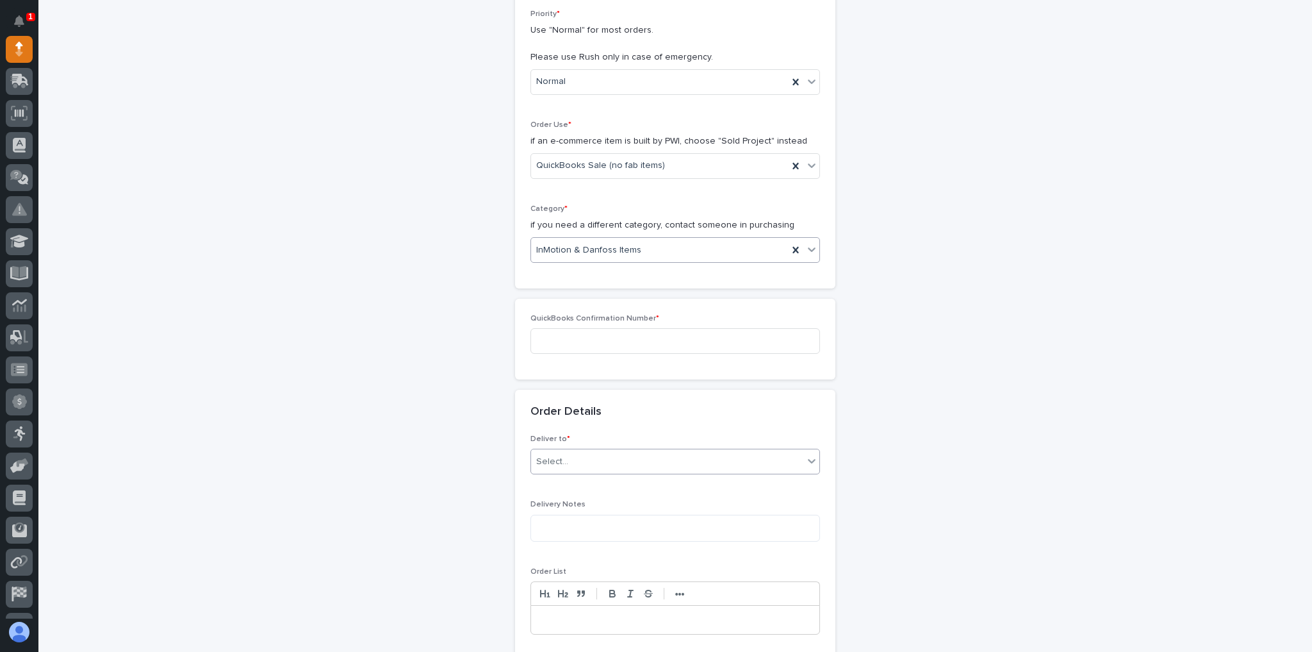
click at [559, 457] on div "Select..." at bounding box center [552, 461] width 32 height 13
click at [567, 485] on div "PWI" at bounding box center [671, 482] width 288 height 22
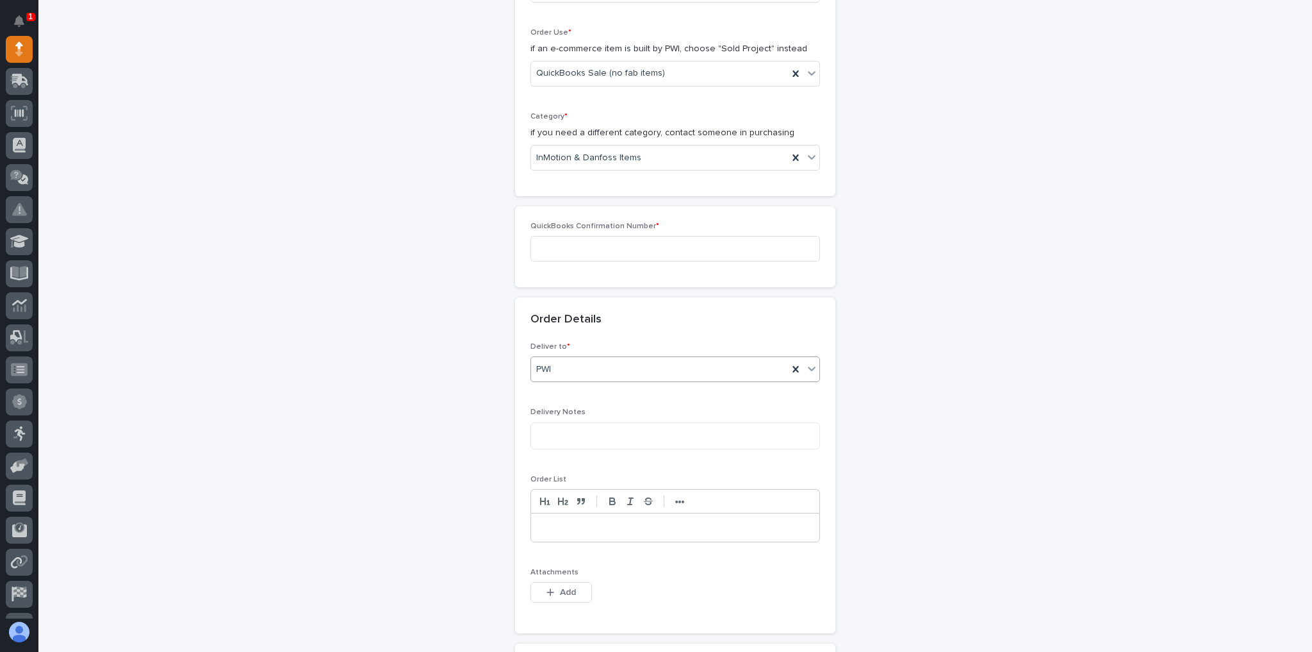
scroll to position [461, 0]
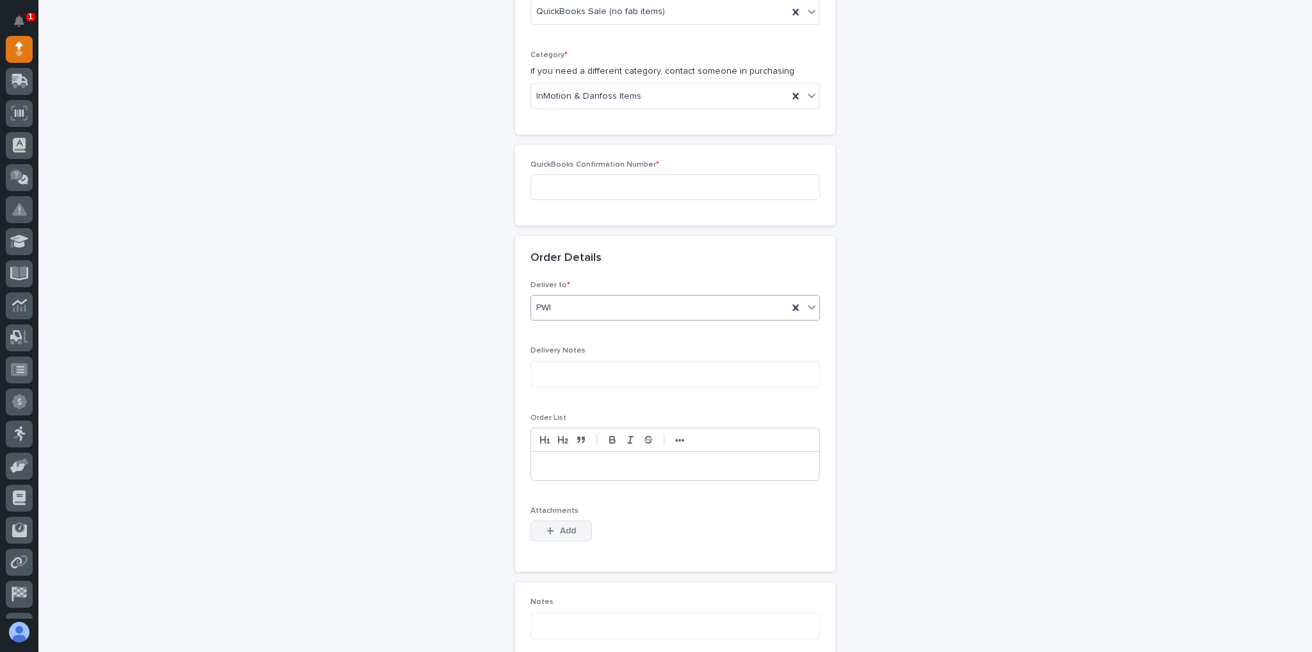
click at [568, 529] on span "Add" at bounding box center [568, 531] width 16 height 12
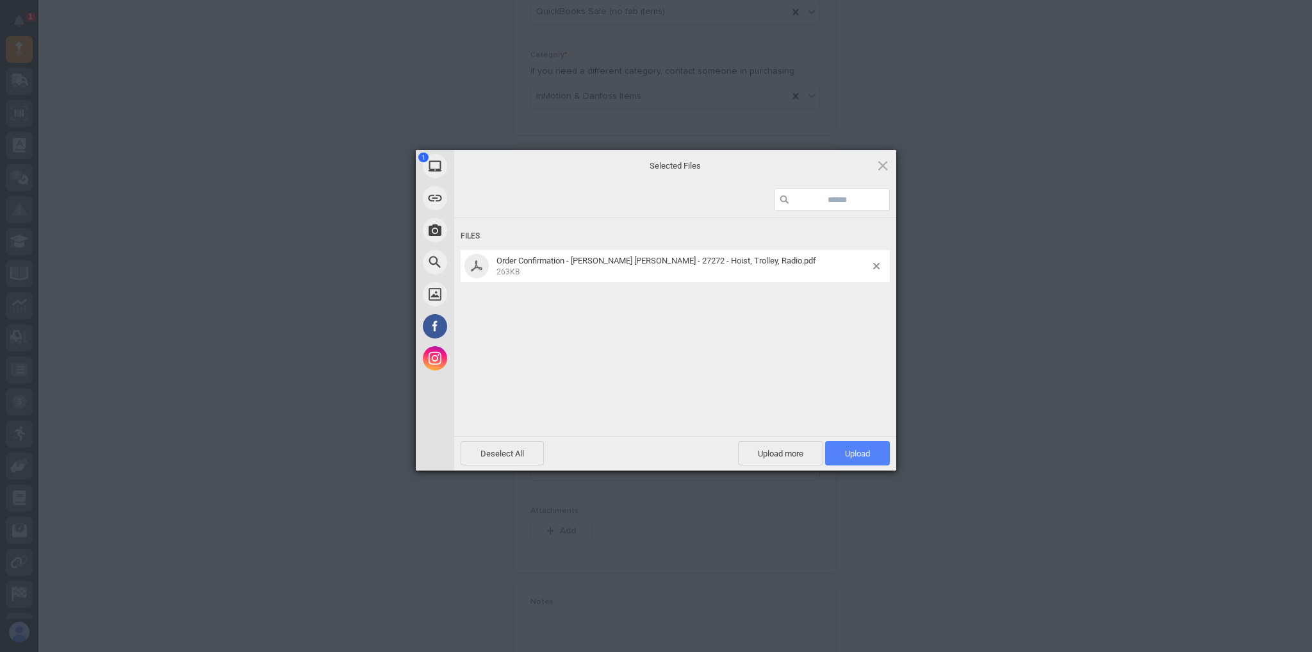
click at [875, 459] on span "Upload 1" at bounding box center [857, 453] width 65 height 24
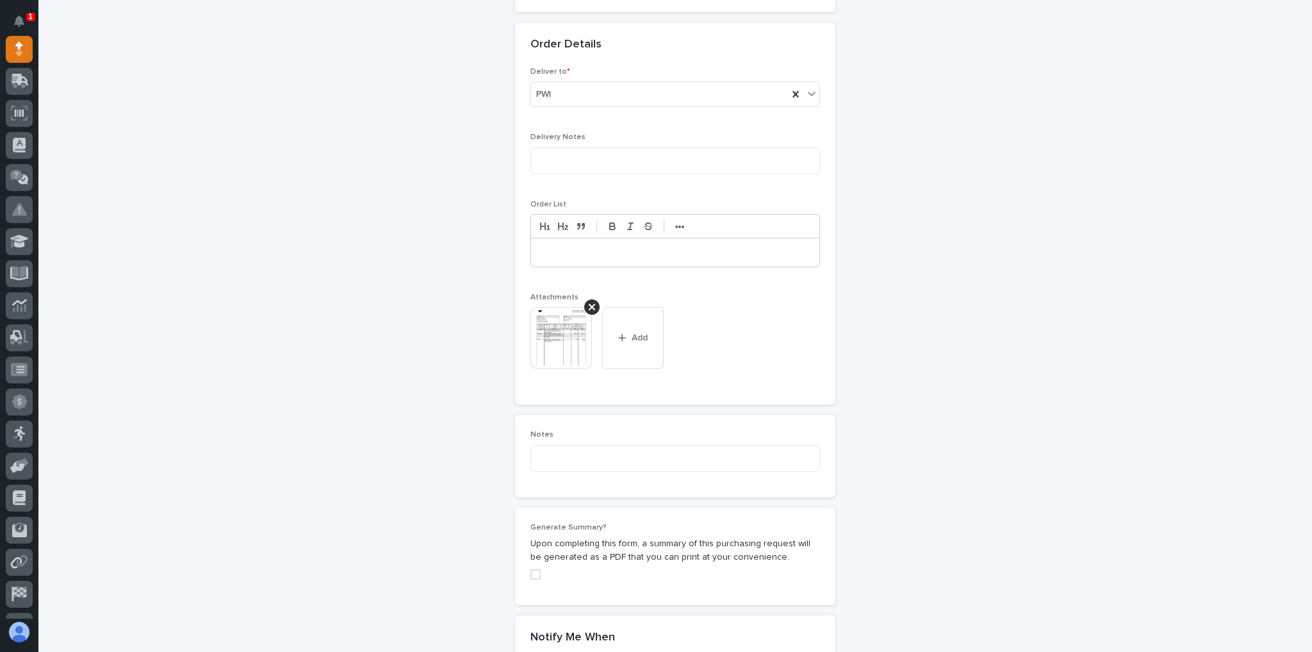
scroll to position [791, 0]
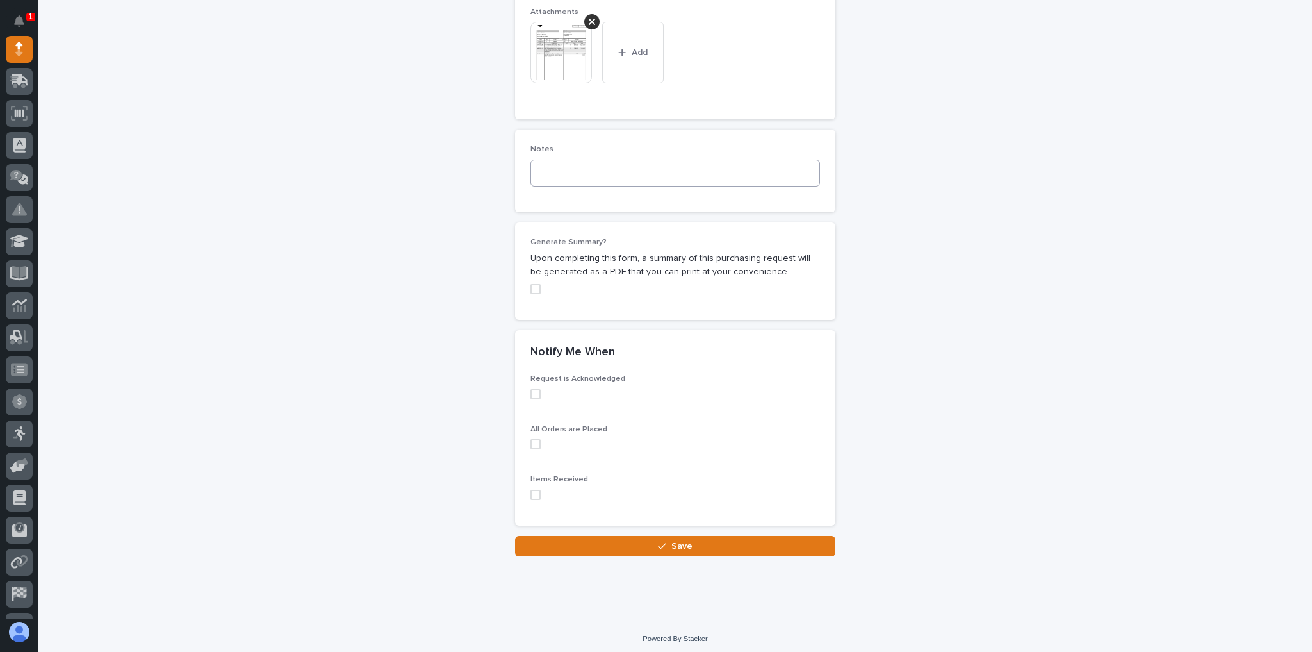
click at [716, 537] on button "Save" at bounding box center [675, 546] width 320 height 21
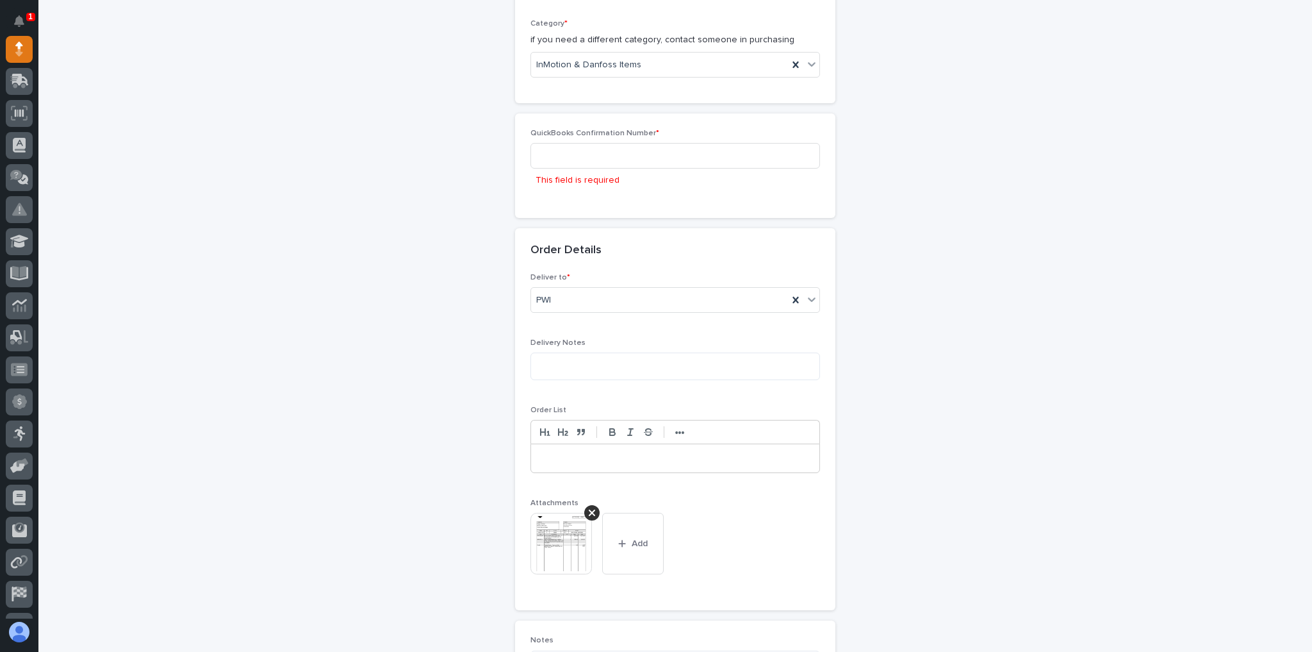
scroll to position [474, 0]
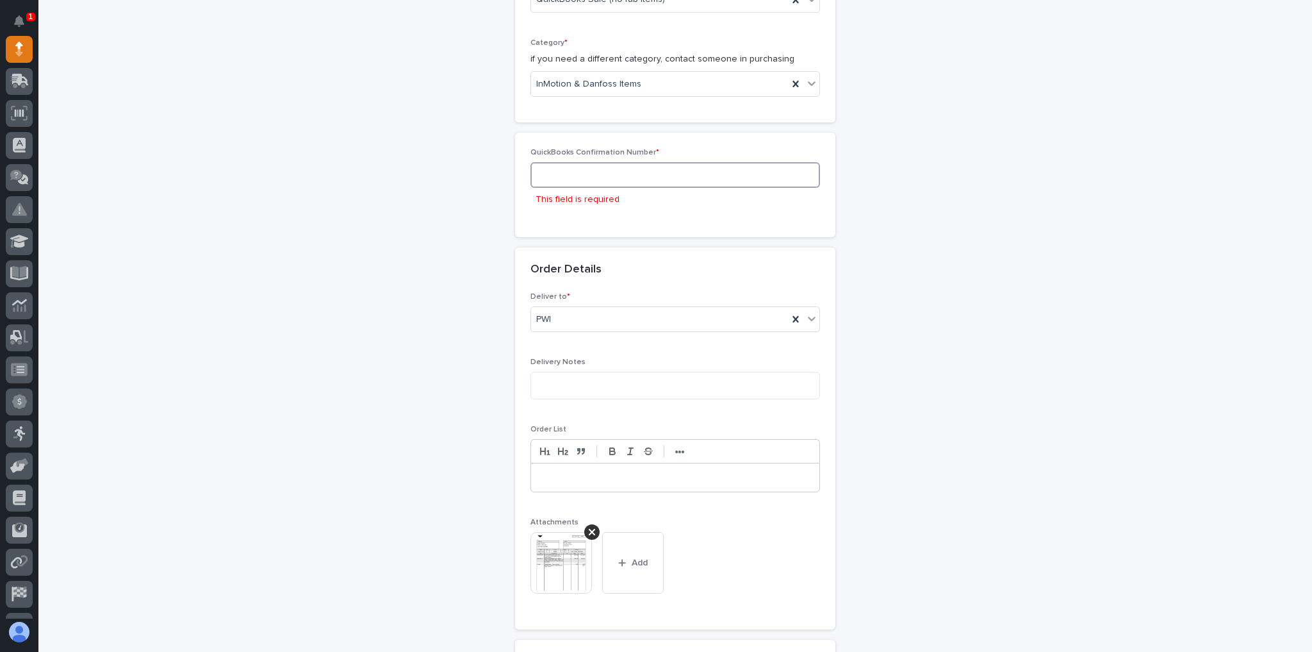
click at [575, 167] on input at bounding box center [676, 175] width 290 height 26
click at [575, 176] on input at bounding box center [676, 175] width 290 height 26
click at [570, 170] on input at bounding box center [676, 175] width 290 height 26
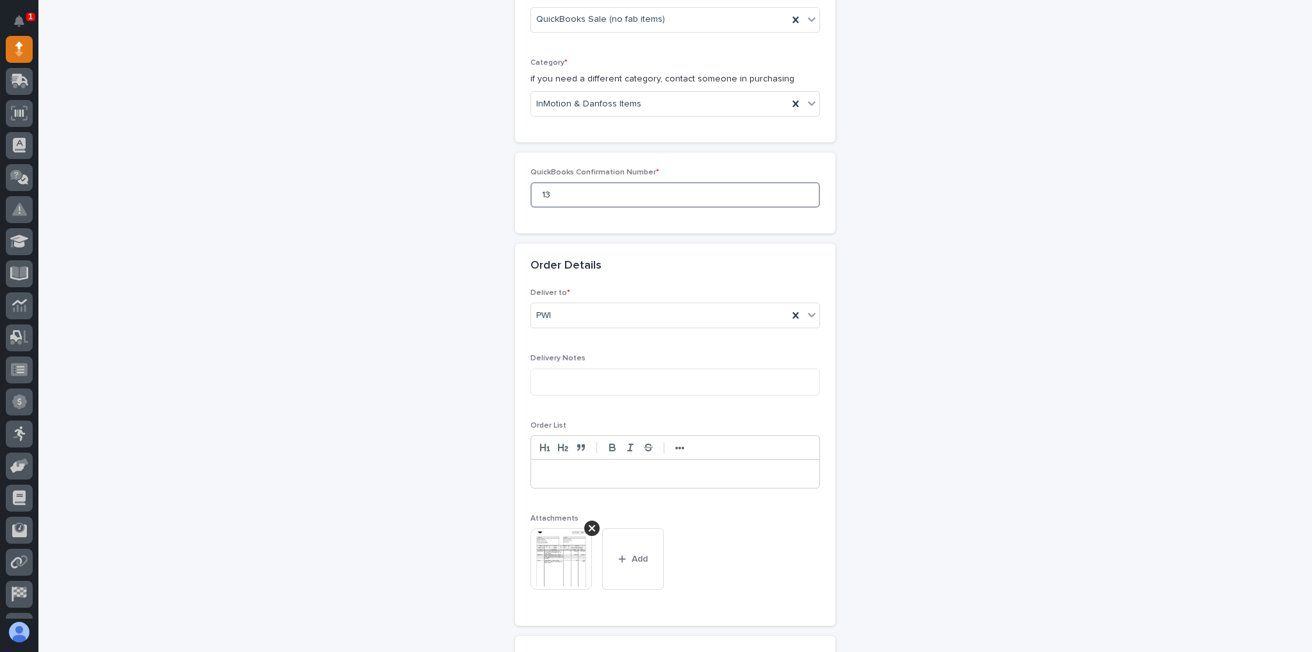
scroll to position [452, 0]
type input "136967"
click at [202, 193] on div "**********" at bounding box center [675, 342] width 1248 height 1444
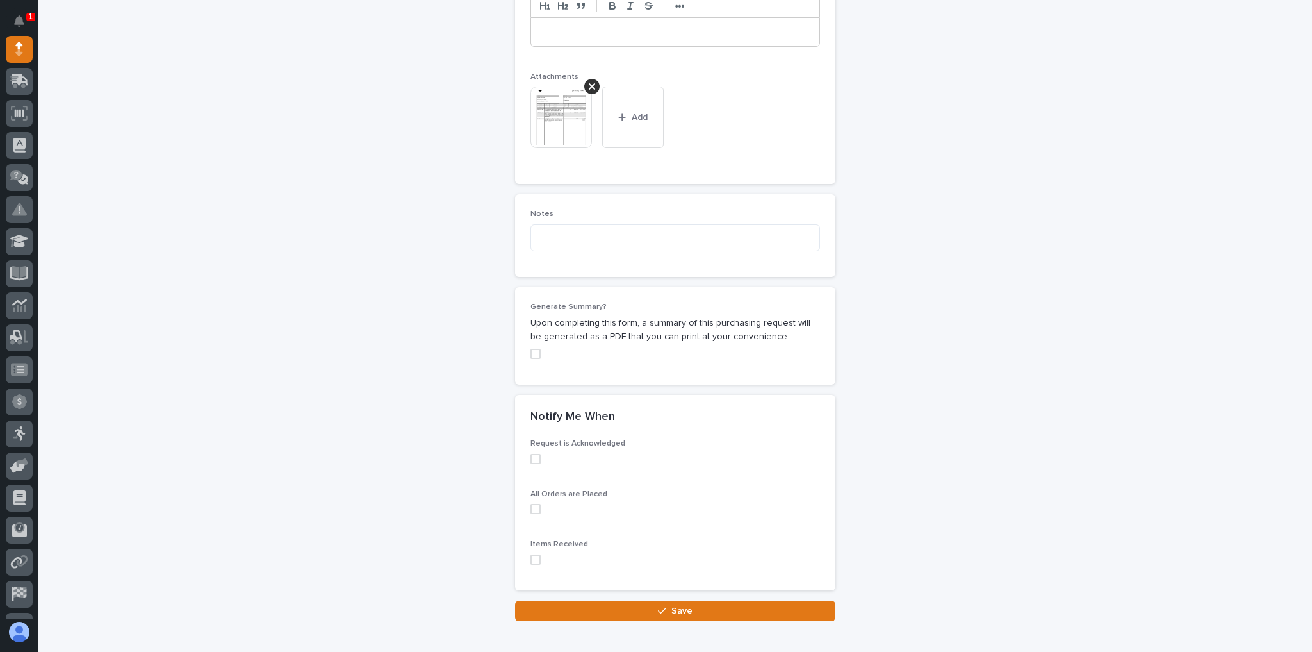
scroll to position [960, 0]
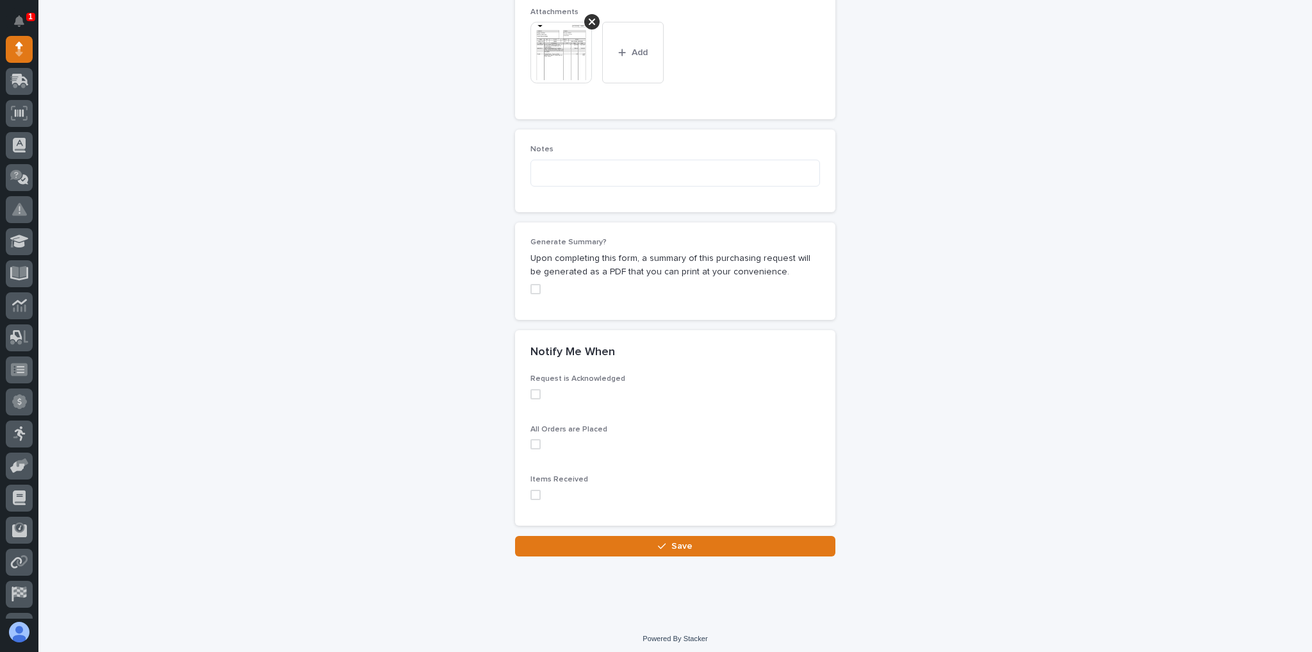
click at [620, 536] on button "Save" at bounding box center [675, 546] width 320 height 21
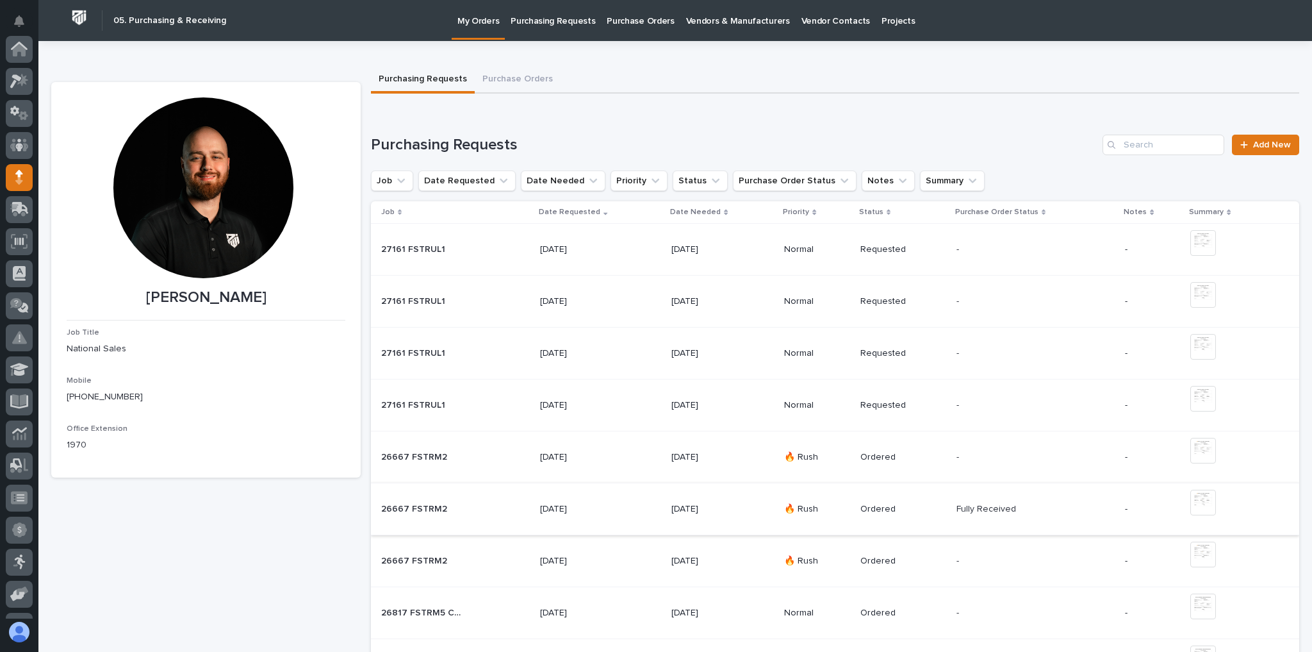
scroll to position [128, 0]
click at [15, 78] on icon at bounding box center [16, 81] width 12 height 14
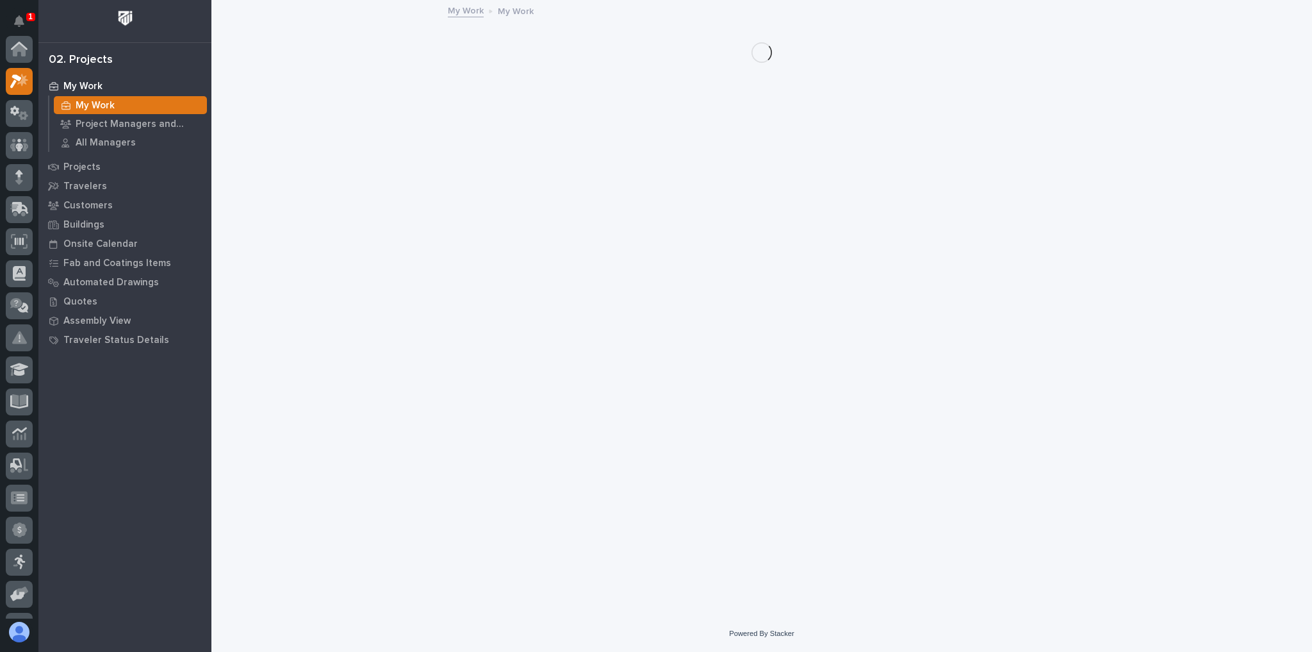
scroll to position [32, 0]
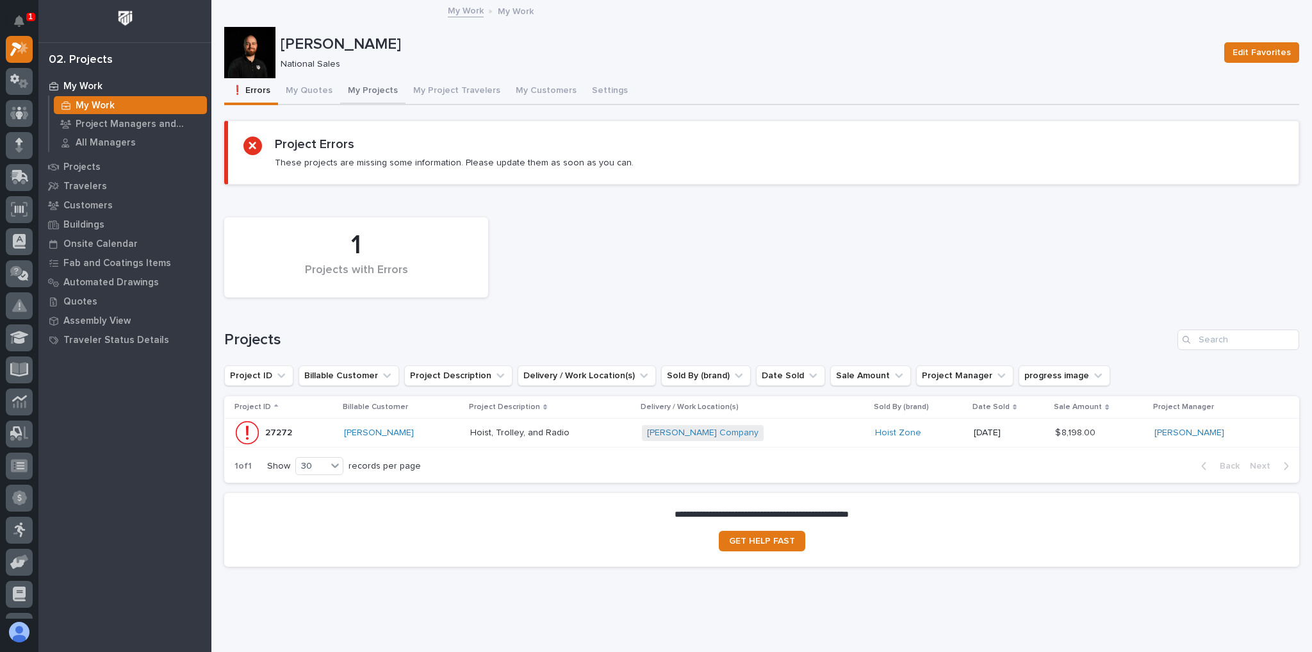
click at [344, 83] on button "My Projects" at bounding box center [372, 91] width 65 height 27
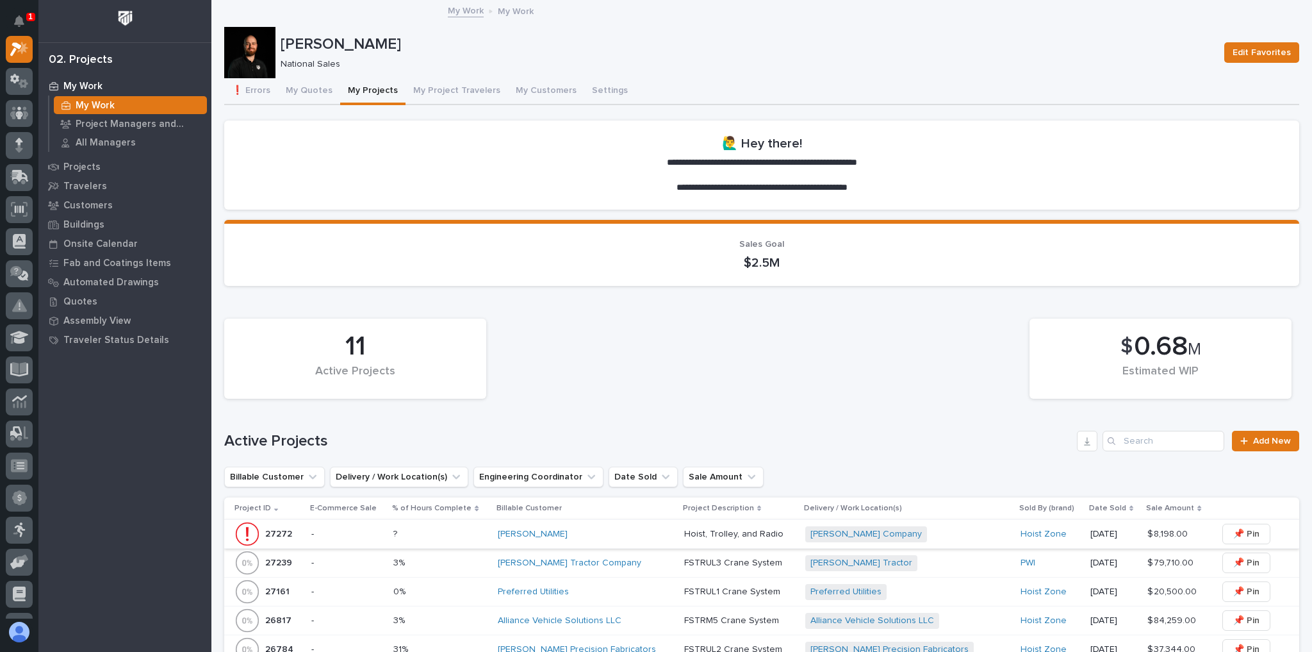
scroll to position [154, 0]
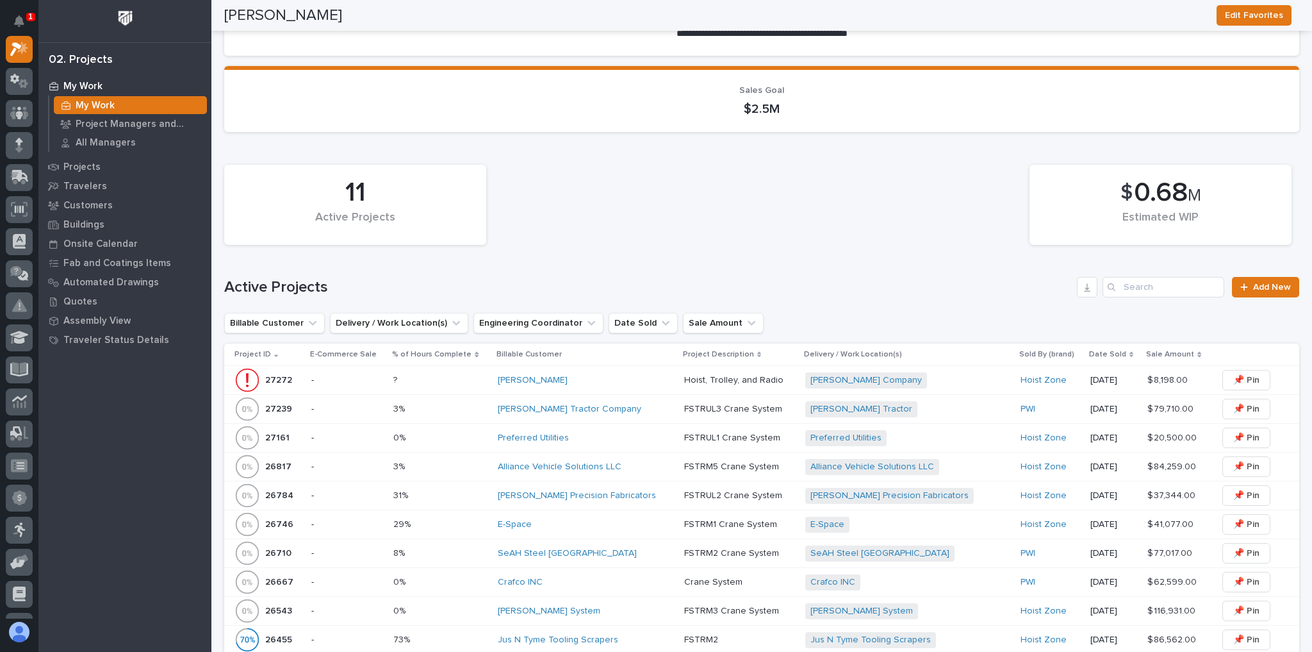
click at [583, 440] on div "Preferred Utilities" at bounding box center [586, 437] width 176 height 11
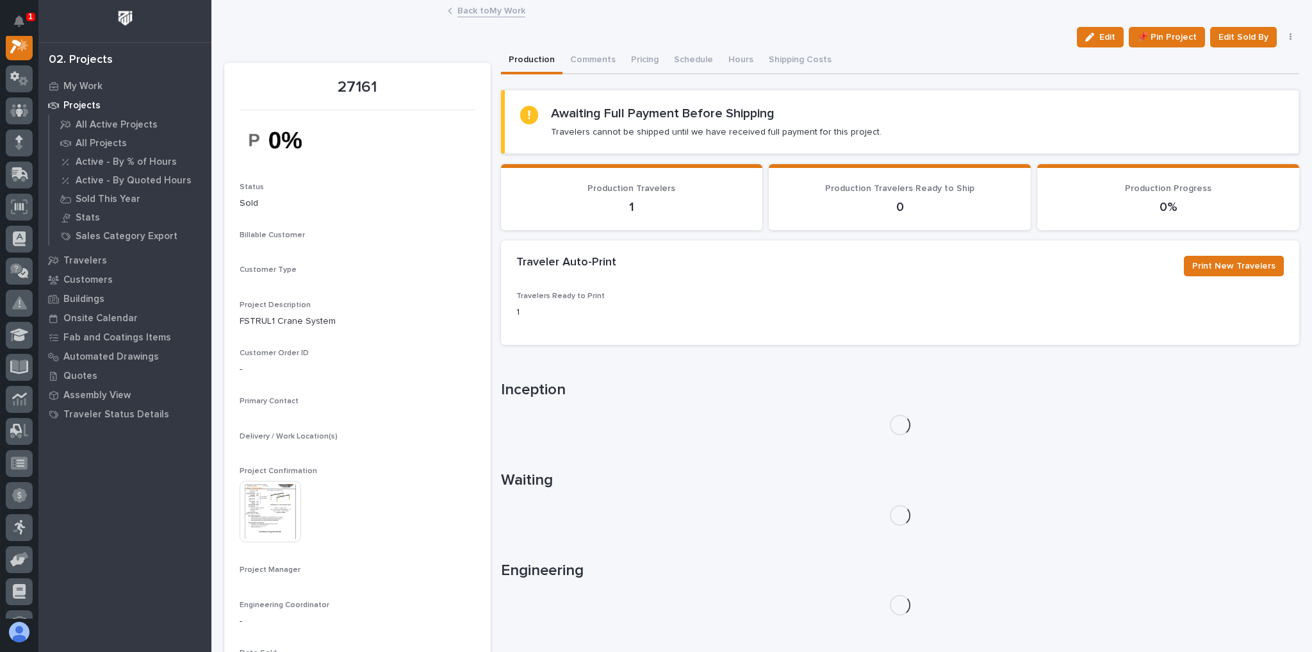
scroll to position [32, 0]
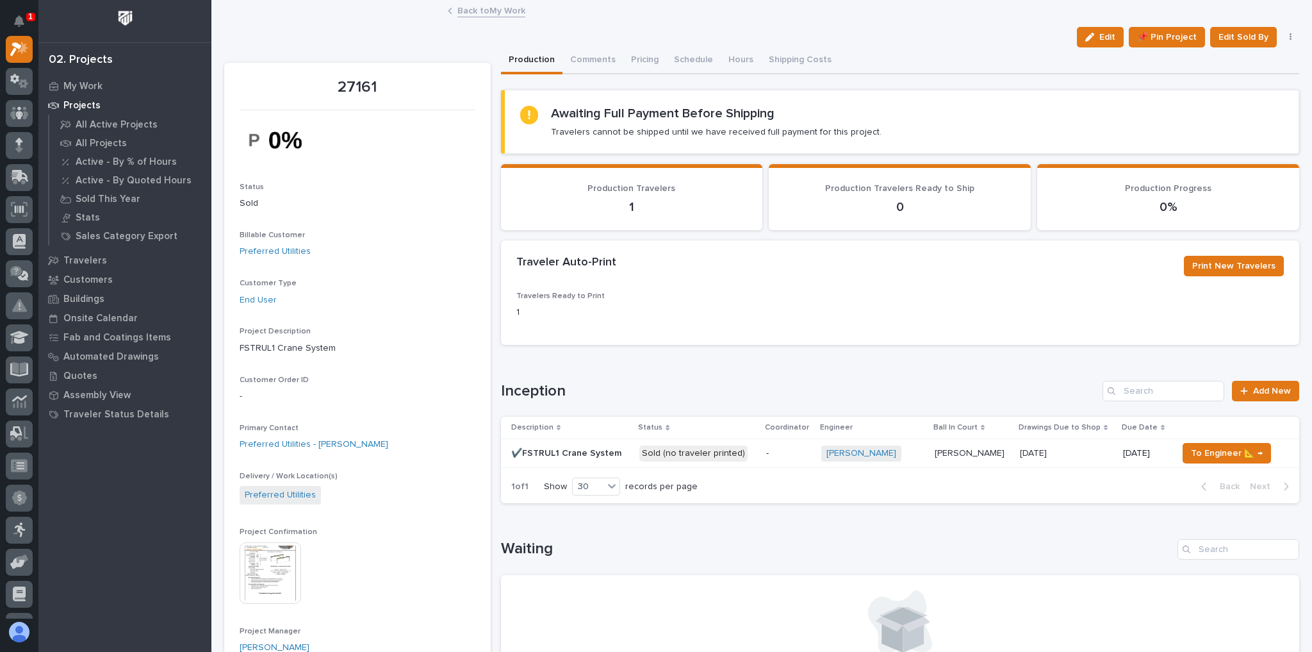
click at [1085, 450] on p at bounding box center [1066, 453] width 93 height 11
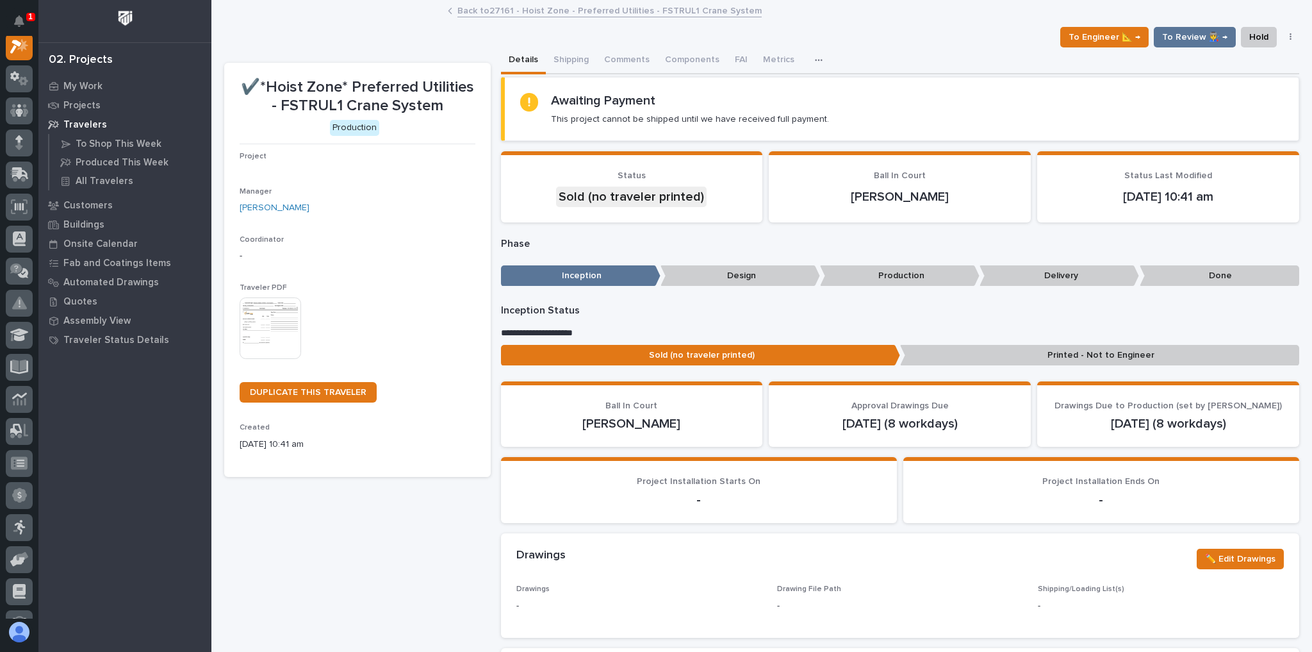
scroll to position [32, 0]
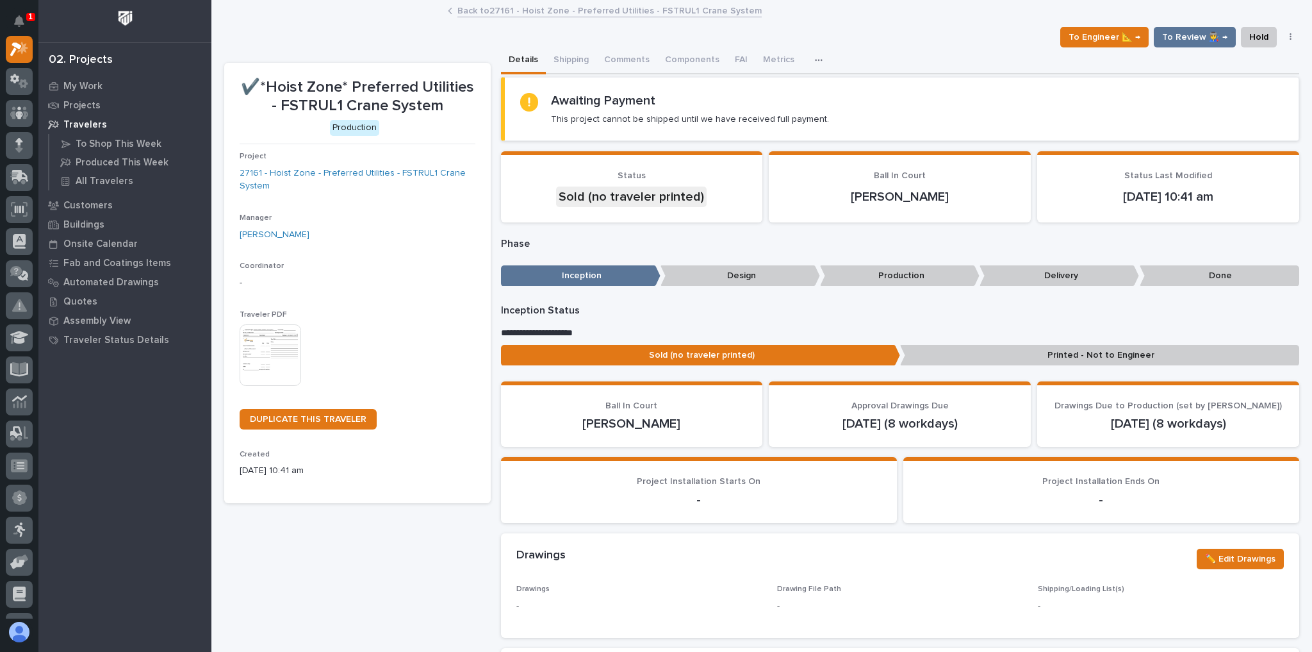
click at [286, 332] on img at bounding box center [271, 355] width 62 height 62
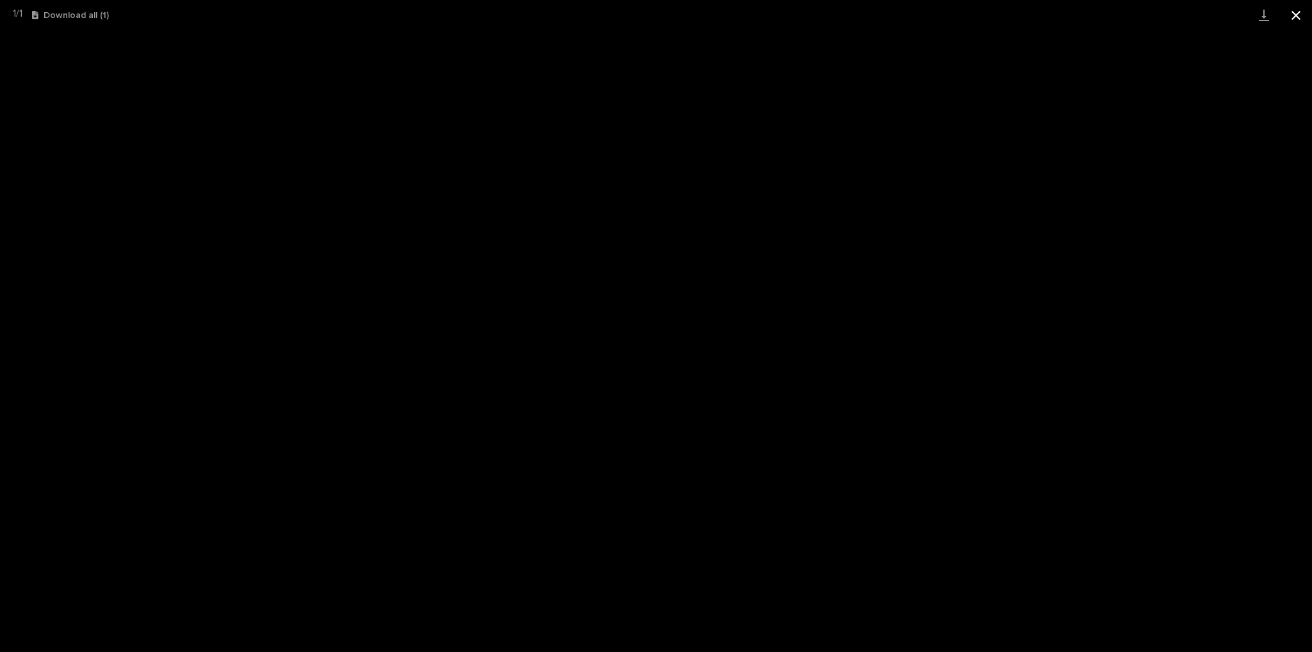
click at [1303, 17] on button "Close gallery" at bounding box center [1296, 15] width 32 height 30
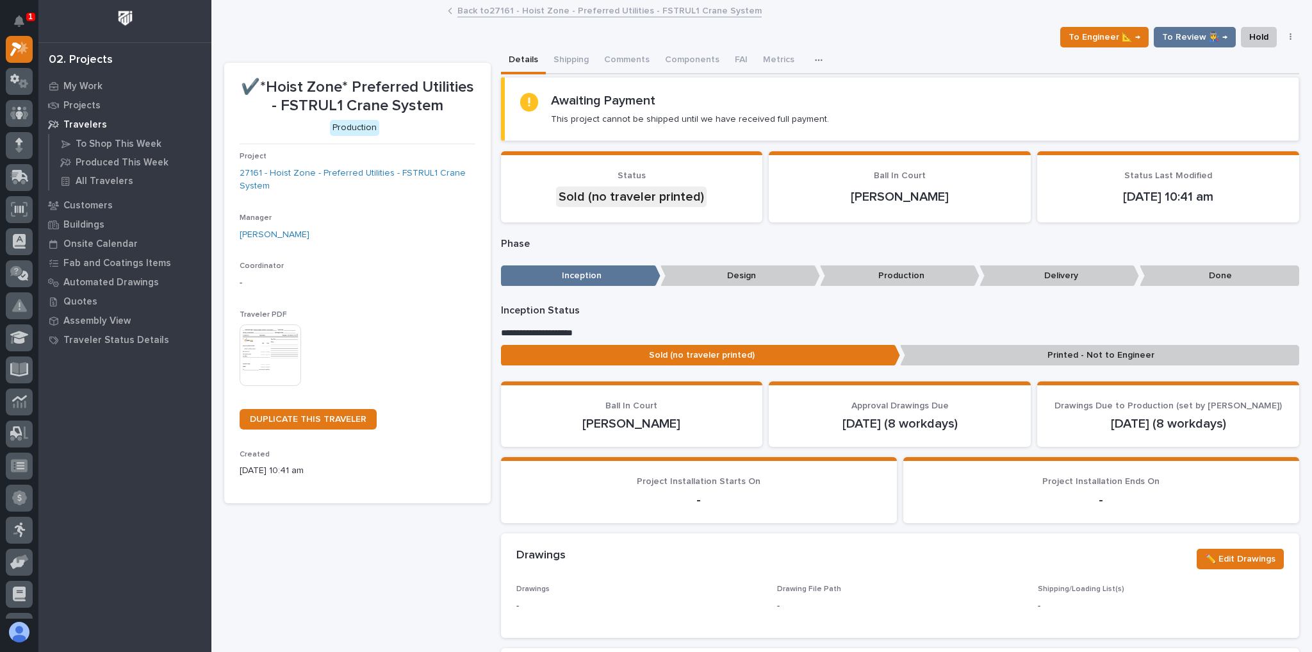
click at [472, 10] on link "Back to 27161 - Hoist Zone - Preferred Utilities - FSTRUL1 Crane System" at bounding box center [609, 10] width 304 height 15
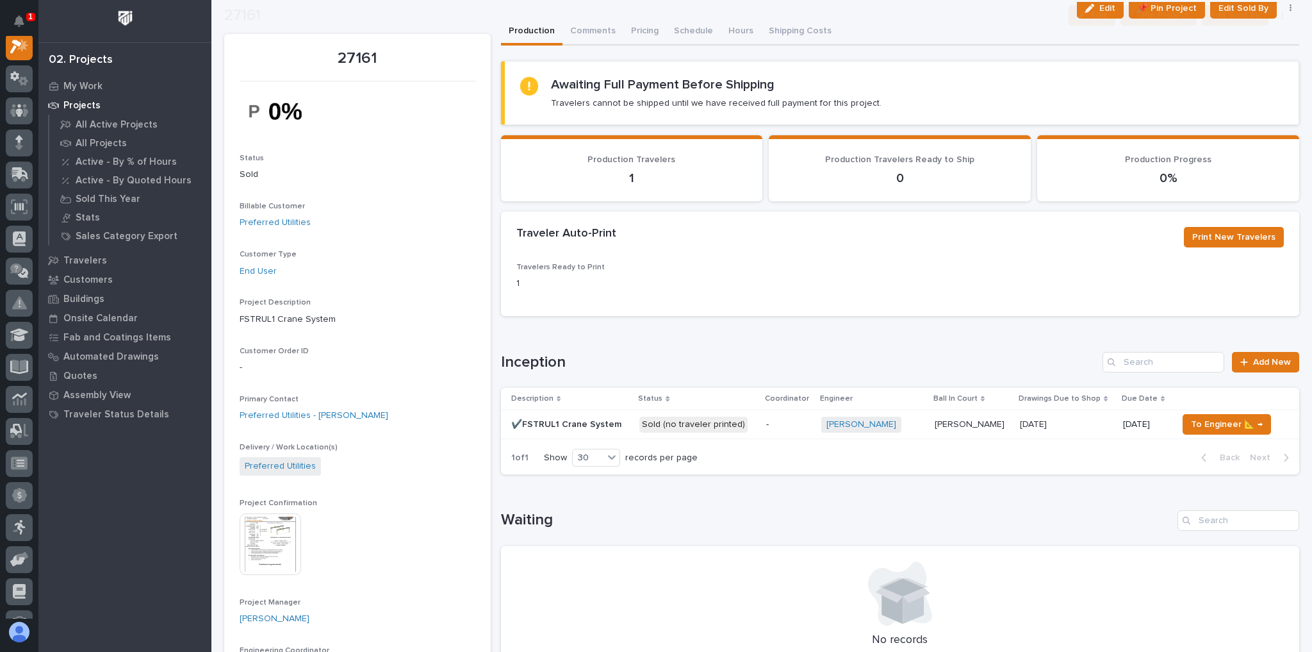
scroll to position [51, 0]
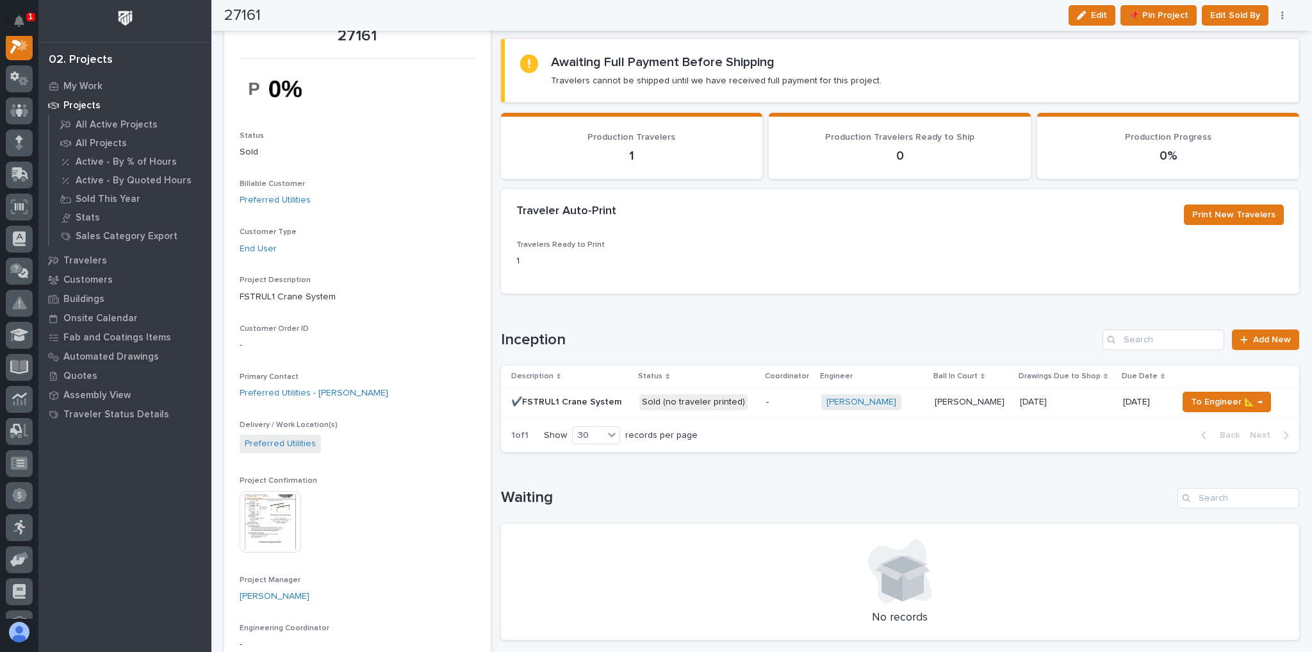
click at [282, 511] on img at bounding box center [271, 522] width 62 height 62
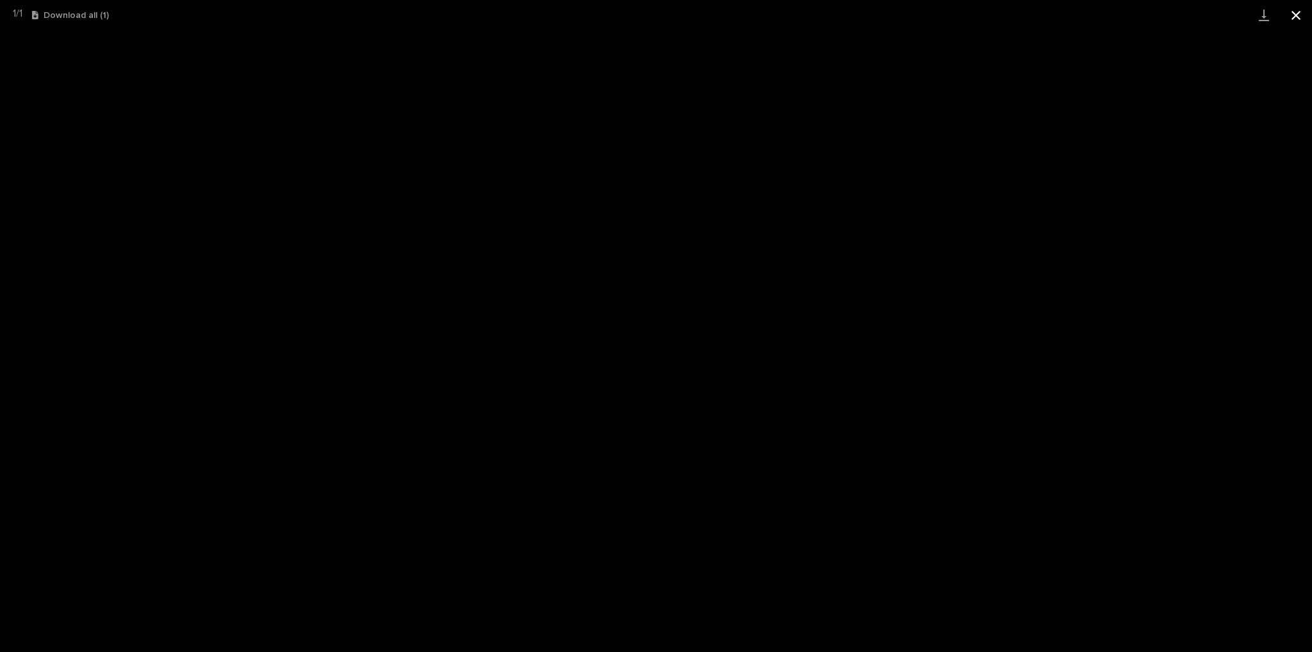
click at [1298, 17] on button "Close gallery" at bounding box center [1296, 15] width 32 height 30
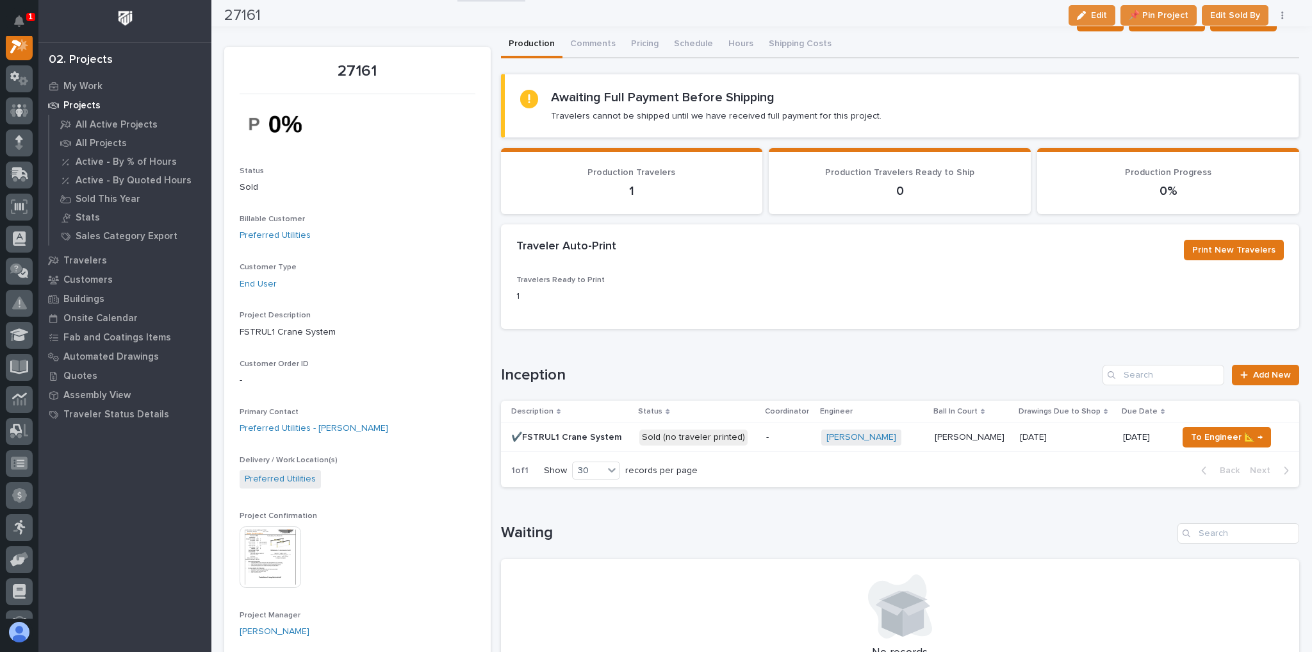
scroll to position [0, 0]
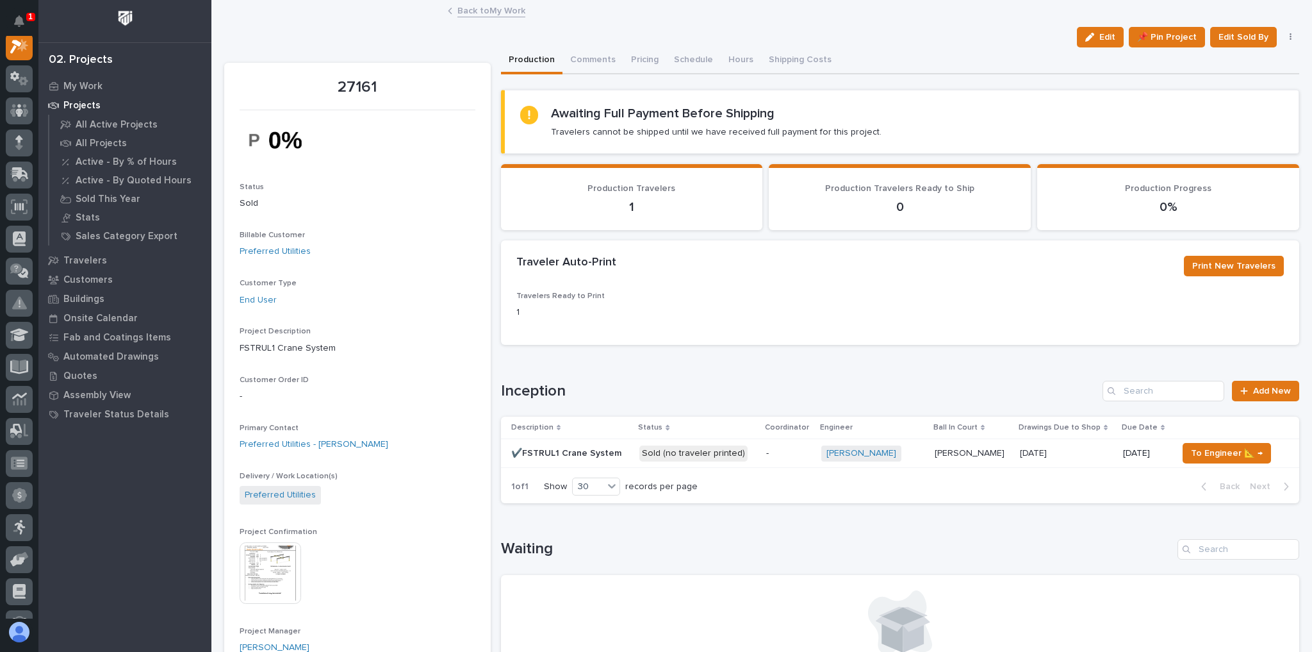
click at [452, 6] on div "Back to My Work" at bounding box center [761, 12] width 641 height 18
click at [467, 12] on link "Back to My Work" at bounding box center [491, 10] width 68 height 15
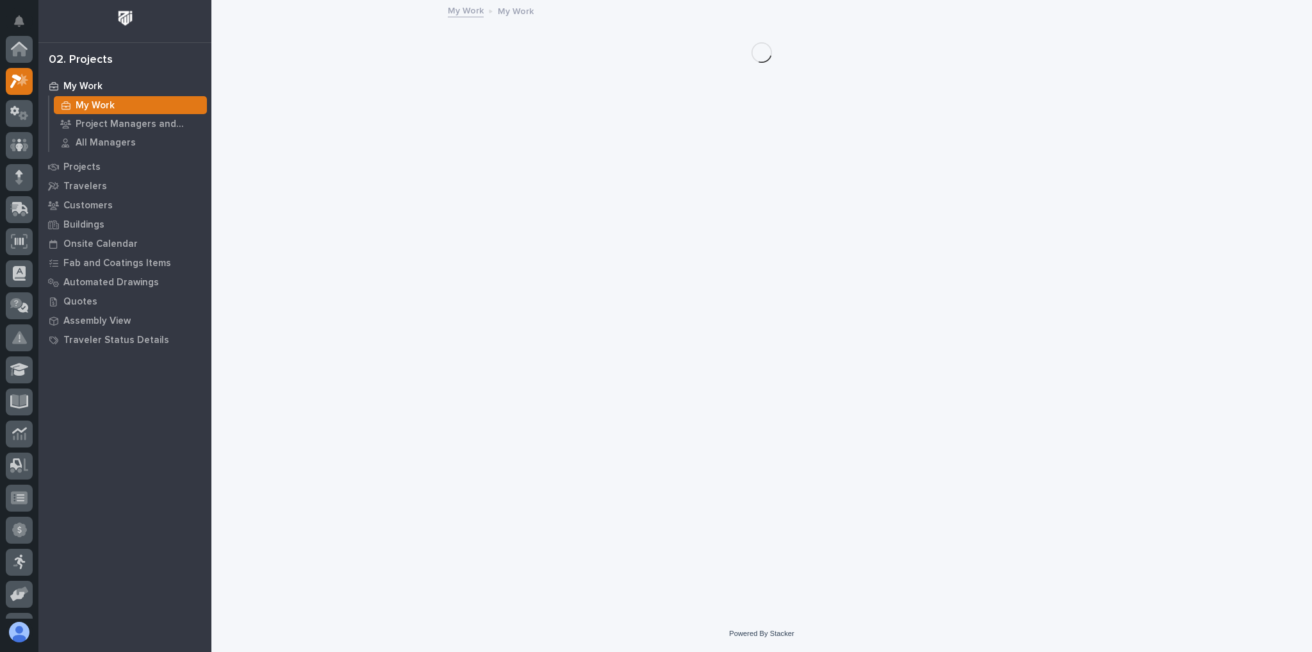
scroll to position [35, 0]
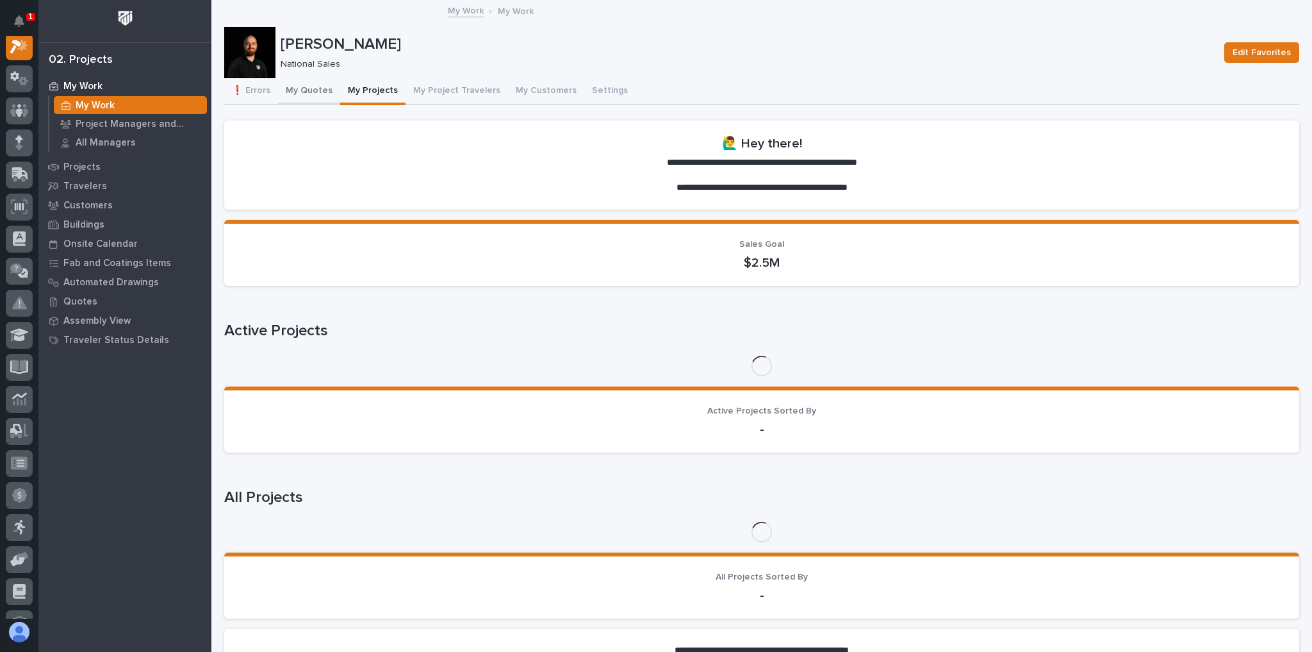
click at [311, 97] on button "My Quotes" at bounding box center [309, 91] width 62 height 27
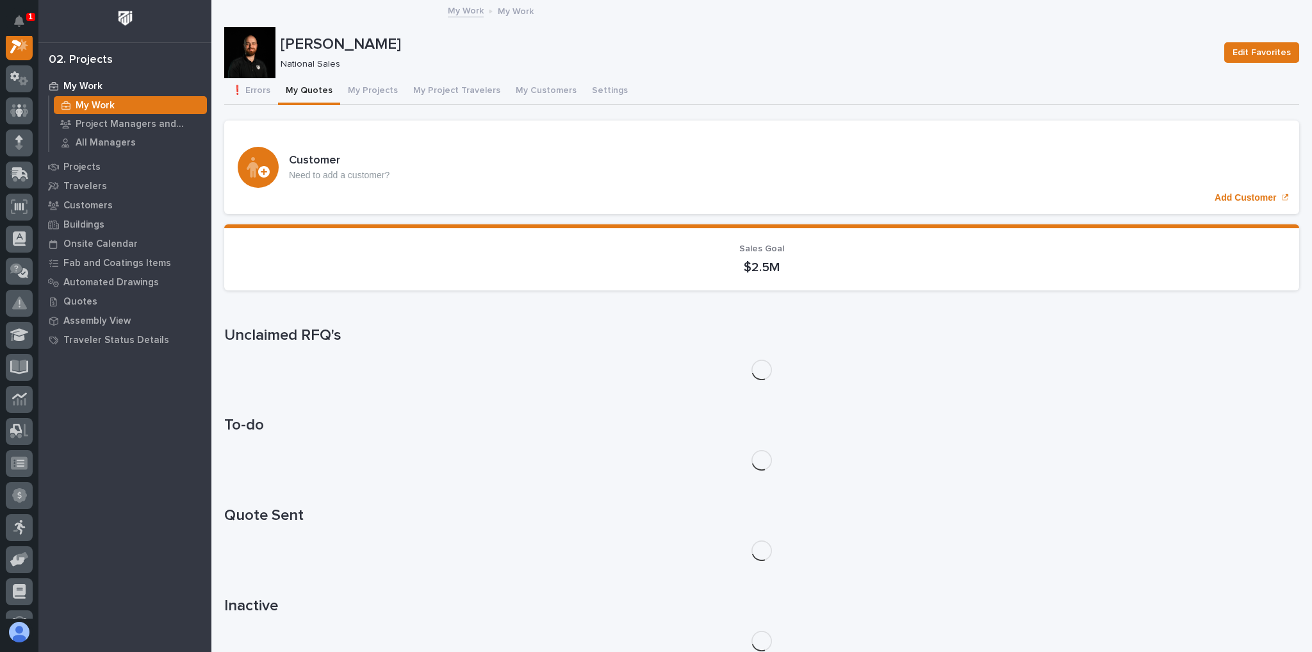
scroll to position [32, 0]
click at [318, 92] on button "My Quotes" at bounding box center [309, 91] width 62 height 27
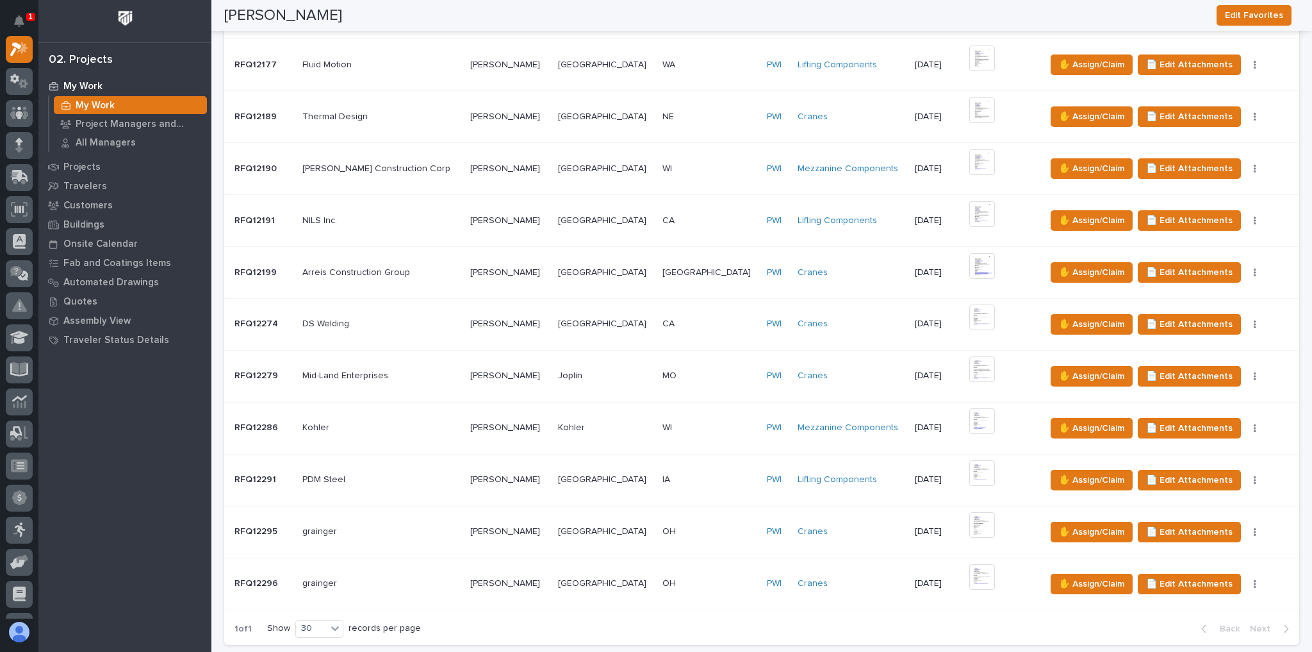
scroll to position [0, 0]
